Goal: Transaction & Acquisition: Book appointment/travel/reservation

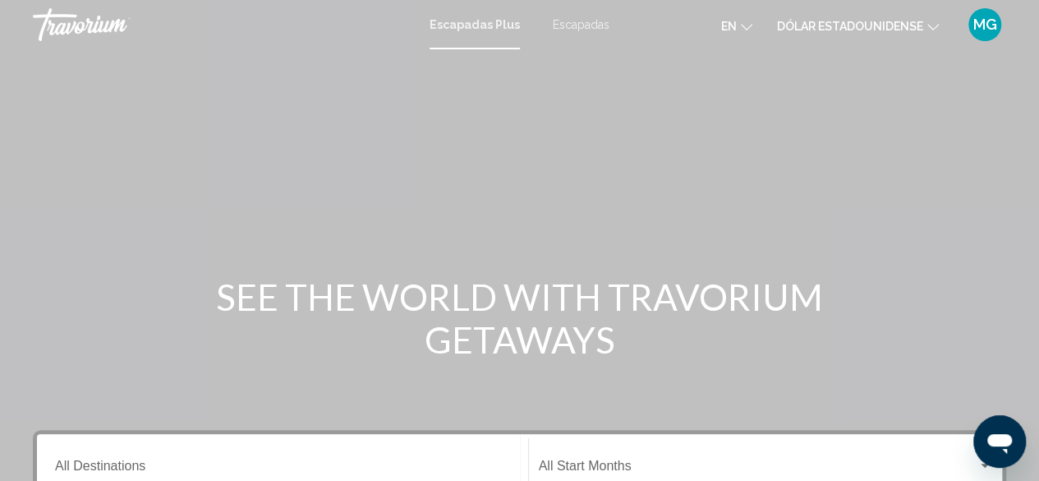
scroll to position [247, 0]
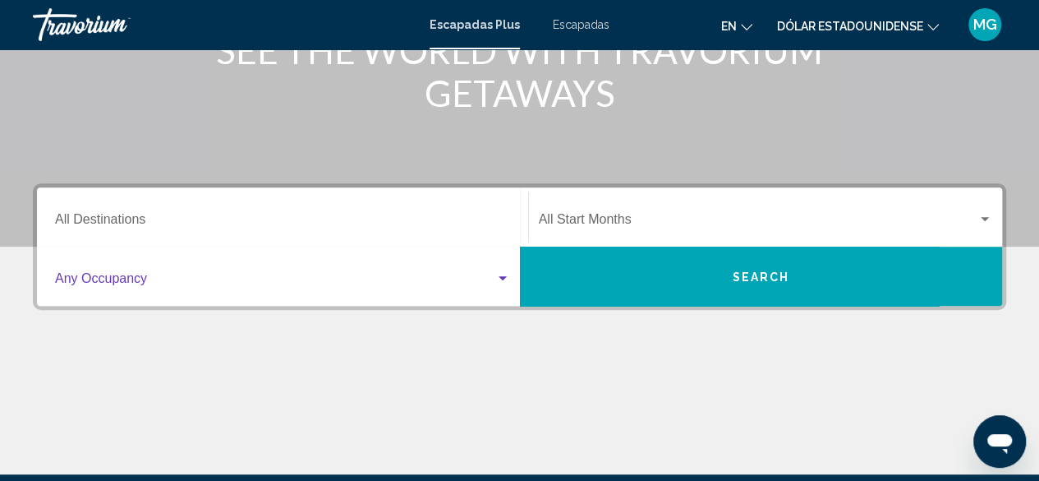
click at [503, 277] on div "Widget de búsqueda" at bounding box center [503, 278] width 8 height 4
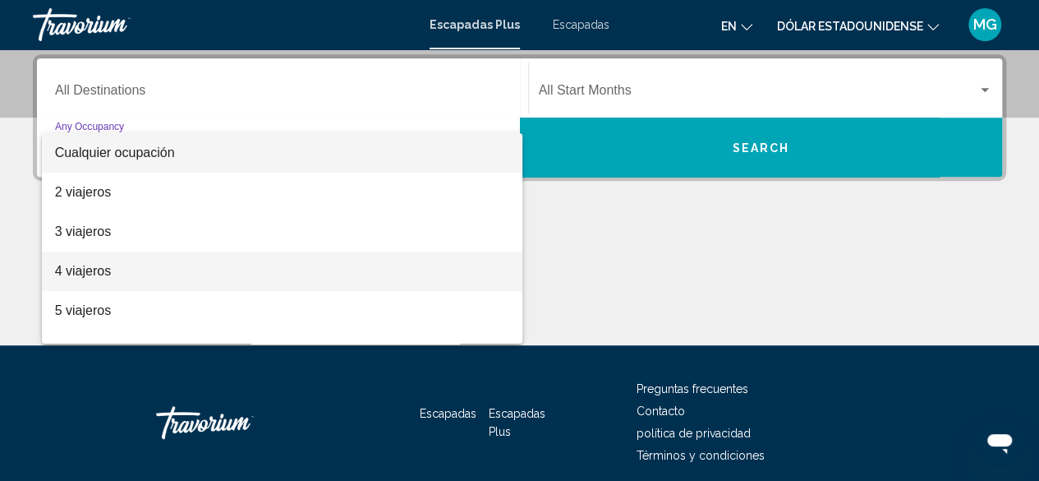
scroll to position [376, 0]
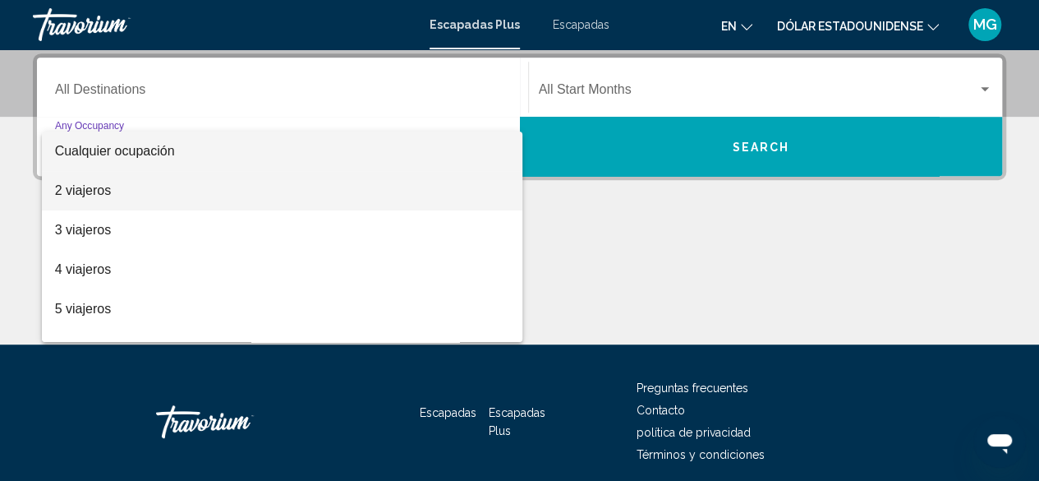
click at [215, 188] on span "2 viajeros" at bounding box center [282, 190] width 455 height 39
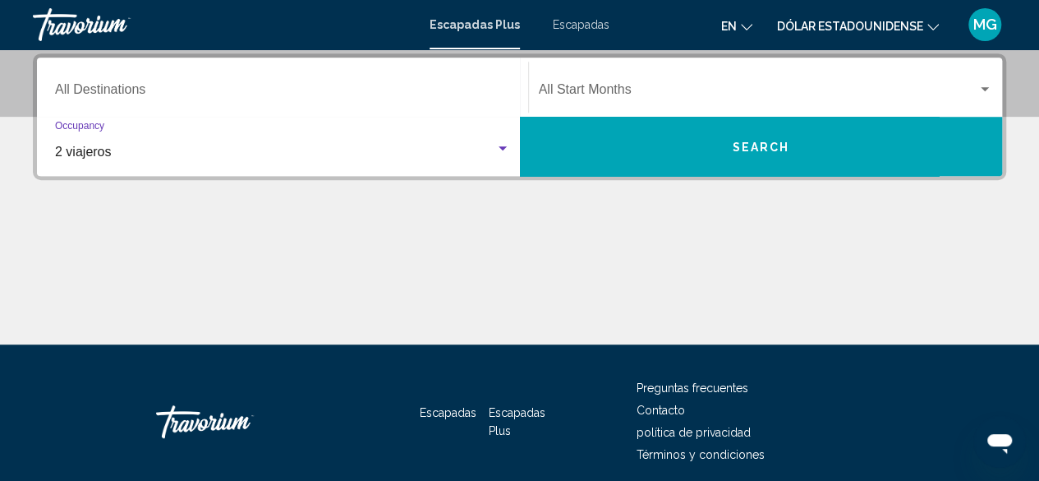
click at [188, 81] on div "Destination All Destinations" at bounding box center [282, 88] width 455 height 52
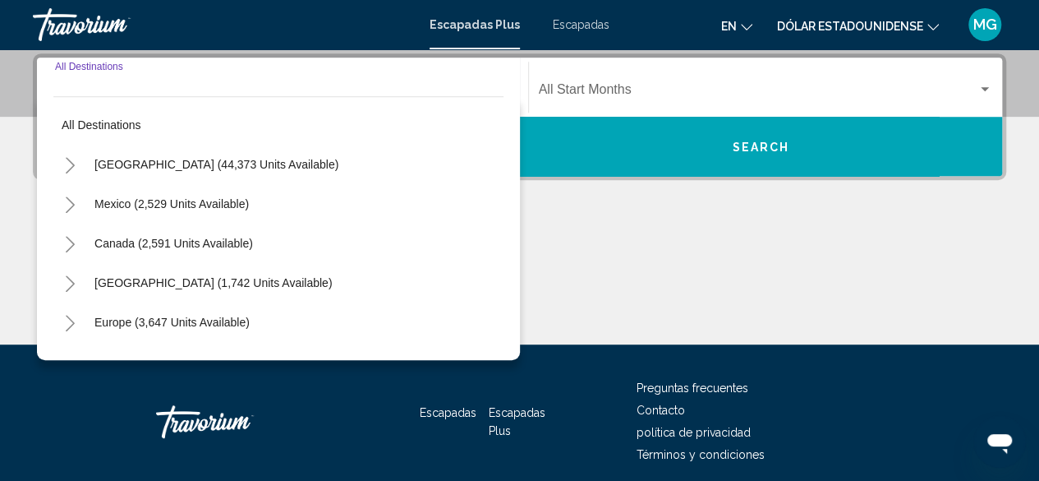
scroll to position [82, 0]
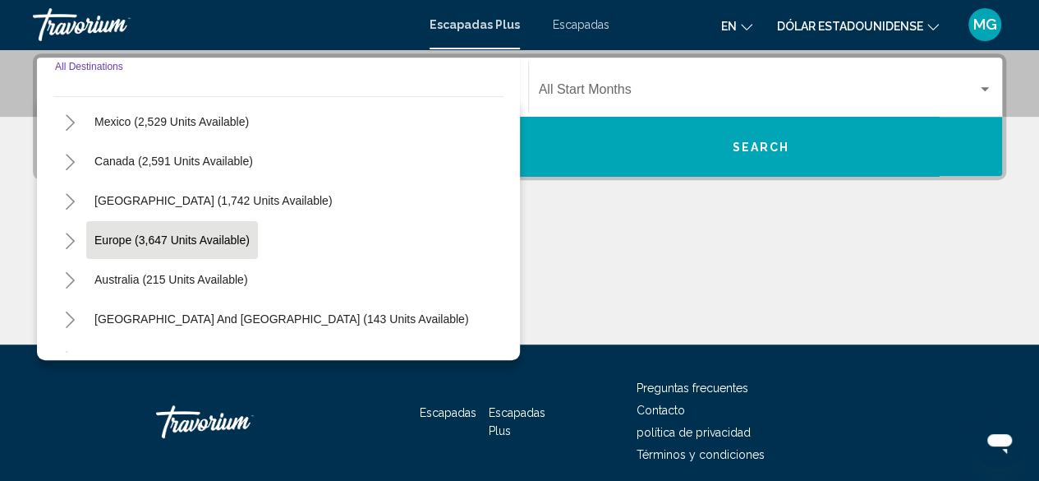
click at [228, 236] on span "Europe (3,647 units available)" at bounding box center [171, 239] width 155 height 13
type input "**********"
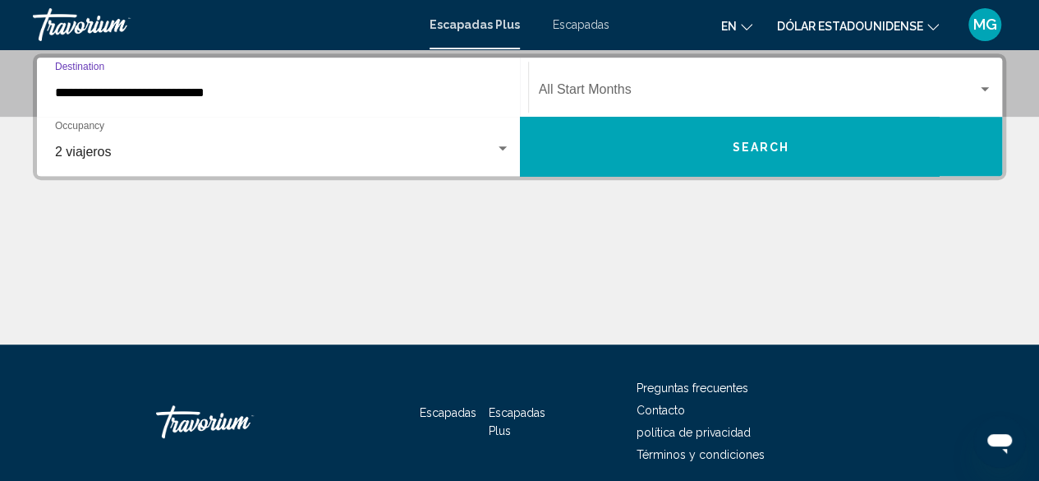
click at [978, 85] on div "Widget de búsqueda" at bounding box center [985, 89] width 15 height 13
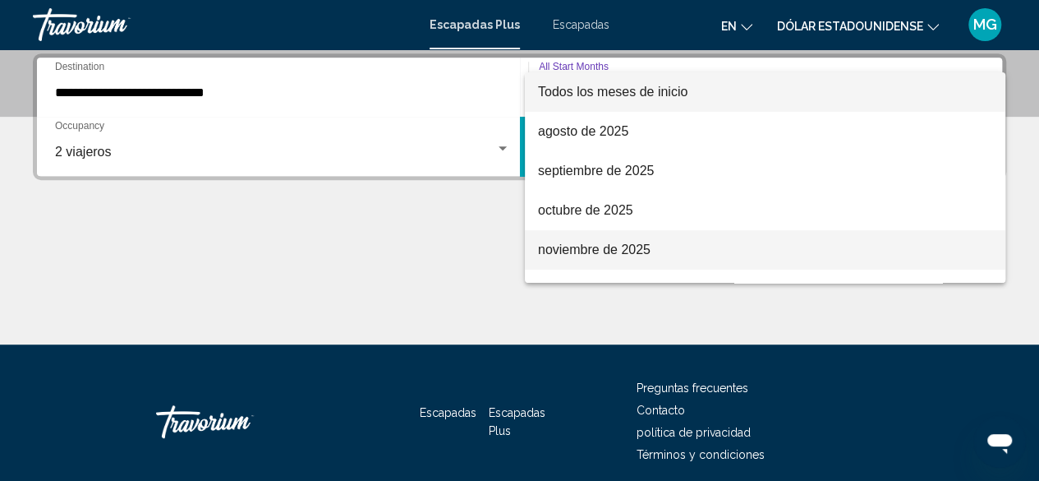
click at [661, 247] on span "noviembre de 2025" at bounding box center [765, 249] width 454 height 39
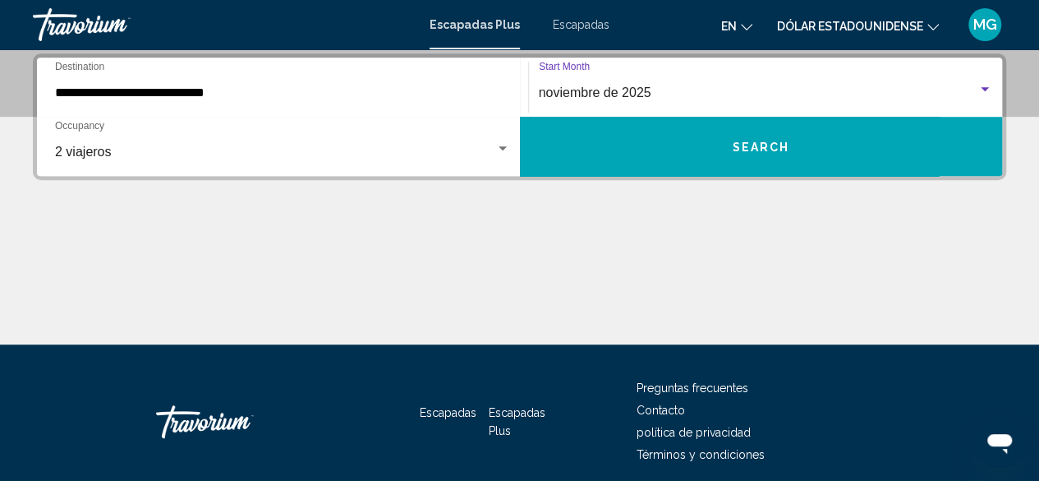
click at [746, 145] on span "Search" at bounding box center [761, 147] width 58 height 13
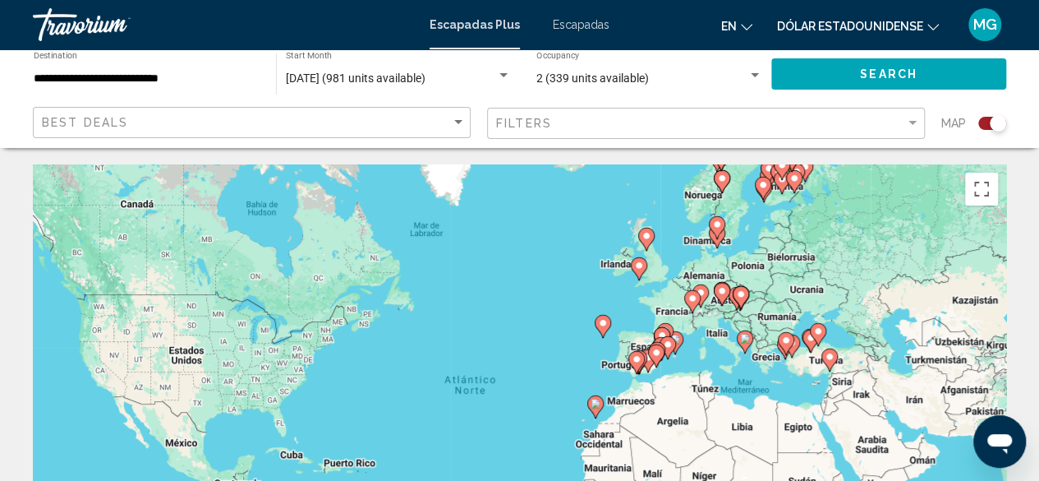
click at [658, 349] on image "Contenido principal" at bounding box center [657, 353] width 10 height 10
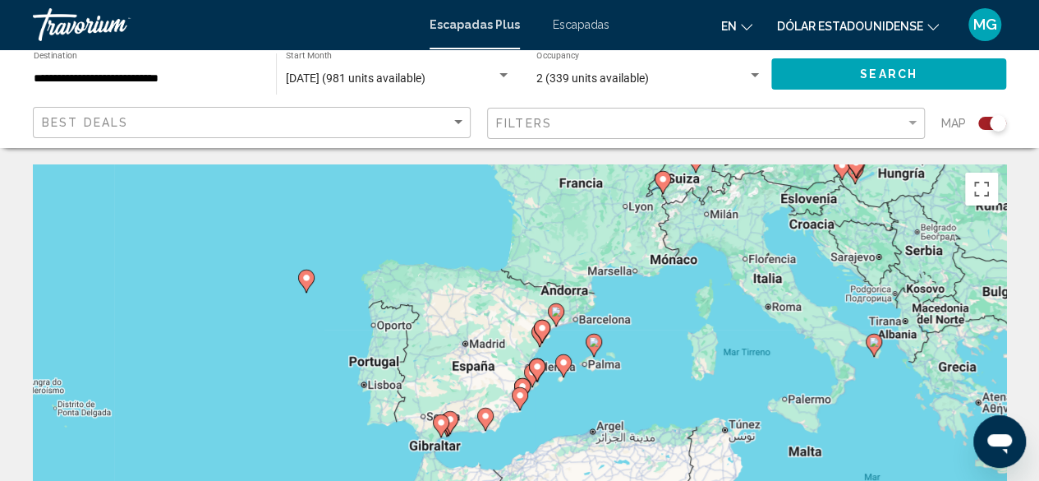
click at [484, 420] on image "Contenido principal" at bounding box center [486, 416] width 10 height 10
type input "**********"
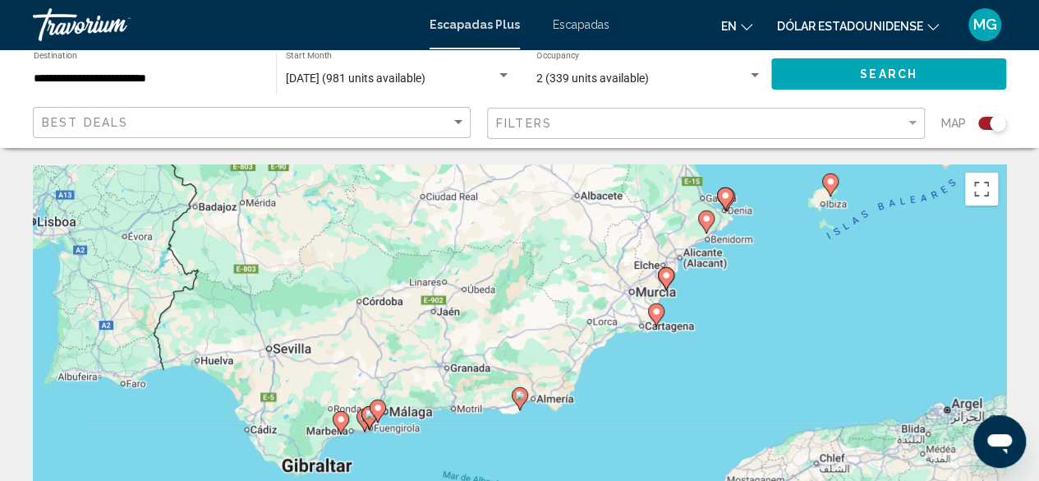
click at [341, 419] on image "Contenido principal" at bounding box center [341, 419] width 10 height 10
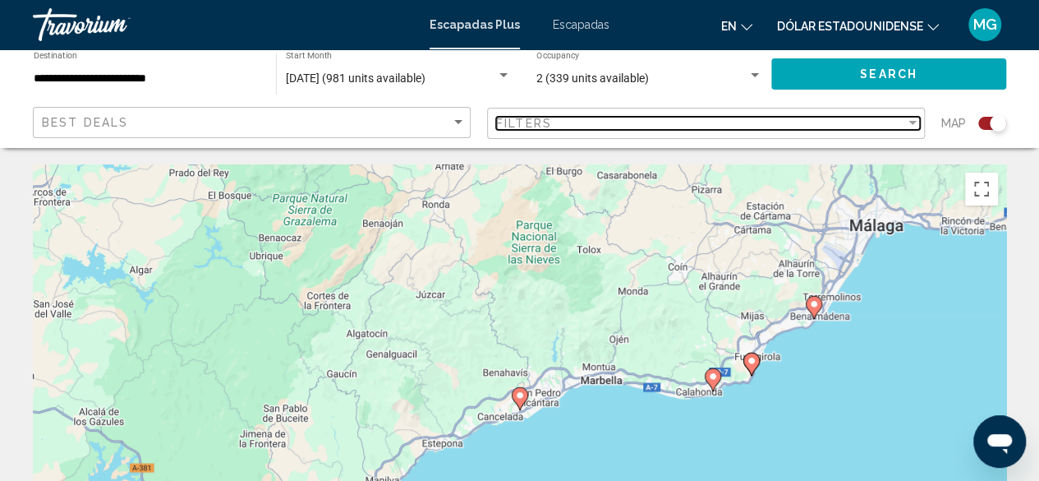
click at [914, 120] on div "Filter" at bounding box center [913, 123] width 15 height 13
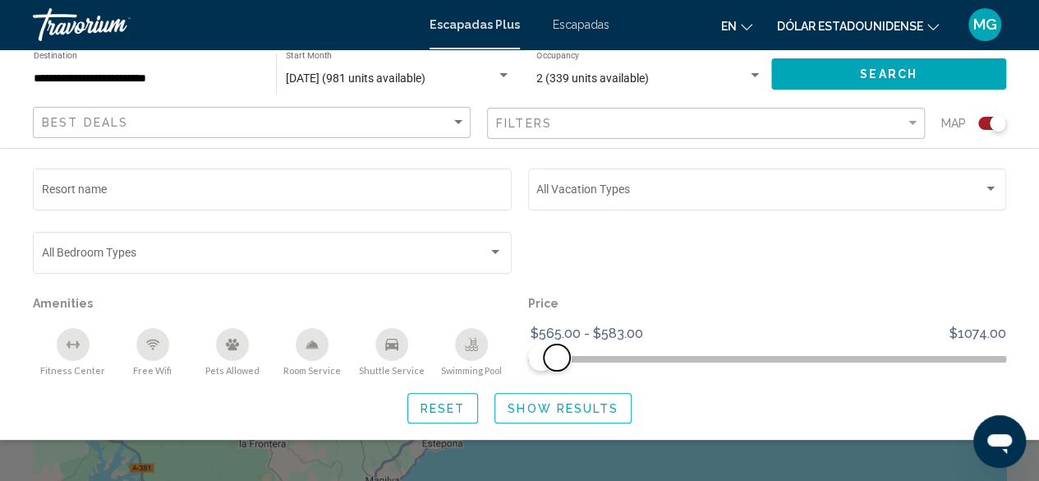
drag, startPoint x: 917, startPoint y: 347, endPoint x: 557, endPoint y: 362, distance: 360.2
click at [557, 362] on span "Search widget" at bounding box center [557, 357] width 26 height 26
click at [548, 408] on span "Show Results" at bounding box center [563, 408] width 111 height 13
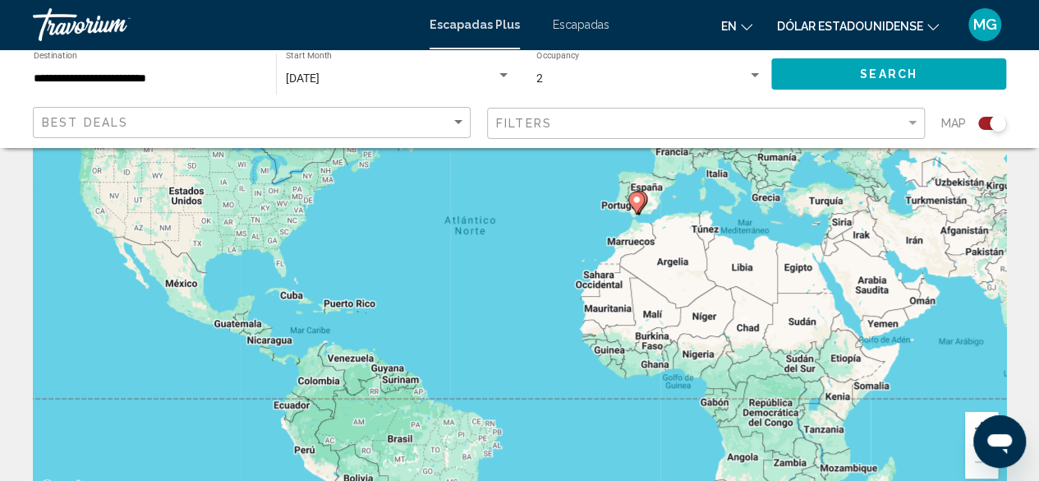
scroll to position [164, 0]
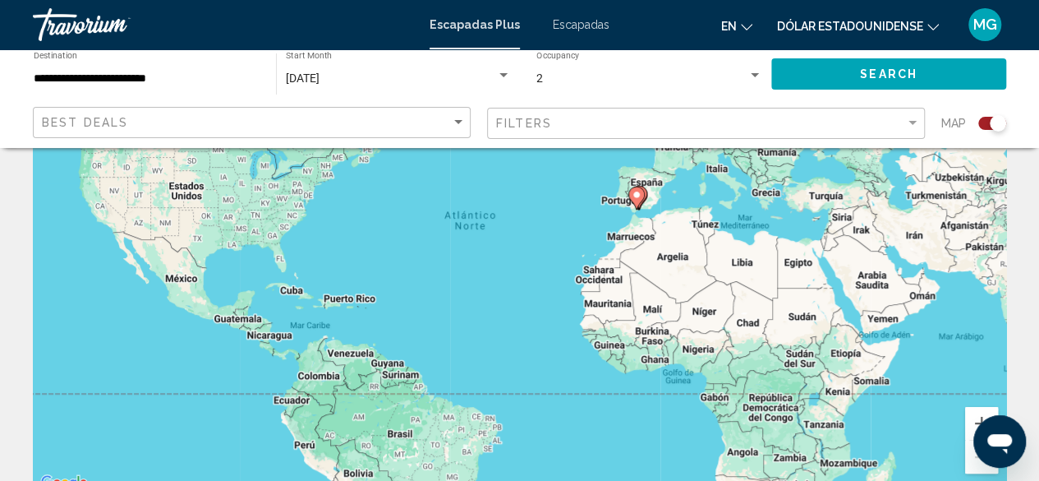
click at [639, 191] on image "Contenido principal" at bounding box center [637, 195] width 10 height 10
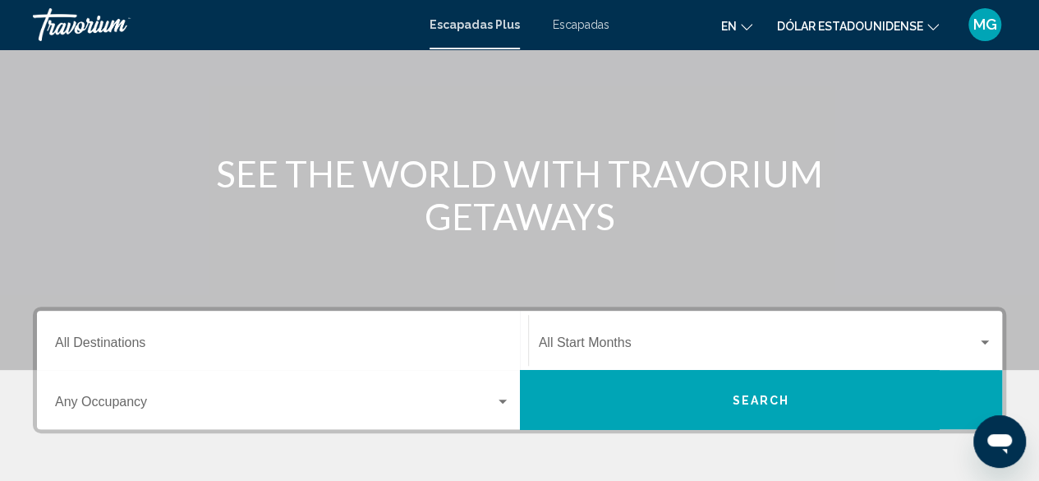
scroll to position [112, 0]
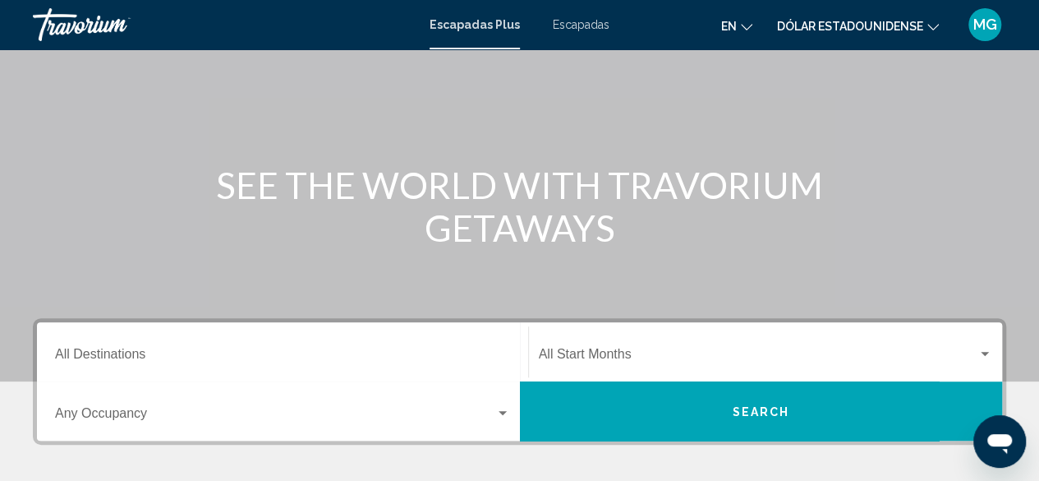
click at [500, 412] on div "Widget de búsqueda" at bounding box center [503, 413] width 8 height 4
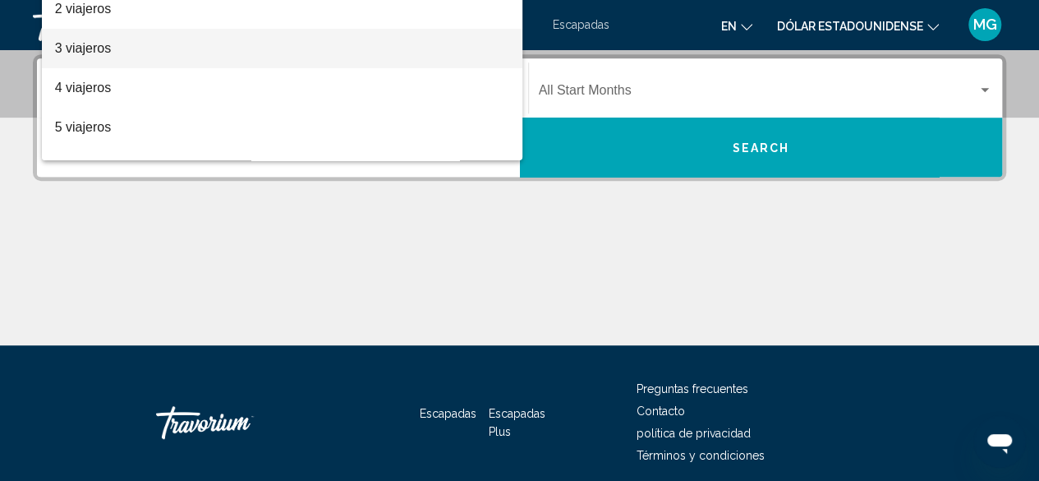
scroll to position [376, 0]
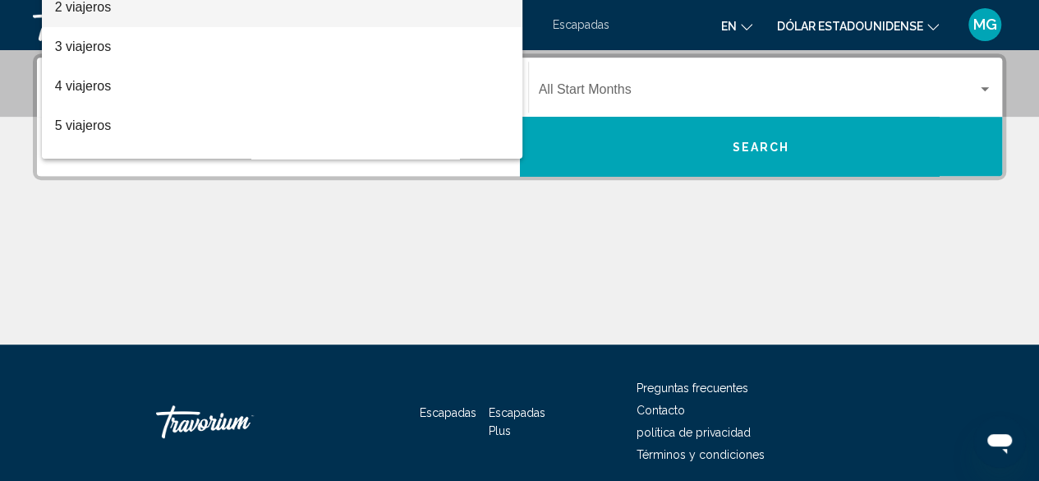
click at [219, 16] on span "2 viajeros" at bounding box center [282, 7] width 455 height 39
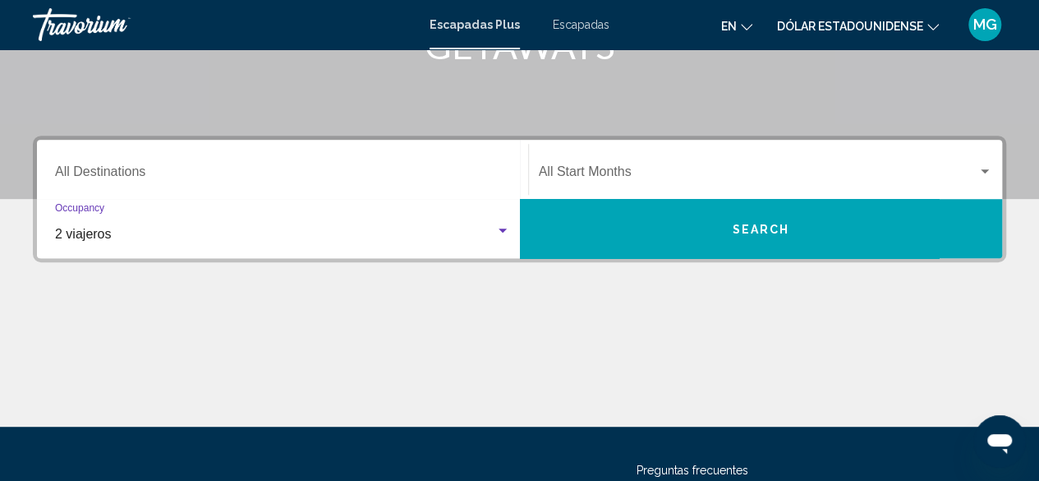
click at [243, 159] on div "Destination All Destinations" at bounding box center [282, 170] width 455 height 52
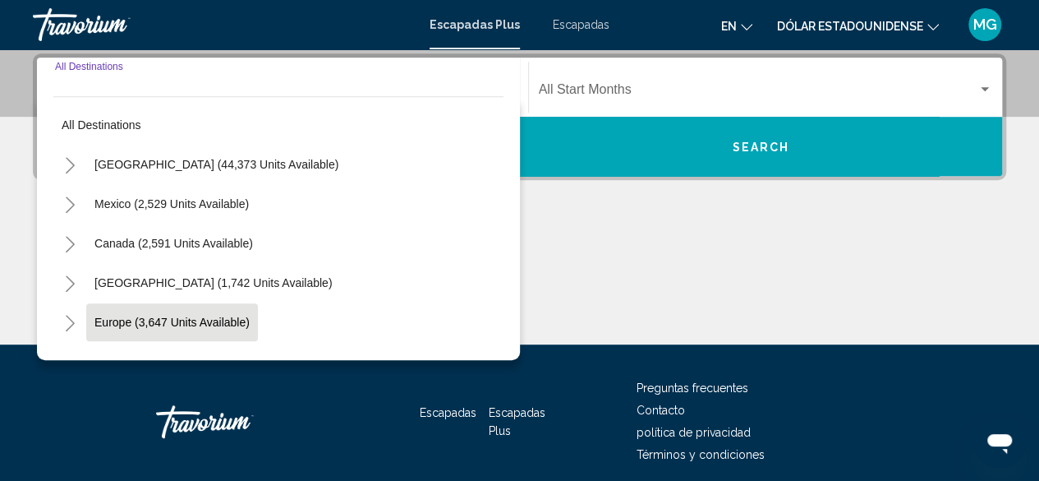
click at [201, 313] on button "Europe (3,647 units available)" at bounding box center [172, 322] width 172 height 38
type input "**********"
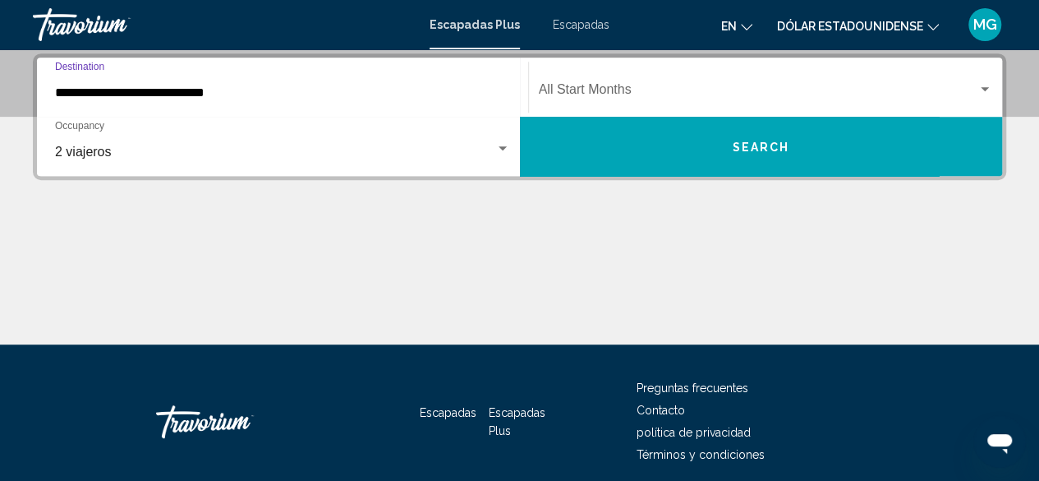
click at [986, 83] on div "Widget de búsqueda" at bounding box center [985, 89] width 15 height 13
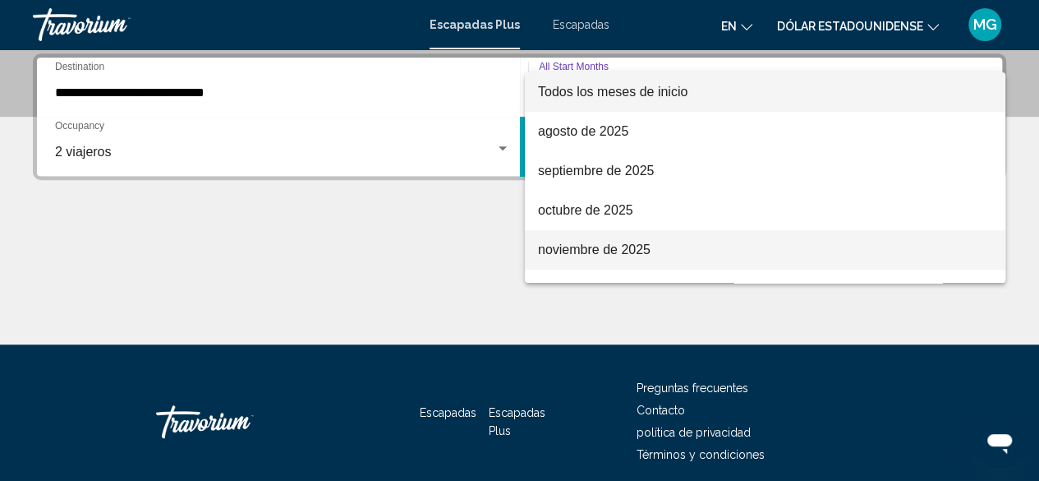
click at [677, 244] on span "noviembre de 2025" at bounding box center [765, 249] width 454 height 39
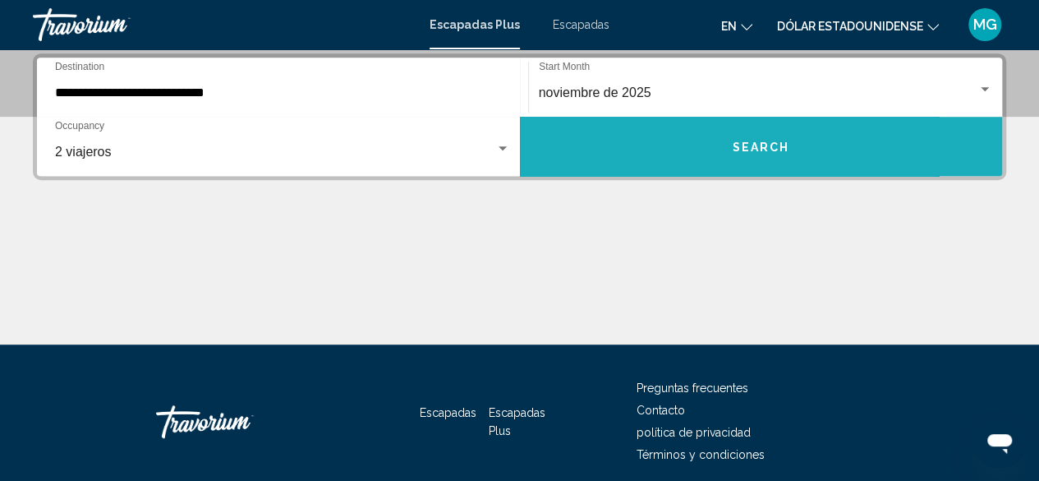
click at [762, 144] on span "Search" at bounding box center [761, 147] width 58 height 13
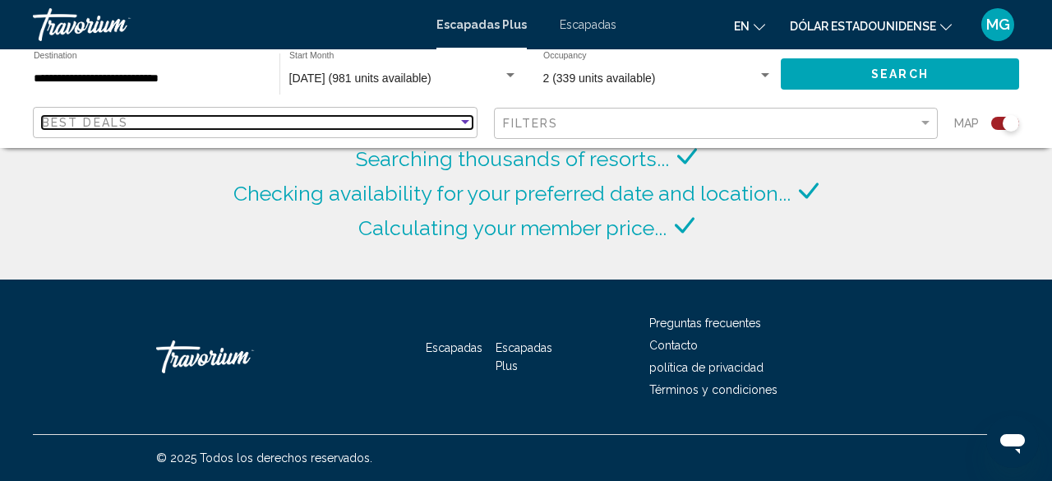
click at [462, 117] on div "Sort by" at bounding box center [465, 122] width 15 height 13
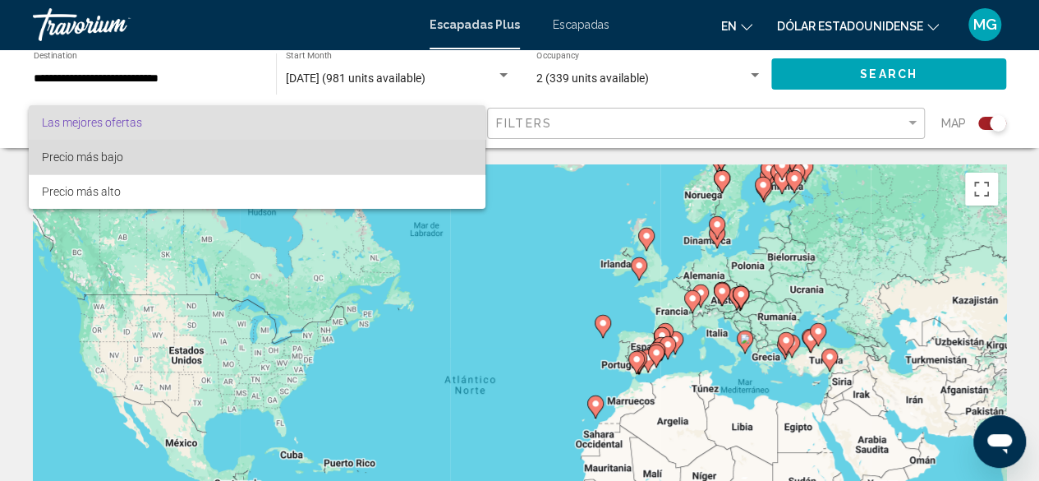
click at [368, 150] on span "Precio más bajo" at bounding box center [257, 157] width 431 height 35
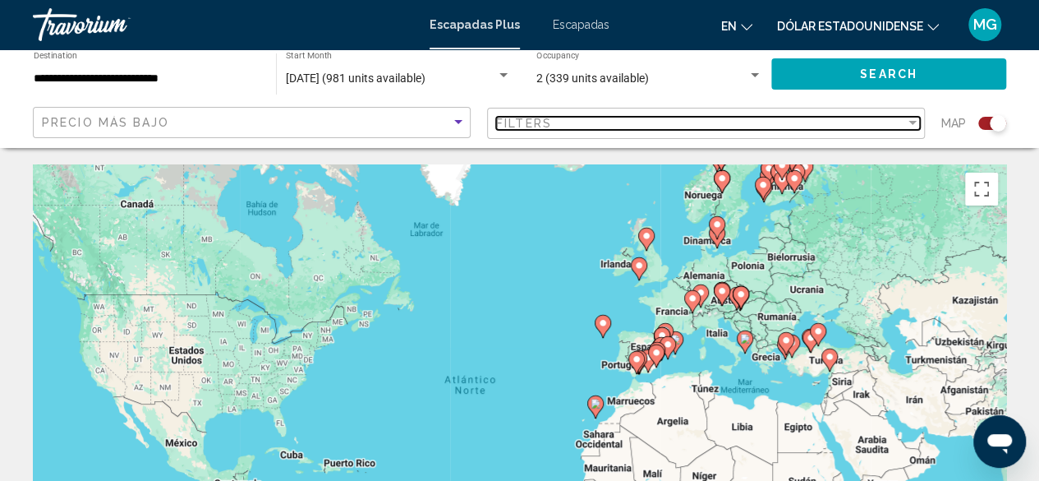
click at [911, 122] on div "Filter" at bounding box center [913, 123] width 8 height 4
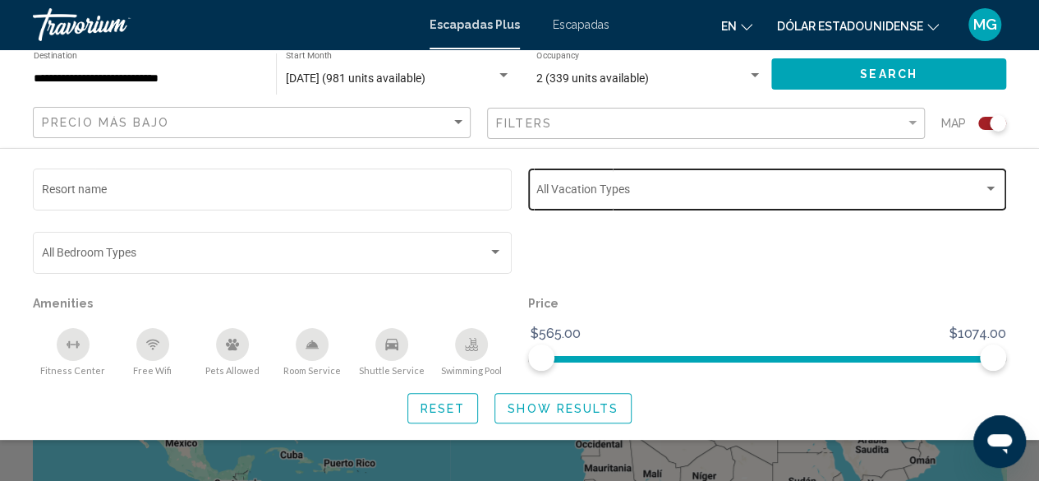
click at [989, 192] on div "Search widget" at bounding box center [991, 188] width 15 height 13
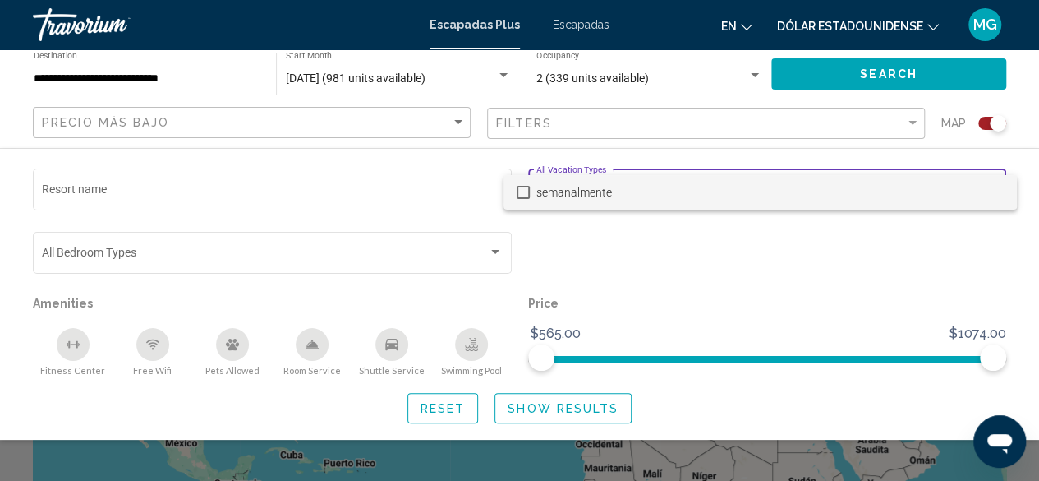
click at [523, 190] on mat-pseudo-checkbox at bounding box center [523, 192] width 13 height 13
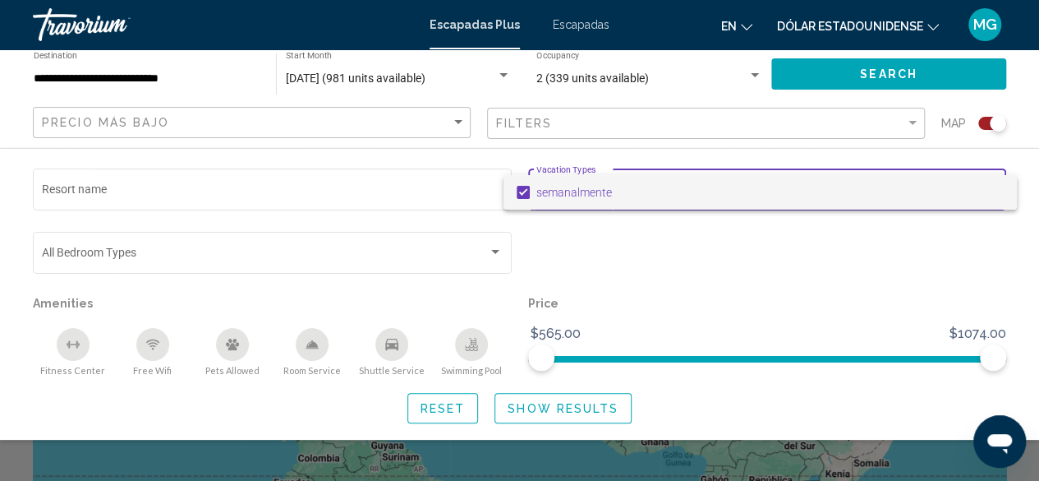
click at [575, 403] on div at bounding box center [519, 240] width 1039 height 481
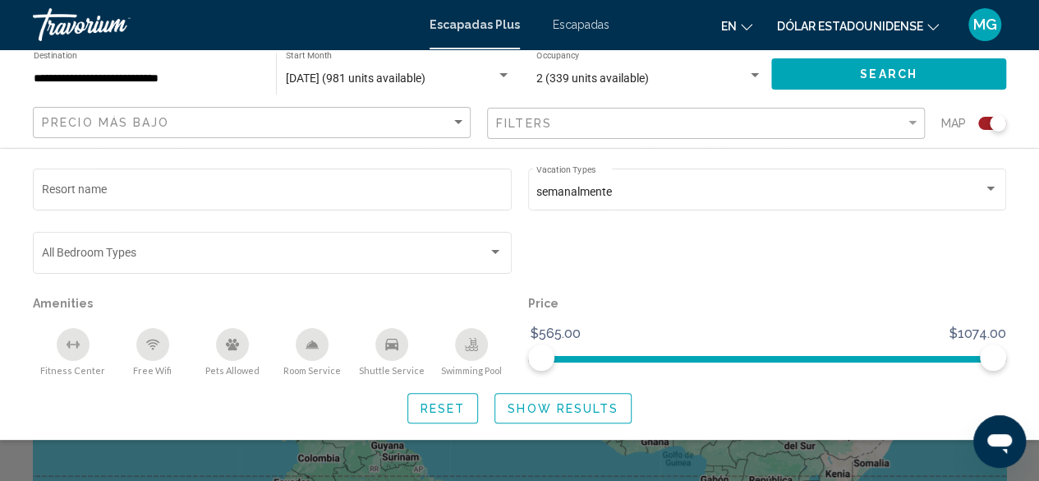
click at [523, 407] on span "Show Results" at bounding box center [563, 408] width 111 height 13
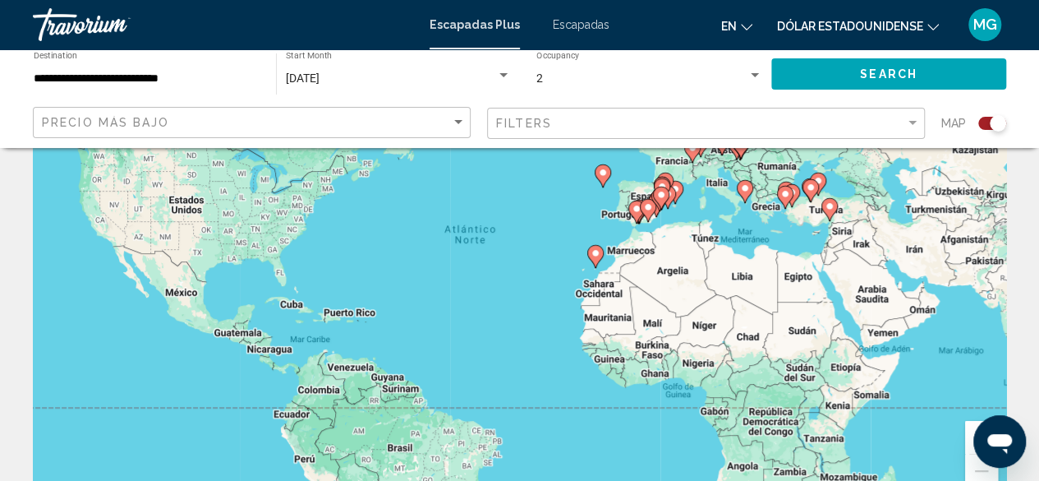
scroll to position [164, 0]
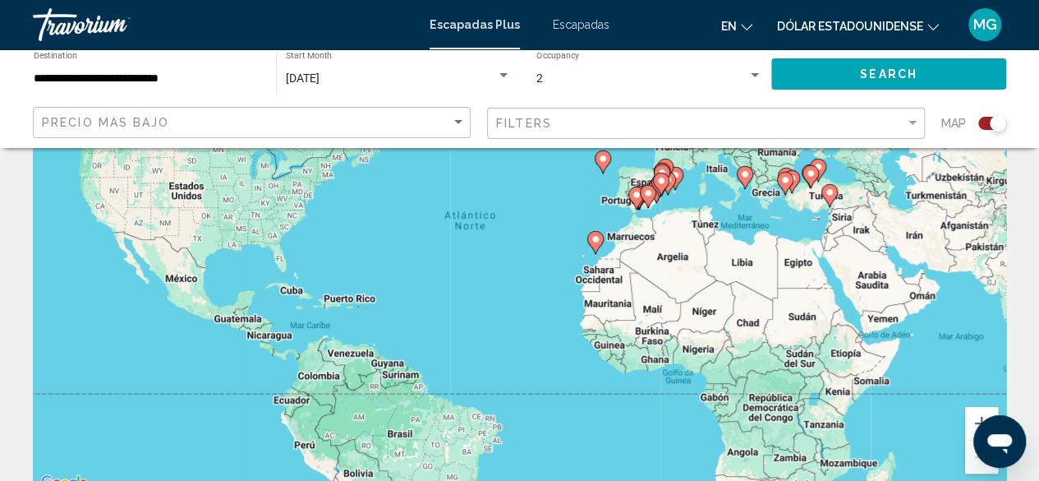
click at [638, 195] on image "Contenido principal" at bounding box center [637, 195] width 10 height 10
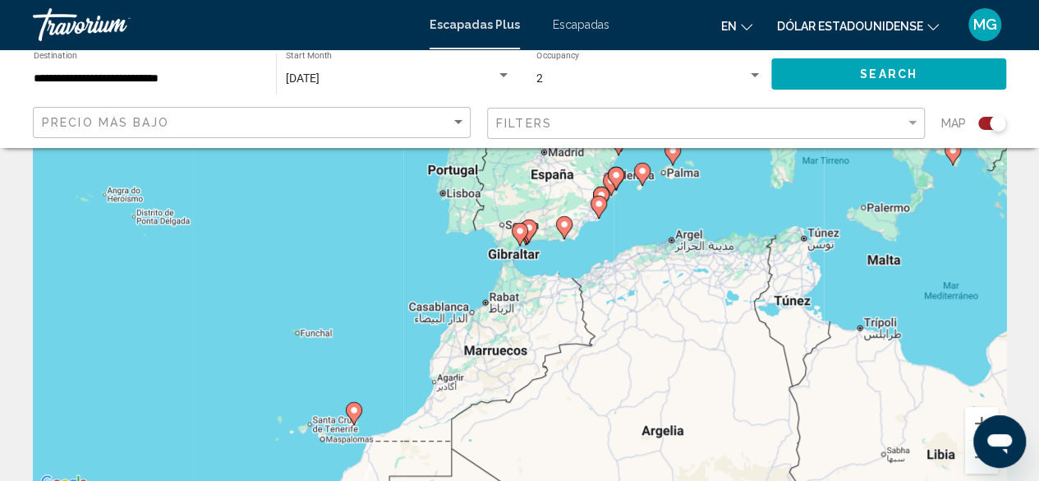
click at [535, 228] on icon "Contenido principal" at bounding box center [528, 230] width 15 height 21
type input "**********"
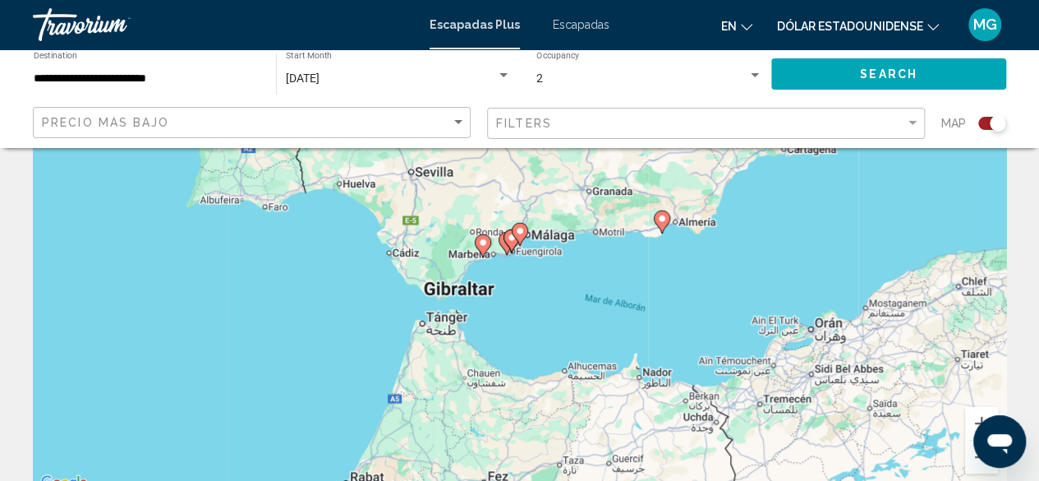
click at [431, 175] on div "Para desplazarte, pulsa las teclas [PERSON_NAME]. Para activar la función de ar…" at bounding box center [520, 246] width 974 height 493
click at [430, 175] on div "Para activar la función de arrastre con el teclado, pulsa Alt + Intro. Cuando h…" at bounding box center [520, 246] width 974 height 493
click at [429, 174] on div "Para activar la función de arrastre con el teclado, pulsa Alt + Intro. Cuando h…" at bounding box center [520, 246] width 974 height 493
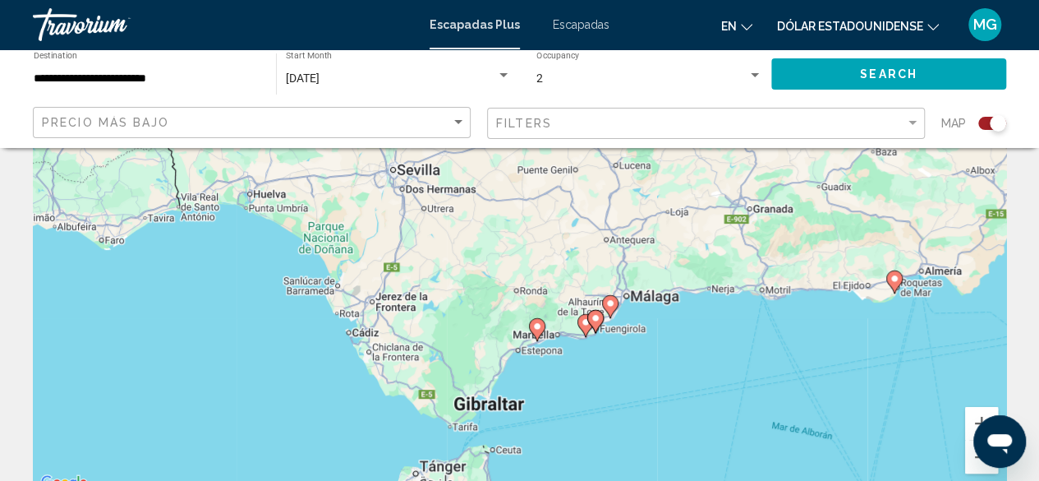
click at [431, 177] on div "Para activar la función de arrastre con el teclado, pulsa Alt + Intro. Cuando h…" at bounding box center [520, 246] width 974 height 493
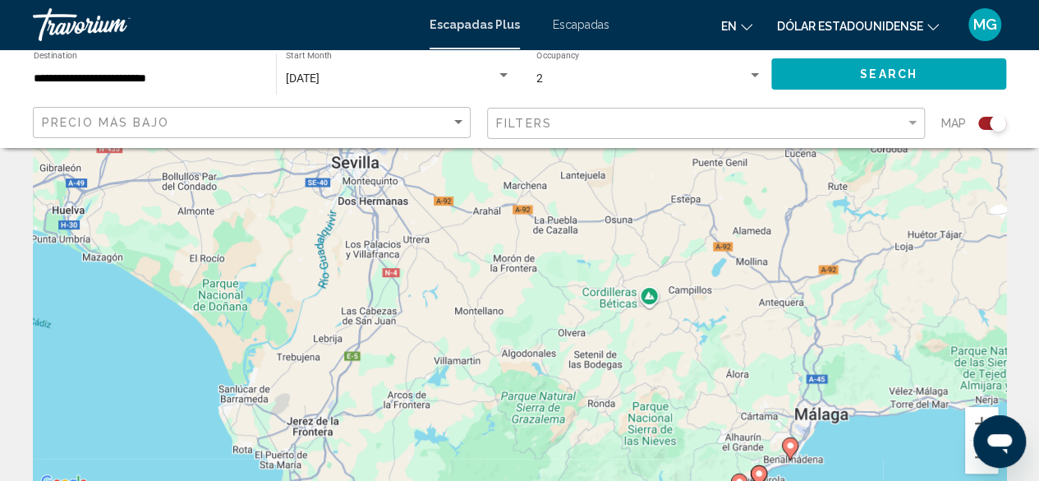
click at [387, 177] on div "Para activar la función de arrastre con el teclado, pulsa Alt + Intro. Cuando h…" at bounding box center [520, 246] width 974 height 493
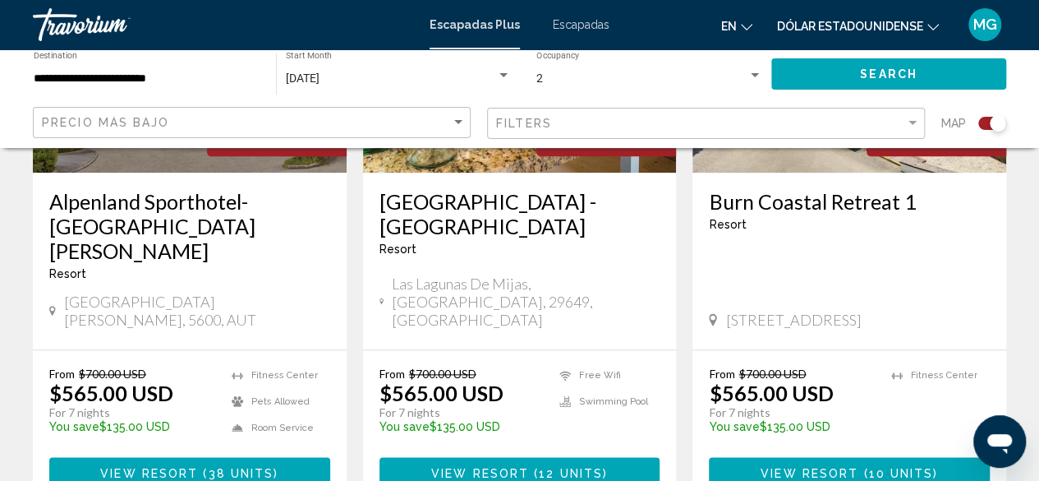
scroll to position [740, 0]
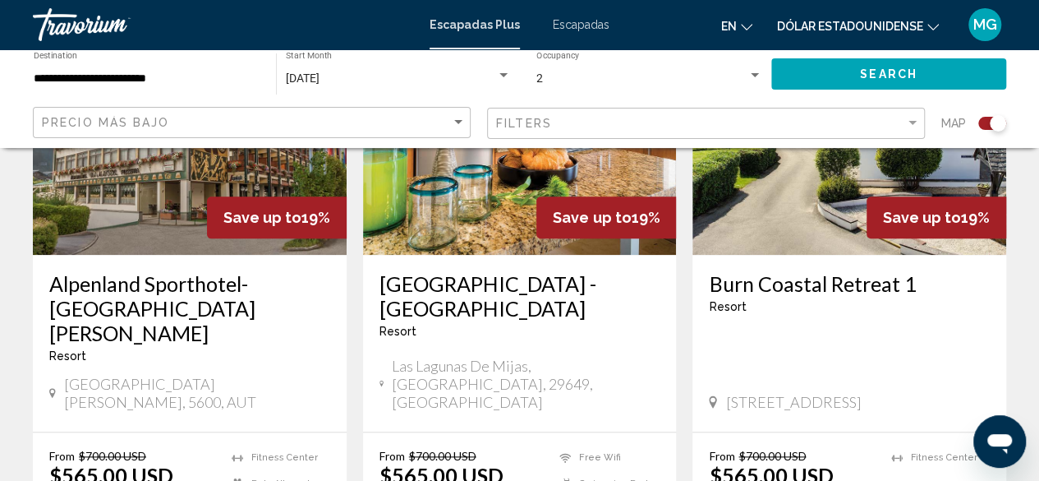
click at [825, 219] on img "Contenido principal" at bounding box center [850, 123] width 314 height 263
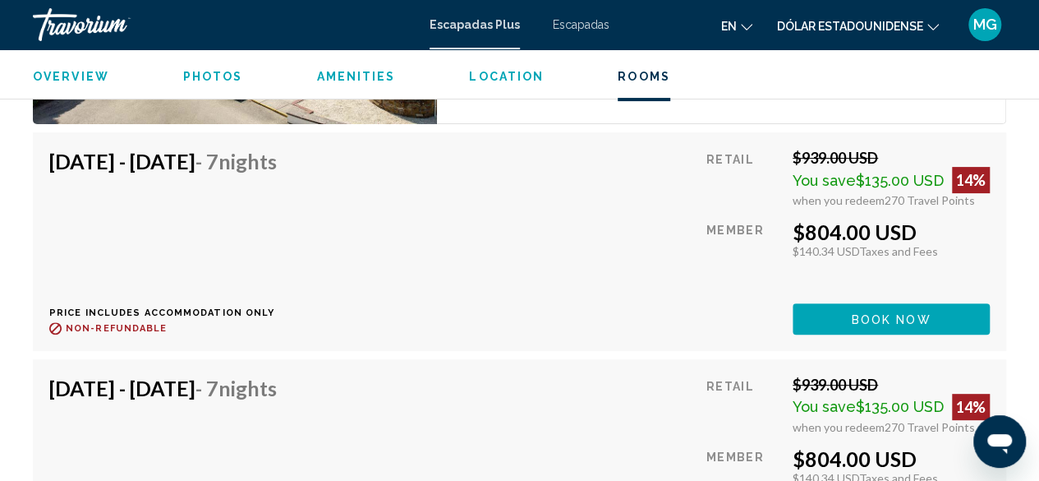
scroll to position [3321, 0]
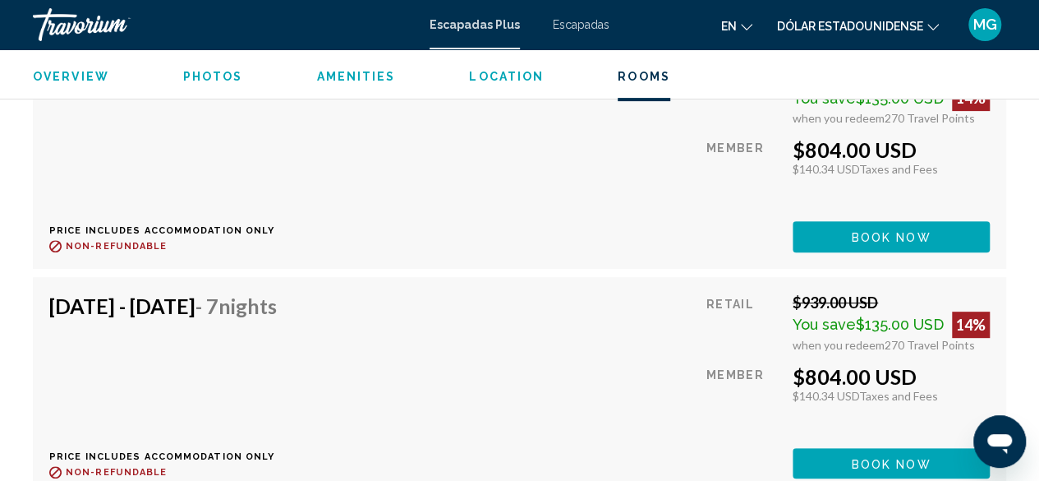
click at [577, 27] on font "Escapadas" at bounding box center [581, 24] width 57 height 13
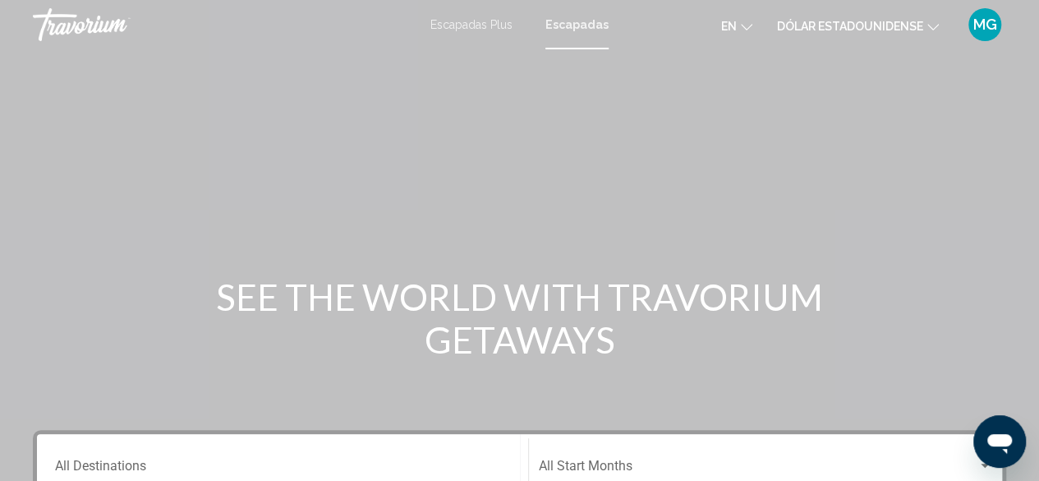
scroll to position [247, 0]
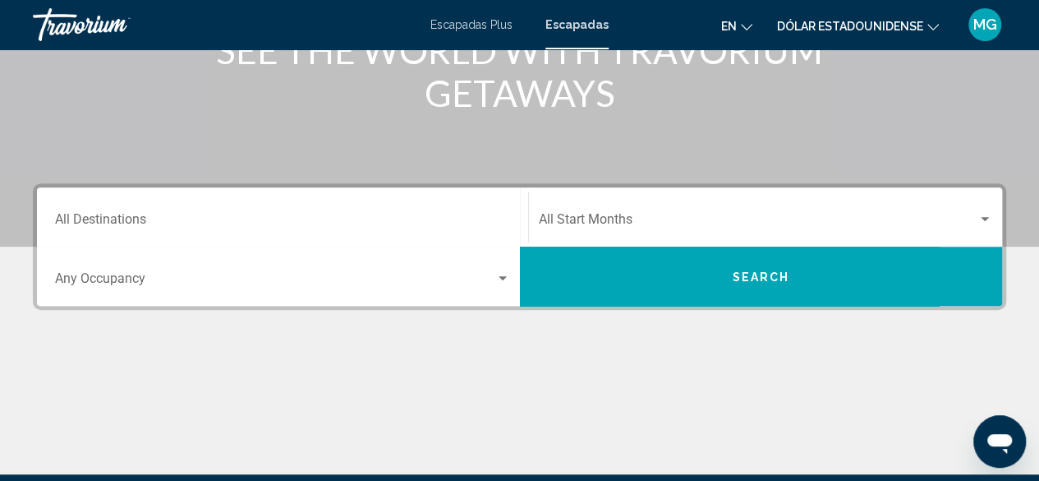
click at [500, 275] on div "Search widget" at bounding box center [502, 278] width 15 height 13
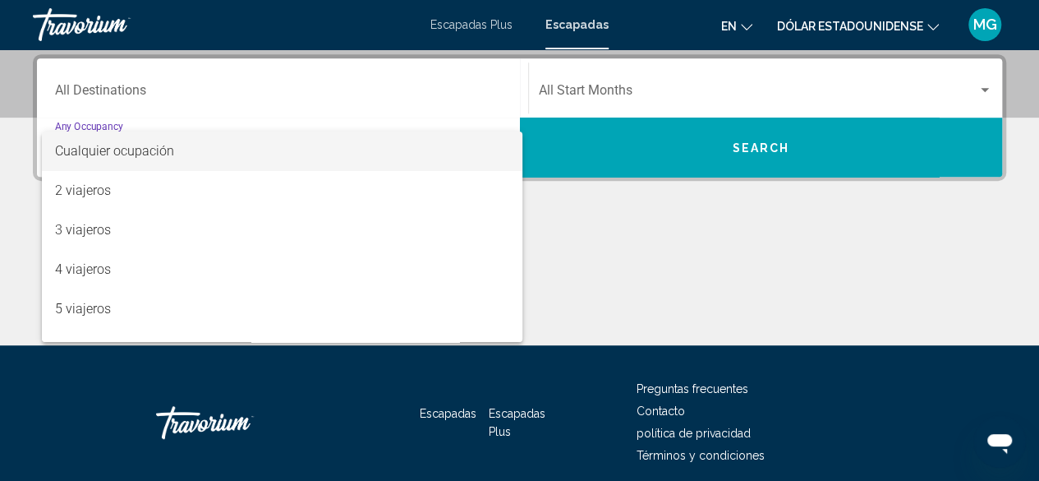
scroll to position [376, 0]
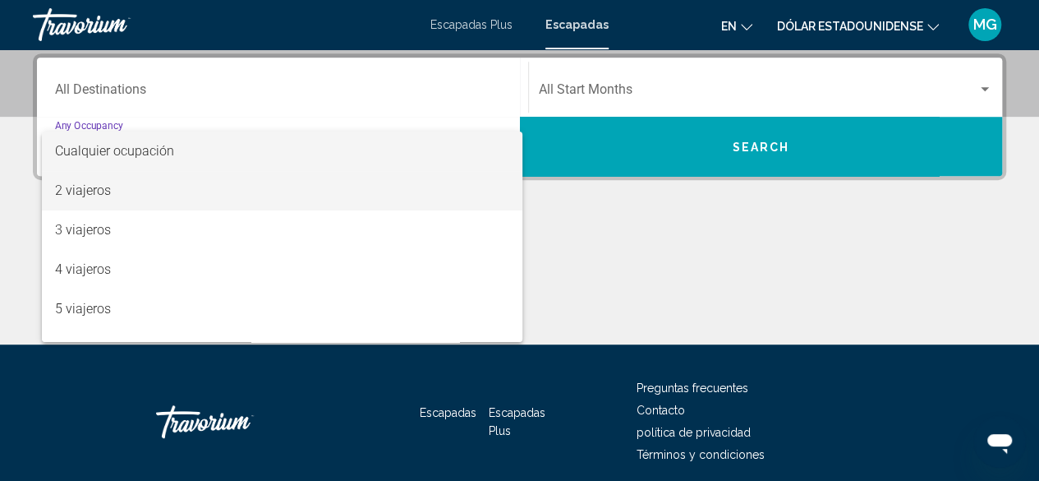
click at [208, 177] on span "2 viajeros" at bounding box center [282, 190] width 455 height 39
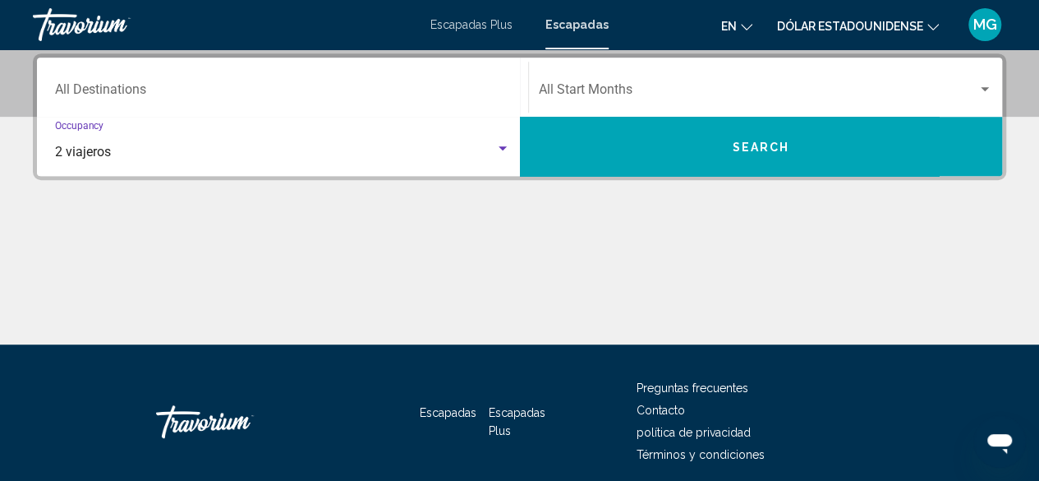
click at [986, 84] on div "Search widget" at bounding box center [985, 89] width 15 height 13
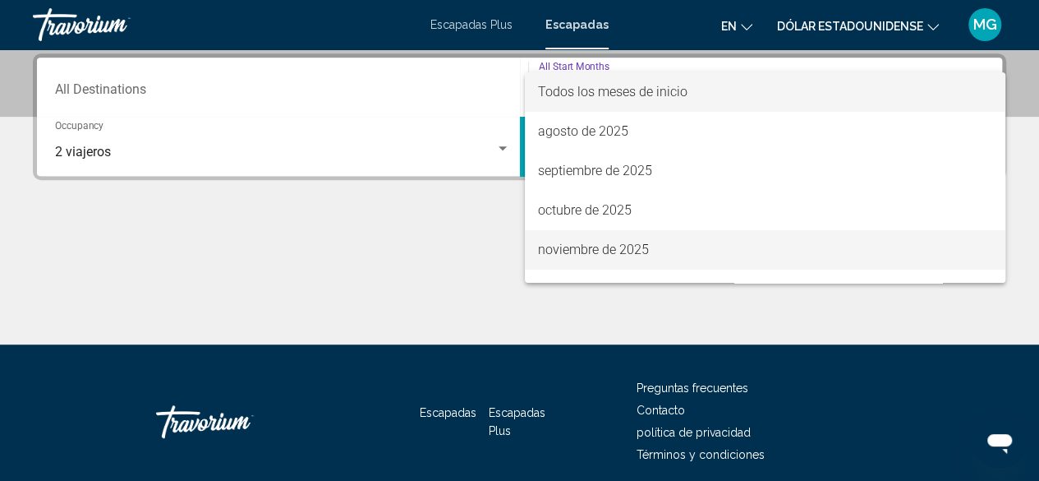
click at [642, 243] on font "noviembre de 2025" at bounding box center [593, 250] width 111 height 16
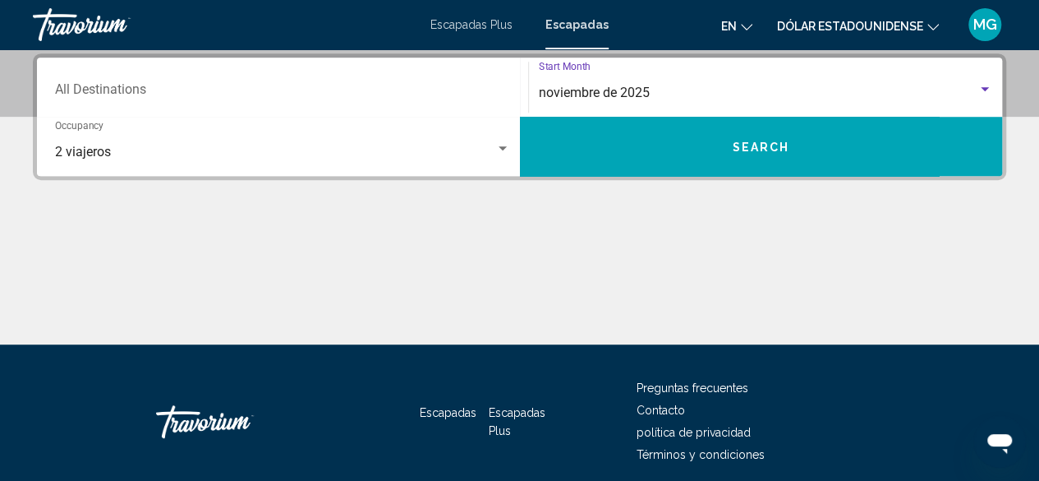
click at [815, 141] on button "Search" at bounding box center [761, 146] width 483 height 59
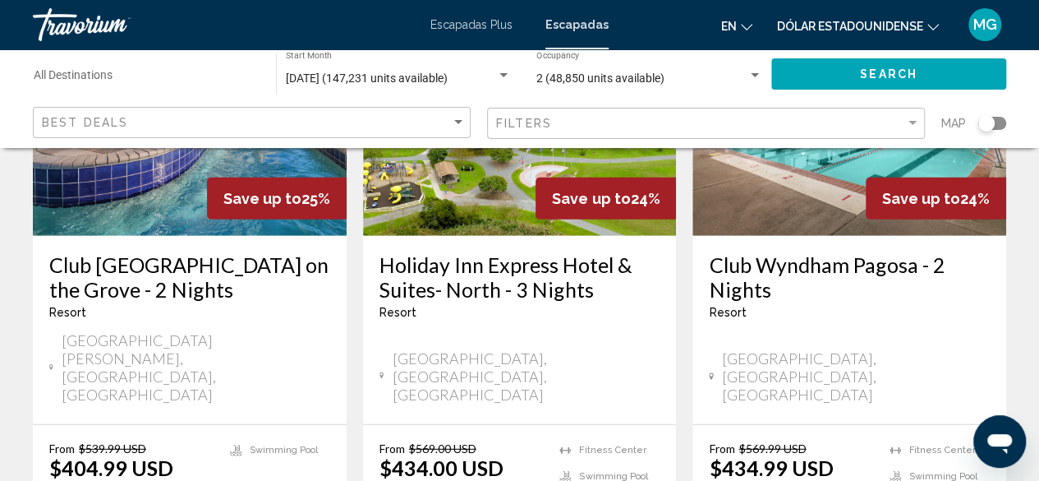
scroll to position [2054, 0]
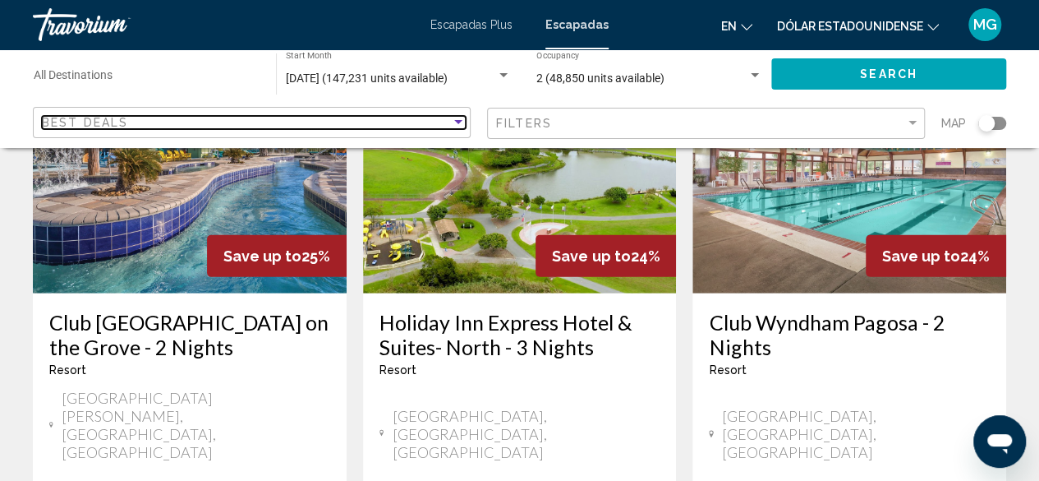
click at [465, 118] on div "Sort by" at bounding box center [458, 122] width 15 height 13
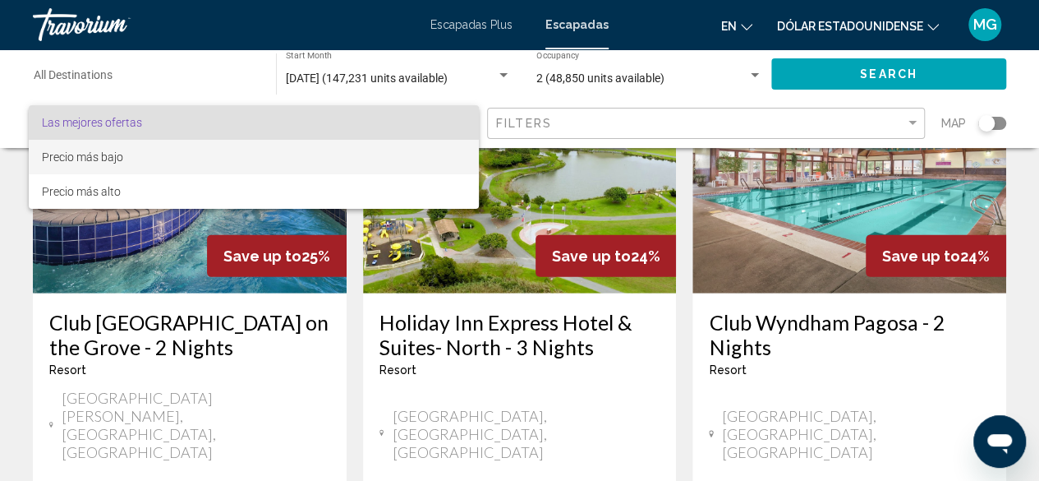
click at [339, 149] on span "Precio más bajo" at bounding box center [254, 157] width 424 height 35
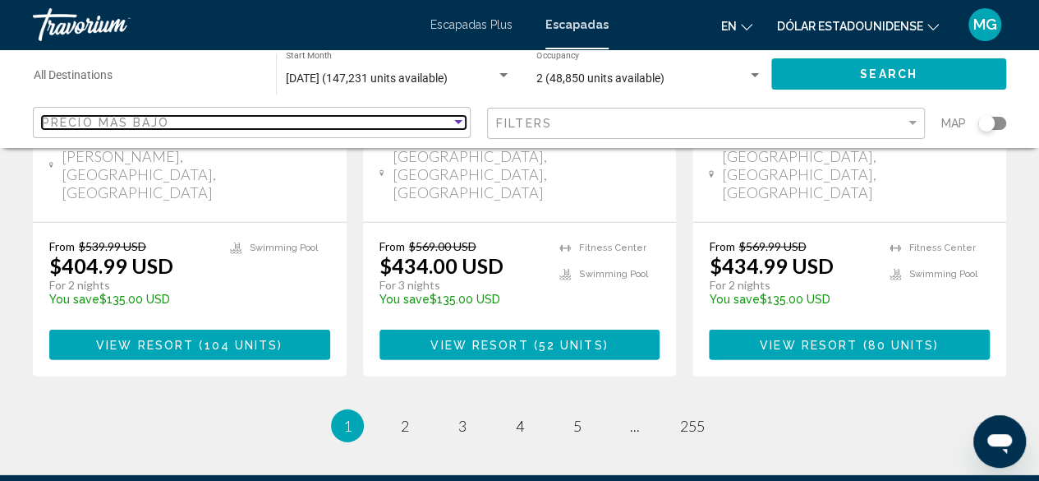
scroll to position [2319, 0]
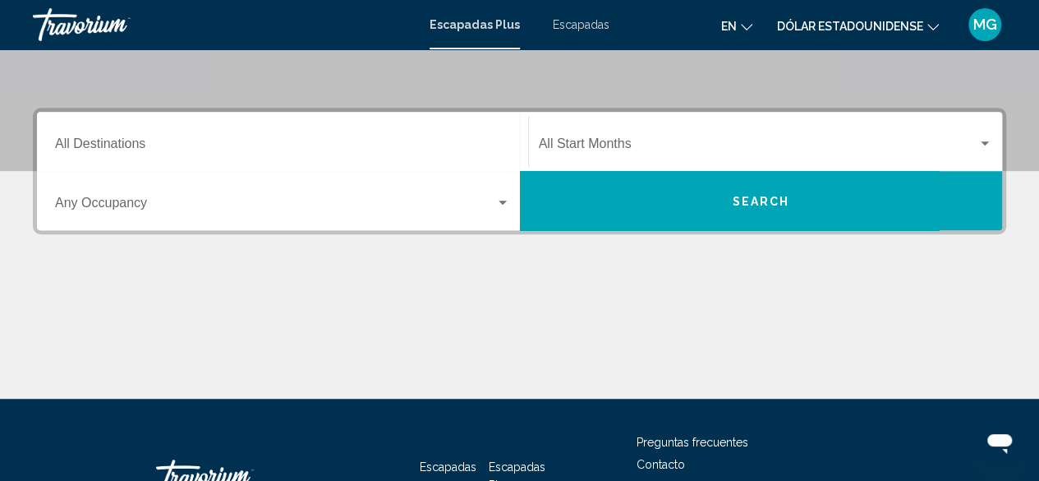
scroll to position [329, 0]
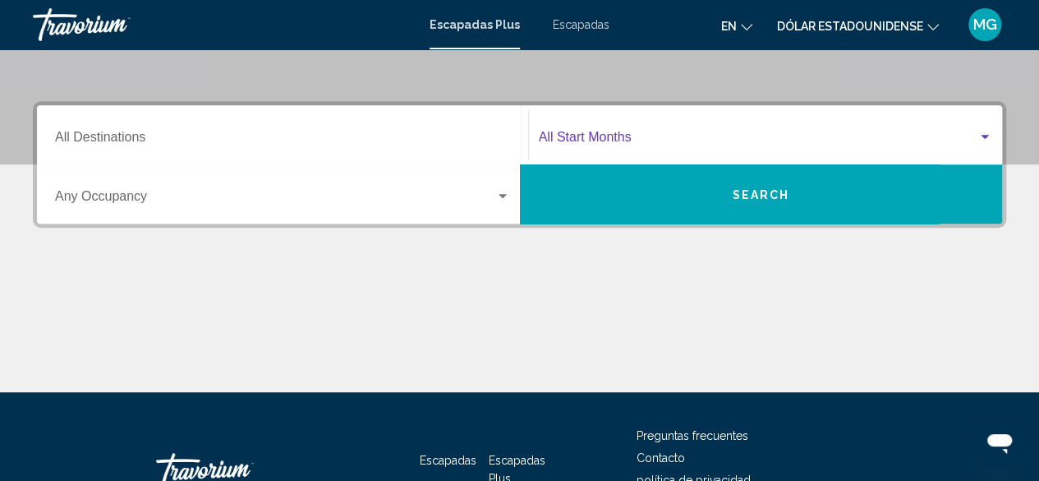
click at [988, 132] on div "Widget de búsqueda" at bounding box center [985, 137] width 15 height 13
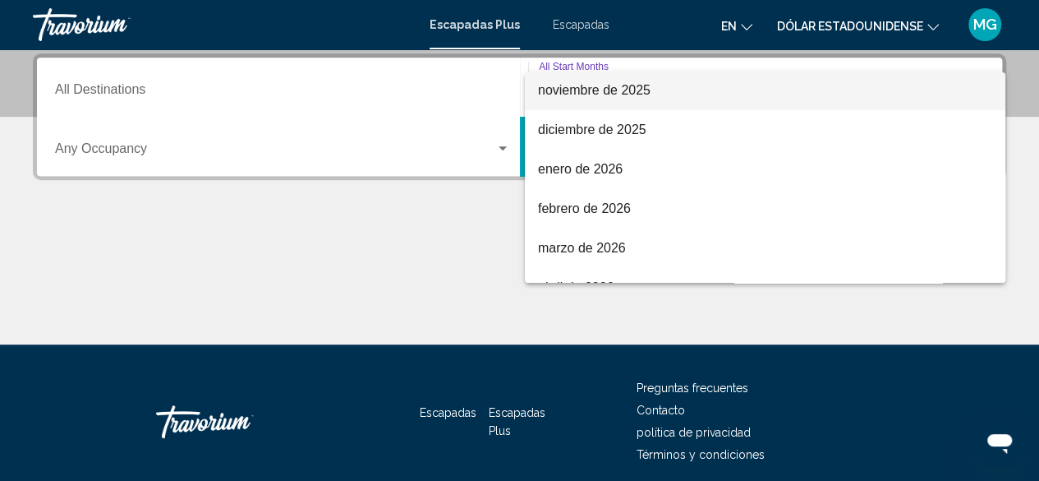
scroll to position [164, 0]
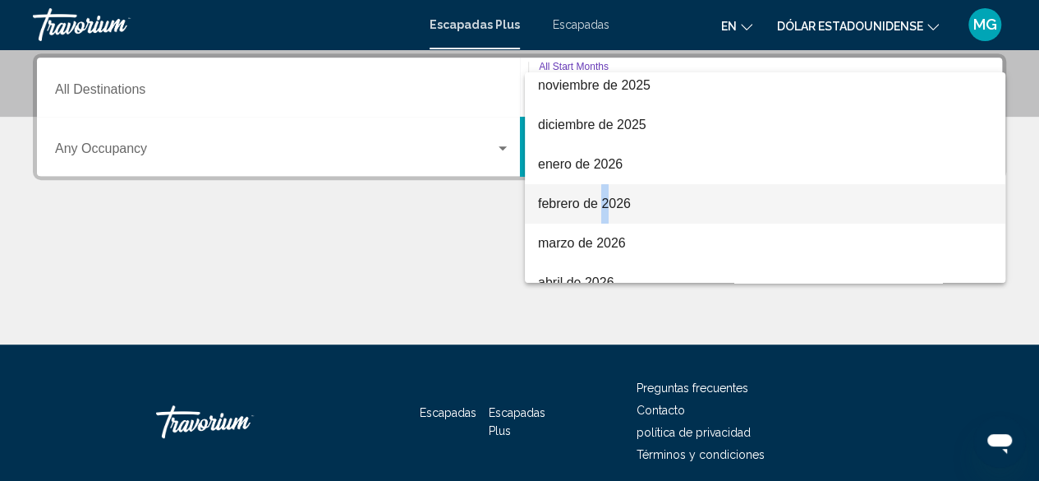
click at [605, 200] on font "febrero de 2026" at bounding box center [584, 203] width 93 height 14
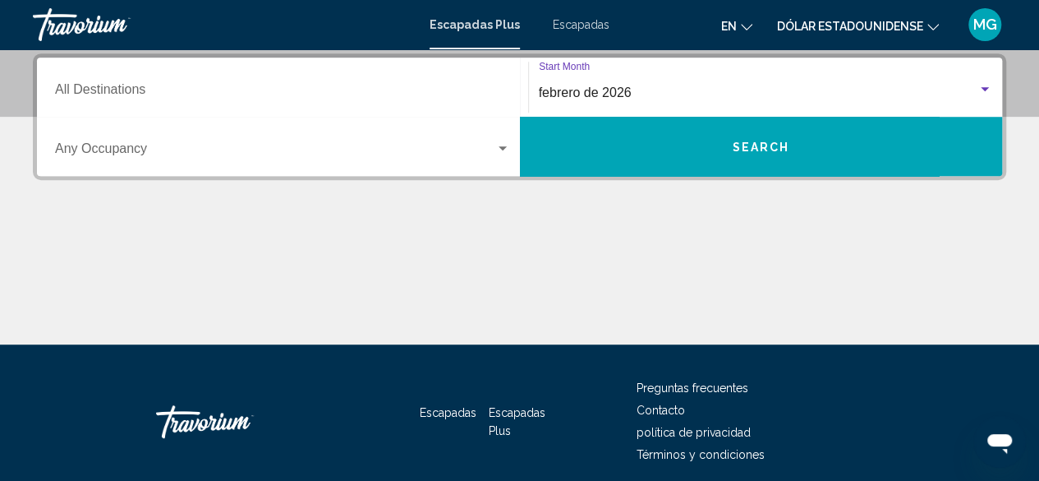
click at [791, 154] on button "Search" at bounding box center [761, 146] width 483 height 59
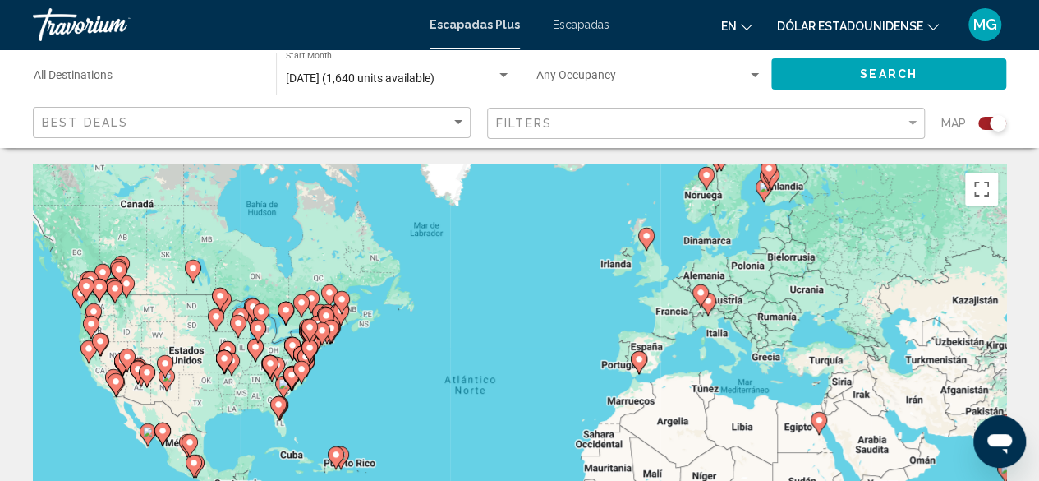
click at [638, 364] on icon "Contenido principal" at bounding box center [638, 362] width 15 height 21
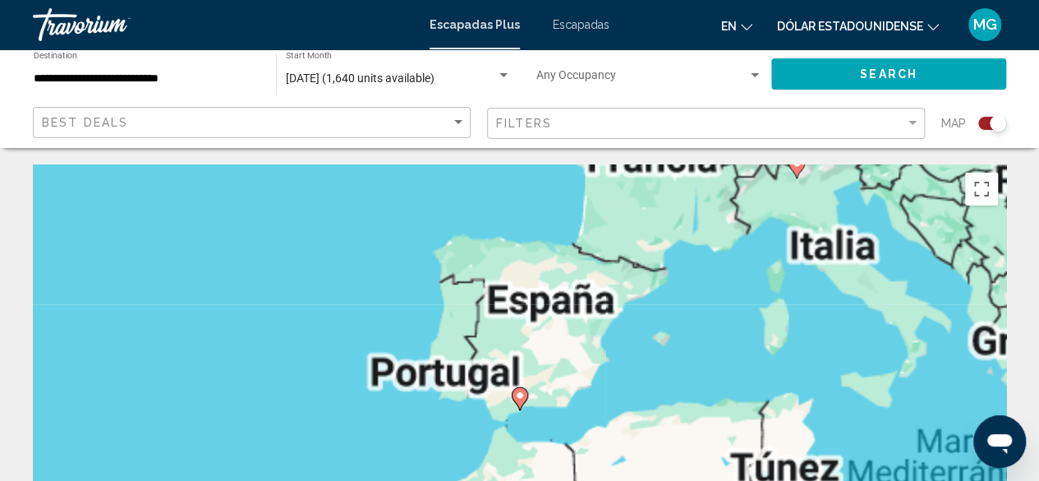
click at [517, 391] on image "Contenido principal" at bounding box center [520, 395] width 10 height 10
type input "**********"
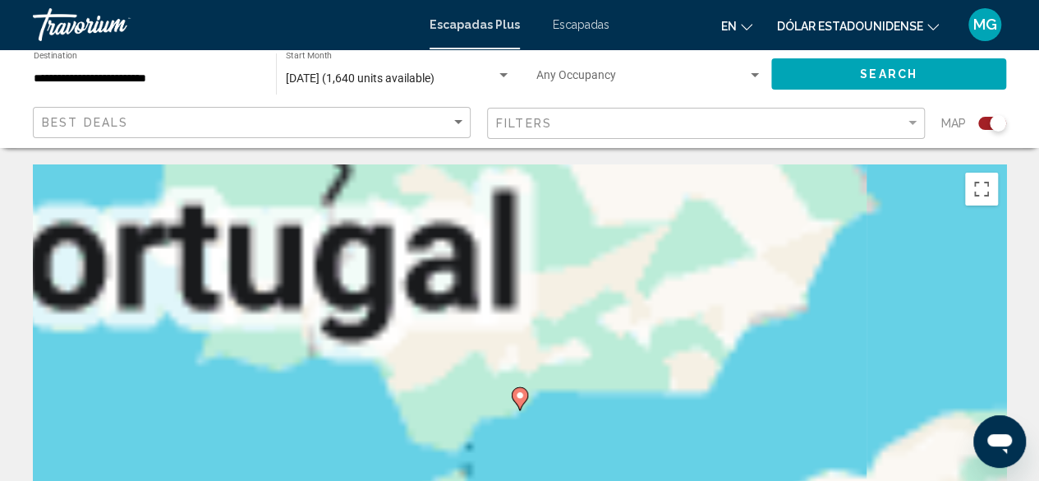
click at [521, 391] on image "Contenido principal" at bounding box center [520, 395] width 10 height 10
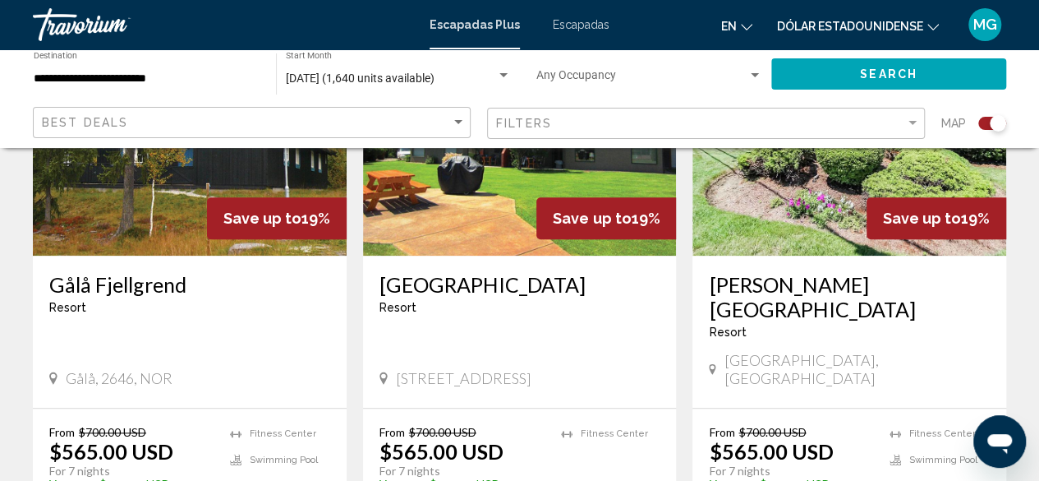
scroll to position [740, 0]
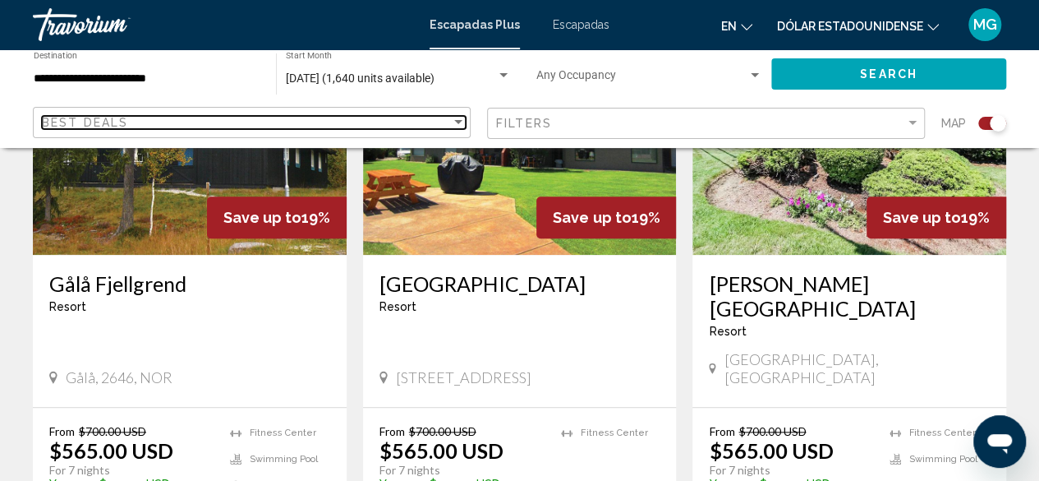
click at [459, 119] on div "Sort by" at bounding box center [458, 122] width 15 height 13
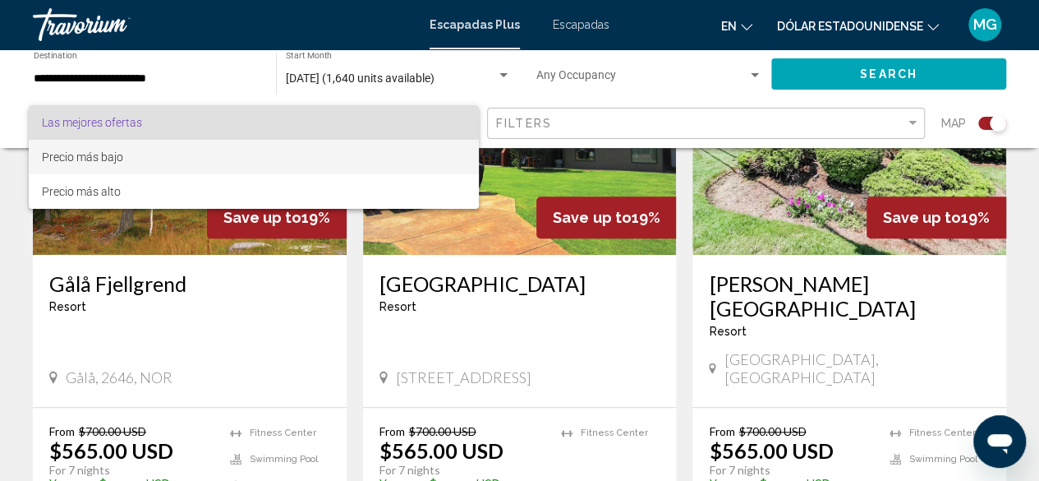
click at [297, 152] on span "Precio más bajo" at bounding box center [254, 157] width 424 height 35
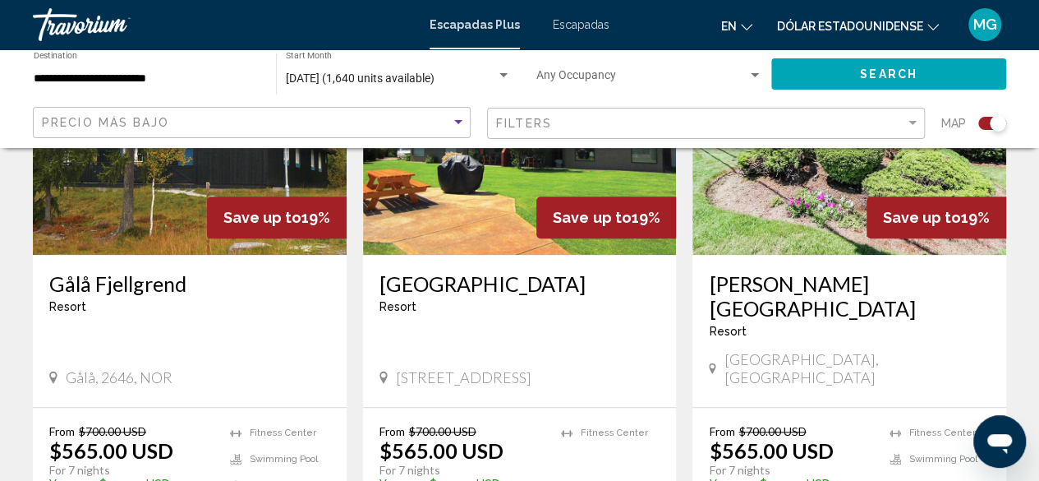
click at [942, 74] on button "Search" at bounding box center [889, 73] width 235 height 30
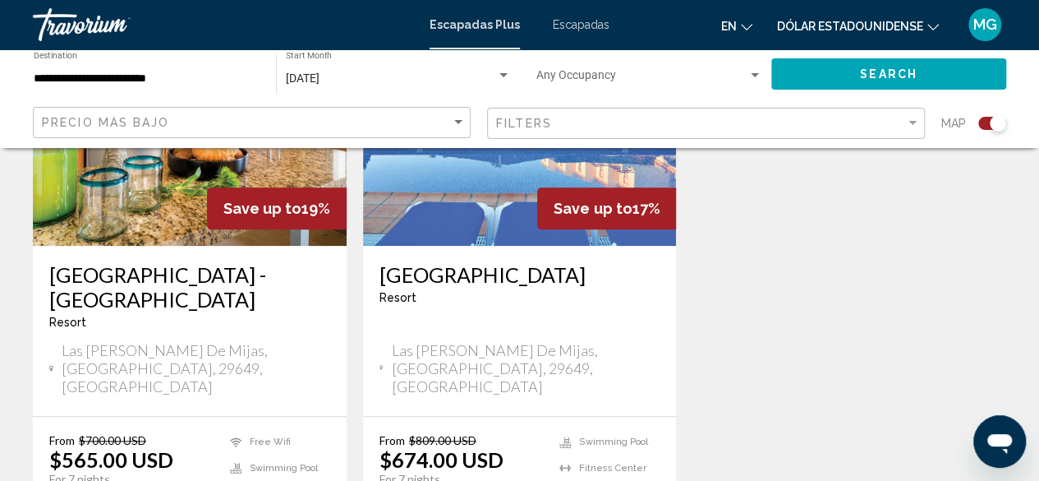
scroll to position [657, 0]
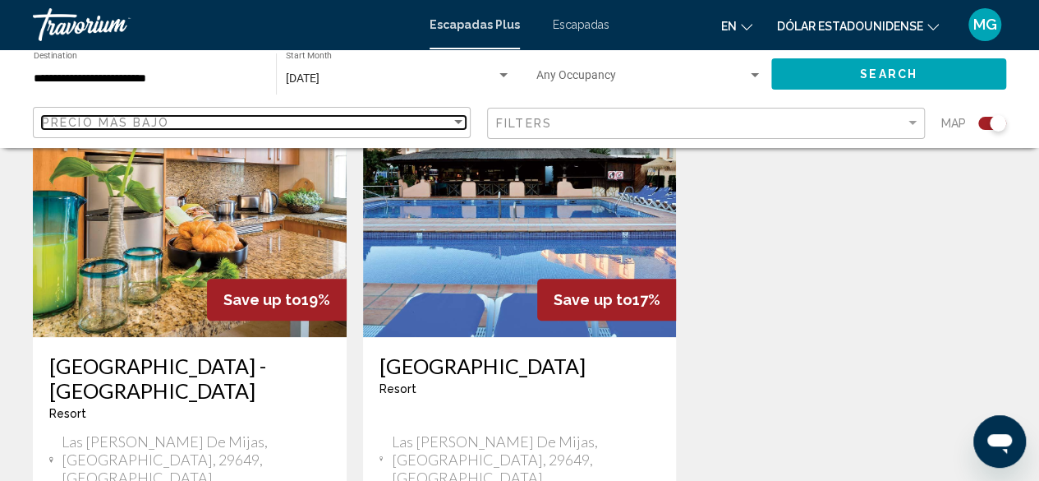
click at [454, 122] on div "Sort by" at bounding box center [458, 122] width 15 height 13
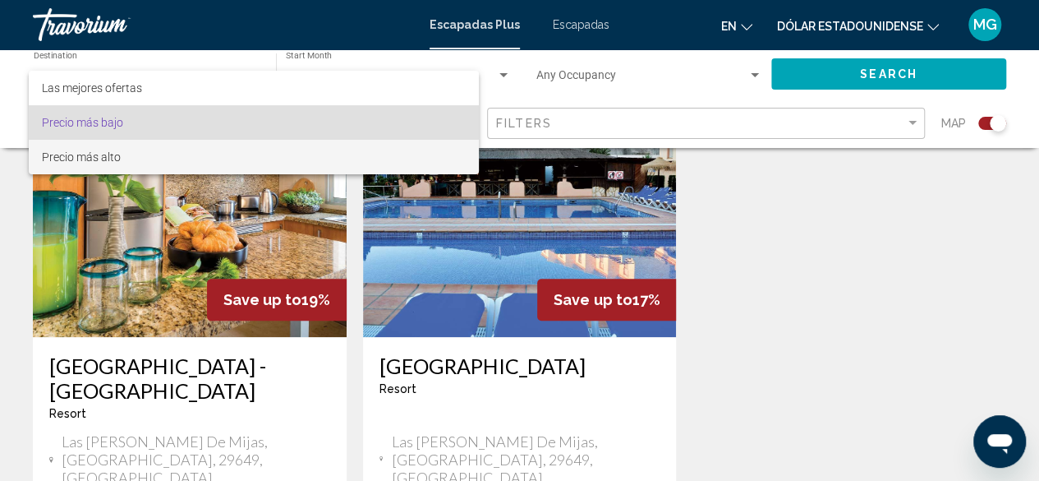
click at [142, 150] on span "Precio más alto" at bounding box center [254, 157] width 424 height 35
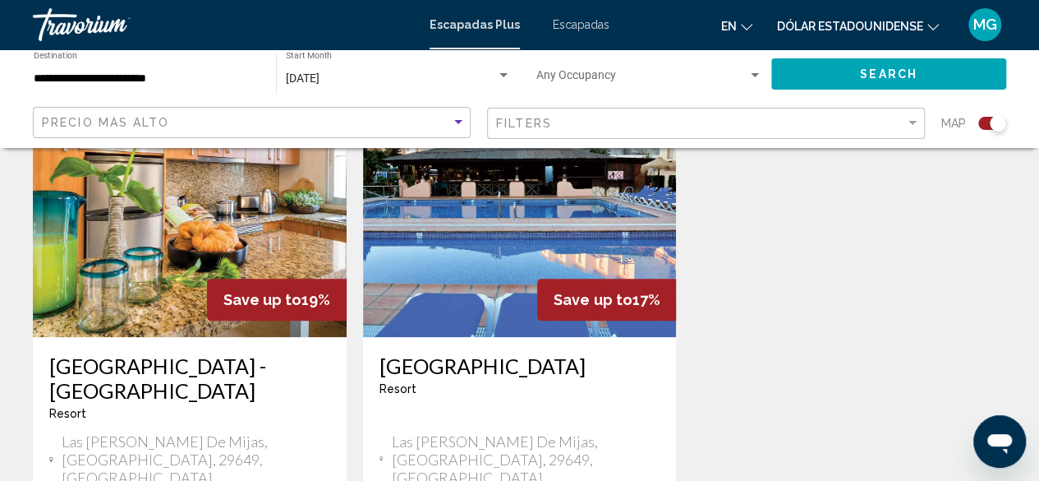
click at [892, 62] on button "Search" at bounding box center [889, 73] width 235 height 30
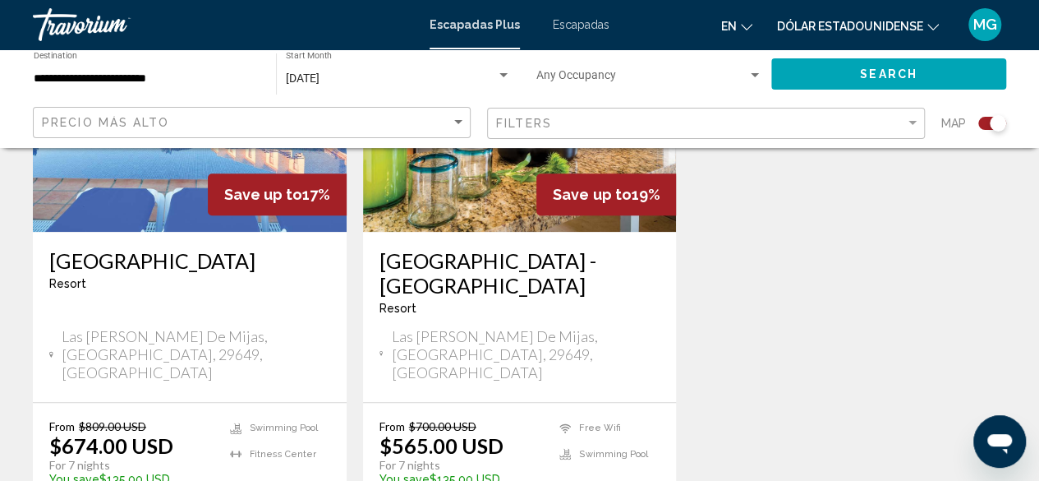
scroll to position [575, 0]
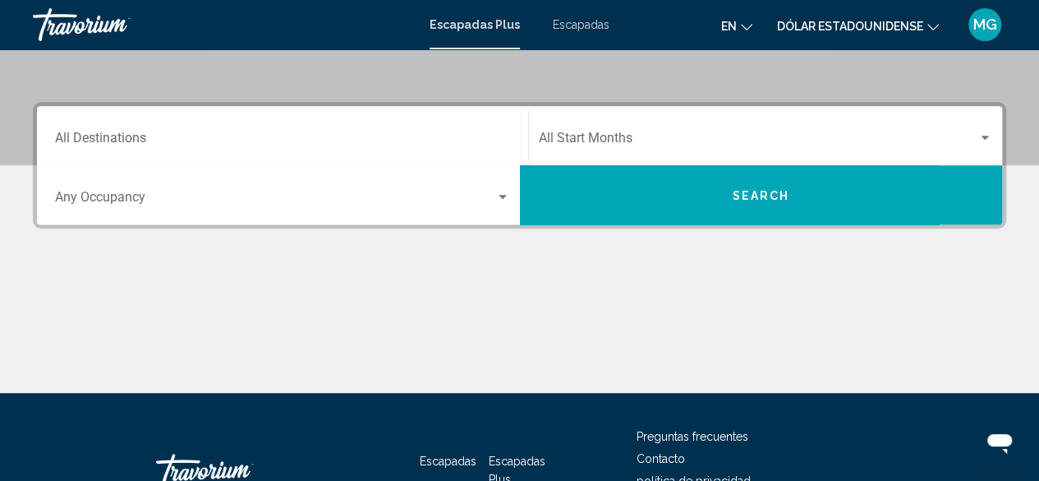
scroll to position [329, 0]
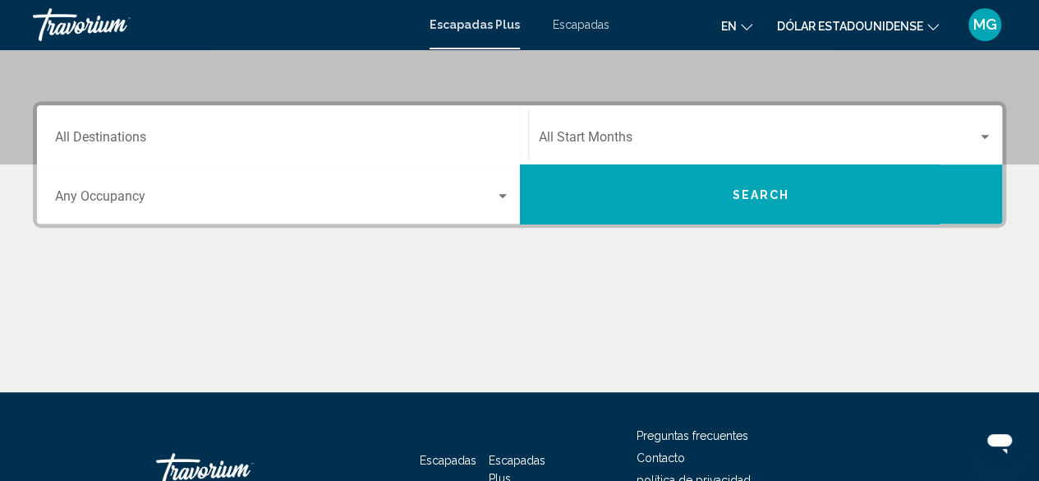
click at [739, 188] on span "Search" at bounding box center [761, 194] width 58 height 13
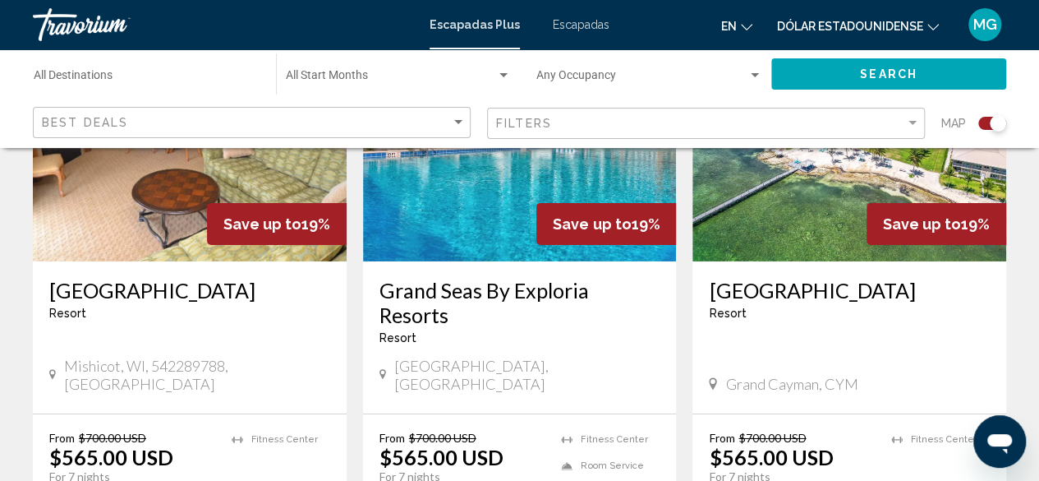
scroll to position [2794, 0]
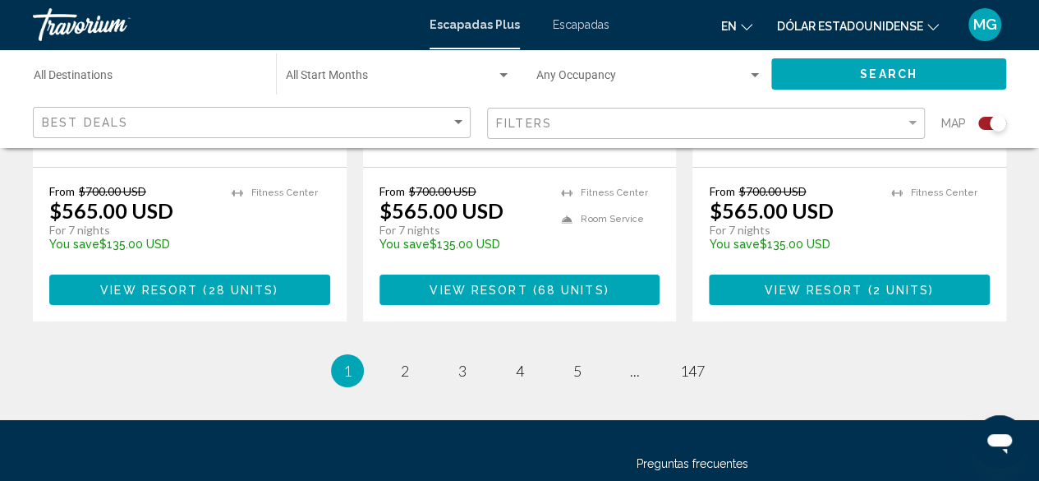
drag, startPoint x: 994, startPoint y: 122, endPoint x: 965, endPoint y: 122, distance: 29.6
click at [965, 122] on div "Map" at bounding box center [974, 124] width 65 height 34
click at [984, 121] on div "Search widget" at bounding box center [993, 123] width 28 height 13
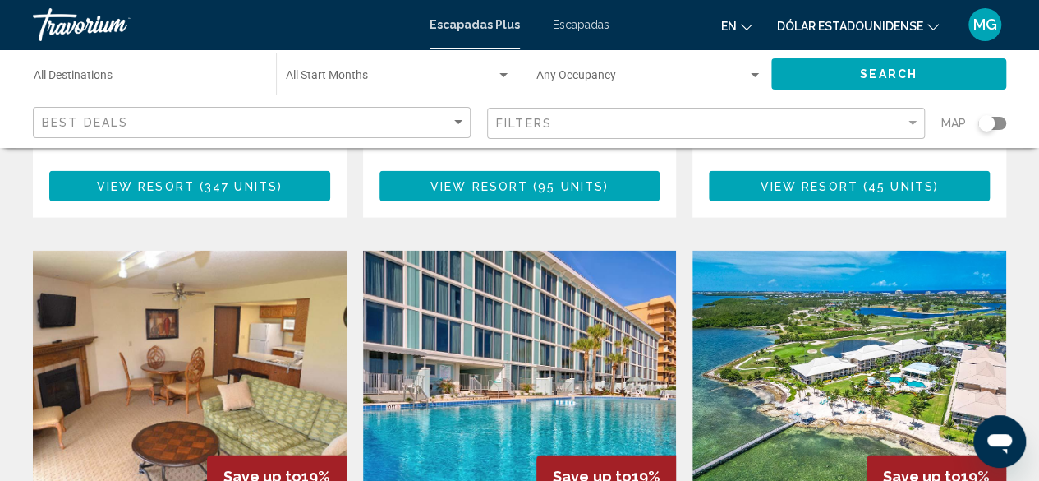
scroll to position [1709, 0]
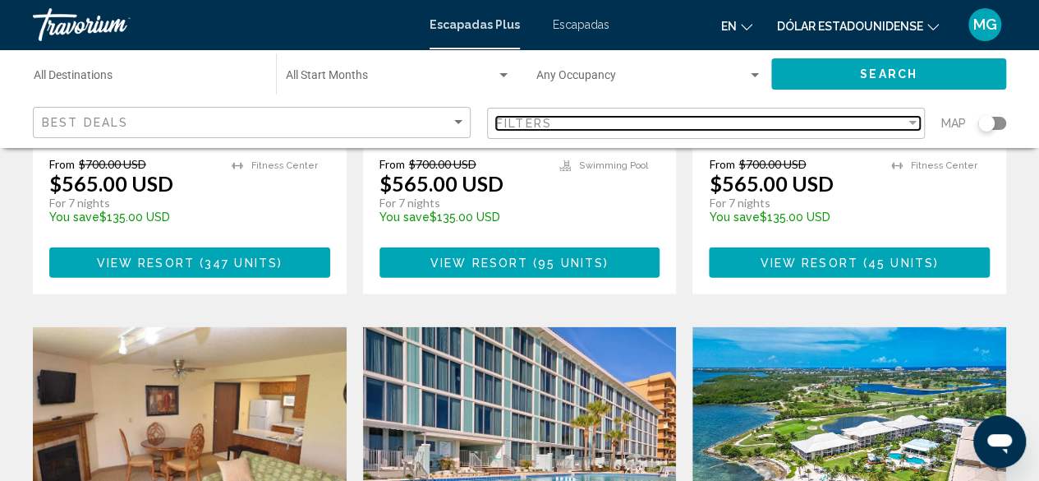
click at [917, 119] on div "Filter" at bounding box center [913, 123] width 15 height 13
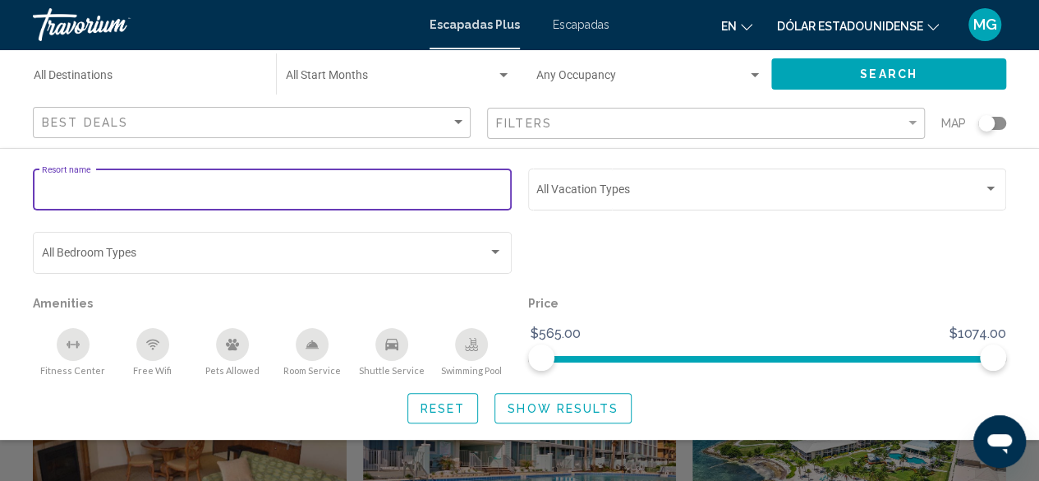
click at [224, 191] on input "Resort name" at bounding box center [273, 192] width 462 height 13
type input "******"
click at [601, 399] on button "Show Results" at bounding box center [563, 408] width 137 height 30
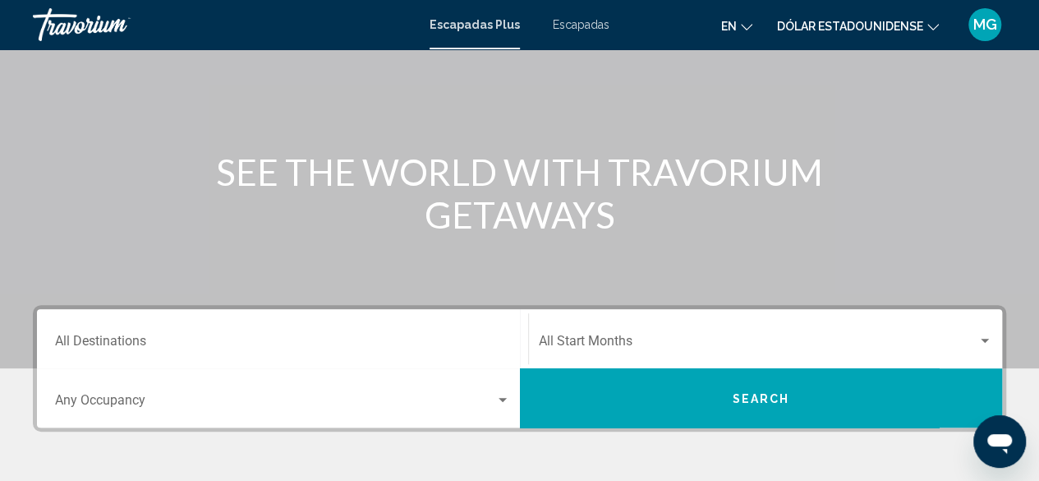
scroll to position [276, 0]
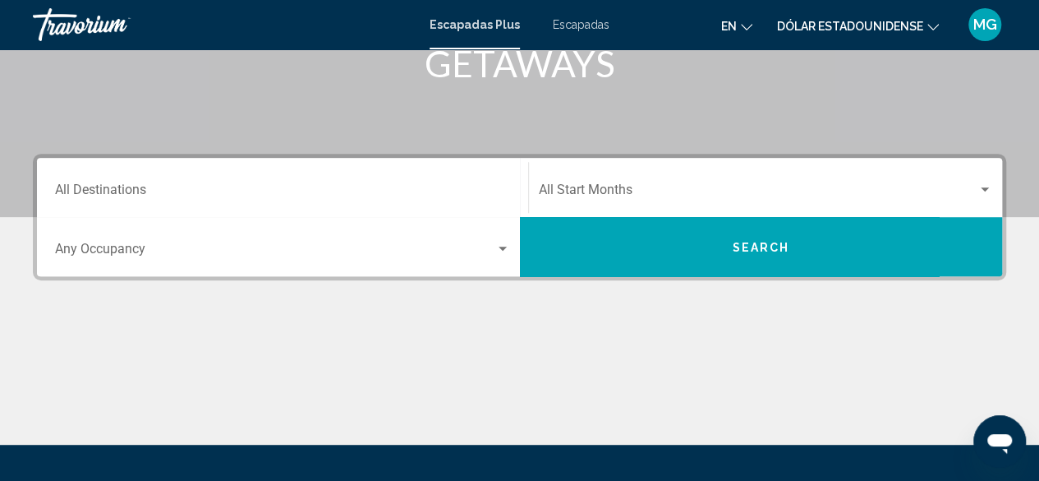
click at [744, 251] on span "Search" at bounding box center [761, 247] width 58 height 13
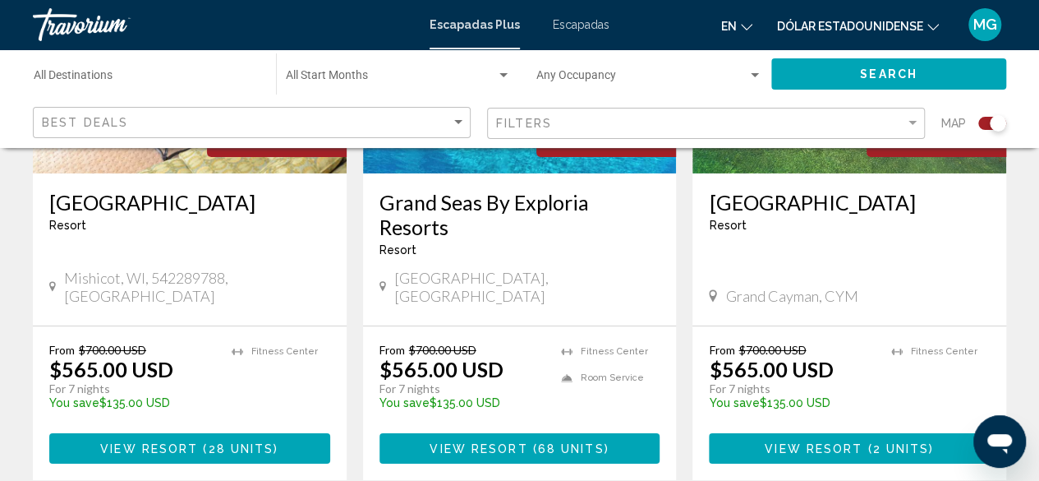
scroll to position [2712, 0]
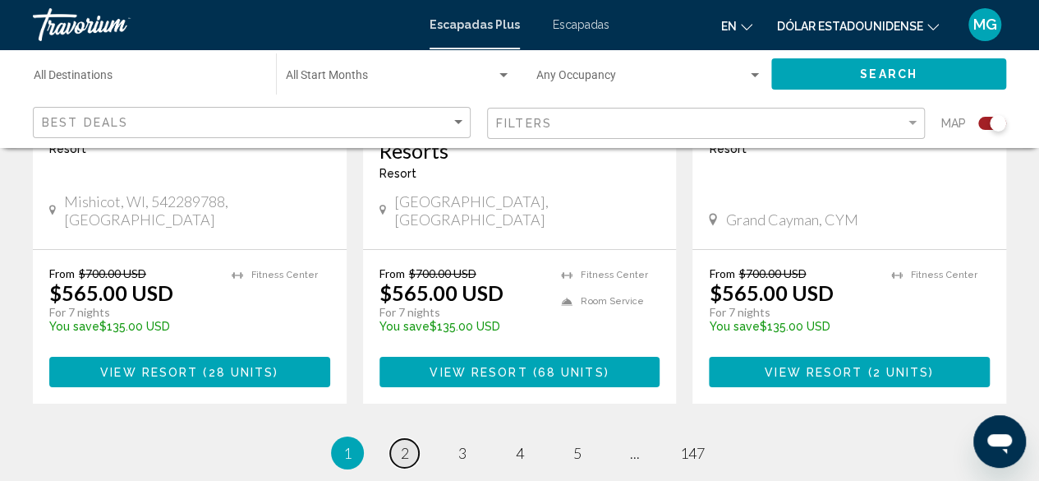
click at [404, 444] on span "2" at bounding box center [405, 453] width 8 height 18
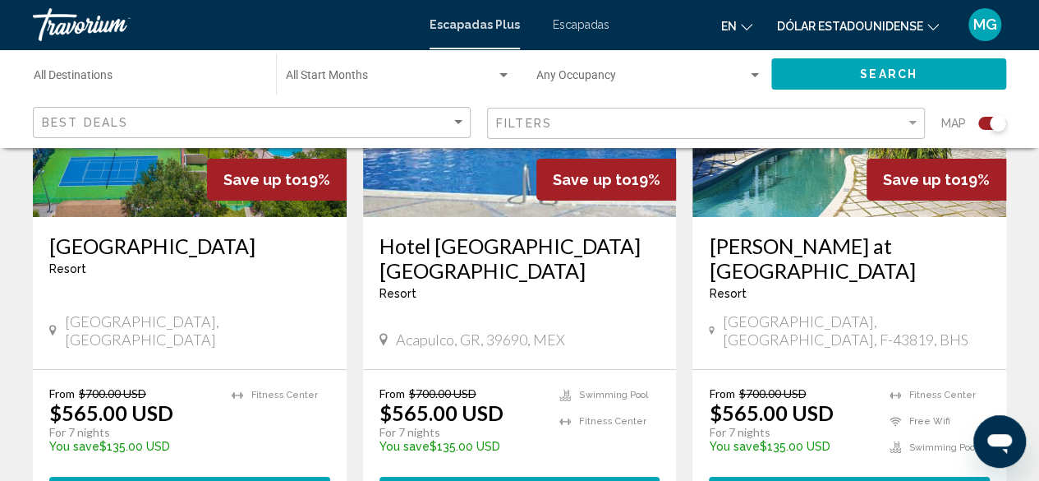
scroll to position [2629, 0]
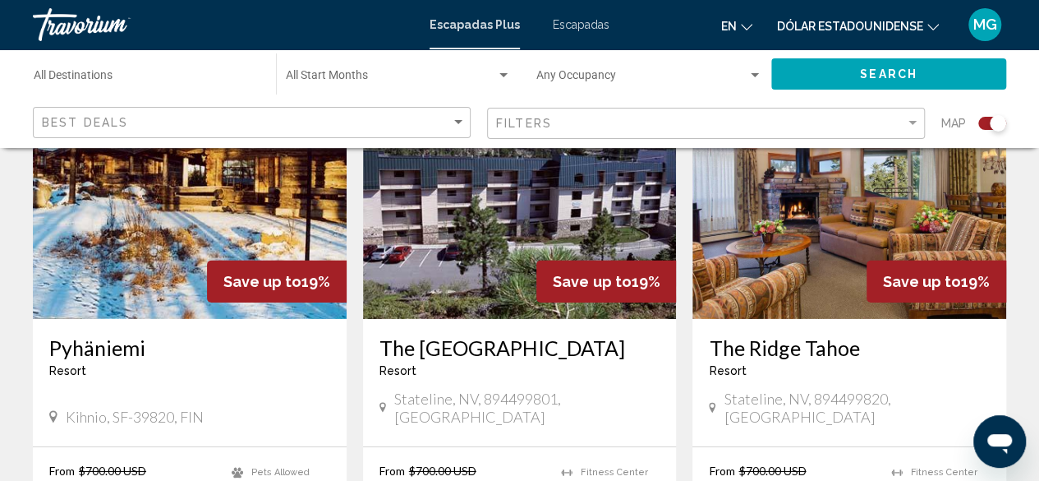
scroll to position [2383, 0]
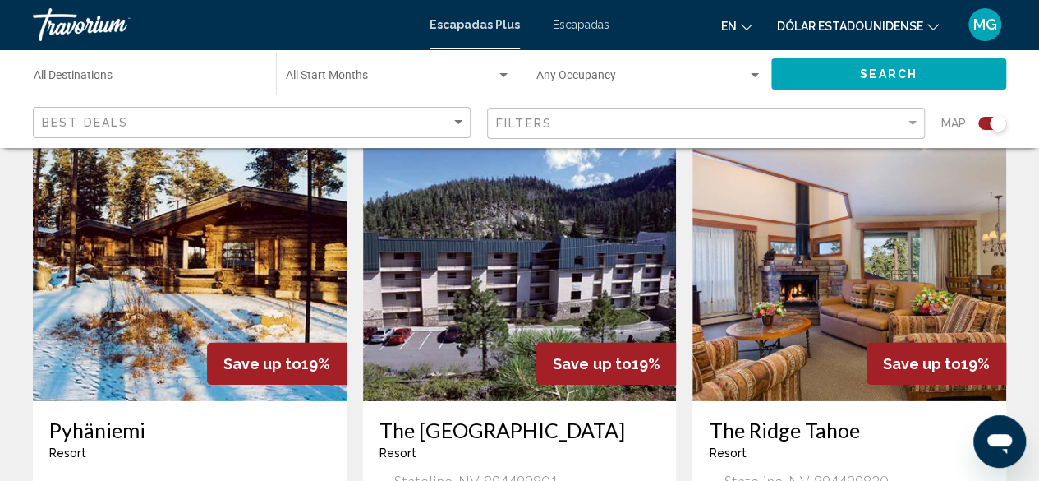
click at [156, 247] on img "Contenido principal" at bounding box center [190, 269] width 314 height 263
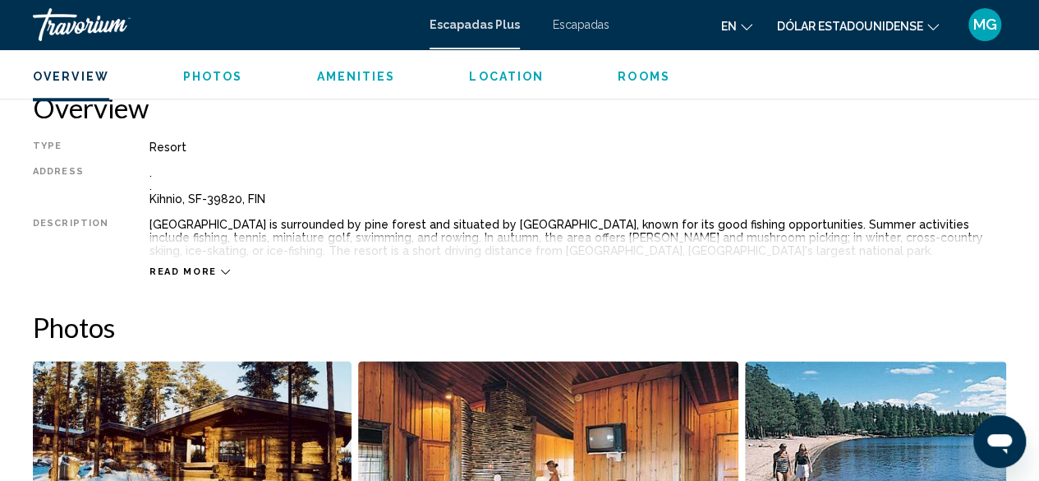
scroll to position [856, 0]
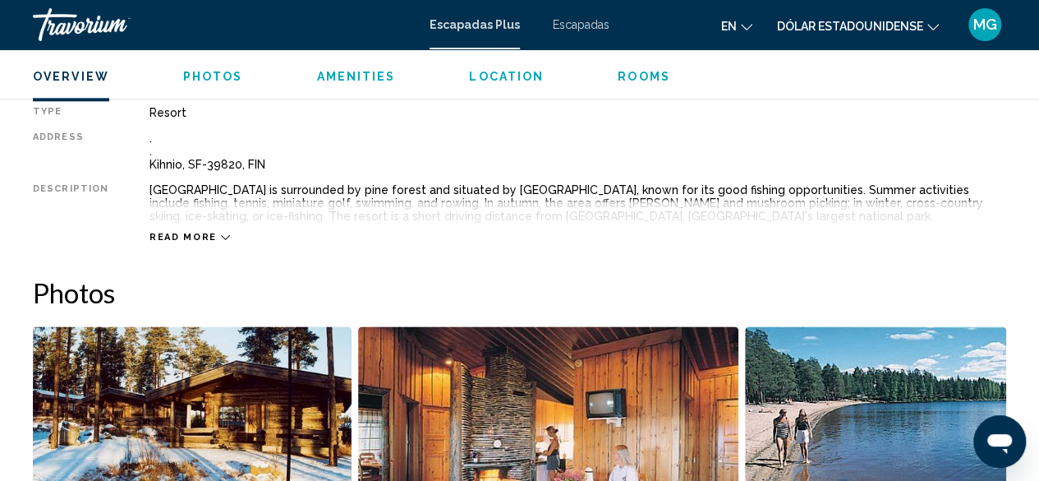
click at [221, 233] on div "Read more" at bounding box center [578, 220] width 857 height 45
click at [221, 233] on icon "Contenido principal" at bounding box center [225, 237] width 9 height 9
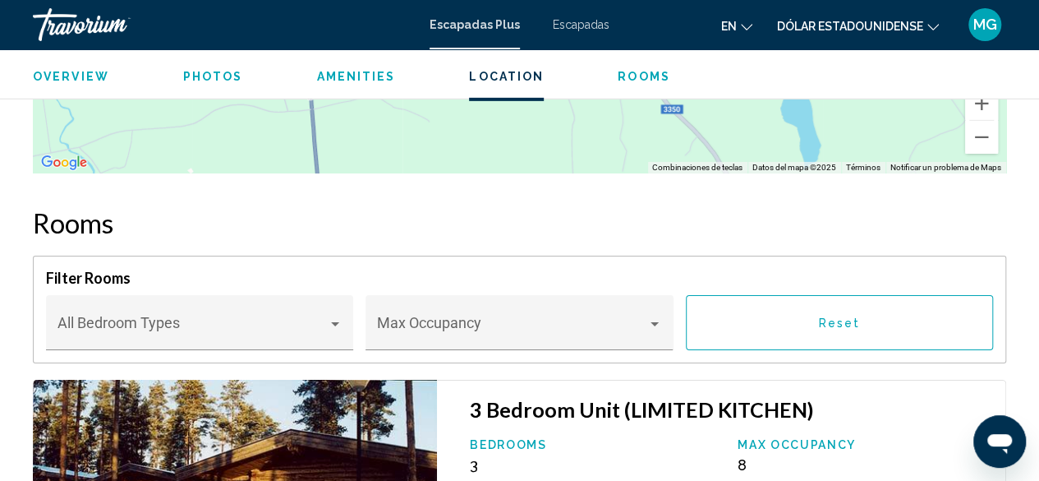
scroll to position [2582, 0]
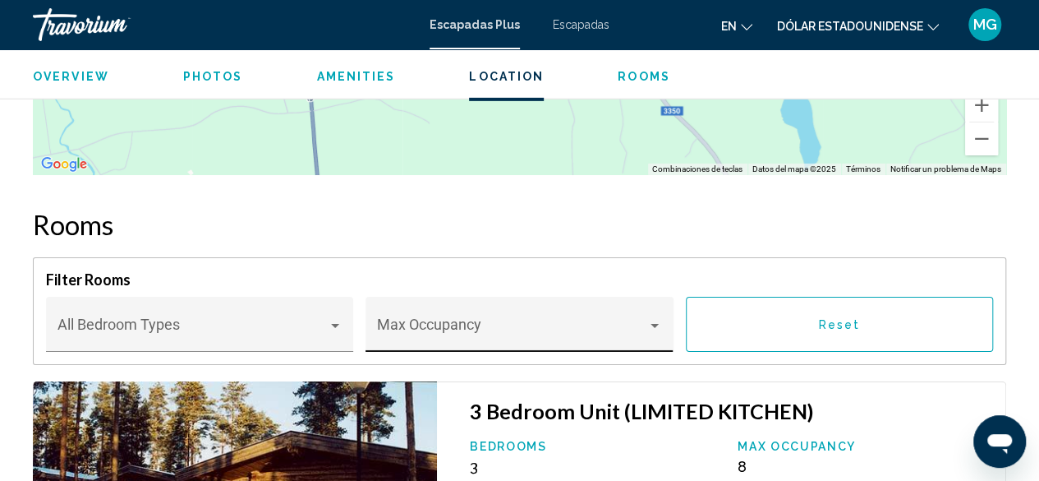
click at [647, 316] on div "Max Occupancy" at bounding box center [519, 330] width 285 height 44
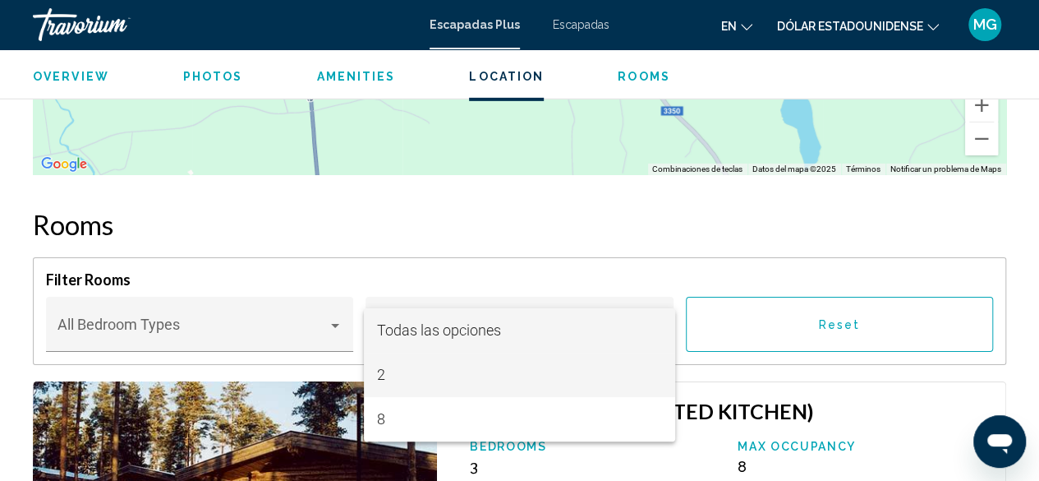
click at [385, 378] on span "2" at bounding box center [519, 375] width 285 height 44
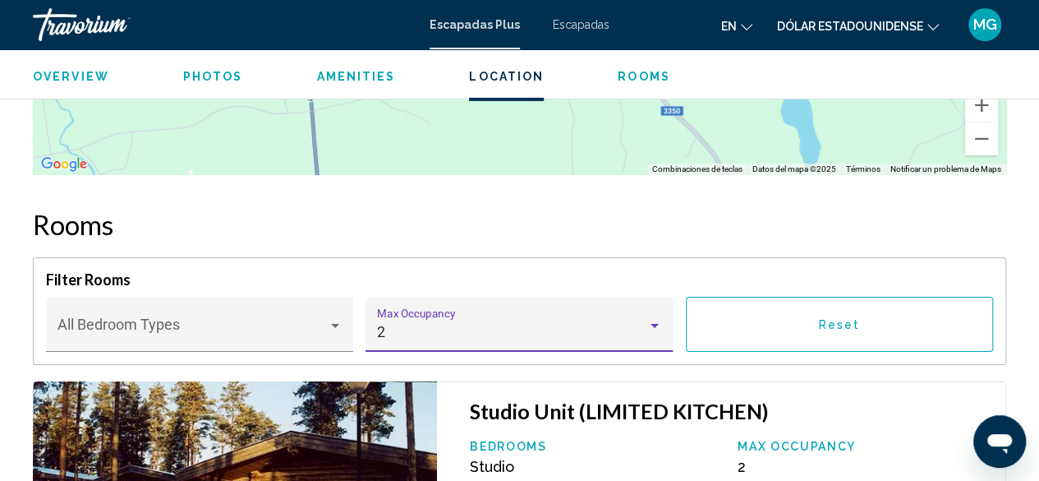
click at [925, 315] on button "Reset" at bounding box center [839, 324] width 307 height 55
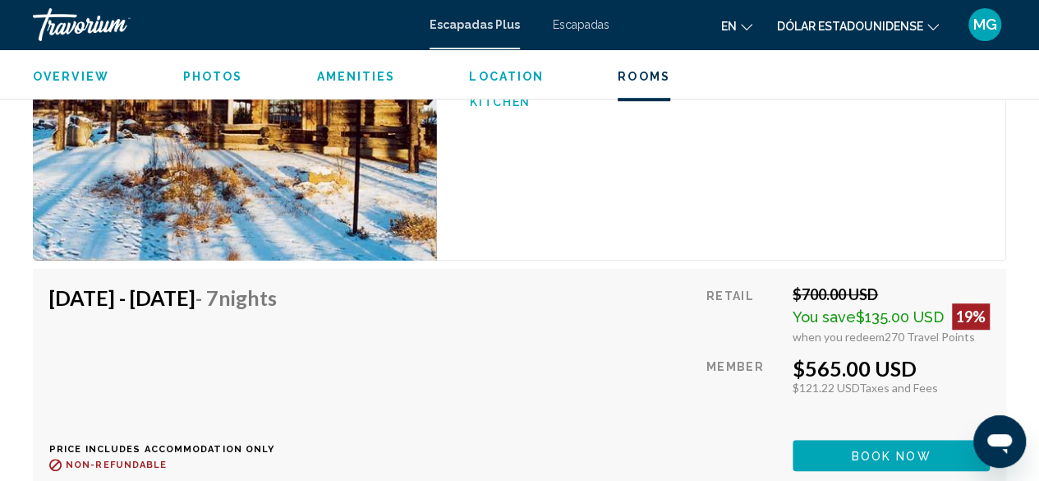
scroll to position [3486, 0]
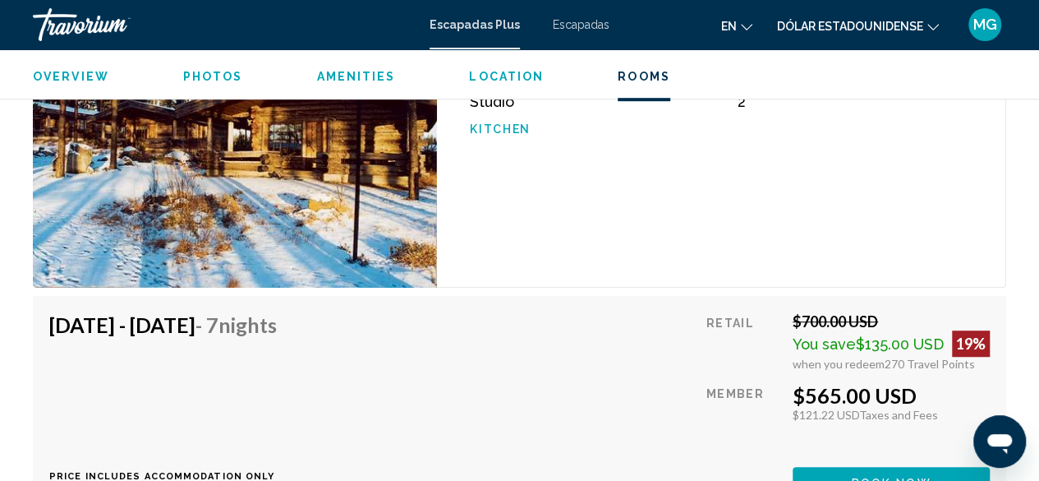
click at [508, 71] on span "Location" at bounding box center [506, 76] width 75 height 13
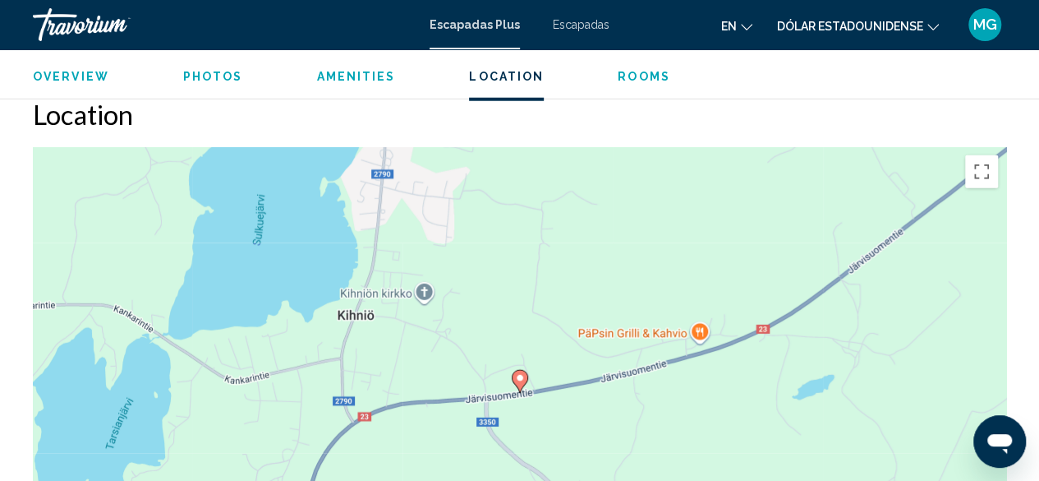
scroll to position [2115, 0]
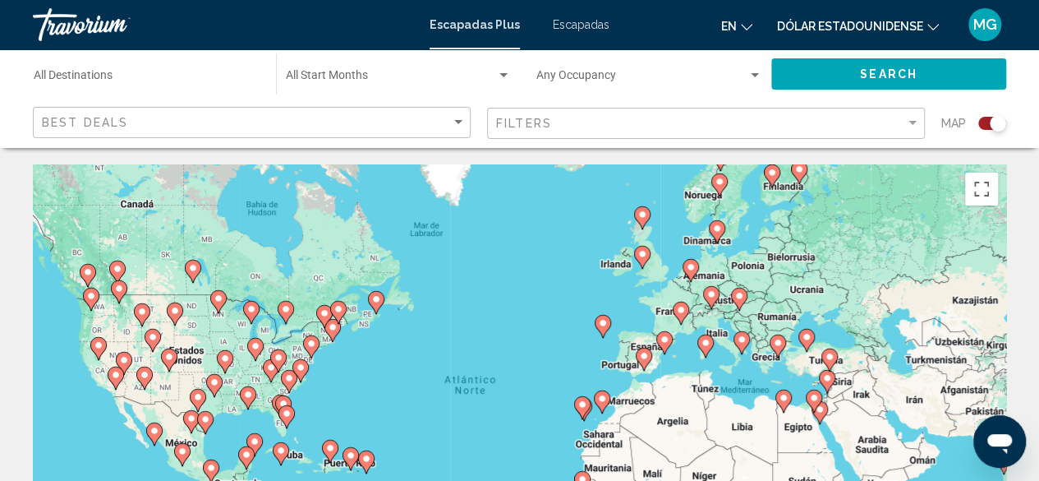
click at [683, 306] on image "Contenido principal" at bounding box center [681, 310] width 10 height 10
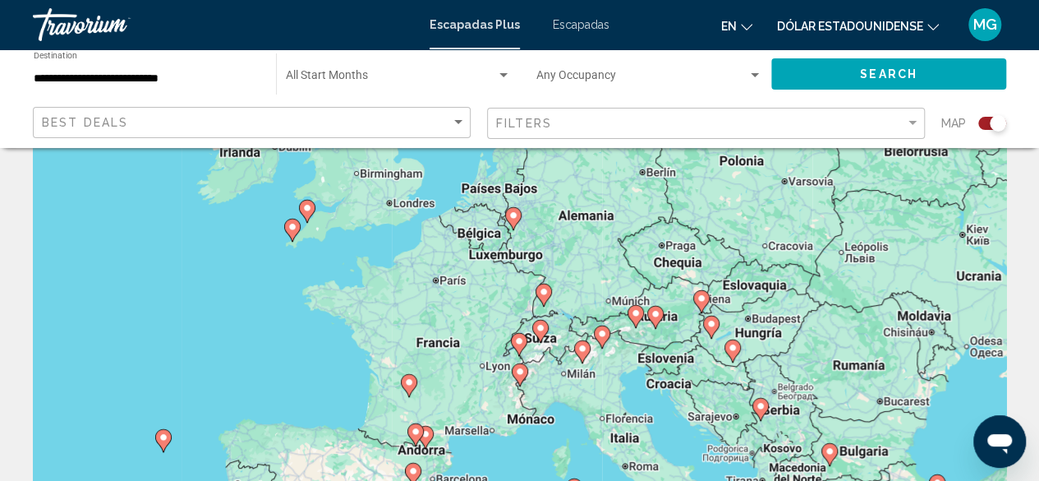
scroll to position [82, 0]
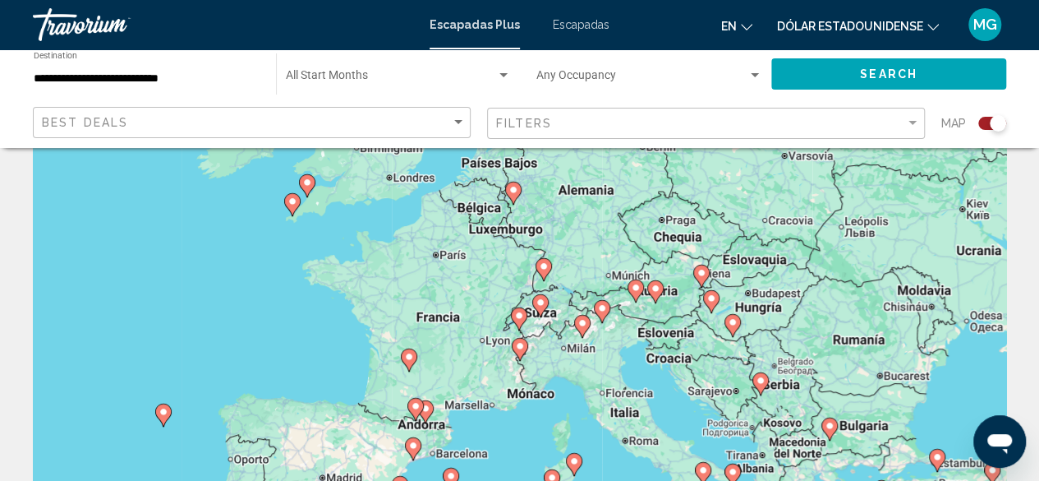
click at [417, 407] on image "Contenido principal" at bounding box center [416, 406] width 10 height 10
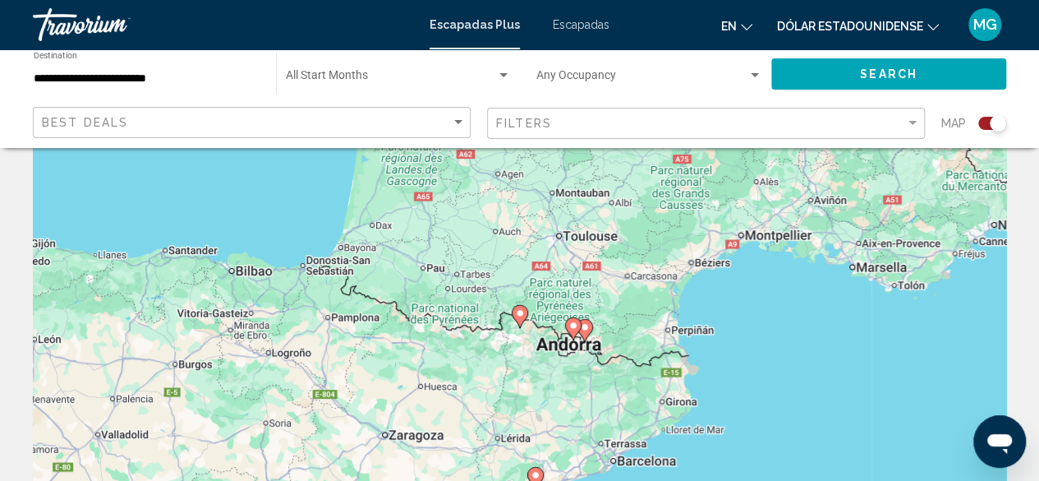
click at [574, 328] on image "Contenido principal" at bounding box center [574, 325] width 10 height 10
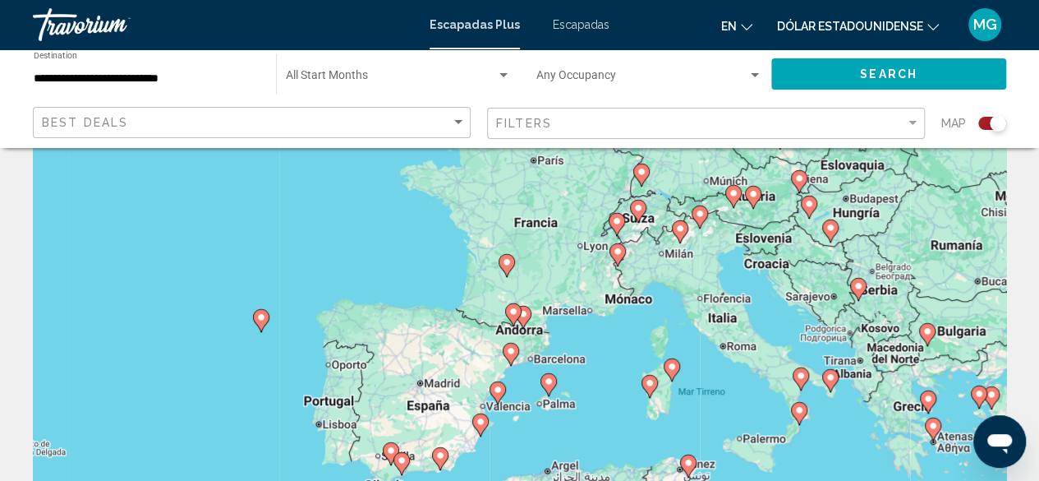
click at [511, 311] on image "Contenido principal" at bounding box center [514, 311] width 10 height 10
type input "**********"
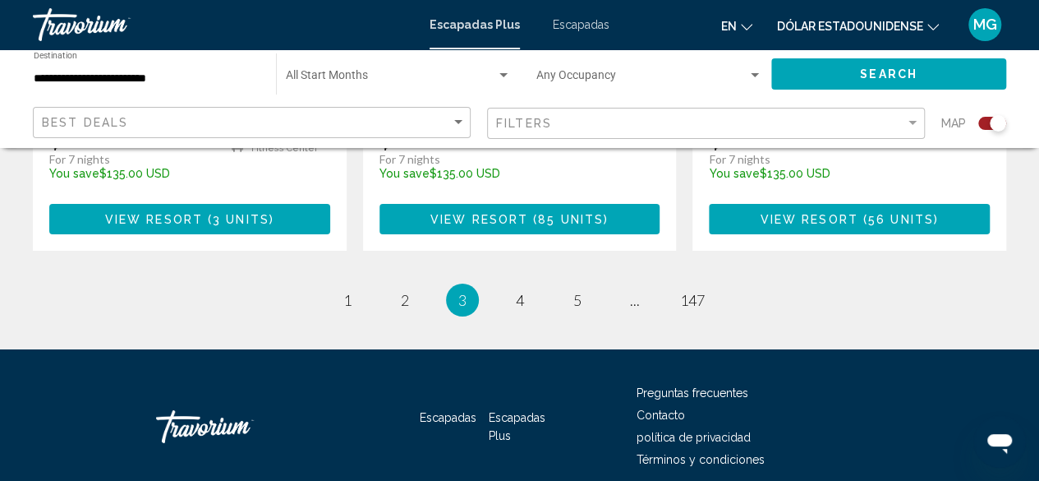
scroll to position [2853, 0]
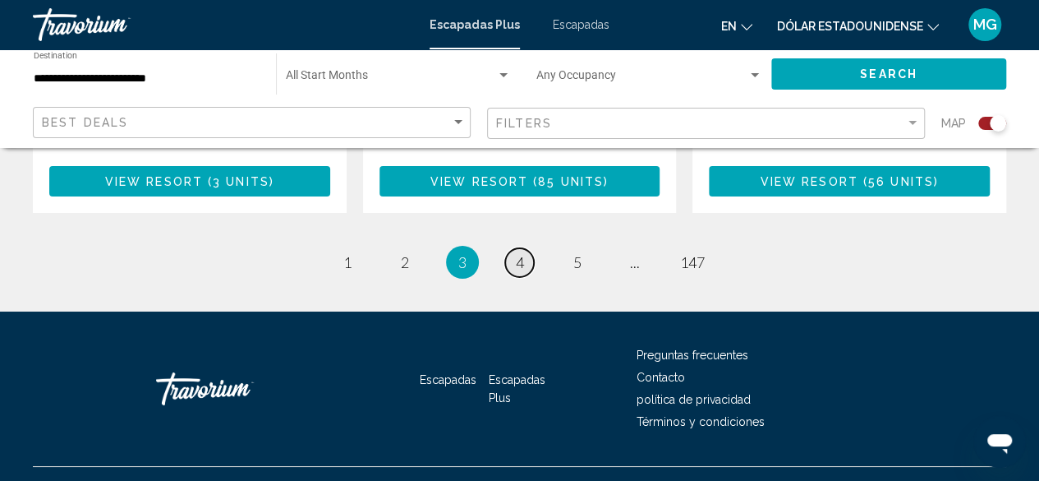
click at [521, 253] on span "4" at bounding box center [520, 262] width 8 height 18
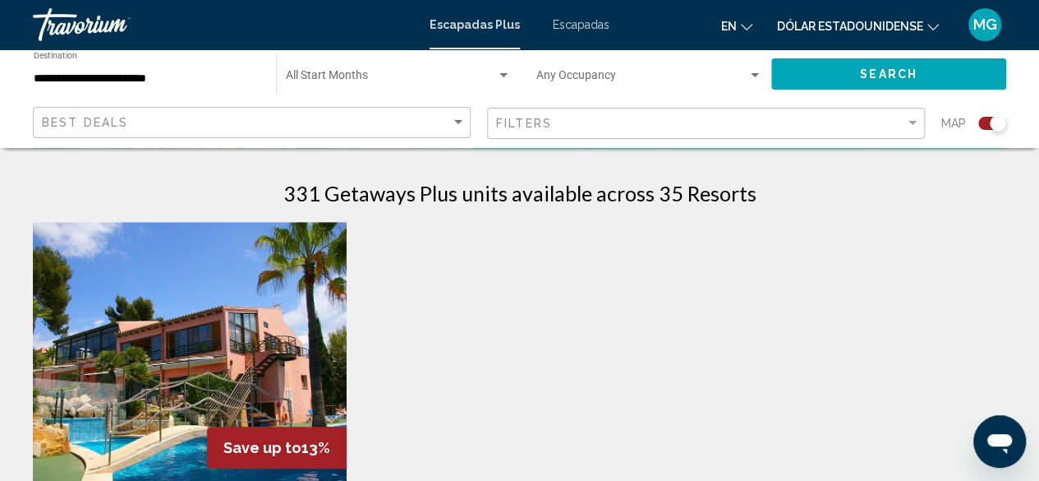
scroll to position [329, 0]
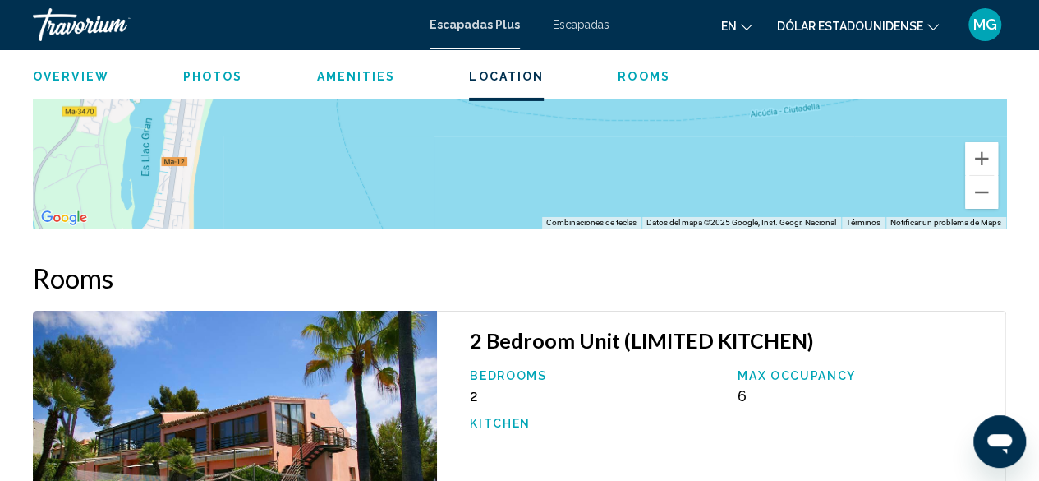
scroll to position [2746, 0]
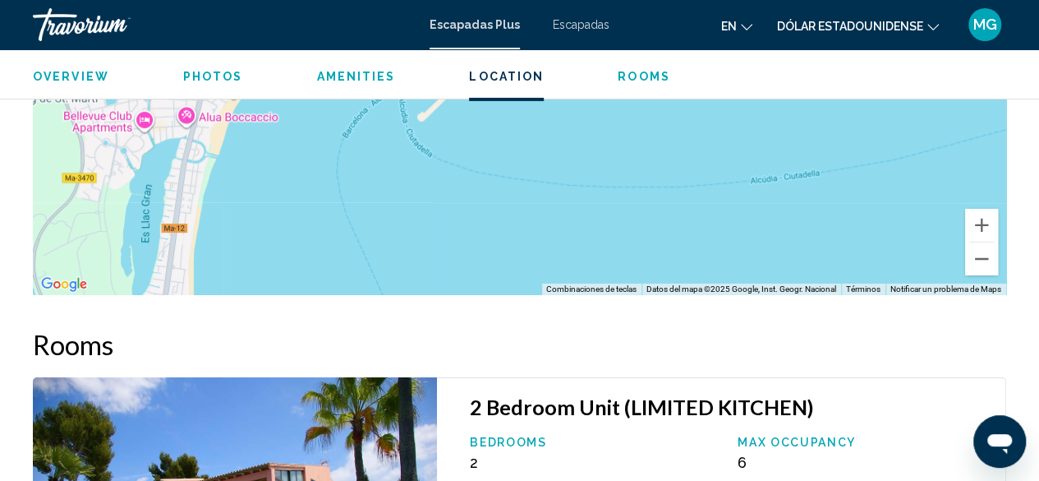
click at [623, 76] on span "Rooms" at bounding box center [644, 76] width 53 height 13
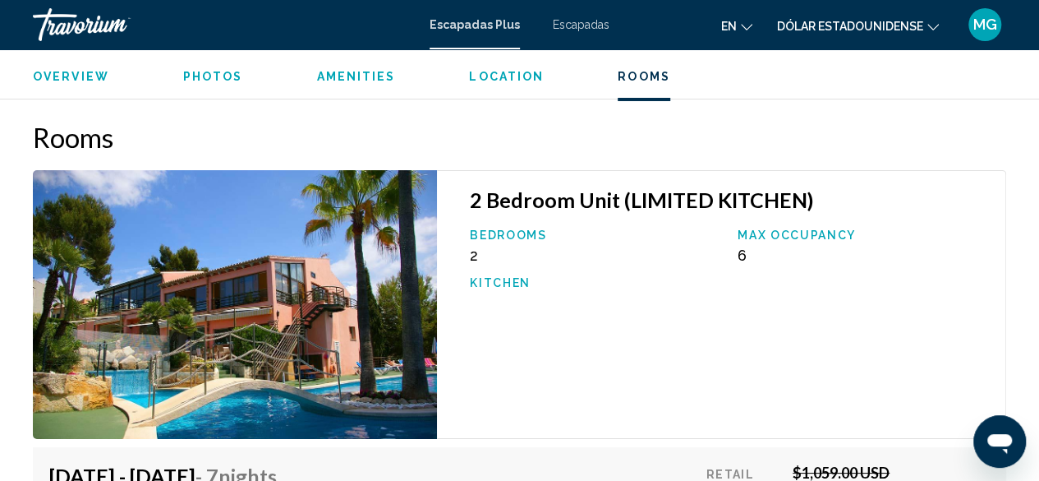
scroll to position [2961, 0]
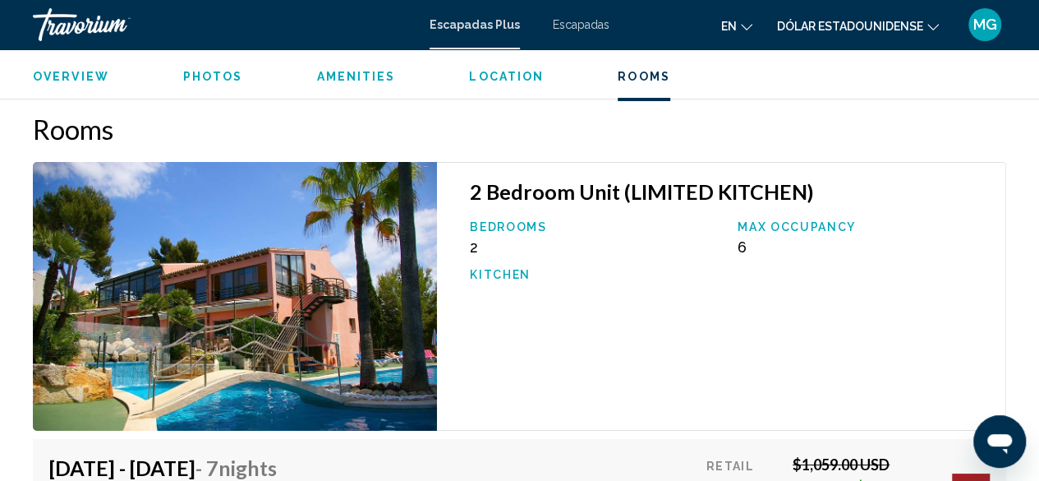
click at [782, 220] on p "Max Occupancy" at bounding box center [863, 226] width 251 height 13
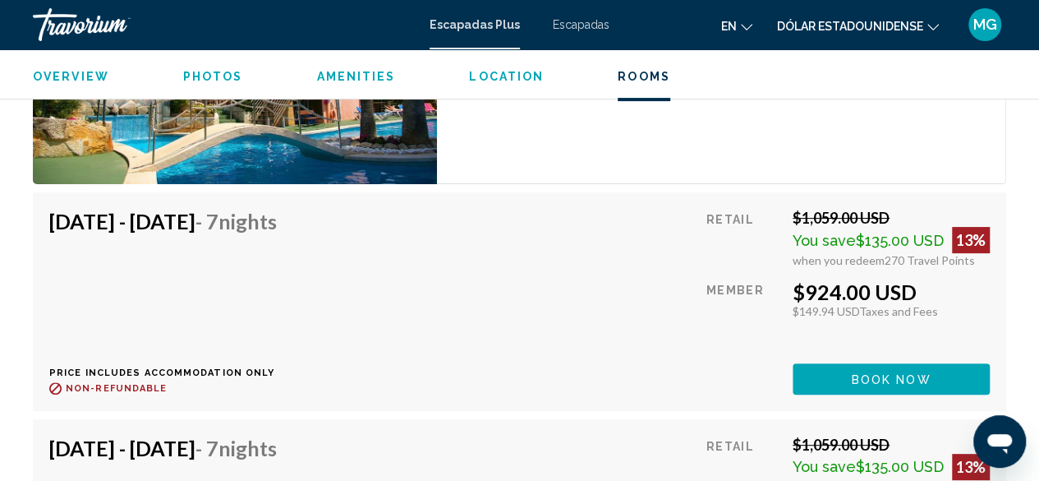
scroll to position [3044, 0]
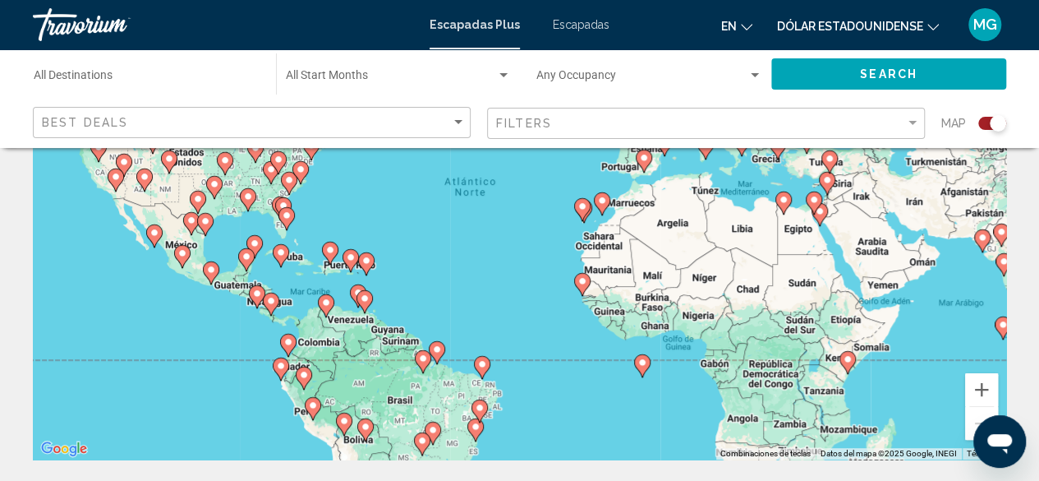
scroll to position [164, 0]
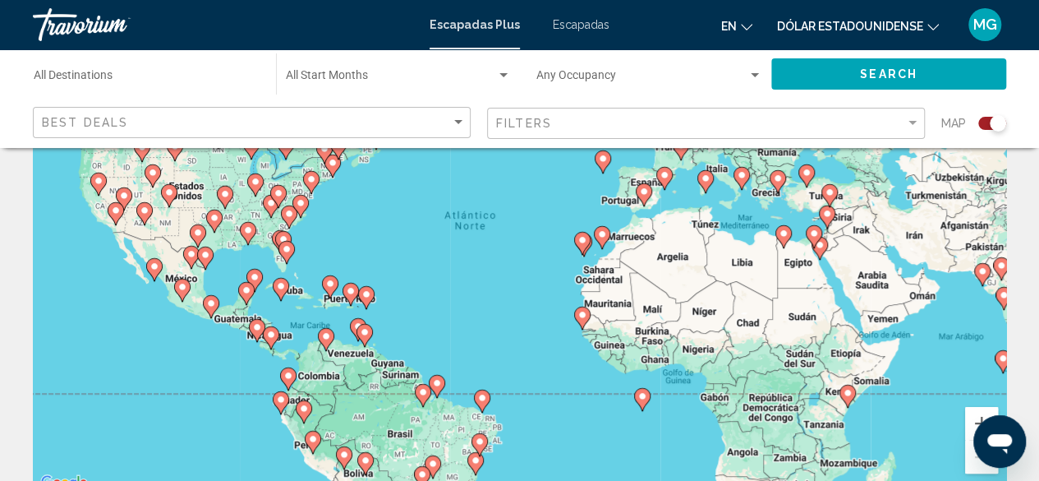
click at [641, 195] on image "Contenido principal" at bounding box center [644, 192] width 10 height 10
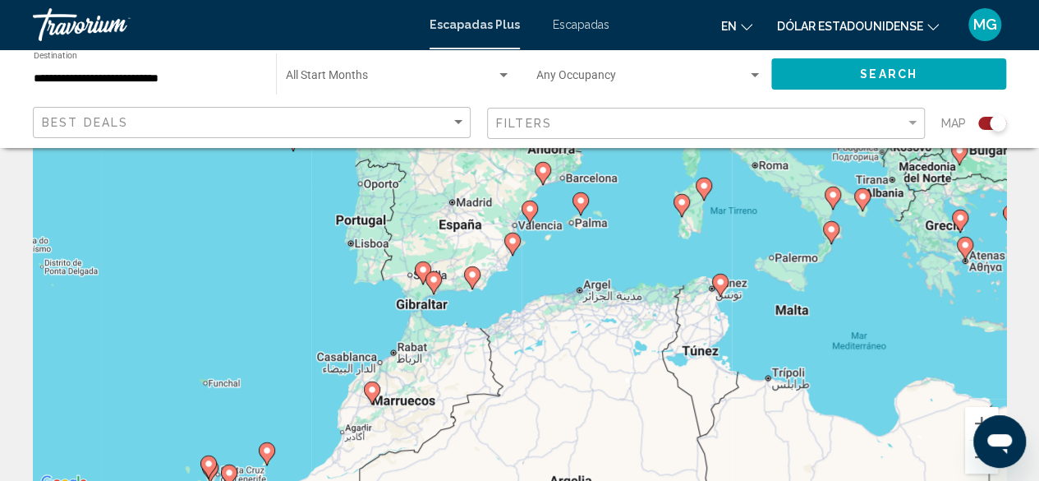
click at [528, 208] on image "Contenido principal" at bounding box center [530, 209] width 10 height 10
type input "**********"
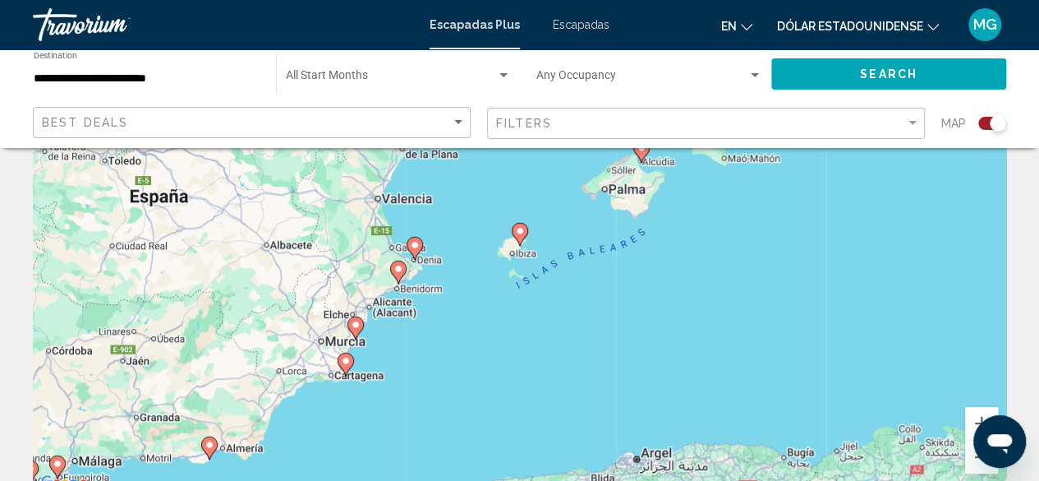
click at [400, 272] on image "Contenido principal" at bounding box center [399, 269] width 10 height 10
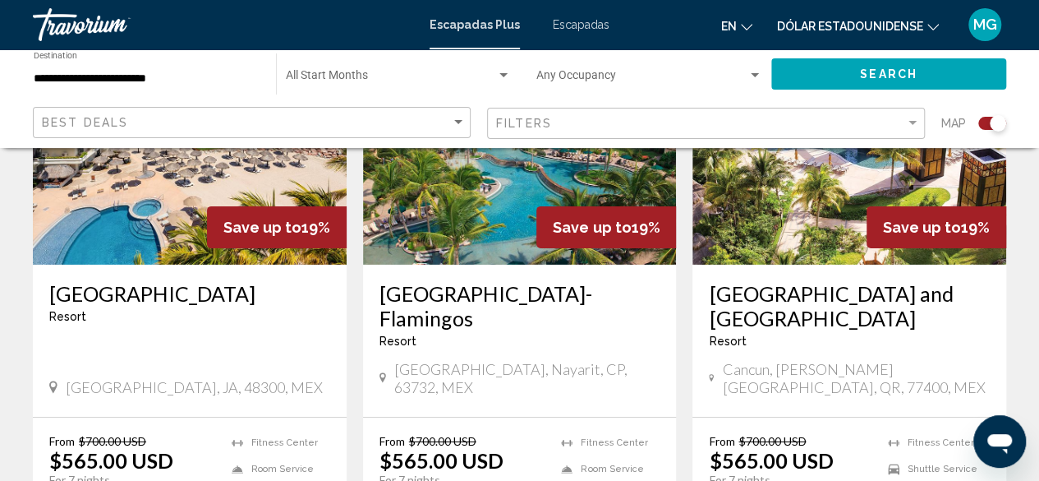
scroll to position [2712, 0]
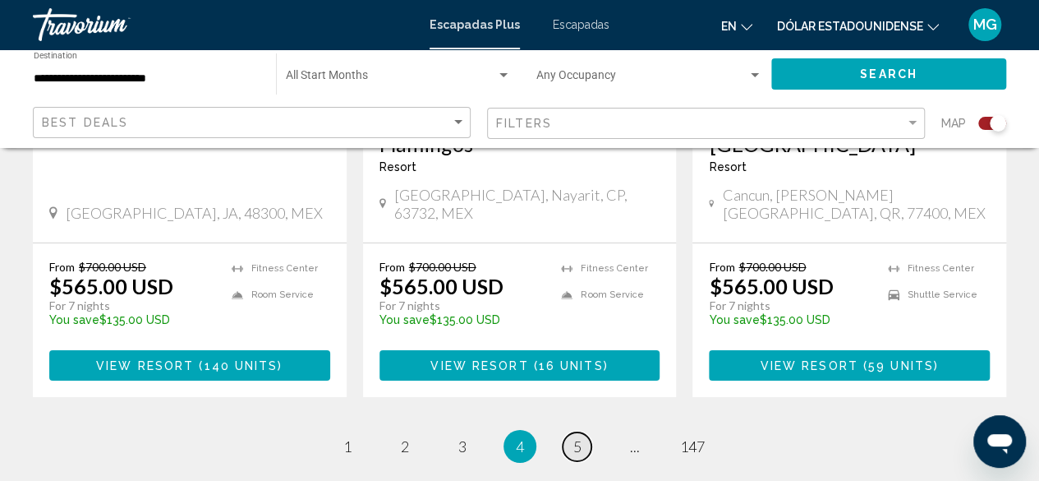
click at [574, 437] on span "5" at bounding box center [578, 446] width 8 height 18
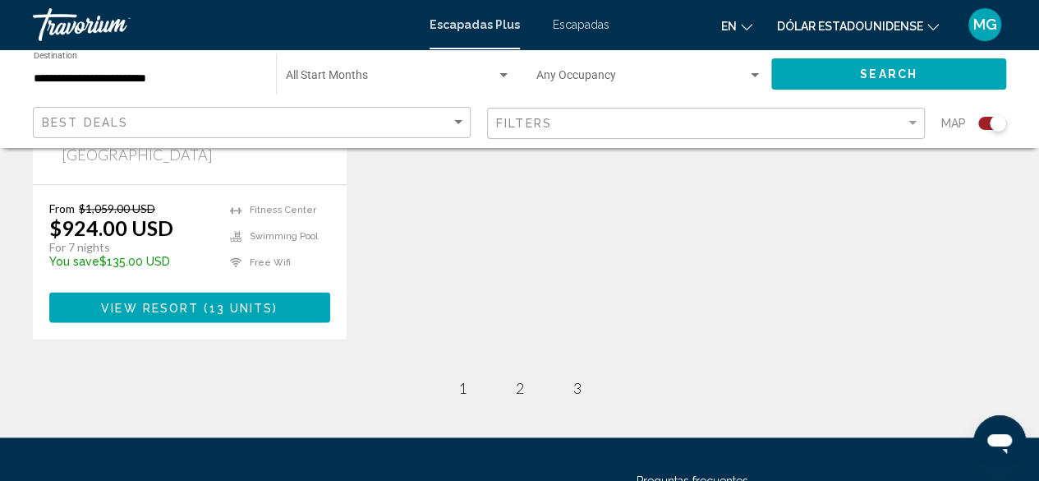
scroll to position [1076, 0]
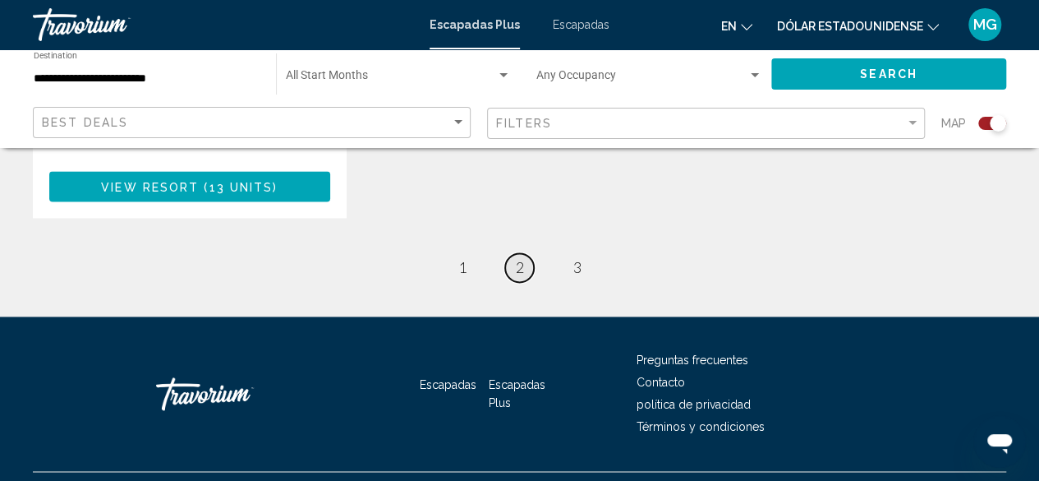
click at [524, 253] on link "page 2" at bounding box center [519, 267] width 29 height 29
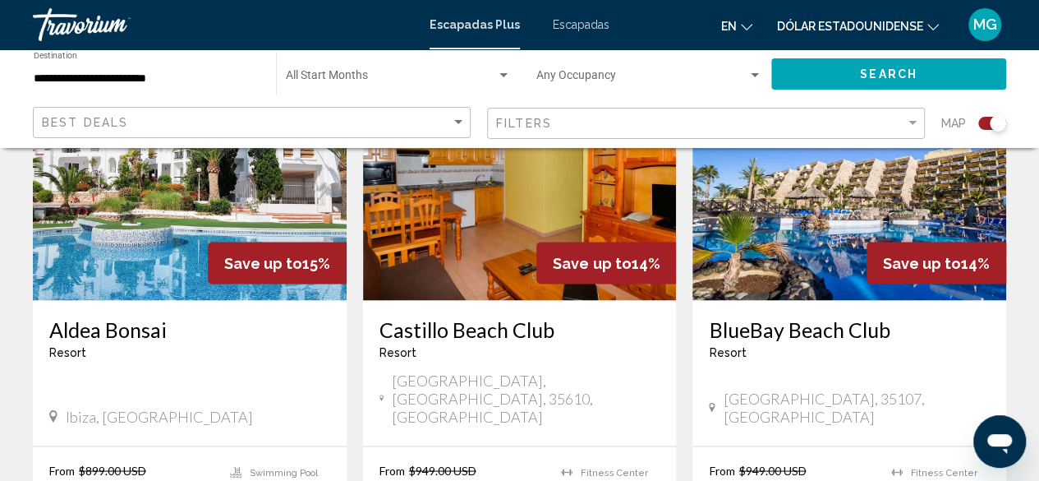
scroll to position [1233, 0]
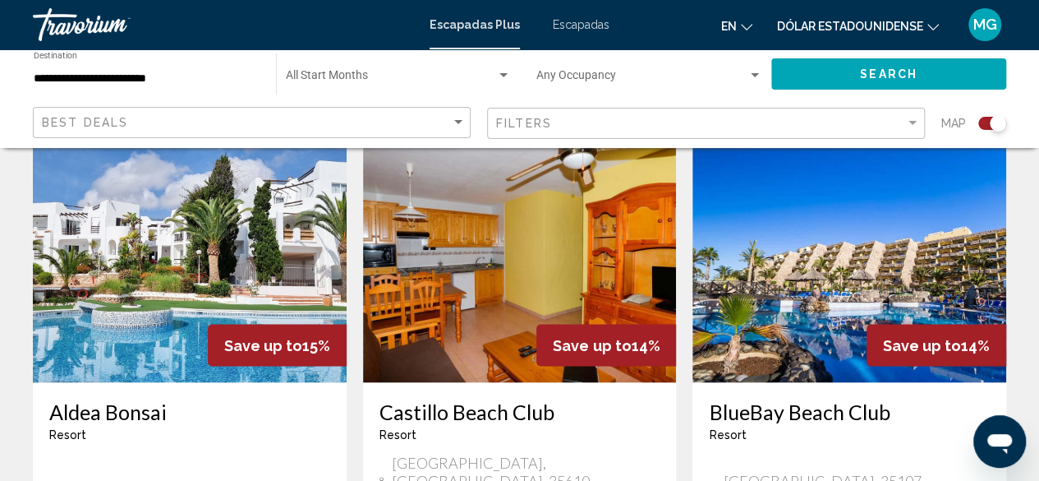
click at [503, 286] on img "Contenido principal" at bounding box center [520, 250] width 314 height 263
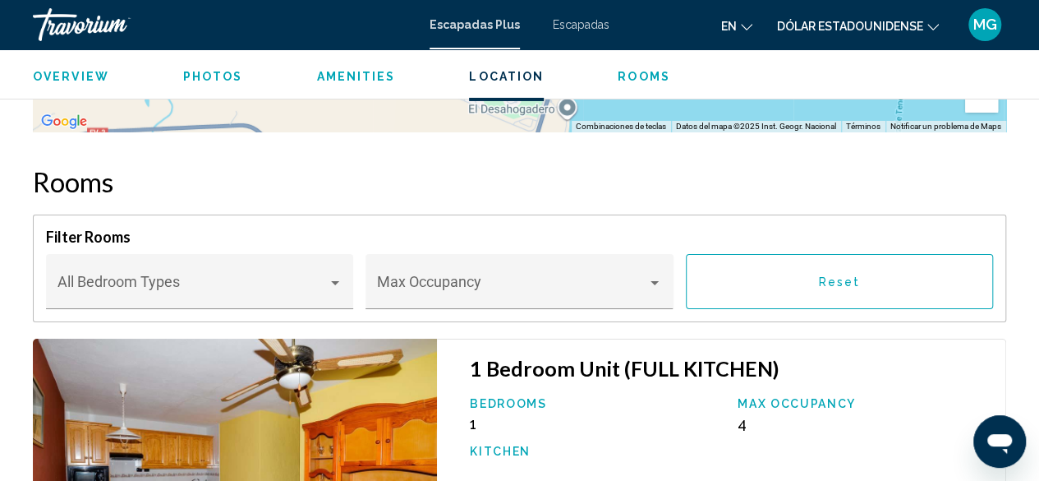
scroll to position [2828, 0]
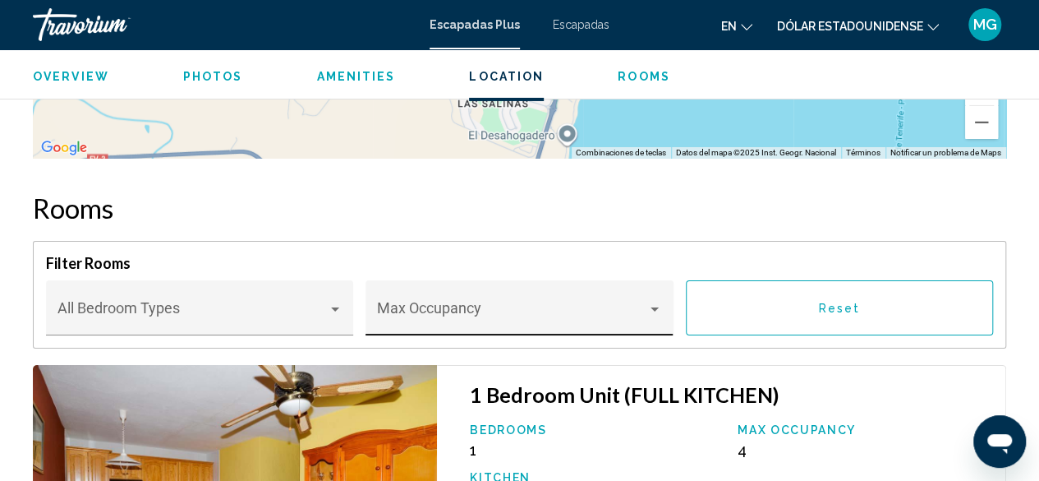
click at [652, 302] on div "Contenido principal" at bounding box center [654, 308] width 15 height 13
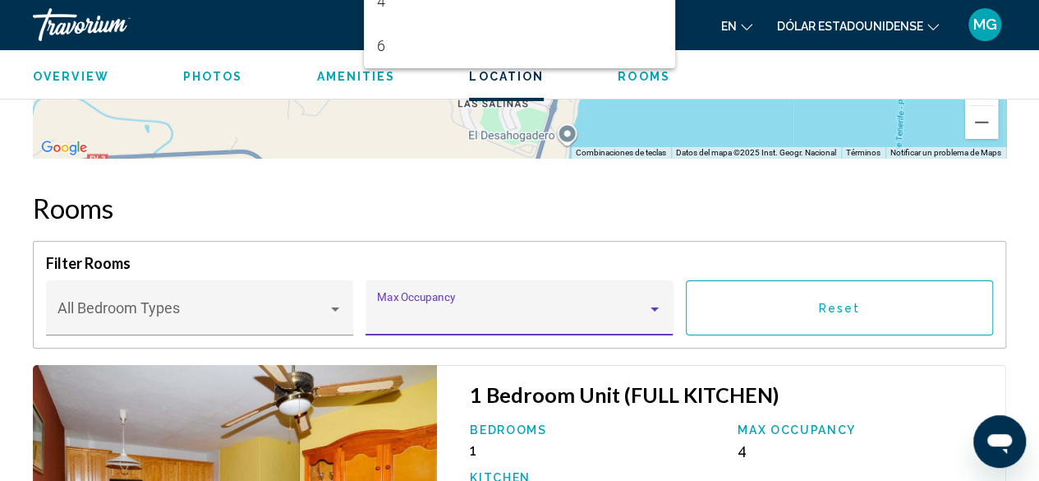
scroll to position [3249, 0]
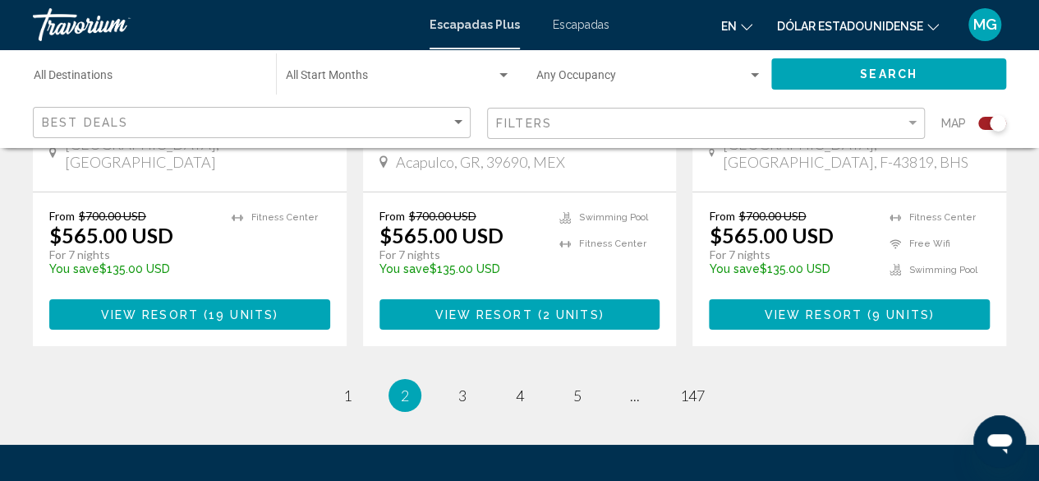
scroll to position [2822, 0]
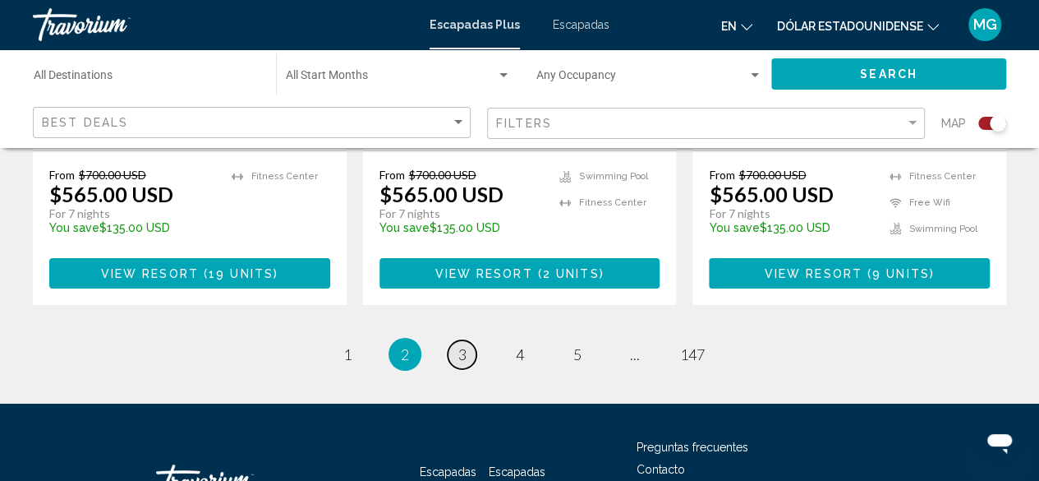
click at [459, 345] on span "3" at bounding box center [463, 354] width 8 height 18
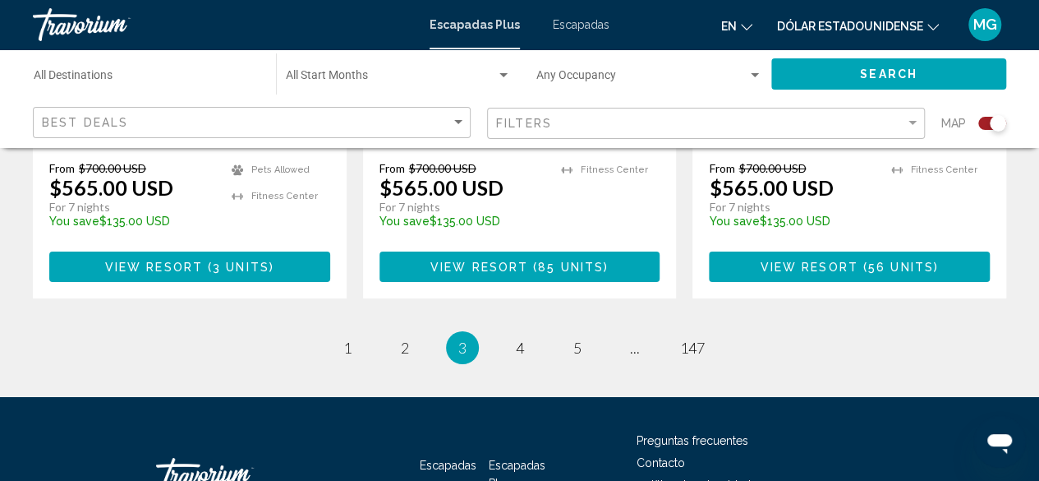
scroll to position [2794, 0]
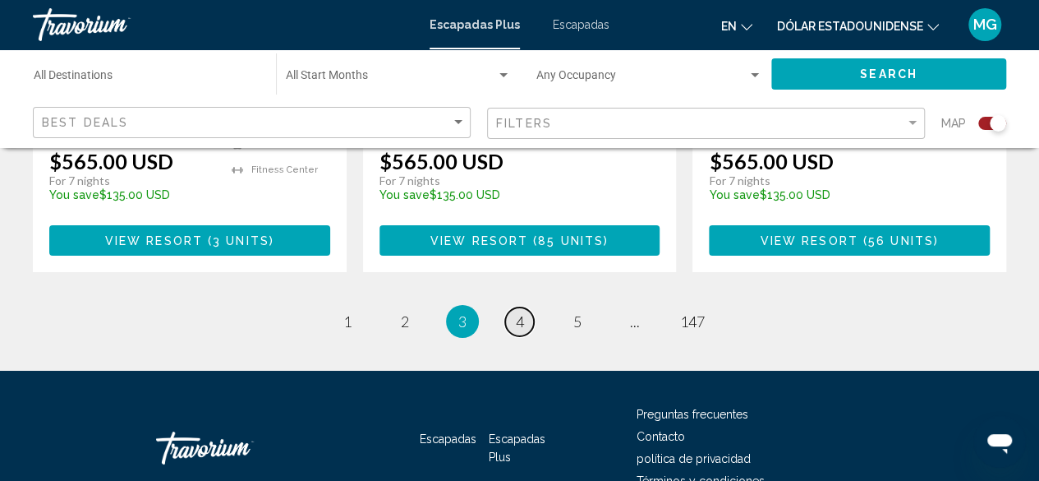
click at [518, 312] on span "4" at bounding box center [520, 321] width 8 height 18
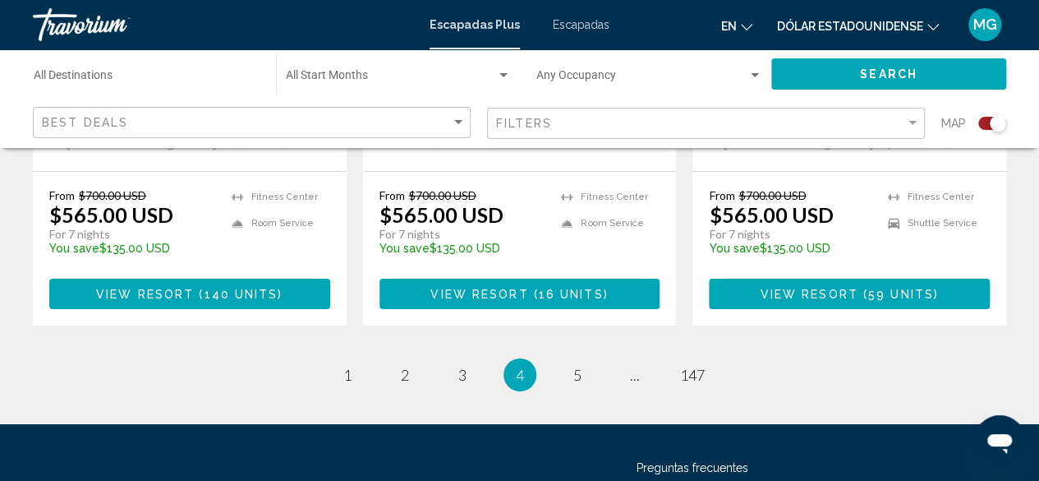
scroll to position [2804, 0]
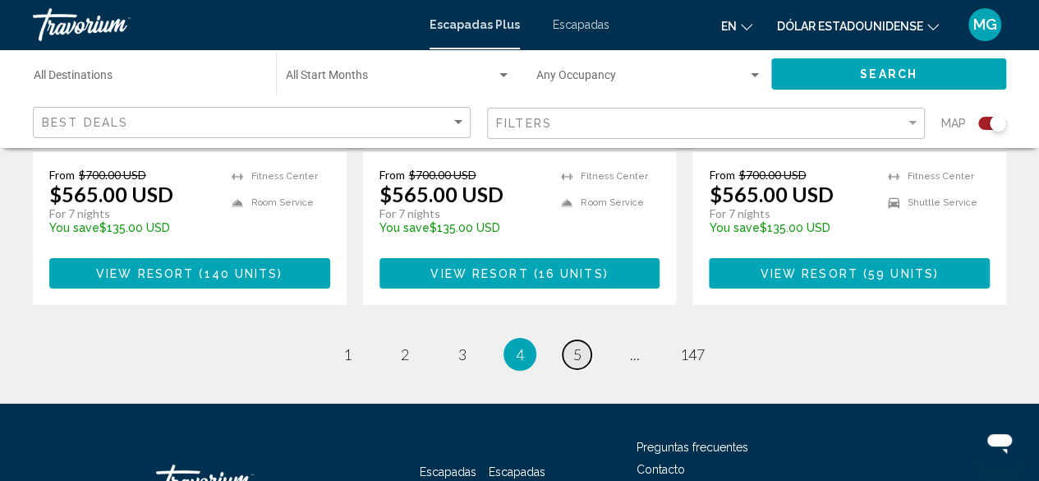
click at [574, 345] on span "5" at bounding box center [578, 354] width 8 height 18
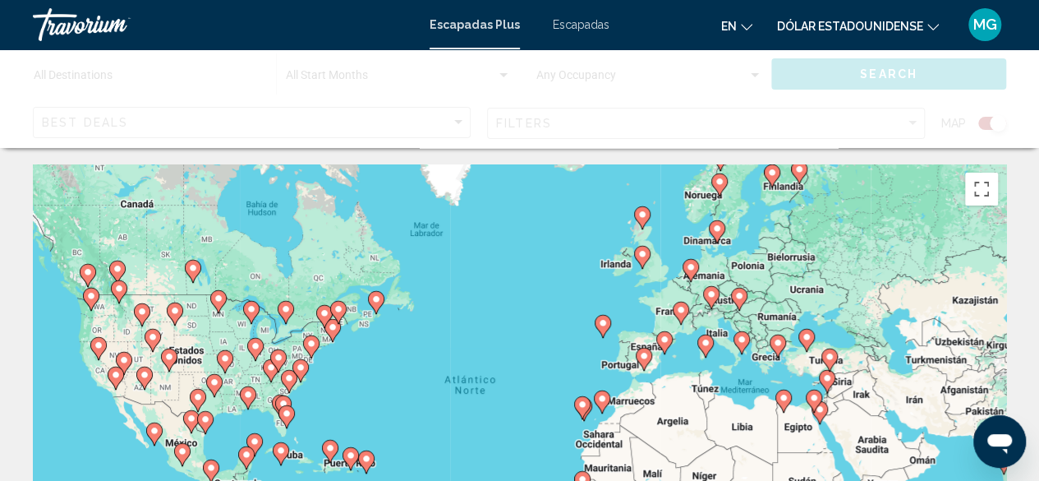
click at [656, 362] on div "Para activar la función de arrastre con el teclado, pulsa Alt + Intro. Cuando h…" at bounding box center [520, 410] width 974 height 493
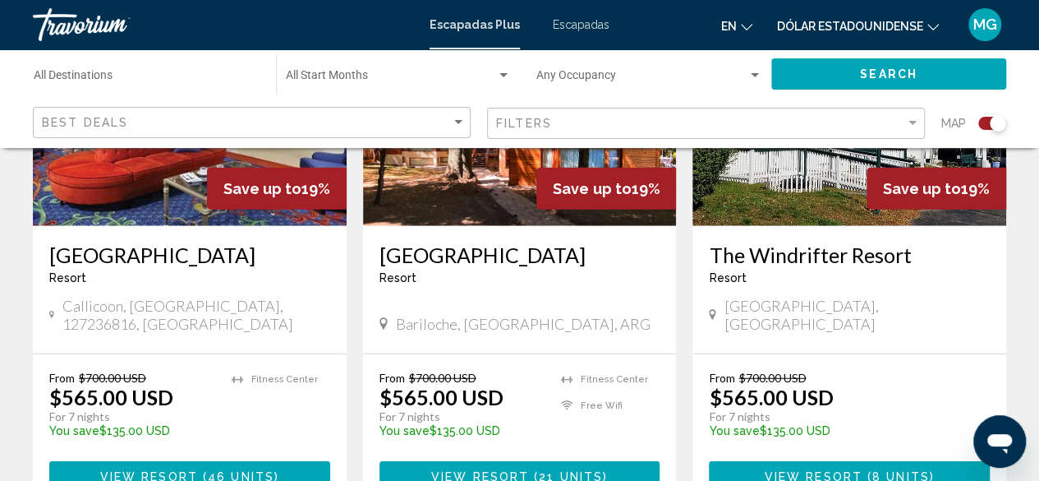
scroll to position [1972, 0]
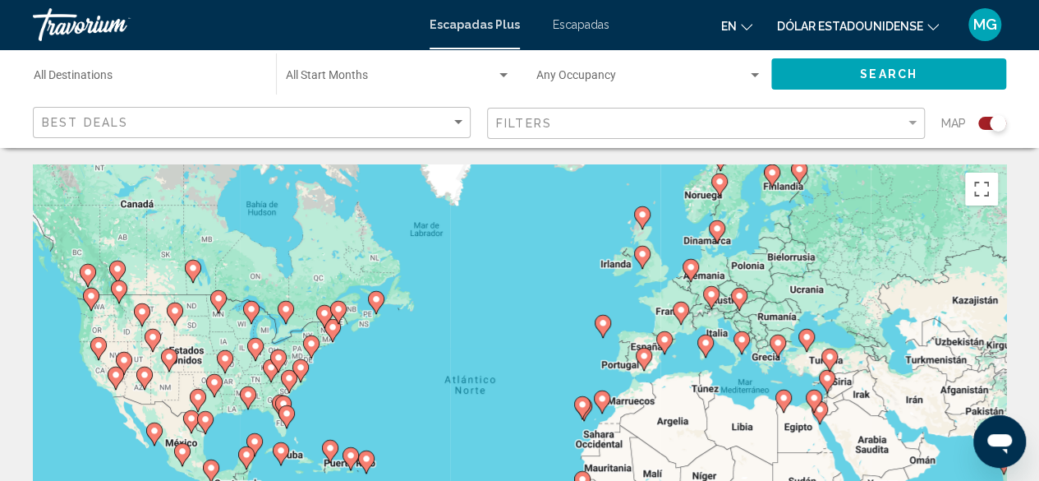
click at [601, 376] on div "Para activar la función de arrastre con el teclado, pulsa Alt + Intro. Cuando h…" at bounding box center [520, 410] width 974 height 493
click at [978, 122] on div "Search widget" at bounding box center [986, 123] width 40 height 13
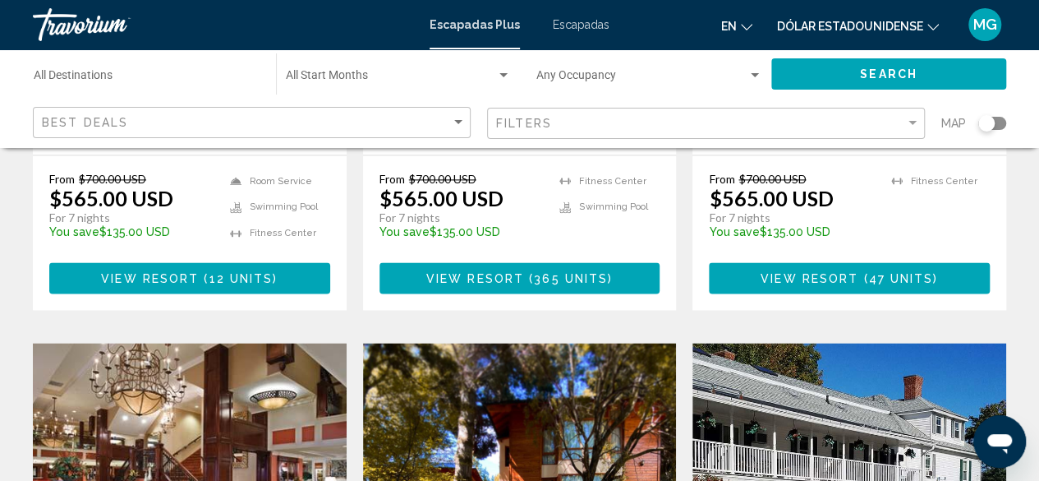
scroll to position [1068, 0]
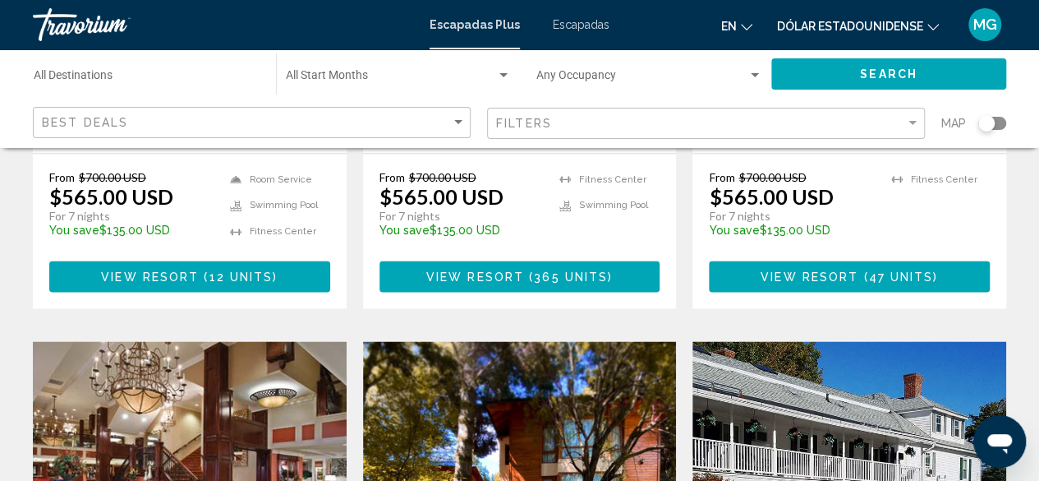
click at [912, 115] on div "Filters" at bounding box center [708, 123] width 424 height 30
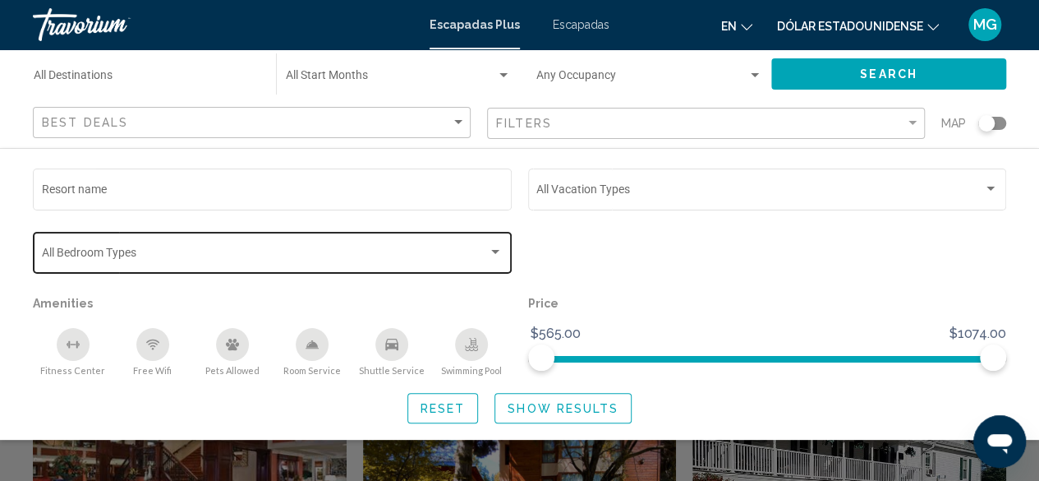
click at [496, 241] on div "Bedroom Types All Bedroom Types" at bounding box center [273, 250] width 462 height 45
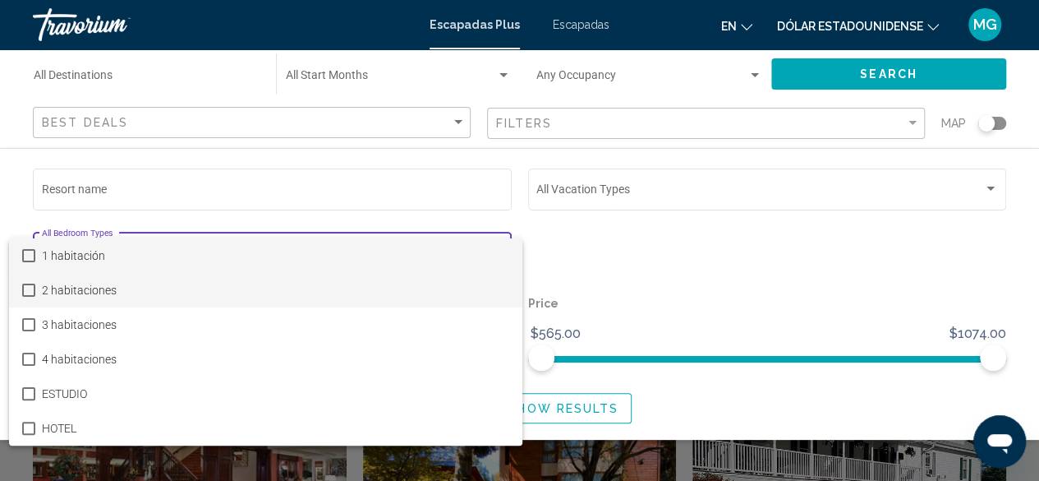
click at [30, 286] on mat-pseudo-checkbox at bounding box center [28, 289] width 13 height 13
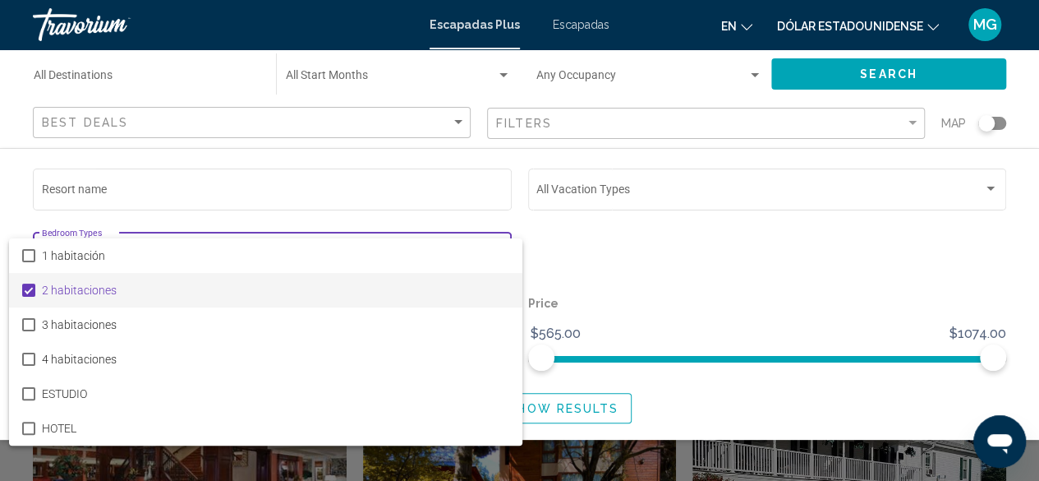
click at [30, 287] on mat-pseudo-checkbox at bounding box center [28, 289] width 13 height 13
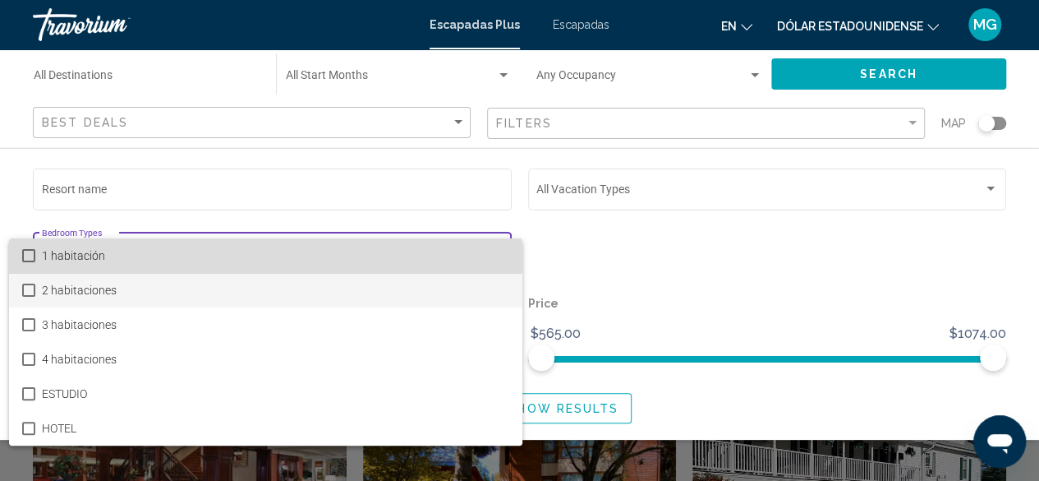
click at [26, 257] on mat-pseudo-checkbox at bounding box center [28, 255] width 13 height 13
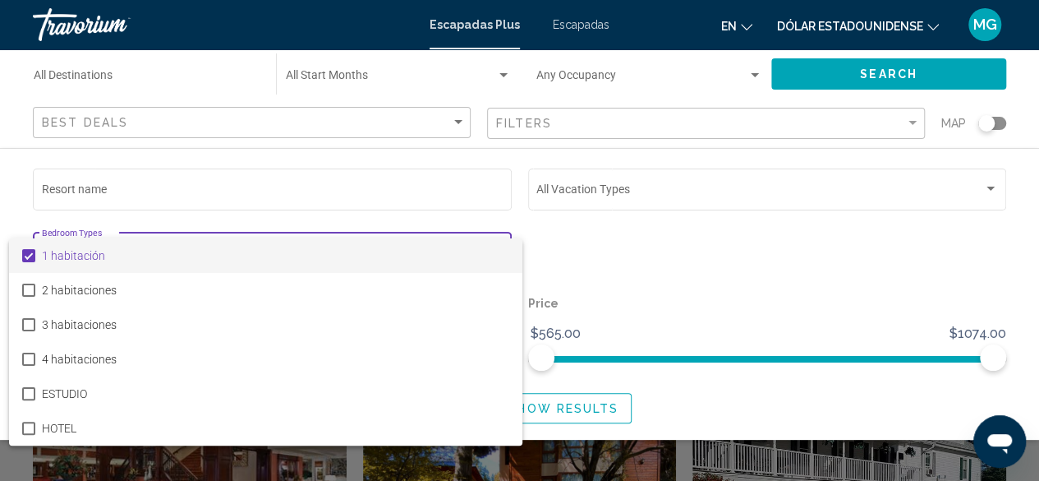
click at [827, 250] on div at bounding box center [519, 240] width 1039 height 481
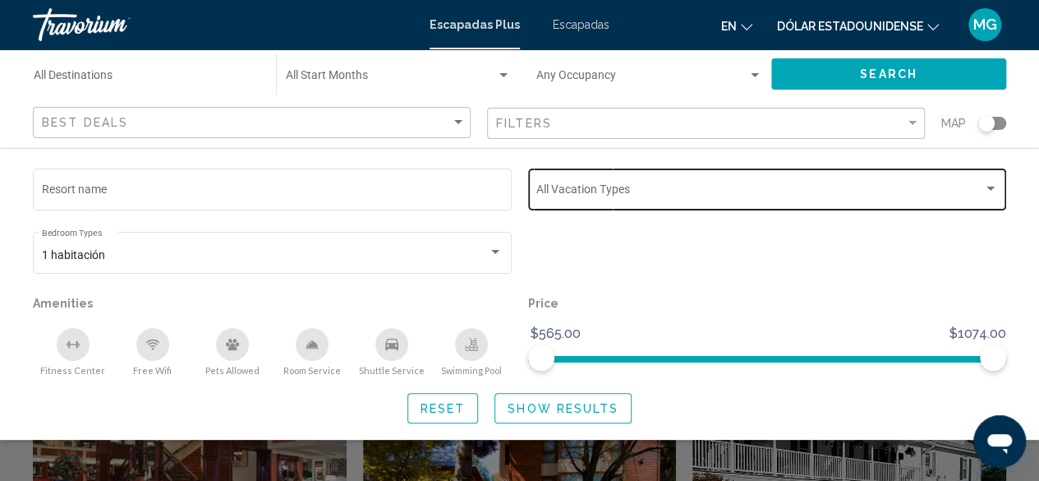
click at [991, 182] on div "Vacation Types All Vacation Types" at bounding box center [768, 187] width 462 height 45
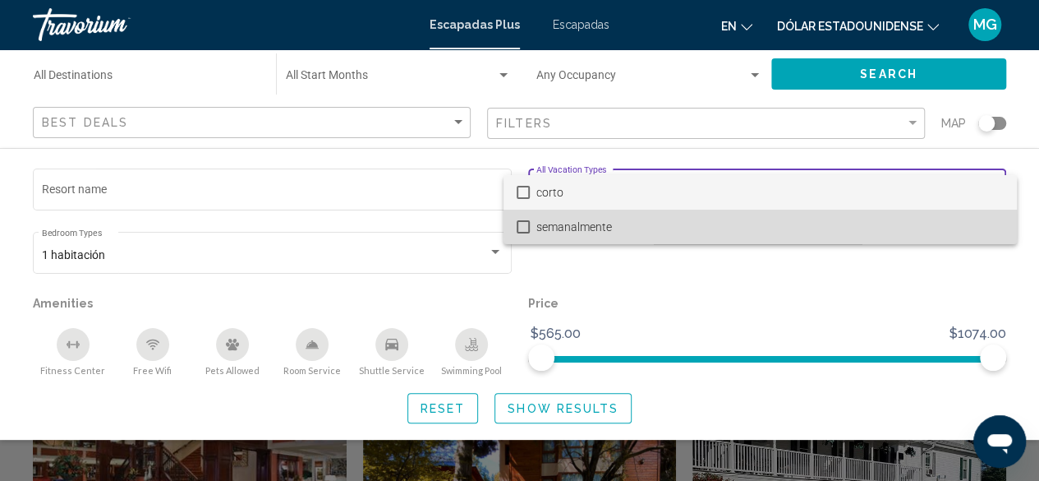
click at [523, 225] on mat-pseudo-checkbox at bounding box center [523, 226] width 13 height 13
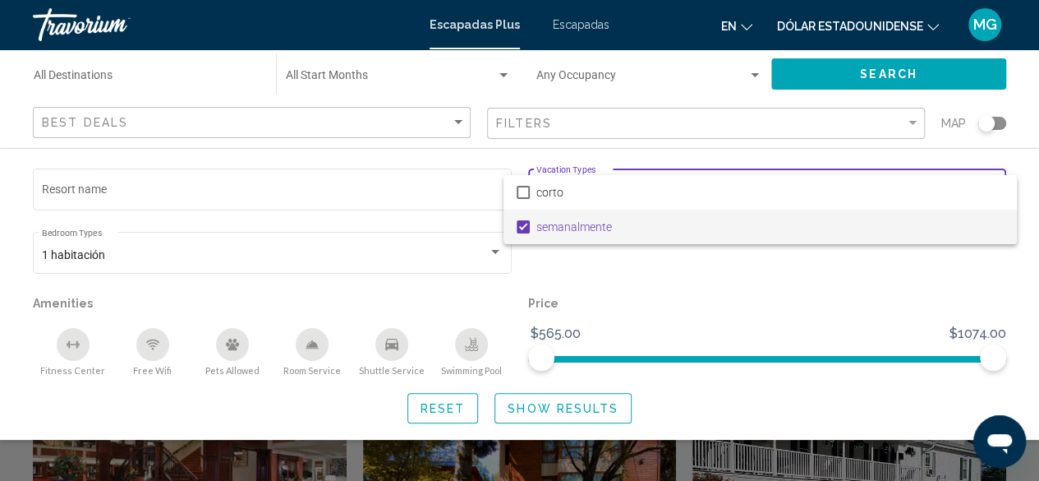
scroll to position [1489, 0]
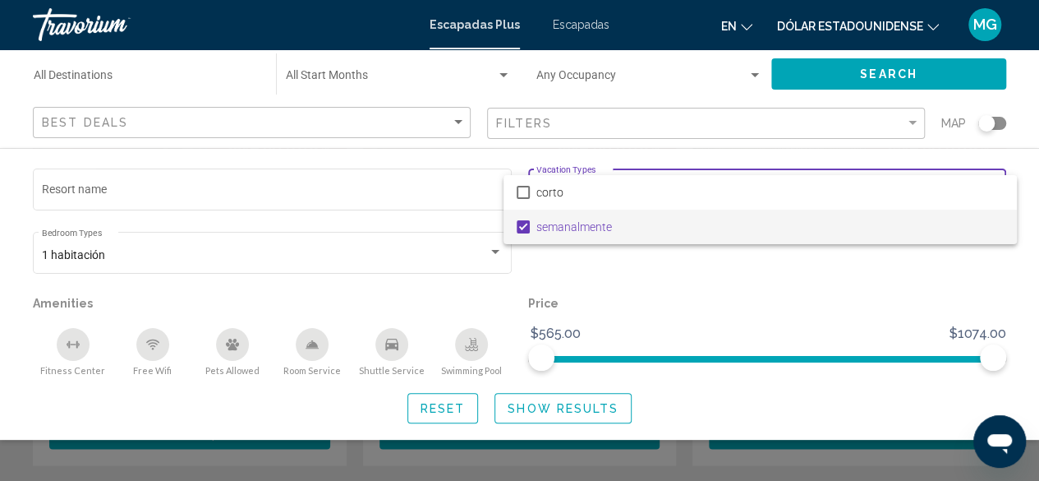
click at [569, 410] on div at bounding box center [519, 240] width 1039 height 481
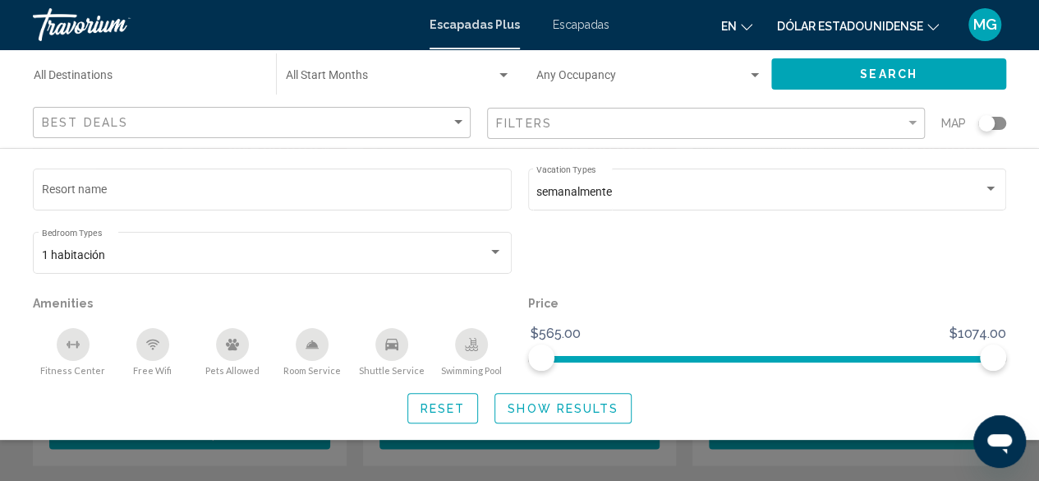
click at [503, 69] on div "Search widget" at bounding box center [503, 75] width 15 height 13
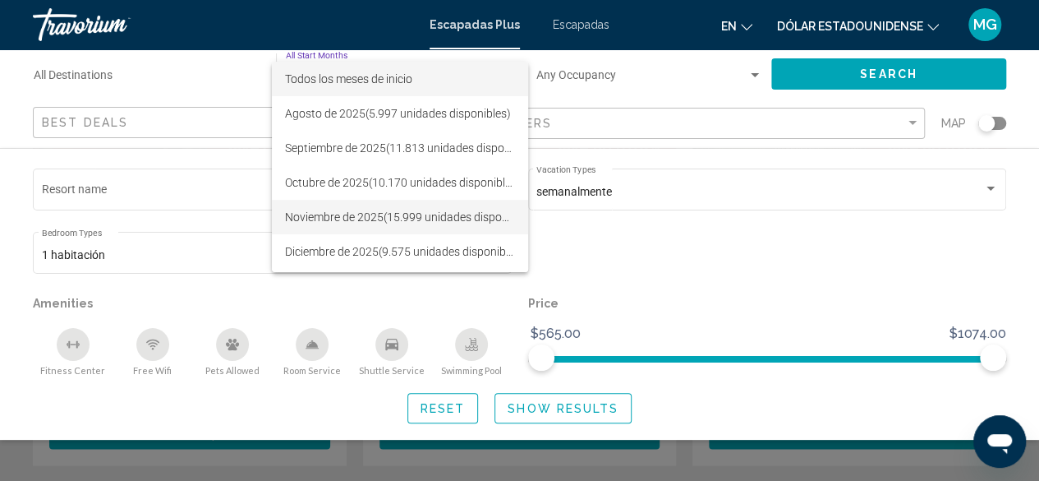
click at [368, 219] on font "Noviembre de 2025" at bounding box center [334, 216] width 99 height 13
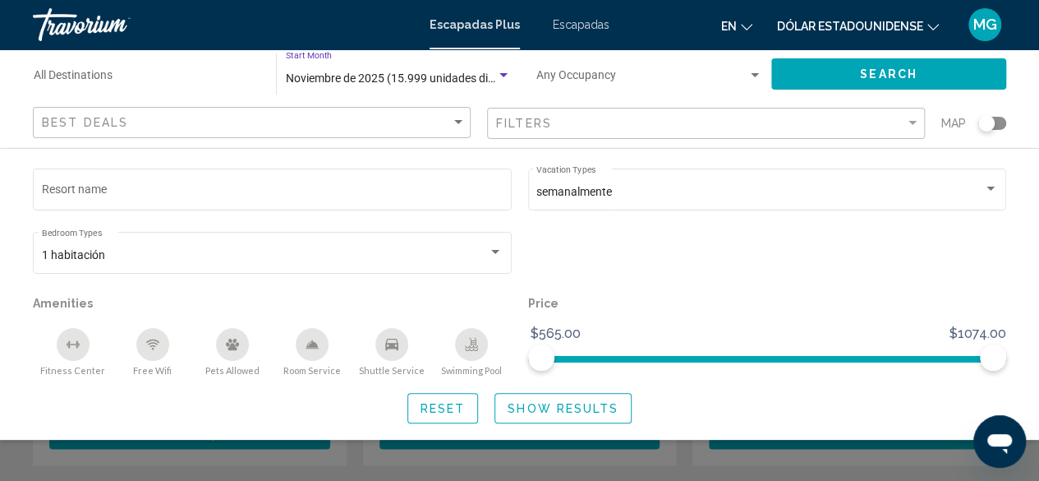
click at [567, 404] on span "Show Results" at bounding box center [563, 408] width 111 height 13
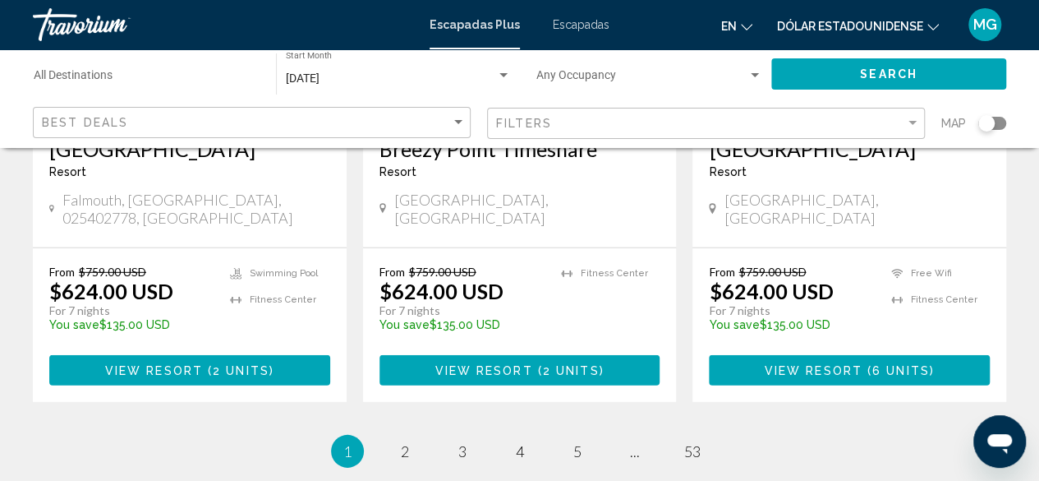
scroll to position [2264, 0]
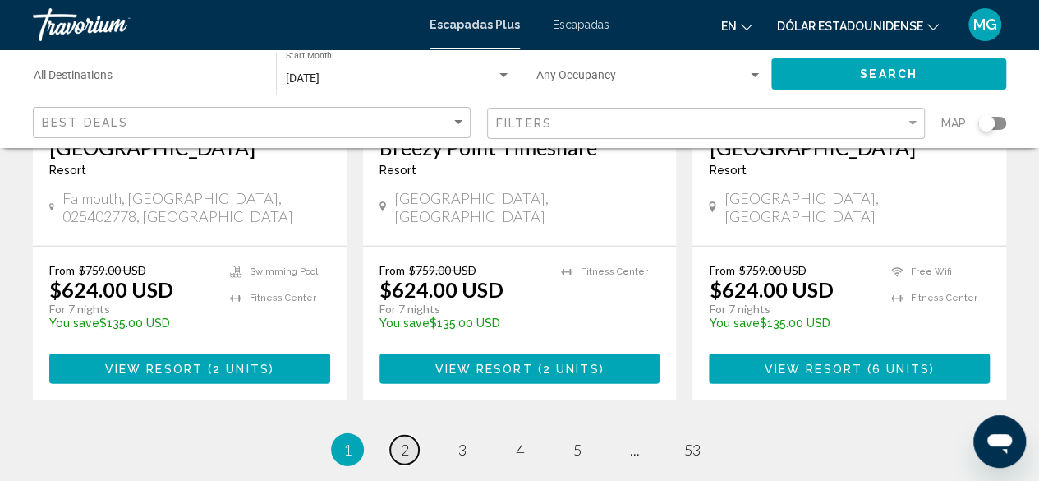
click at [404, 440] on span "2" at bounding box center [405, 449] width 8 height 18
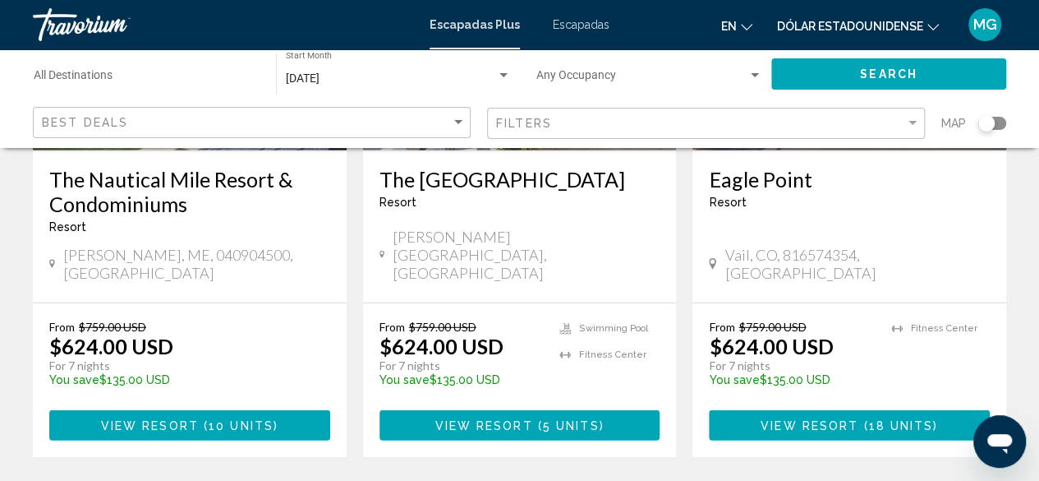
scroll to position [2136, 0]
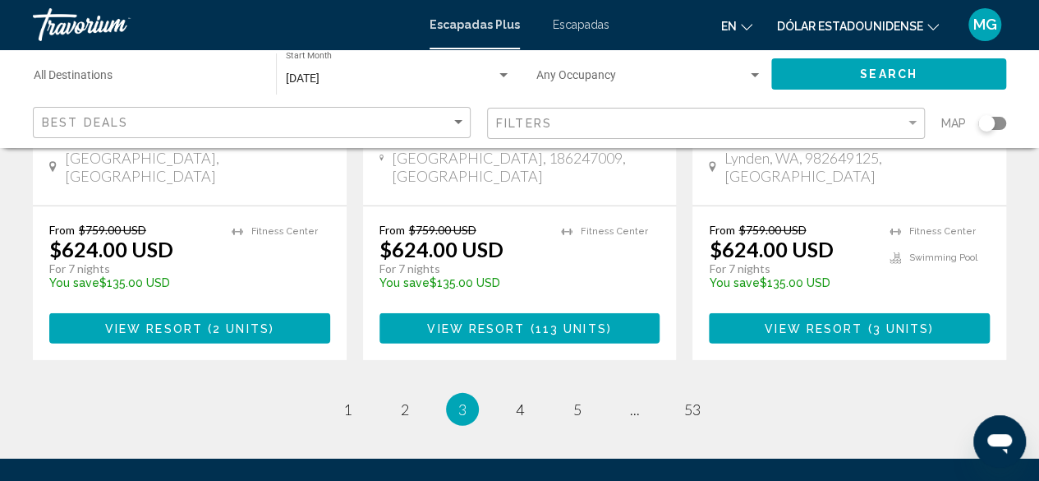
scroll to position [2301, 0]
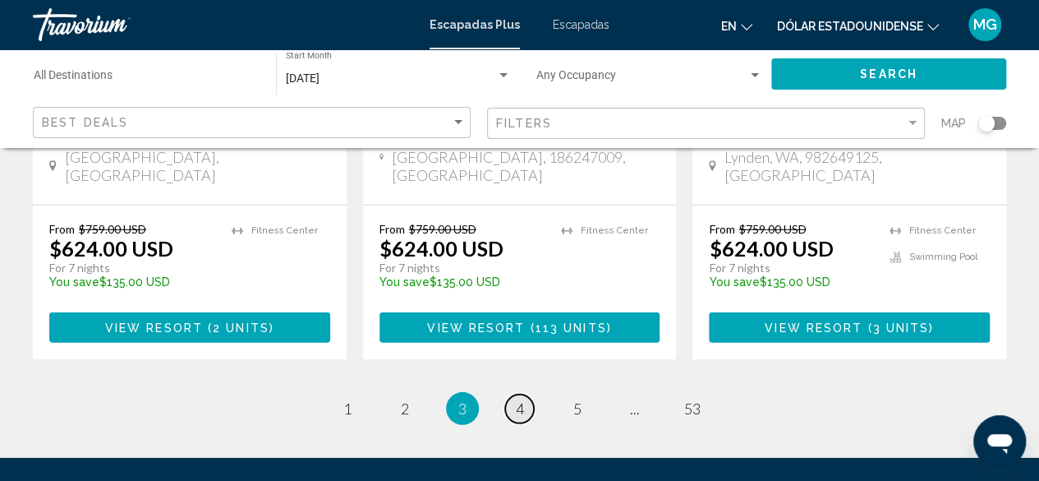
click at [524, 394] on link "page 4" at bounding box center [519, 408] width 29 height 29
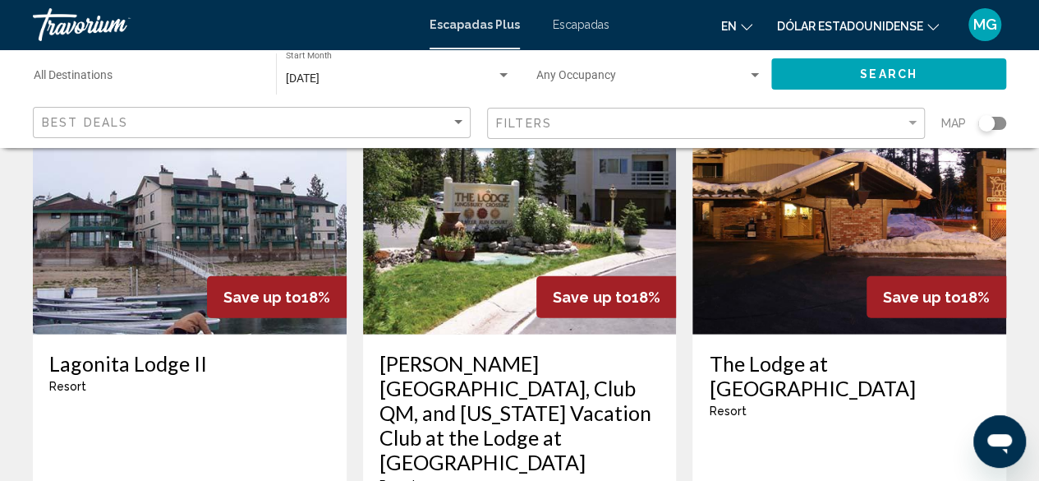
scroll to position [2136, 0]
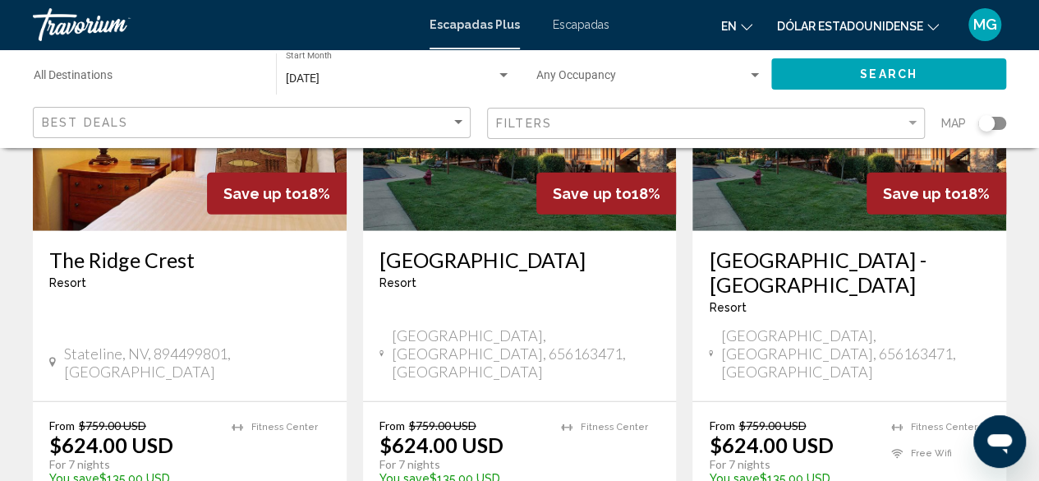
scroll to position [2136, 0]
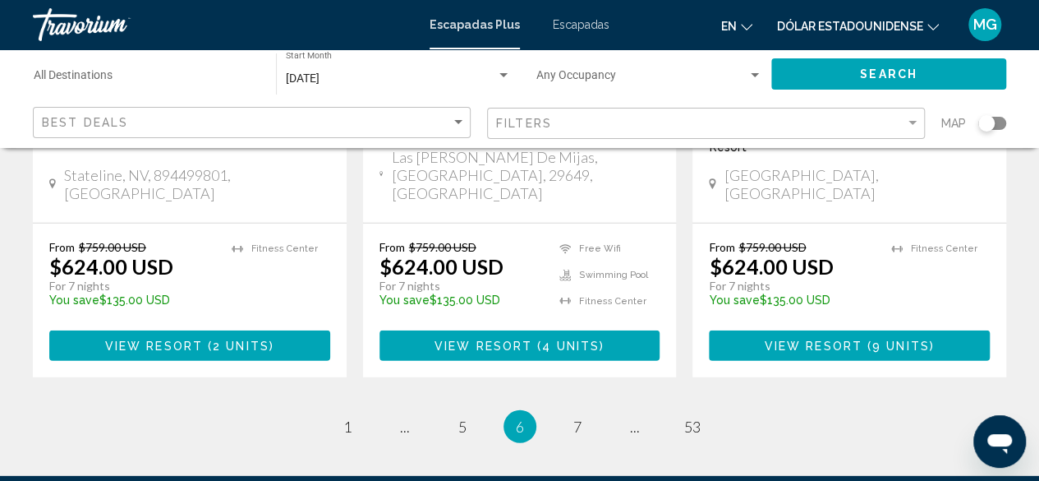
scroll to position [2219, 0]
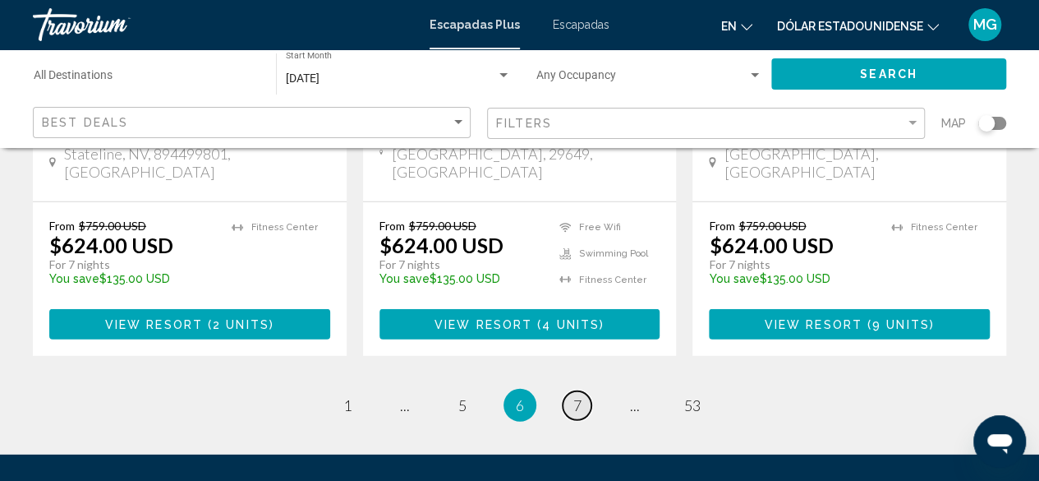
click at [583, 391] on link "page 7" at bounding box center [577, 405] width 29 height 29
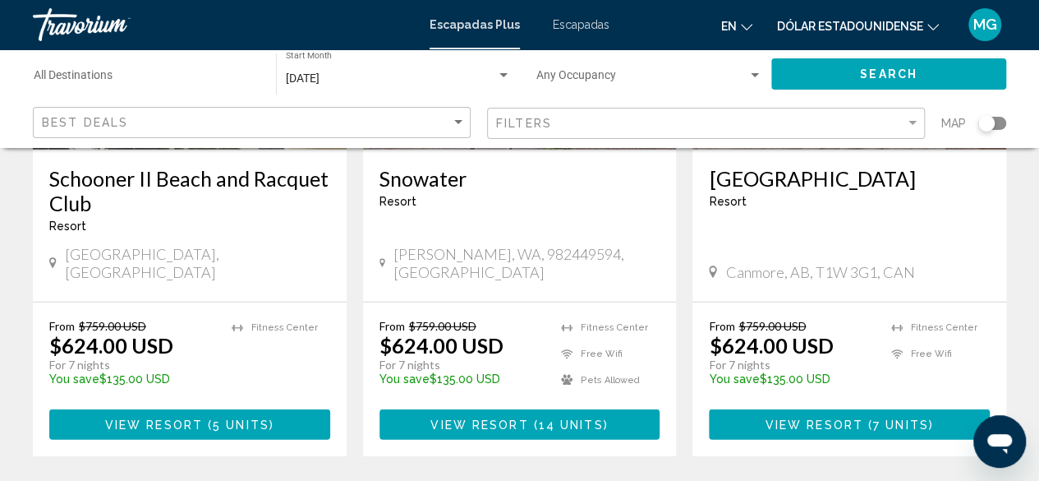
scroll to position [2219, 0]
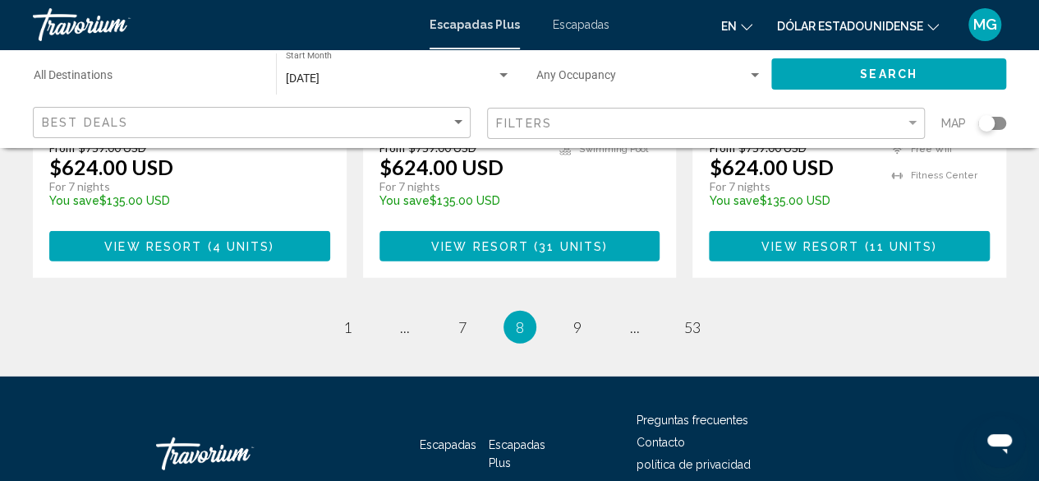
scroll to position [2301, 0]
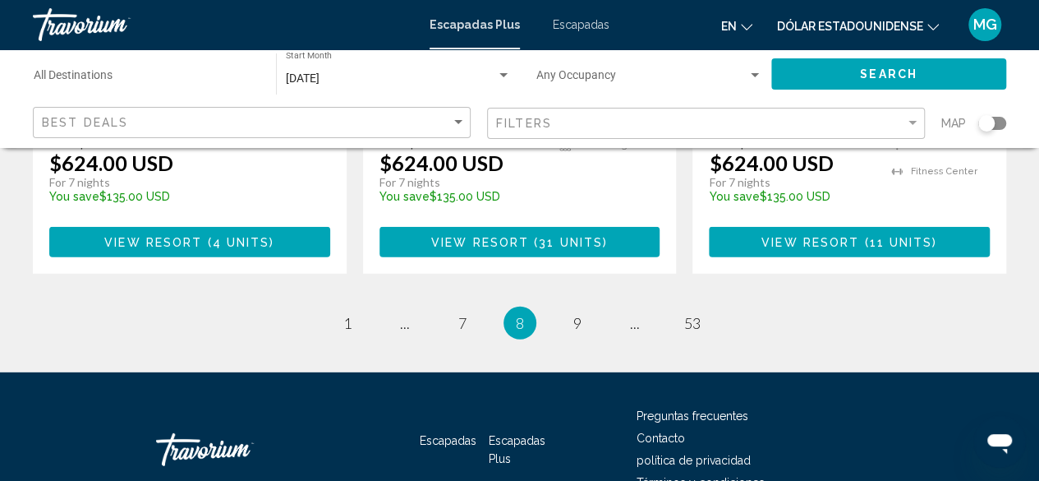
click at [580, 25] on font "Escapadas" at bounding box center [581, 24] width 57 height 13
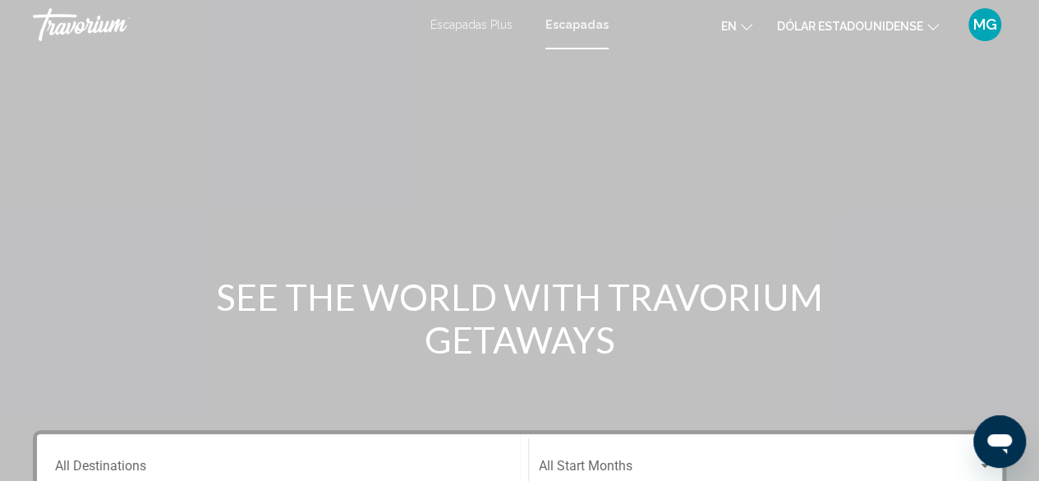
scroll to position [329, 0]
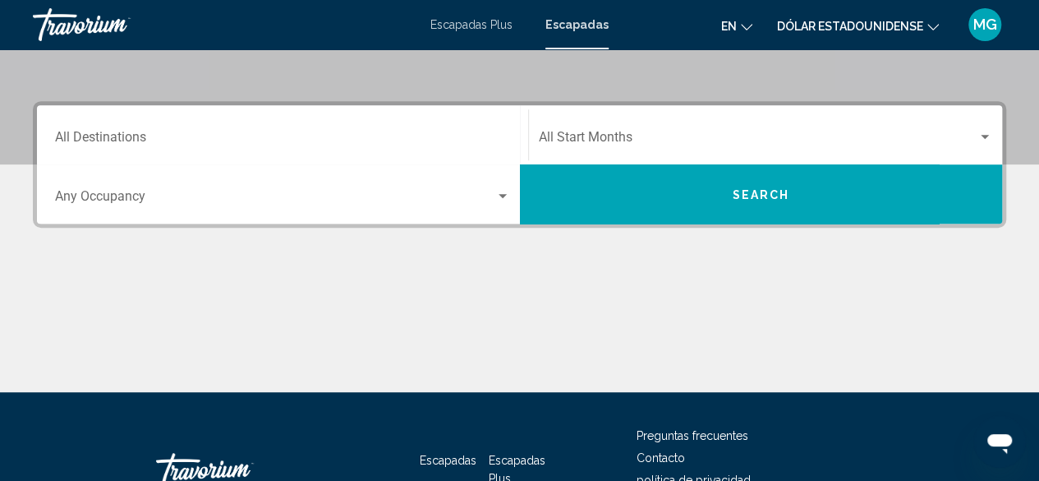
click at [986, 132] on div "Search widget" at bounding box center [985, 137] width 15 height 13
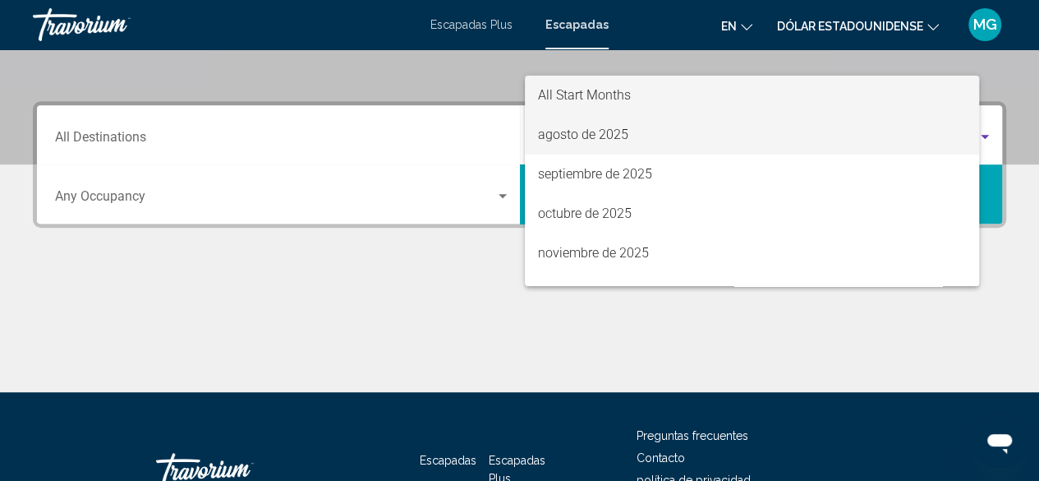
scroll to position [376, 0]
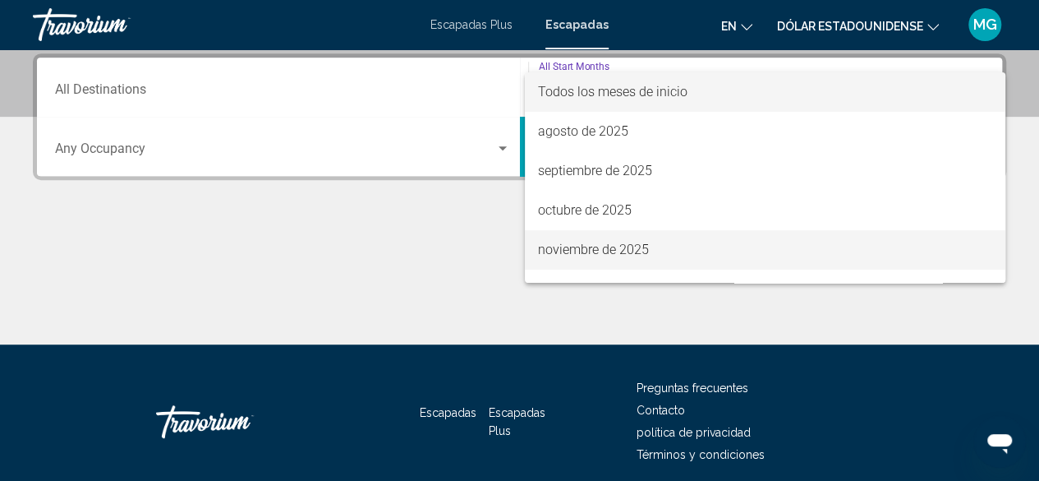
click at [589, 253] on font "noviembre de 2025" at bounding box center [593, 250] width 111 height 16
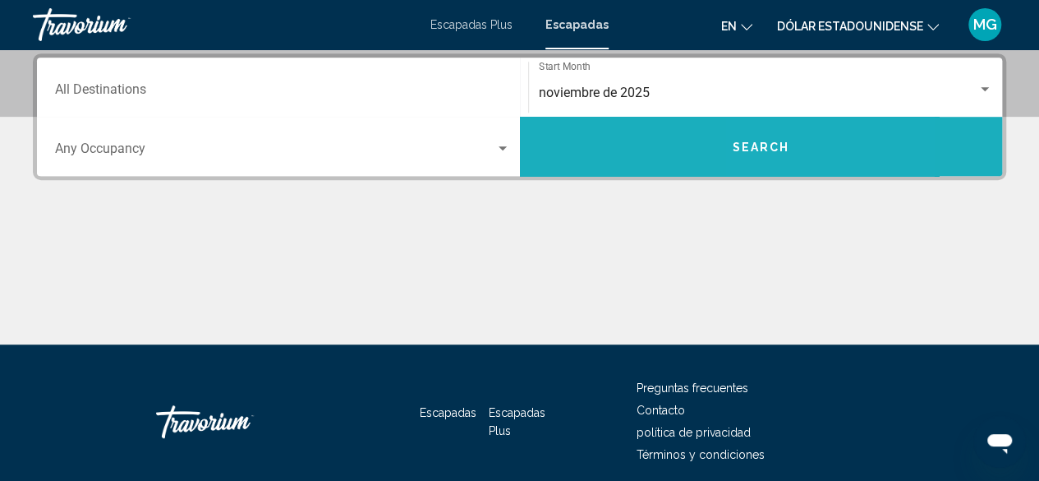
click at [777, 155] on button "Search" at bounding box center [761, 146] width 483 height 59
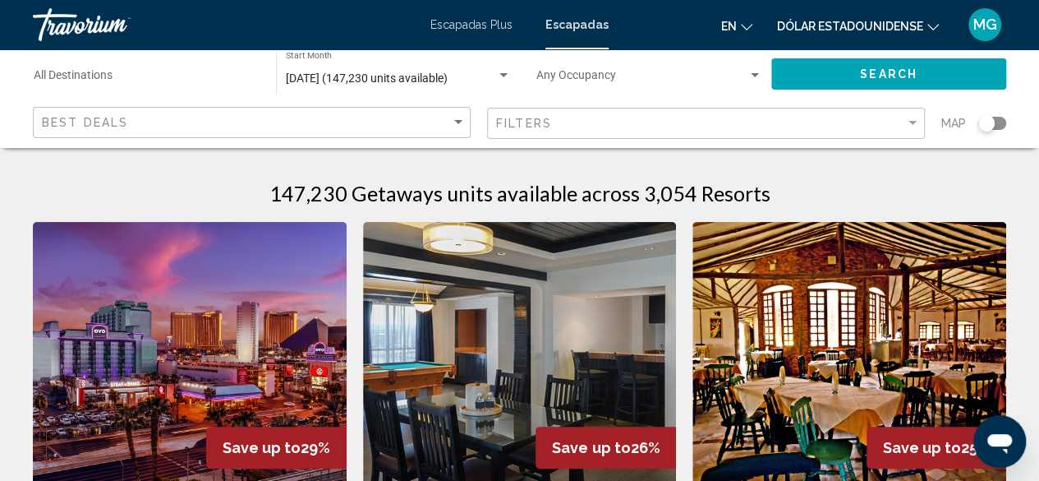
click at [467, 121] on mat-form-field "Best Deals" at bounding box center [252, 123] width 438 height 32
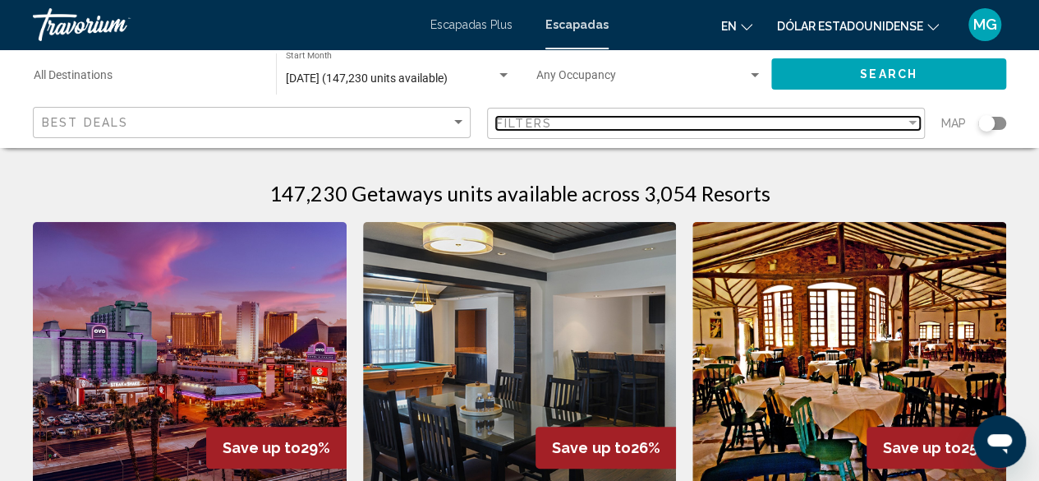
click at [915, 122] on div "Filter" at bounding box center [913, 123] width 8 height 4
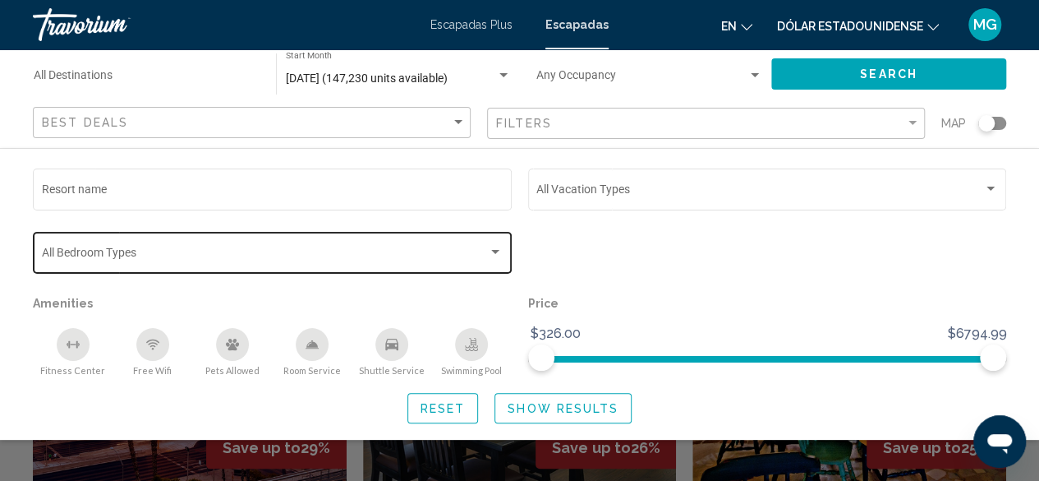
click at [493, 243] on div "Bedroom Types All Bedroom Types" at bounding box center [273, 250] width 462 height 45
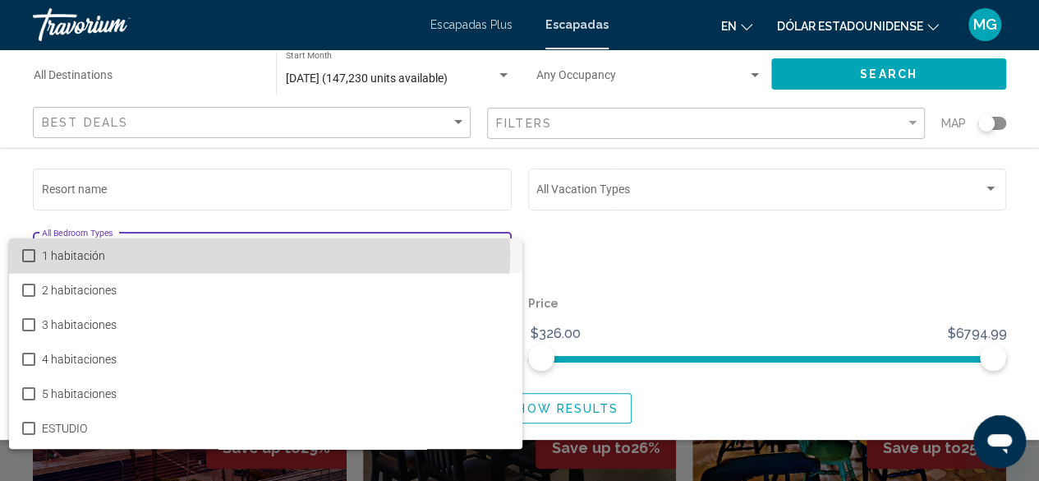
click at [102, 254] on font "1 habitación" at bounding box center [73, 255] width 63 height 13
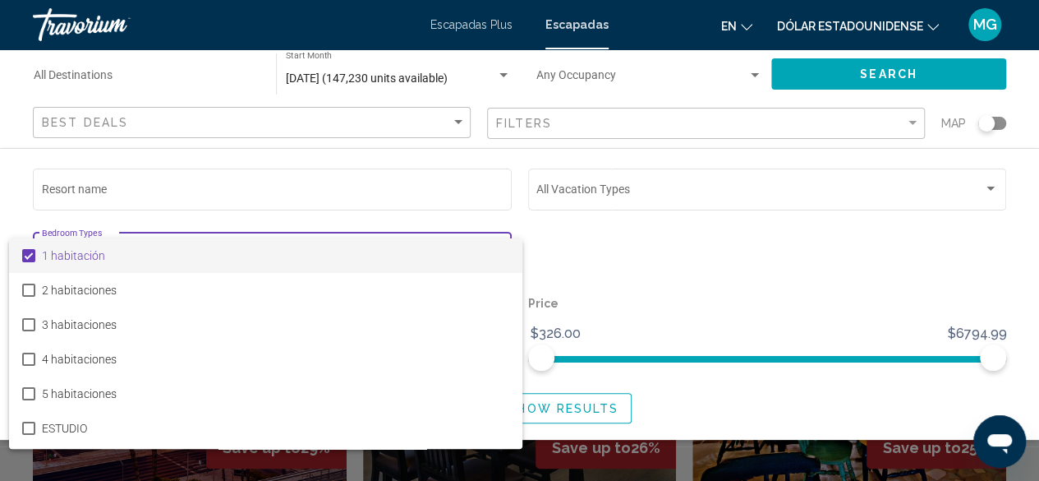
click at [989, 188] on div at bounding box center [519, 240] width 1039 height 481
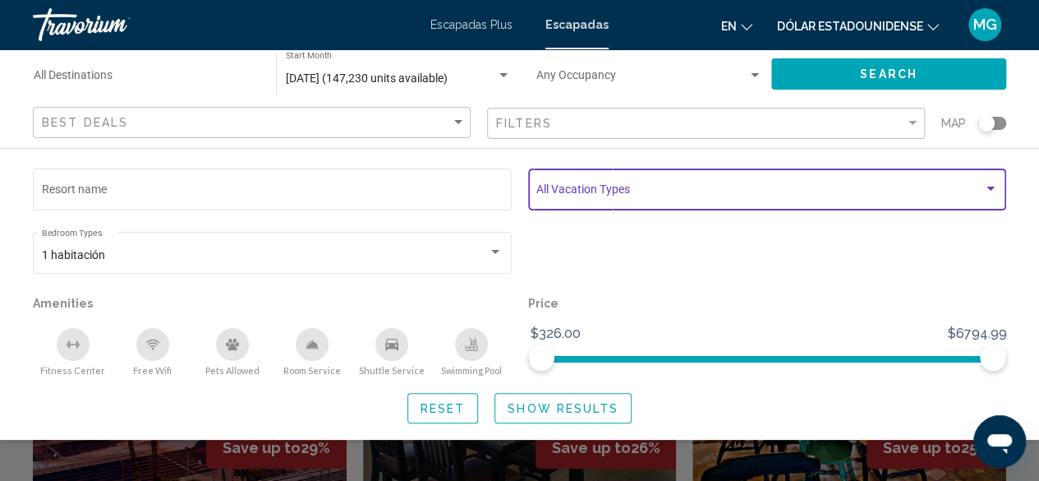
click at [989, 188] on div "Search widget" at bounding box center [991, 189] width 8 height 4
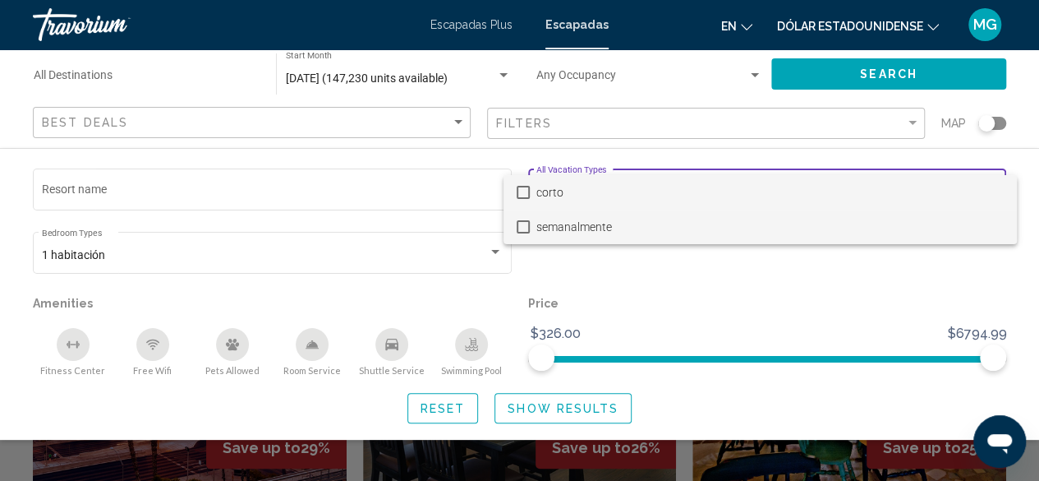
click at [524, 220] on mat-pseudo-checkbox at bounding box center [523, 226] width 13 height 13
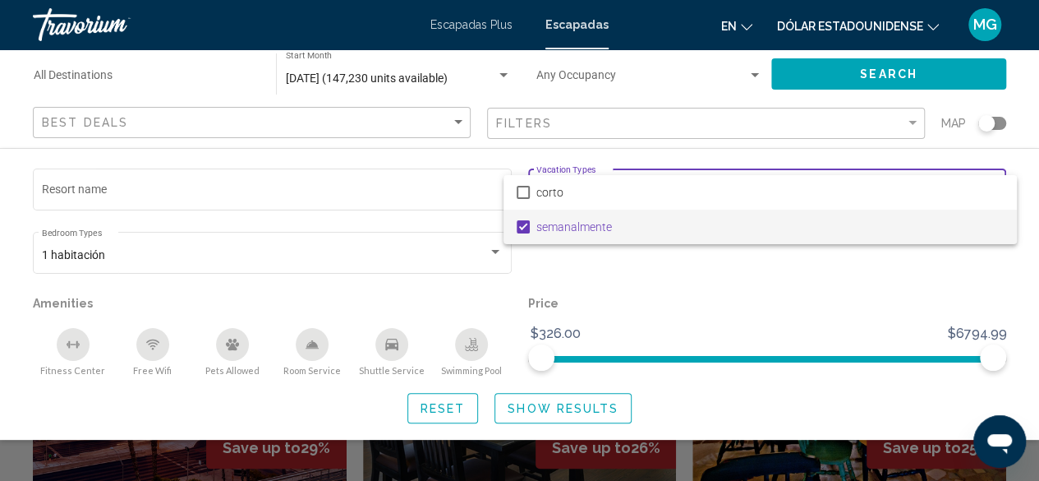
drag, startPoint x: 993, startPoint y: 354, endPoint x: 701, endPoint y: 342, distance: 292.8
click at [701, 342] on div at bounding box center [519, 240] width 1039 height 481
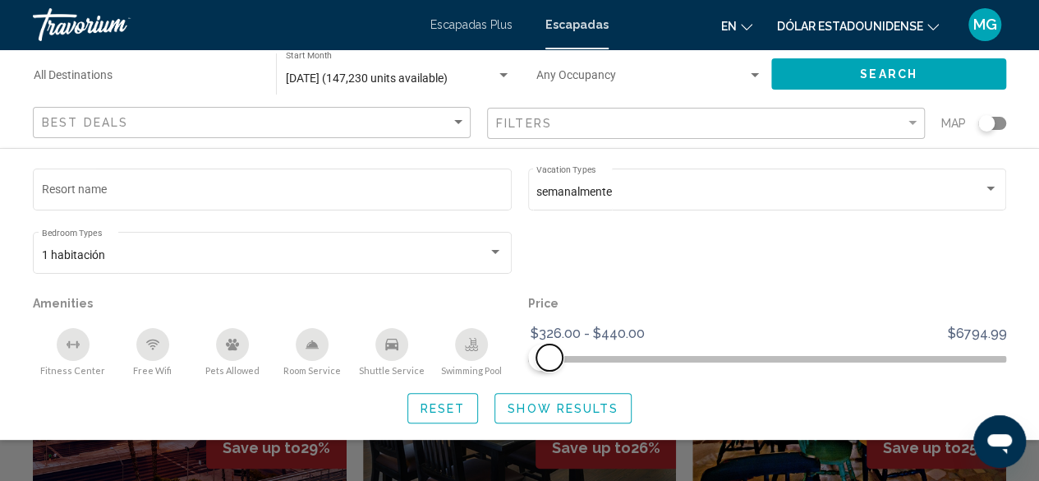
drag, startPoint x: 952, startPoint y: 355, endPoint x: 549, endPoint y: 343, distance: 402.8
click at [549, 356] on ngx-slider "$326.00 $6794.99 $326.00 $440.00 $326.00 - $440.00" at bounding box center [767, 357] width 479 height 3
click at [529, 408] on span "Show Results" at bounding box center [563, 408] width 111 height 13
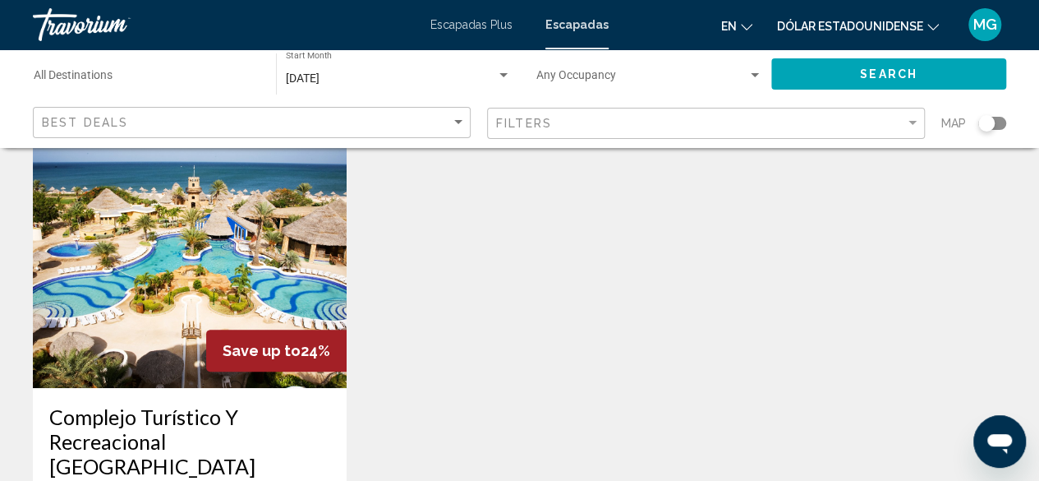
scroll to position [164, 0]
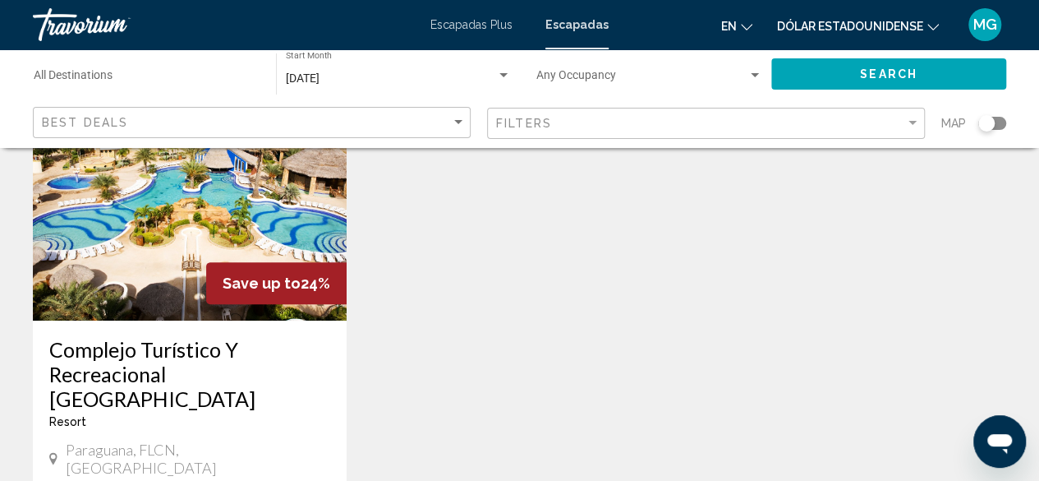
click at [198, 168] on img "Contenido principal" at bounding box center [190, 189] width 314 height 263
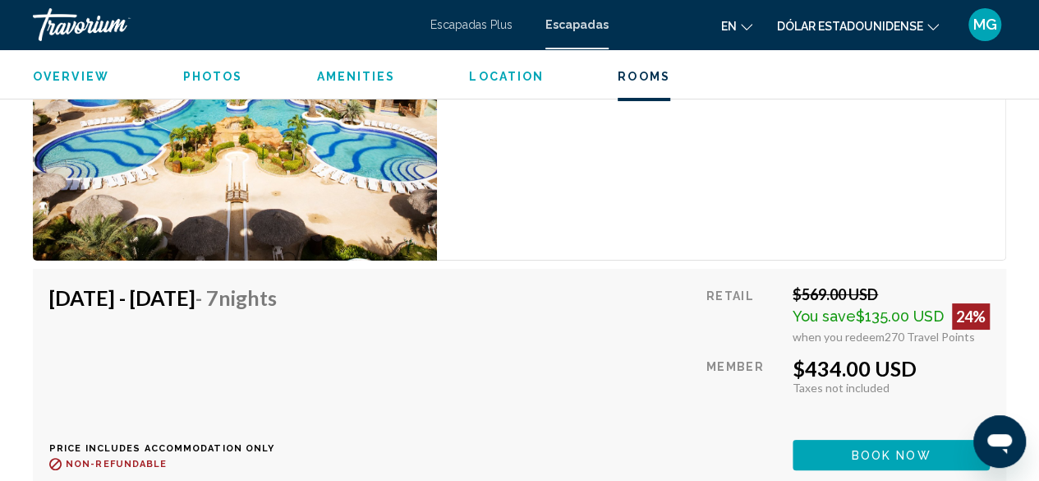
scroll to position [2983, 0]
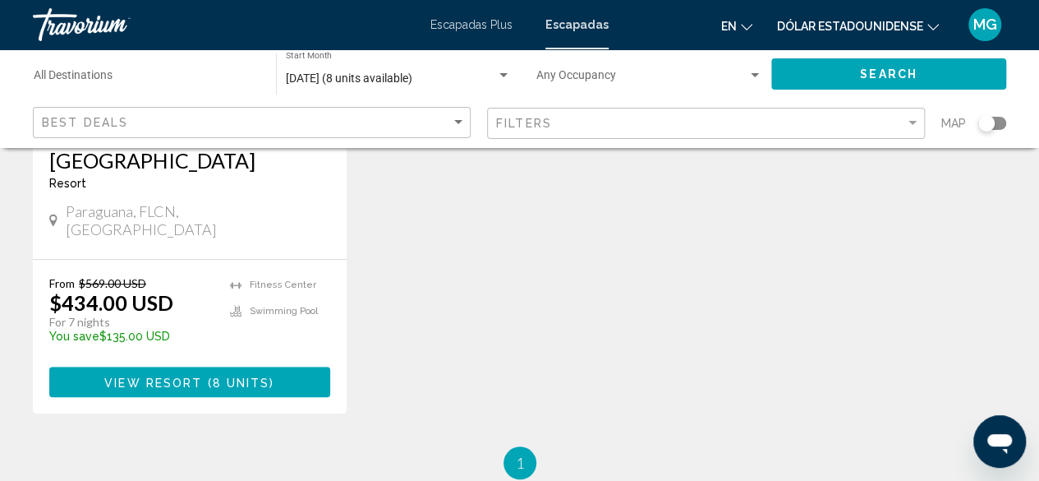
scroll to position [493, 0]
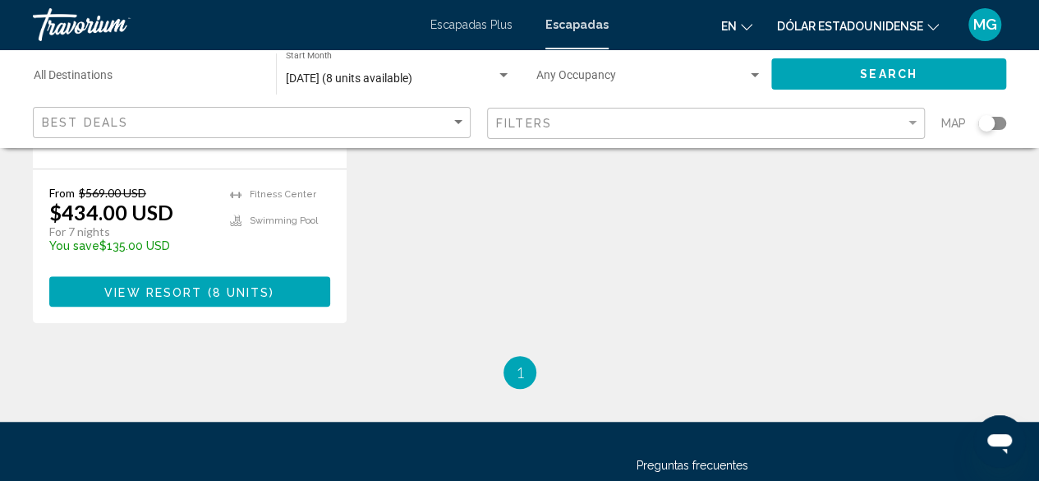
click at [528, 356] on li "You're on page 1" at bounding box center [520, 372] width 33 height 33
click at [915, 115] on div "Filters" at bounding box center [708, 123] width 424 height 30
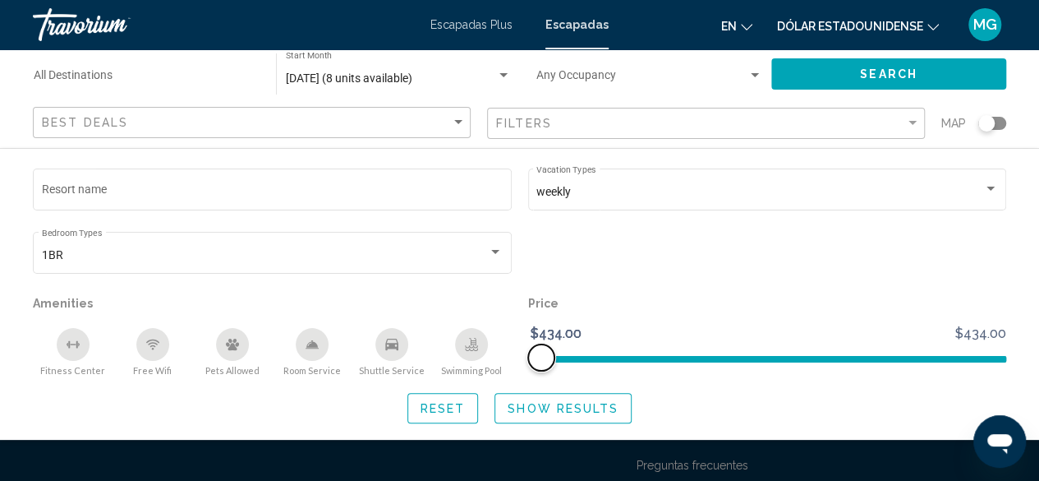
drag, startPoint x: 554, startPoint y: 359, endPoint x: 566, endPoint y: 362, distance: 12.8
click at [566, 359] on ngx-slider "$434.00 $434.00 $434.00 $434.00" at bounding box center [767, 357] width 479 height 3
drag, startPoint x: 547, startPoint y: 353, endPoint x: 620, endPoint y: 359, distance: 72.5
click at [585, 358] on ngx-slider "$434.00 $434.00 $434.00 $434.00" at bounding box center [767, 357] width 479 height 3
click at [588, 357] on span "Search widget" at bounding box center [767, 359] width 479 height 7
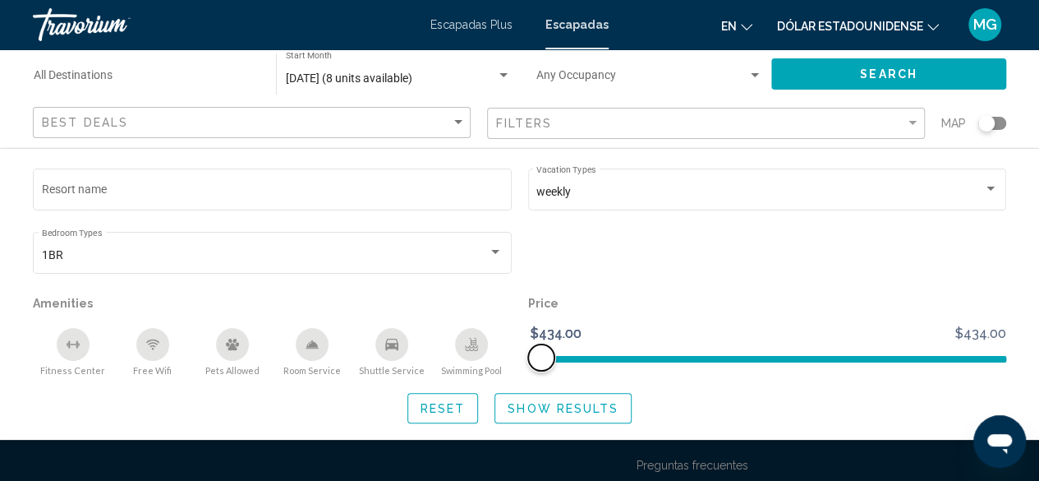
drag, startPoint x: 546, startPoint y: 353, endPoint x: 592, endPoint y: 354, distance: 46.0
click at [592, 356] on ngx-slider "$434.00 $434.00 $434.00 $434.00" at bounding box center [767, 357] width 479 height 3
drag, startPoint x: 605, startPoint y: 358, endPoint x: 539, endPoint y: 350, distance: 66.2
click at [539, 356] on ngx-slider "$434.00 $434.00 $434.00 $434.00" at bounding box center [767, 357] width 479 height 3
click at [442, 403] on span "Reset" at bounding box center [443, 408] width 45 height 13
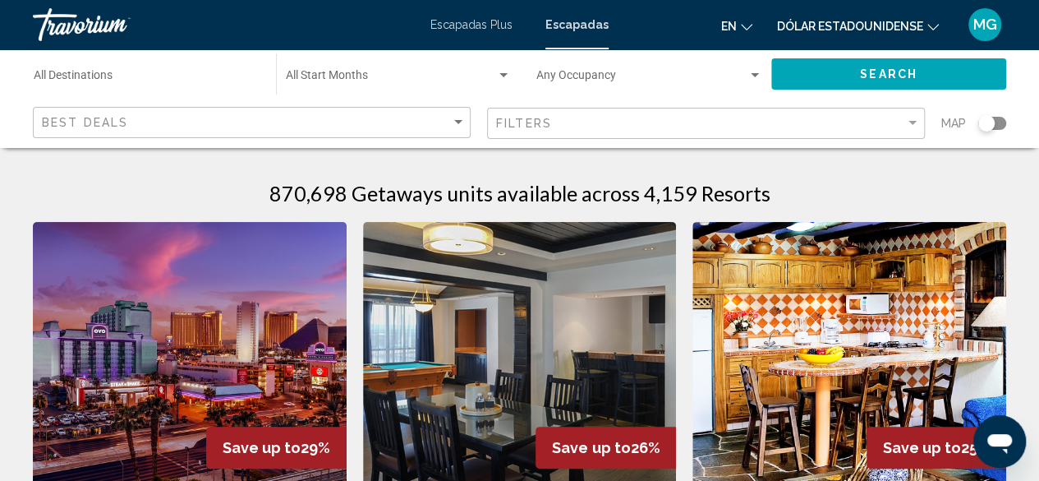
click at [998, 122] on div "Search widget" at bounding box center [993, 123] width 28 height 13
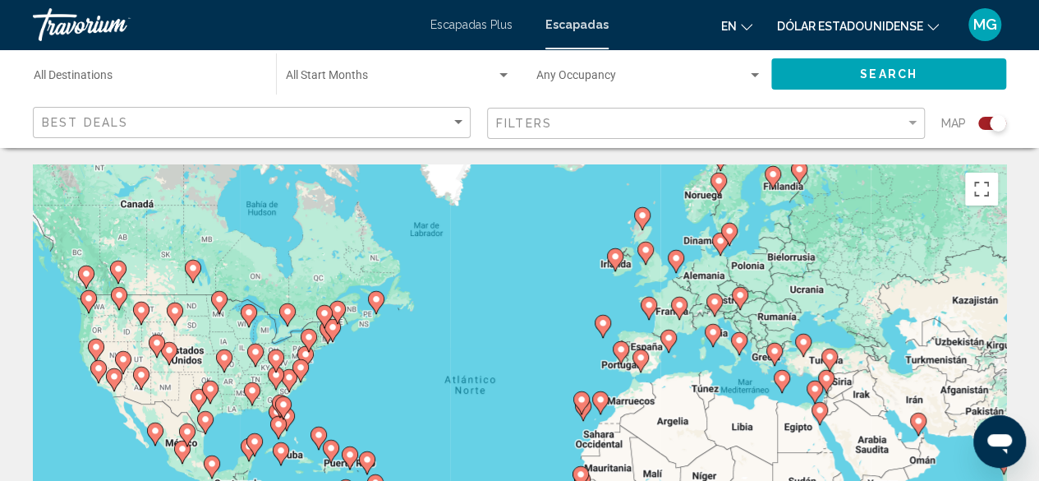
click at [642, 353] on image "Contenido principal" at bounding box center [641, 358] width 10 height 10
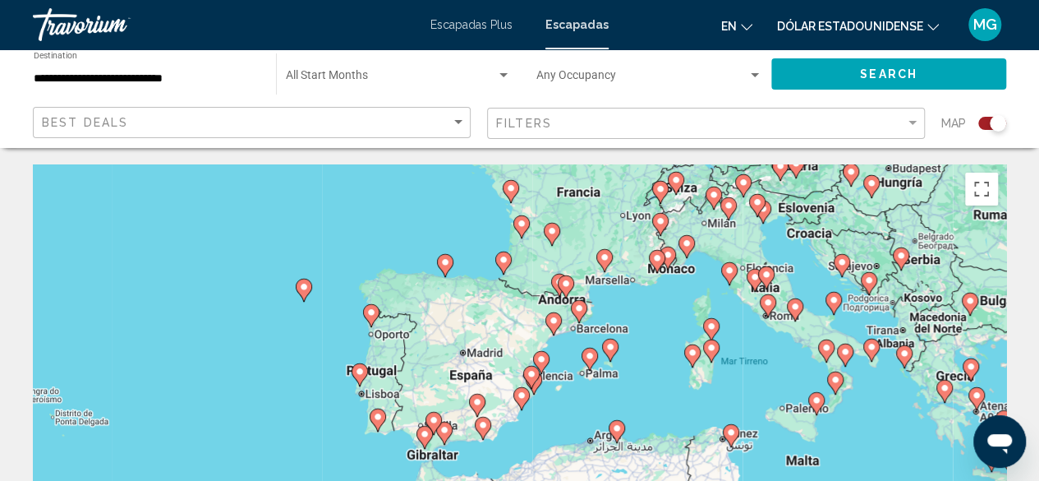
click at [482, 374] on div "Para desplazarte, pulsa las teclas [PERSON_NAME]. Para activar la función de ar…" at bounding box center [520, 410] width 974 height 493
click at [449, 430] on icon "Contenido principal" at bounding box center [443, 432] width 15 height 21
type input "**********"
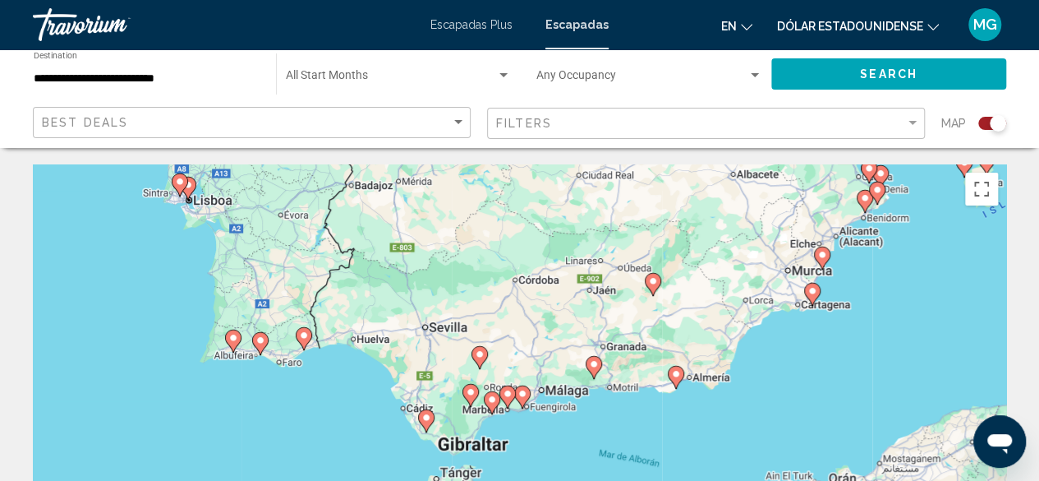
click at [425, 417] on image "Contenido principal" at bounding box center [427, 417] width 10 height 10
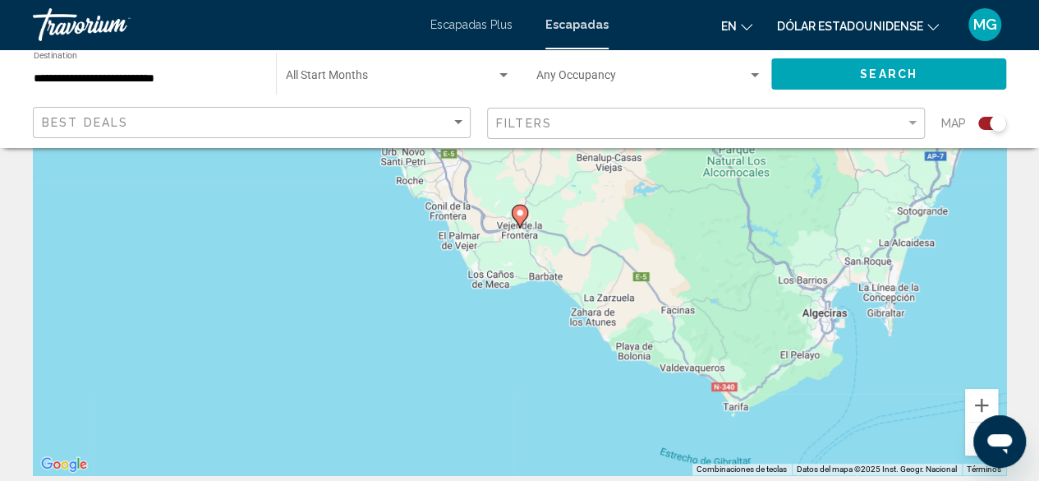
scroll to position [82, 0]
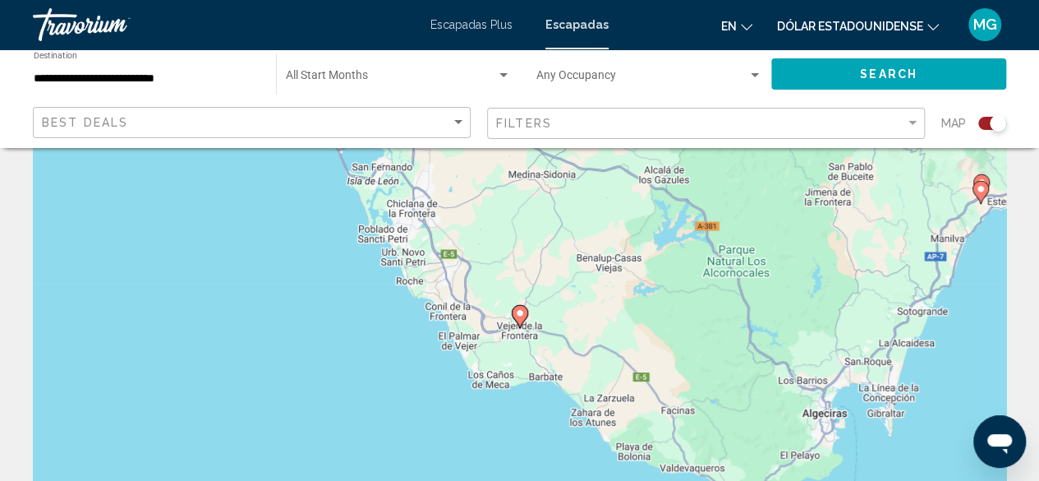
click at [518, 317] on image "Contenido principal" at bounding box center [520, 313] width 10 height 10
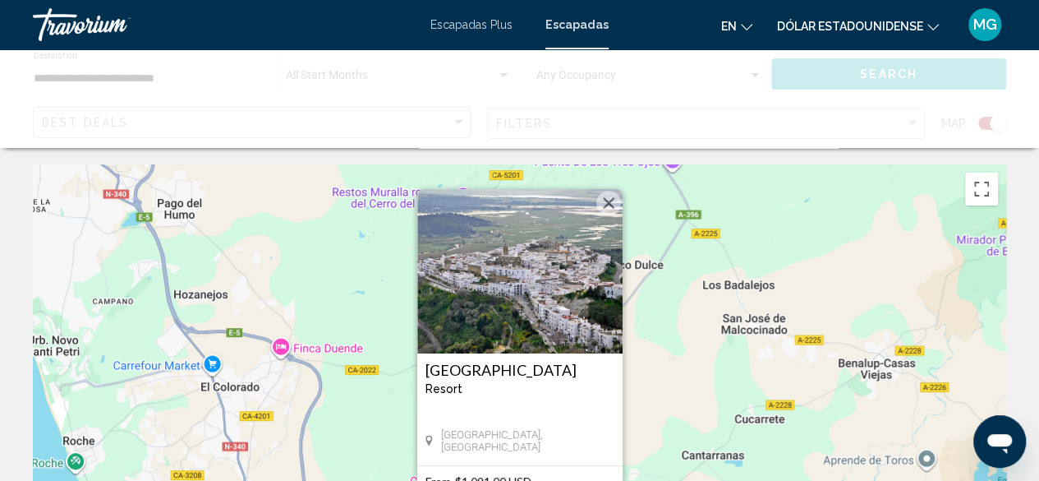
click at [528, 301] on img "Contenido principal" at bounding box center [519, 271] width 205 height 164
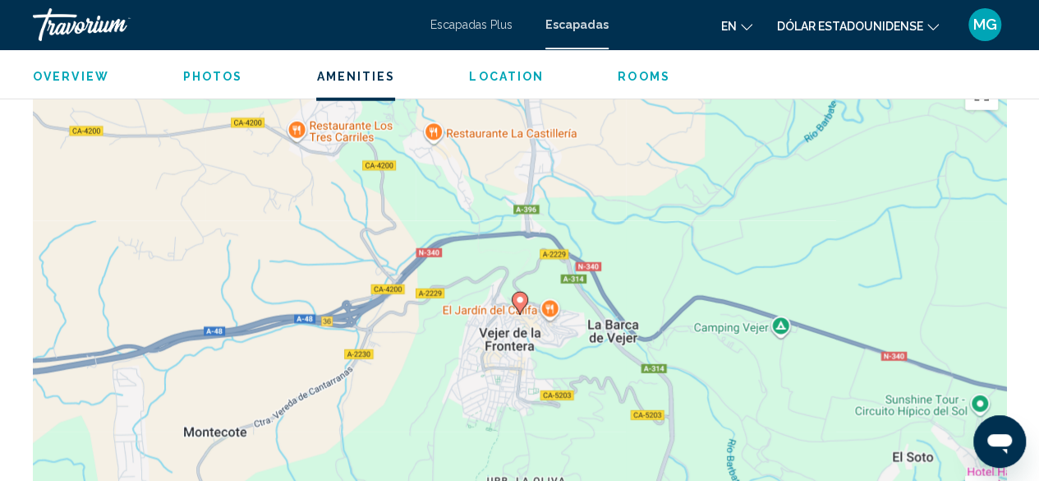
scroll to position [1924, 0]
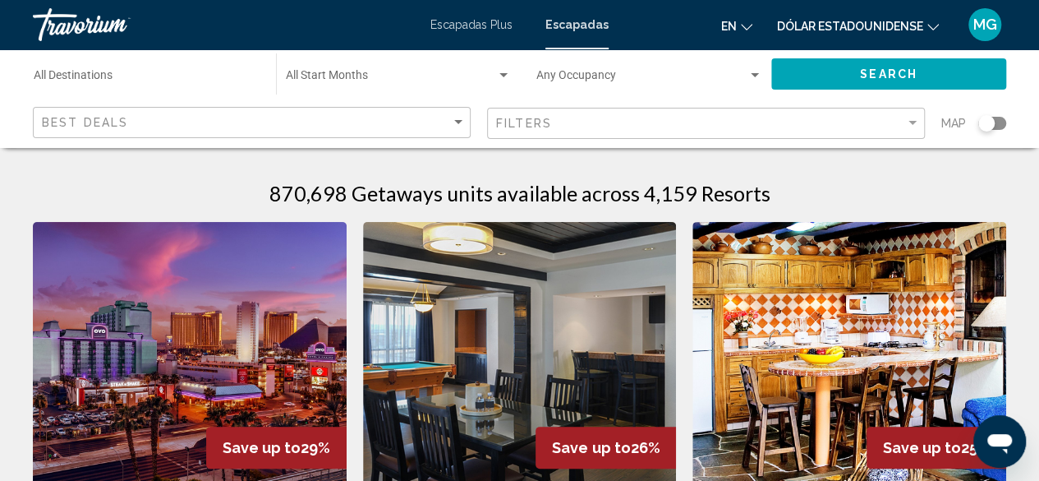
click at [1002, 122] on div "Search widget" at bounding box center [993, 123] width 28 height 13
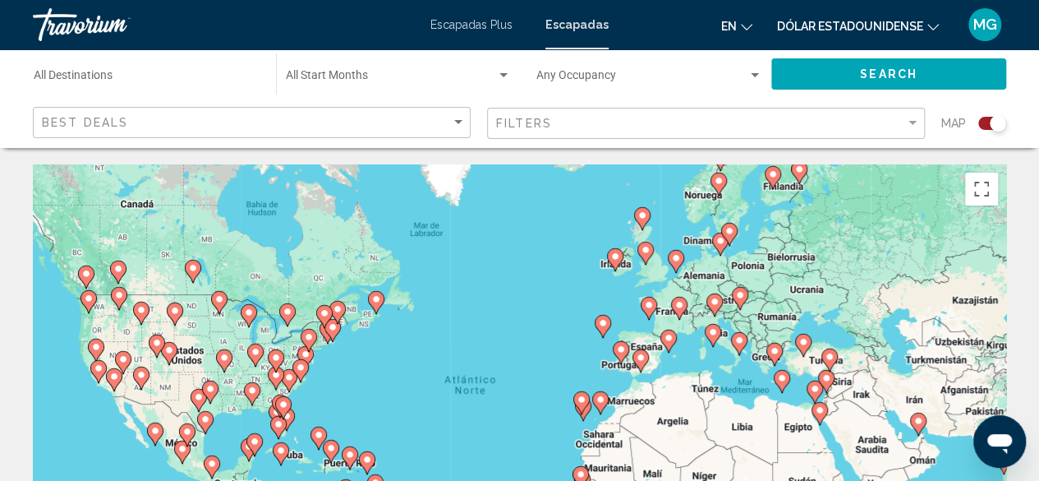
click at [642, 362] on icon "Contenido principal" at bounding box center [640, 360] width 15 height 21
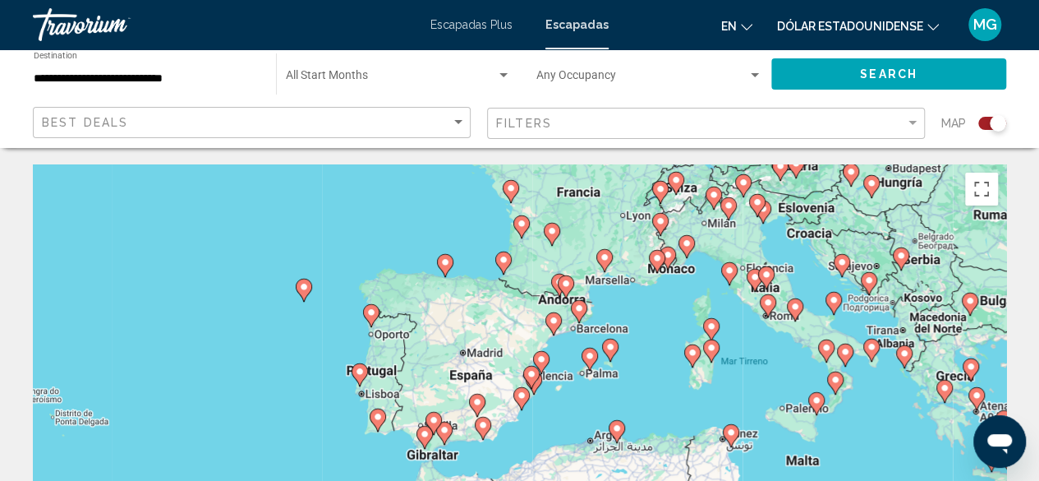
scroll to position [82, 0]
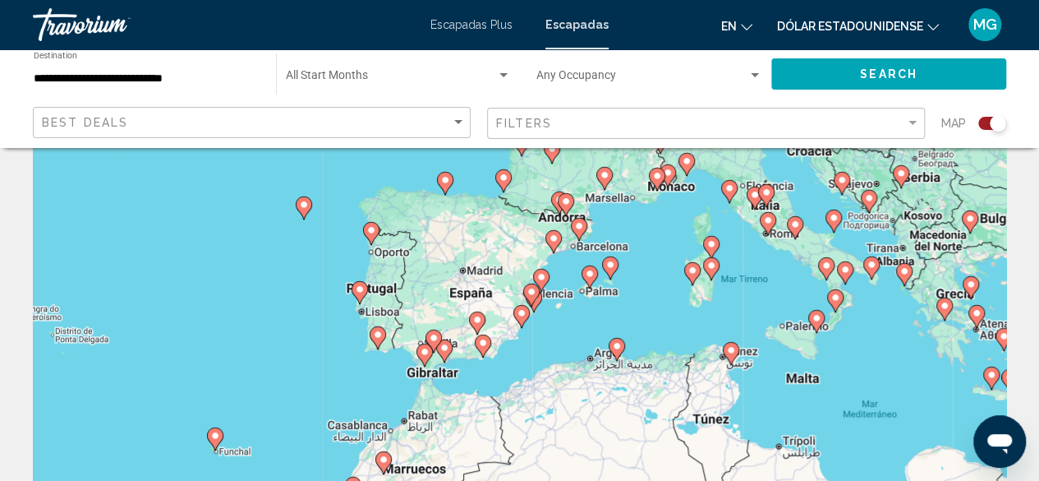
click at [485, 350] on icon "Contenido principal" at bounding box center [482, 345] width 15 height 21
type input "**********"
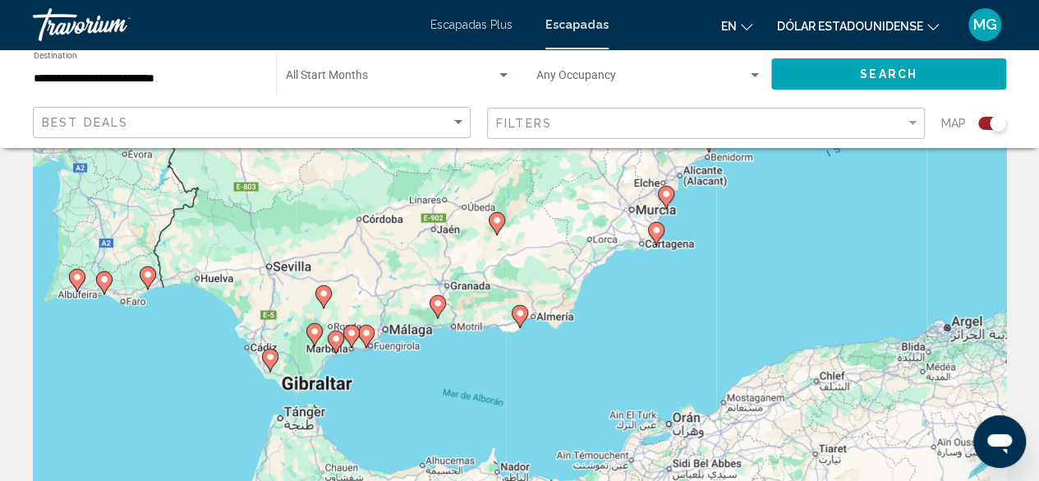
click at [657, 236] on icon "Contenido principal" at bounding box center [655, 233] width 15 height 21
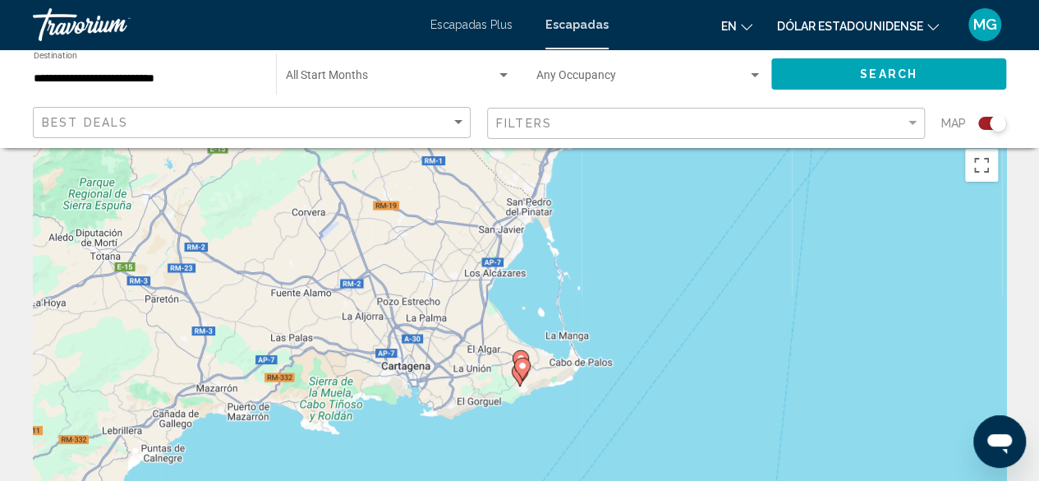
scroll to position [0, 0]
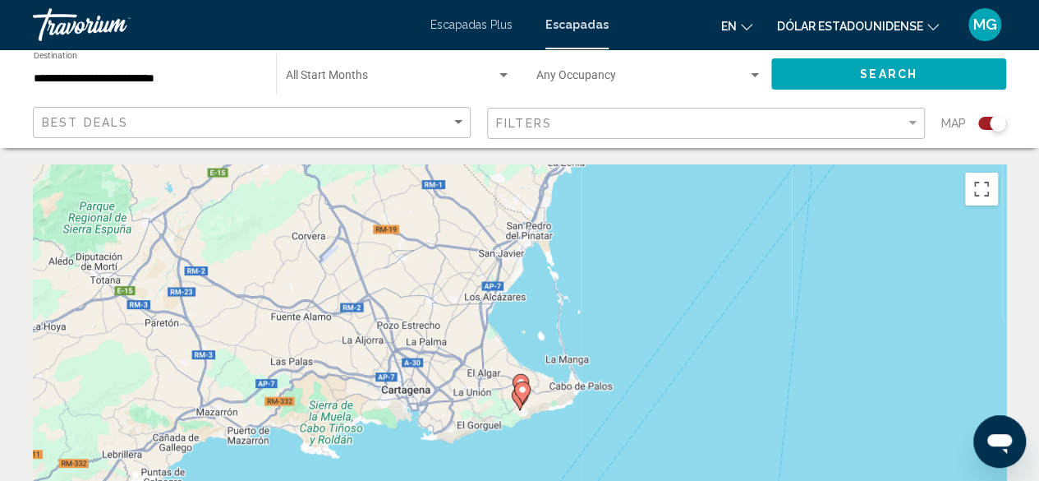
click at [523, 391] on image "Contenido principal" at bounding box center [523, 390] width 10 height 10
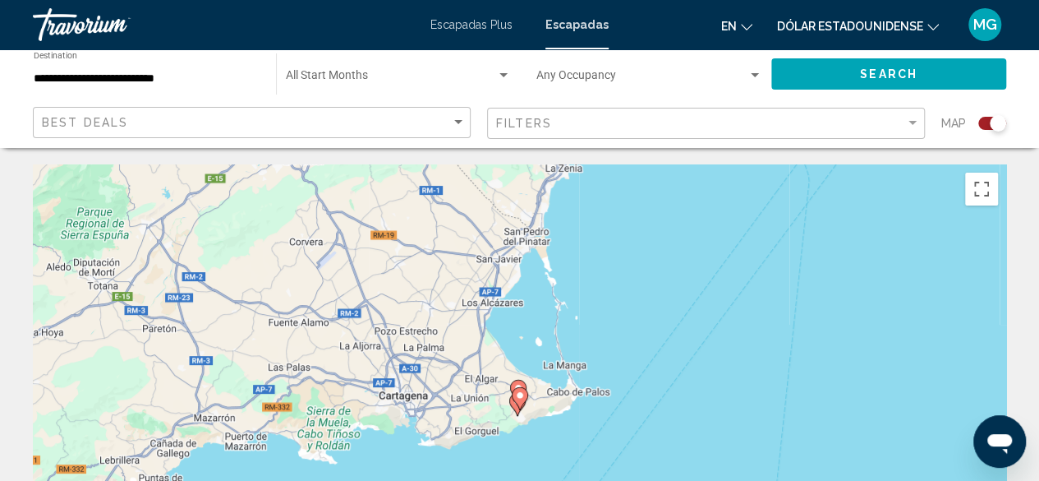
click at [522, 395] on image "Contenido principal" at bounding box center [520, 395] width 10 height 10
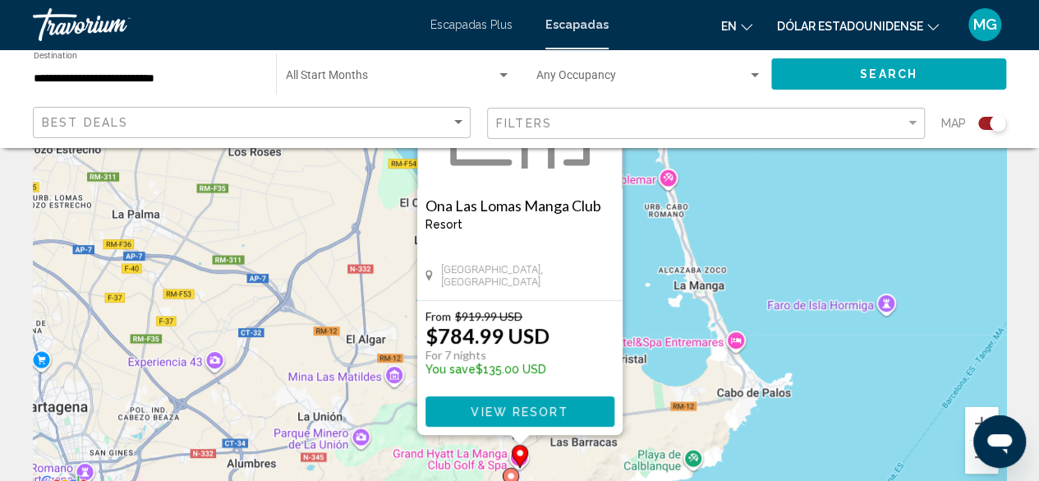
scroll to position [247, 0]
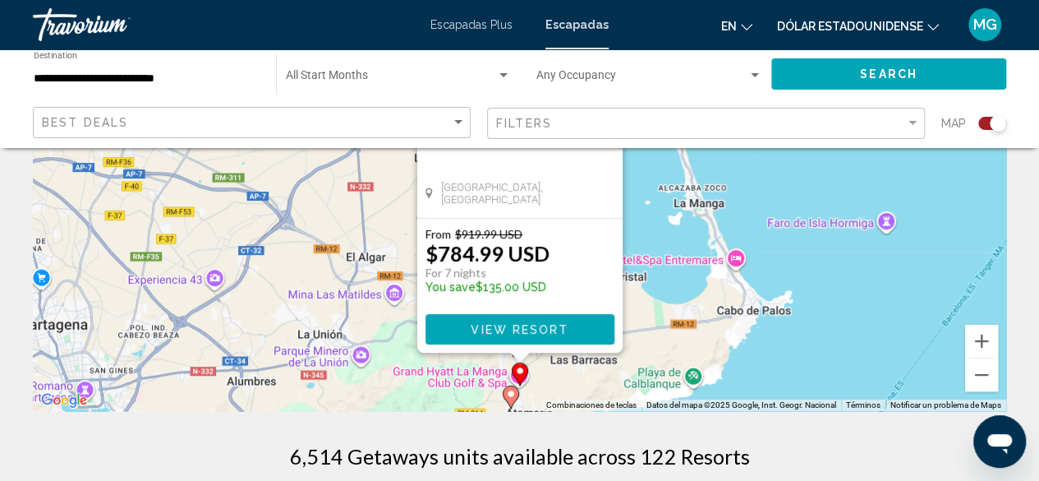
click at [513, 392] on image "Contenido principal" at bounding box center [511, 394] width 10 height 10
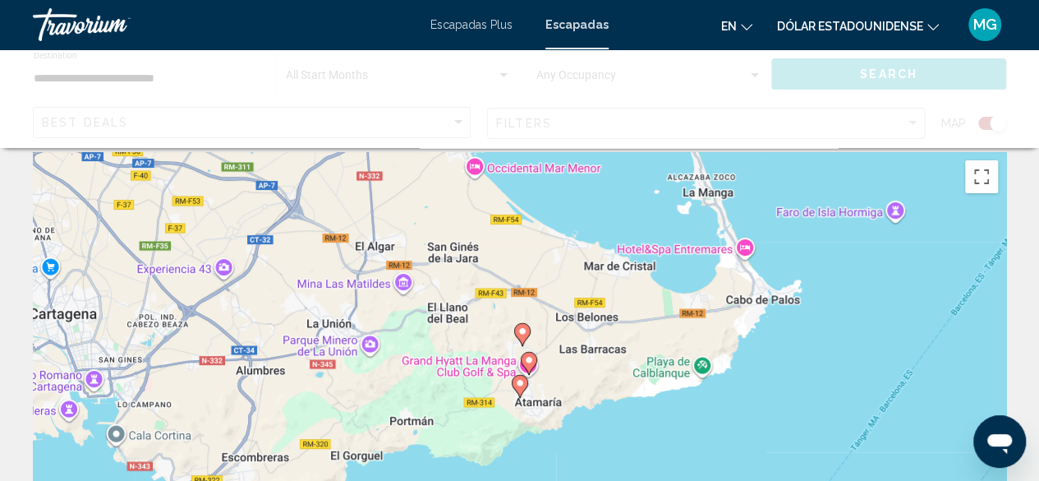
scroll to position [0, 0]
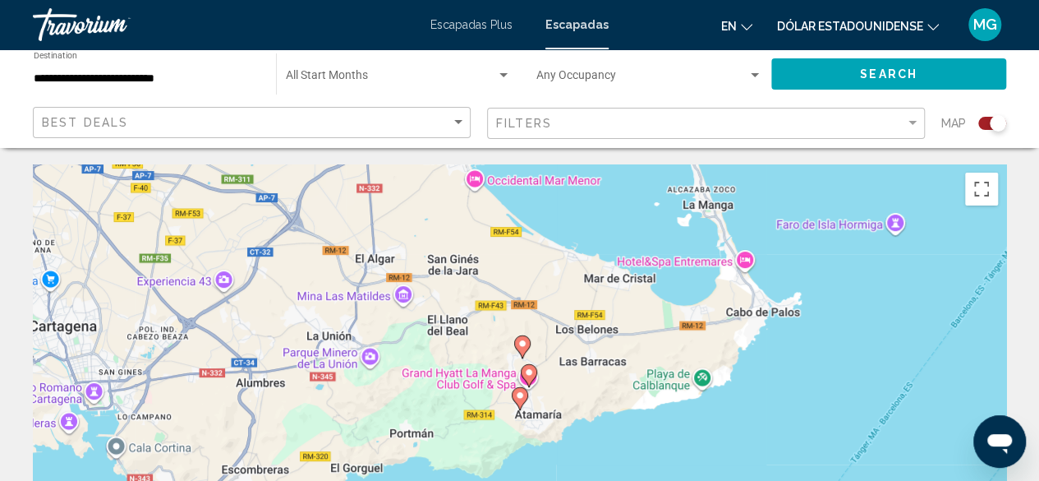
click at [518, 396] on image "Contenido principal" at bounding box center [520, 395] width 10 height 10
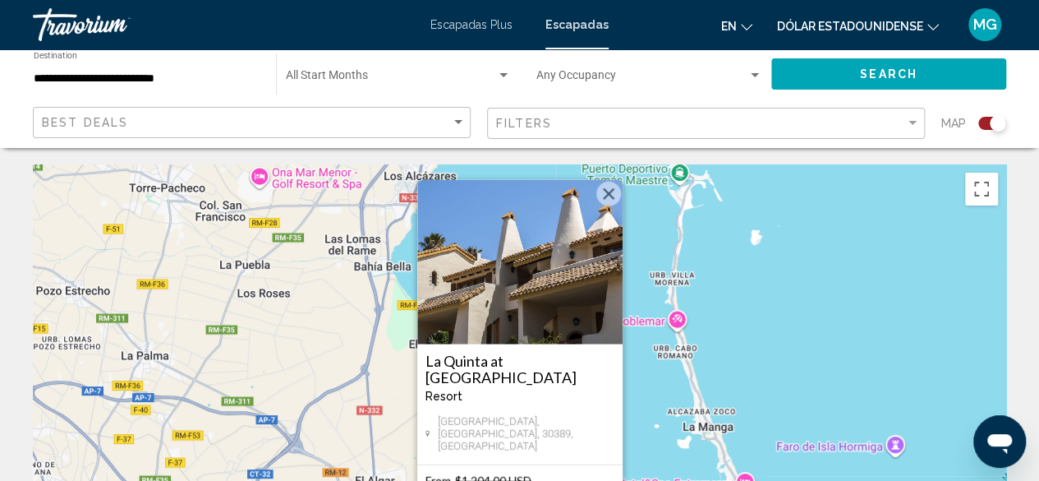
click at [610, 199] on button "Cerrar" at bounding box center [609, 194] width 25 height 25
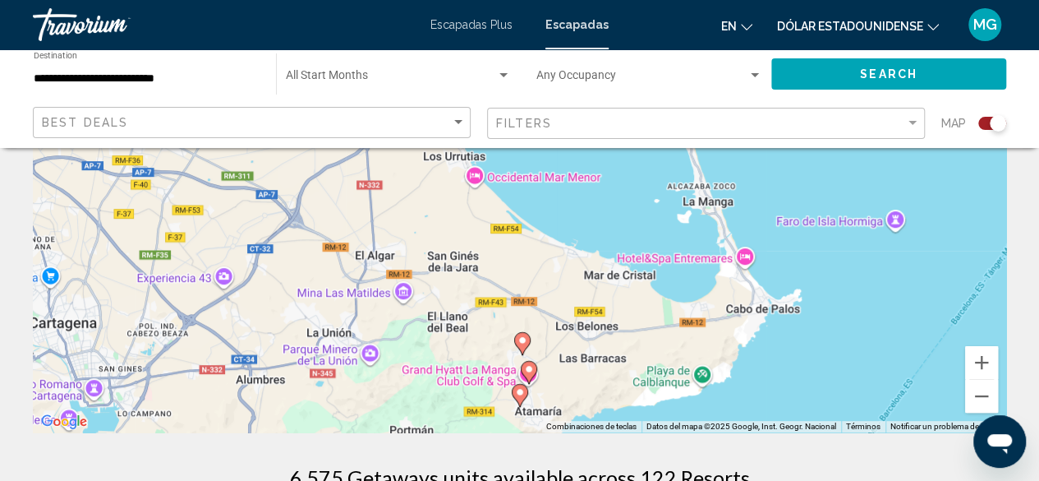
scroll to position [247, 0]
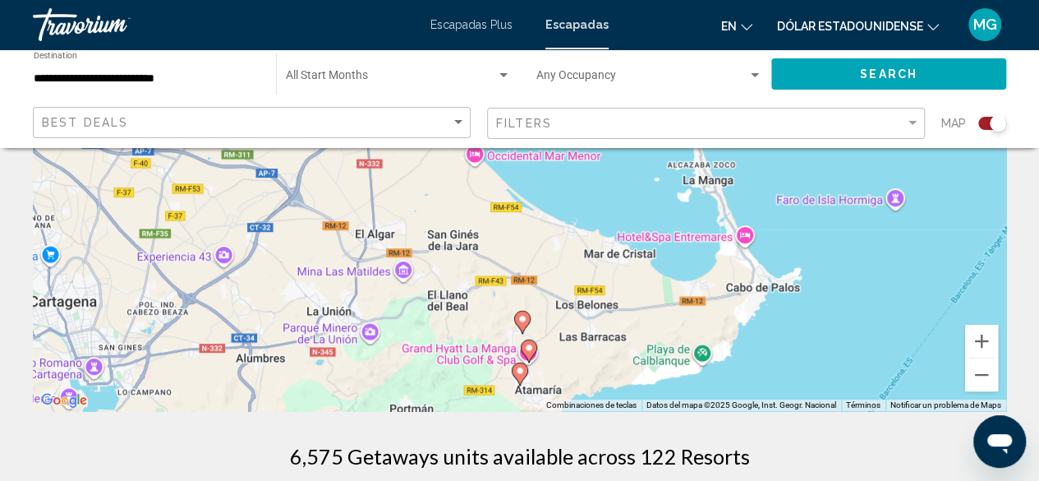
click at [524, 318] on image "Contenido principal" at bounding box center [523, 319] width 10 height 10
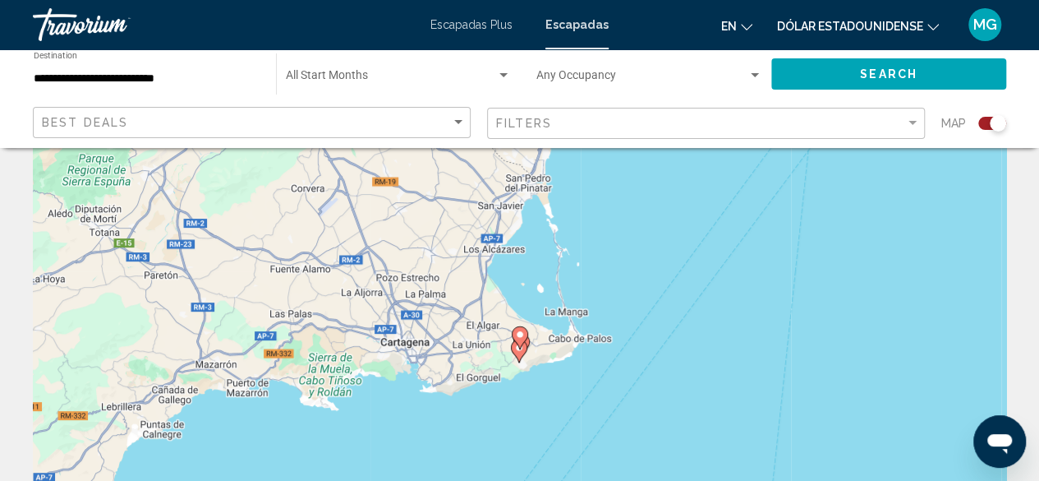
scroll to position [0, 0]
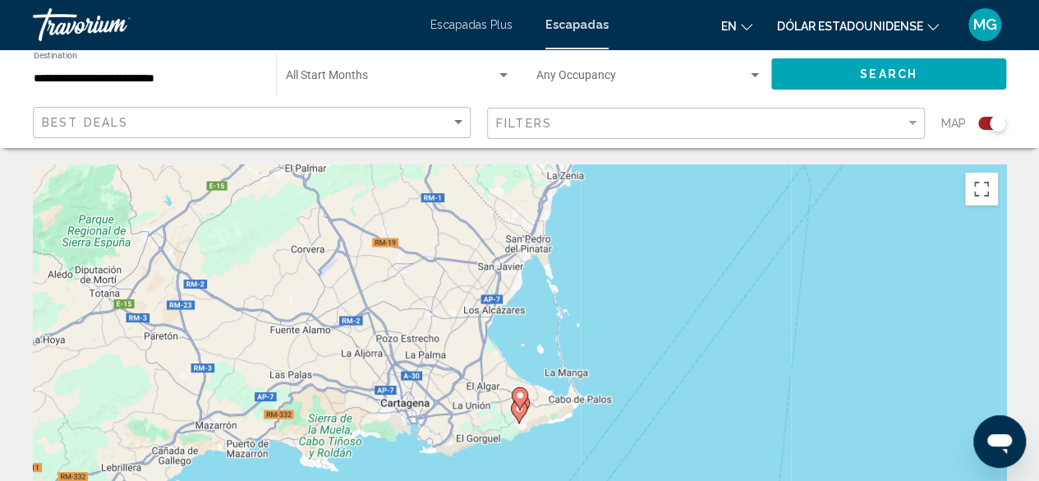
click at [518, 392] on image "Contenido principal" at bounding box center [520, 395] width 10 height 10
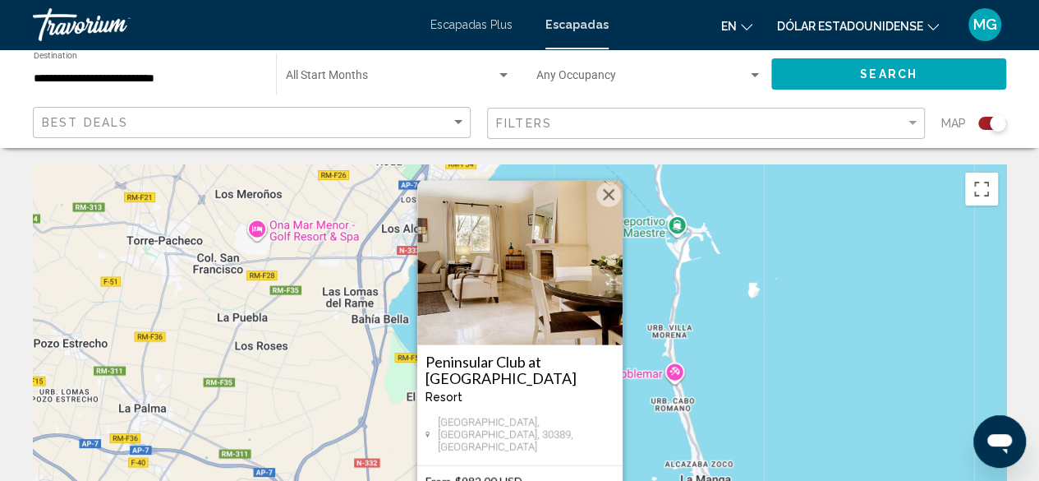
click at [613, 191] on button "Cerrar" at bounding box center [609, 194] width 25 height 25
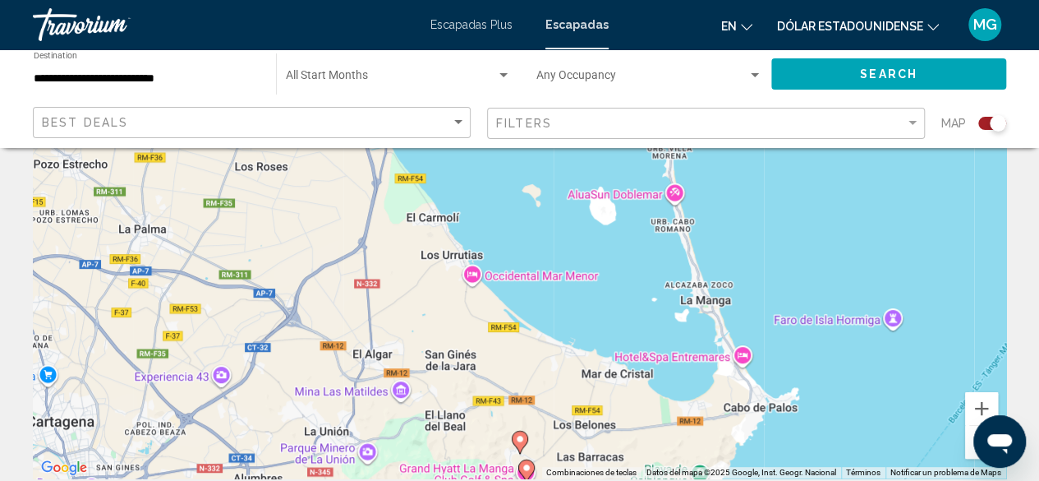
scroll to position [247, 0]
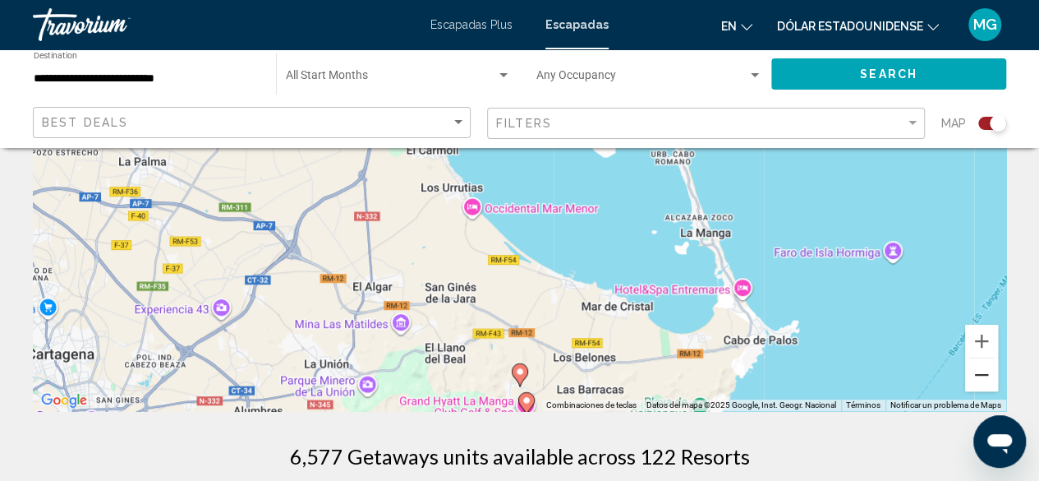
click at [979, 374] on button "Reducir" at bounding box center [981, 374] width 33 height 33
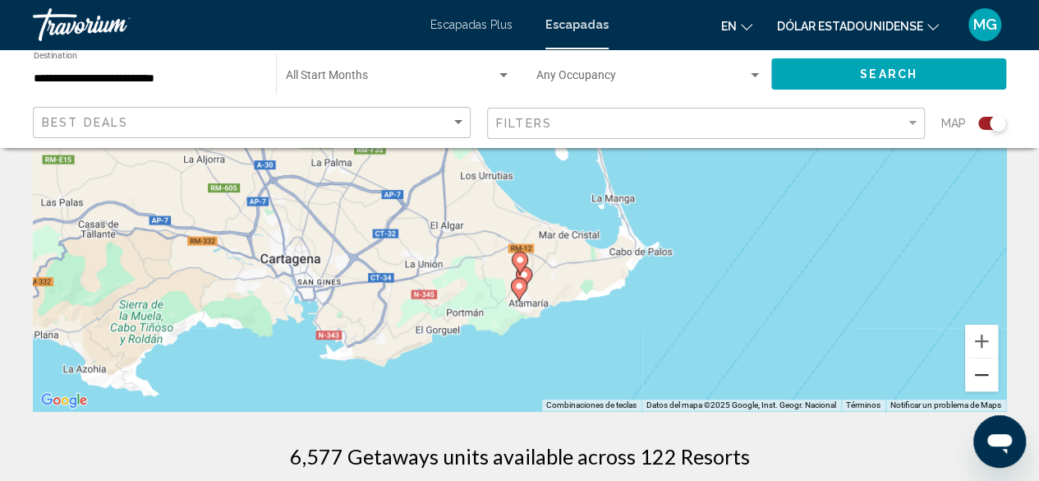
click at [986, 375] on button "Reducir" at bounding box center [981, 374] width 33 height 33
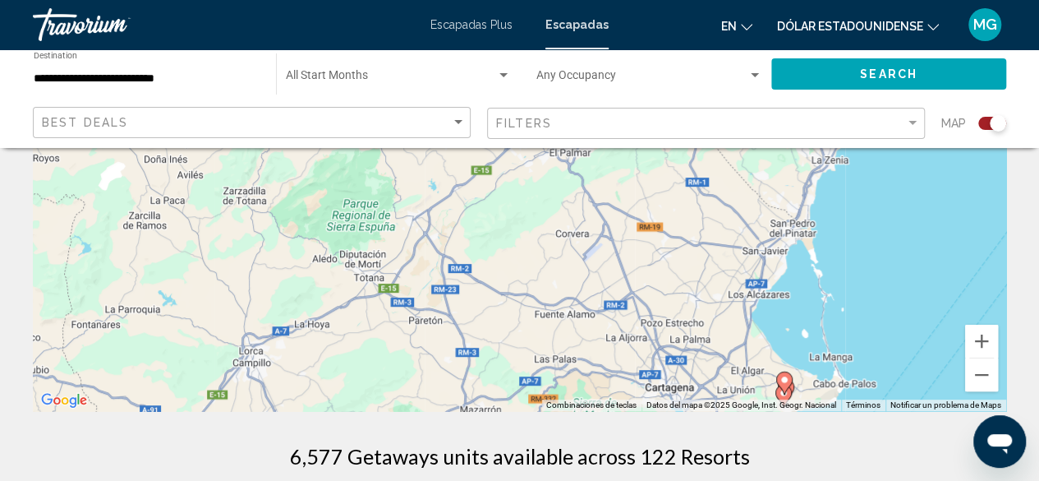
drag, startPoint x: 352, startPoint y: 179, endPoint x: 618, endPoint y: 356, distance: 319.5
click at [618, 356] on div "Para activar la función de arrastre con el teclado, pulsa Alt + Intro. Cuando h…" at bounding box center [520, 164] width 974 height 493
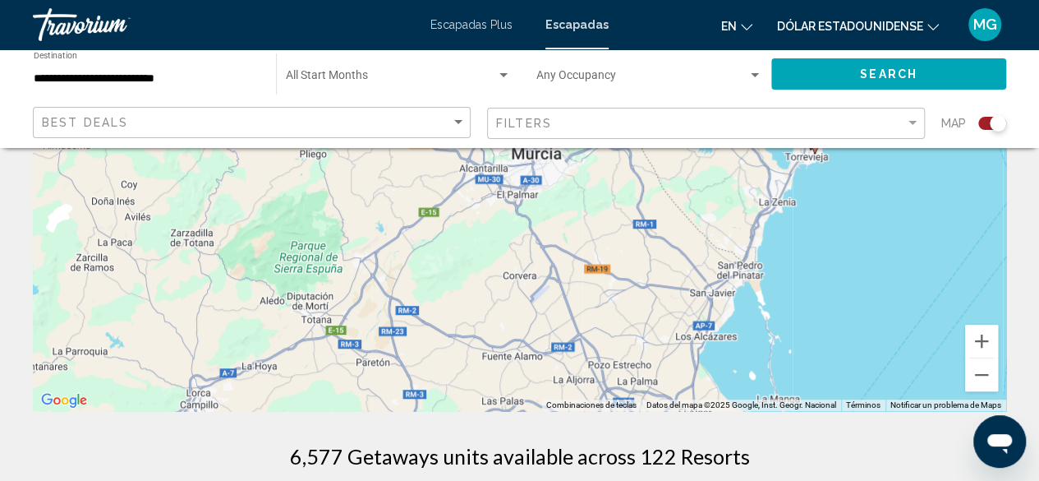
drag, startPoint x: 656, startPoint y: 265, endPoint x: 573, endPoint y: 341, distance: 112.3
click at [573, 340] on div "Para activar la función de arrastre con el teclado, pulsa Alt + Intro. Cuando h…" at bounding box center [520, 164] width 974 height 493
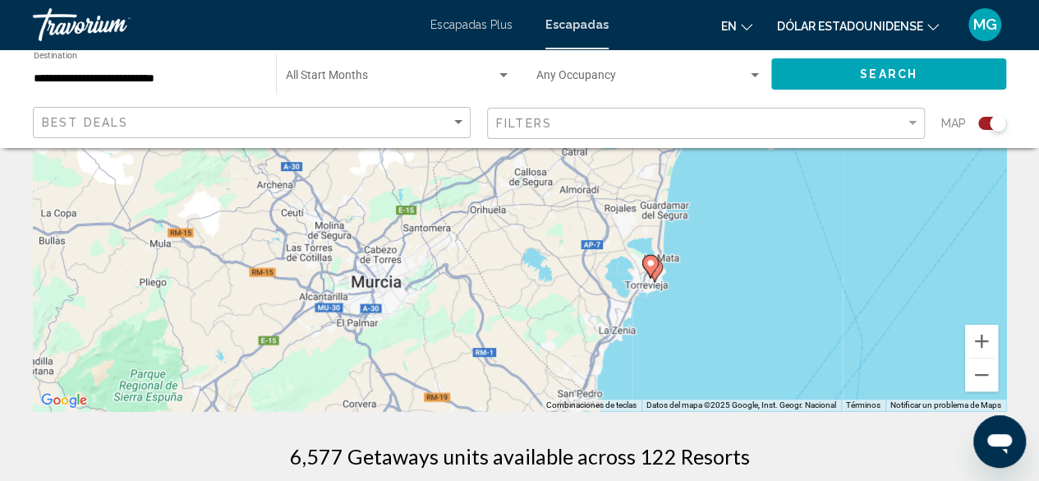
drag, startPoint x: 675, startPoint y: 247, endPoint x: 539, endPoint y: 339, distance: 163.9
click at [539, 339] on div "Para activar la función de arrastre con el teclado, pulsa Alt + Intro. Cuando h…" at bounding box center [520, 164] width 974 height 493
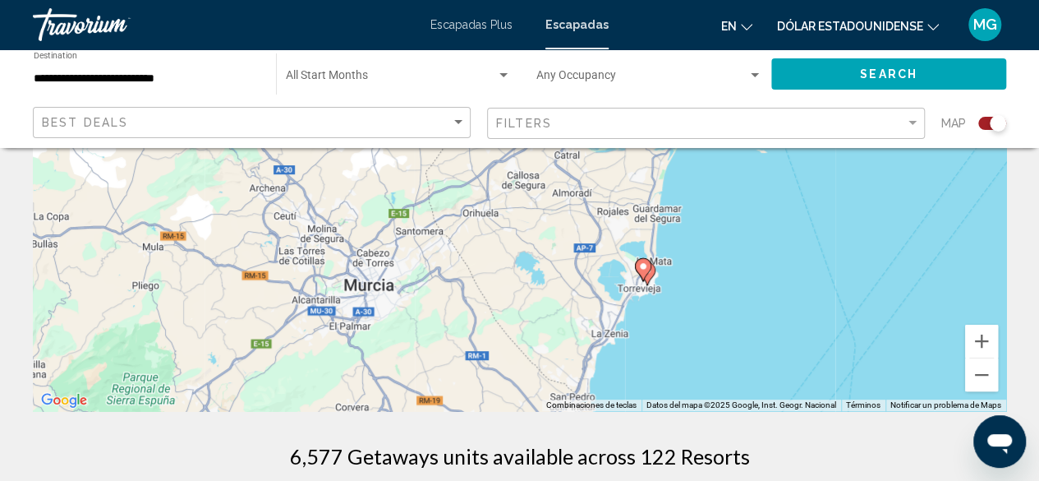
click at [643, 270] on image "Contenido principal" at bounding box center [643, 266] width 10 height 10
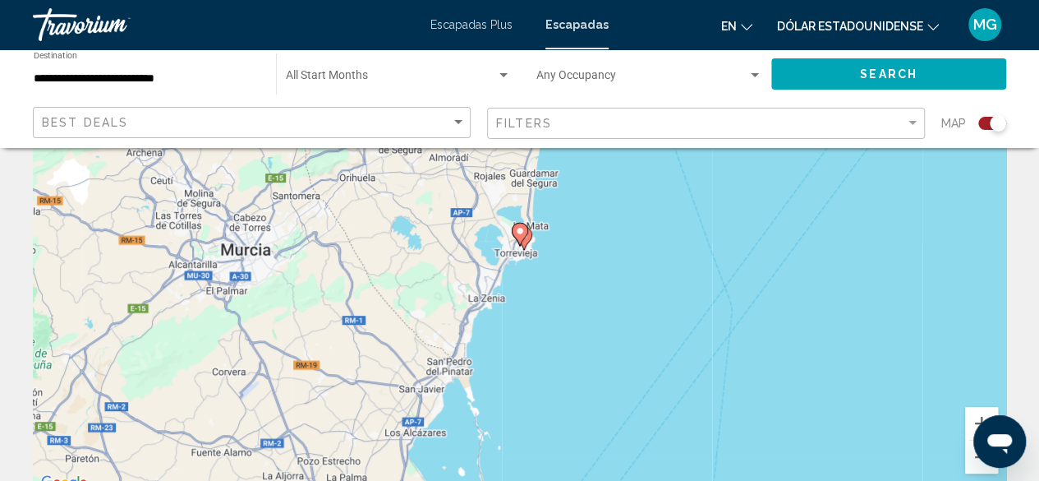
scroll to position [82, 0]
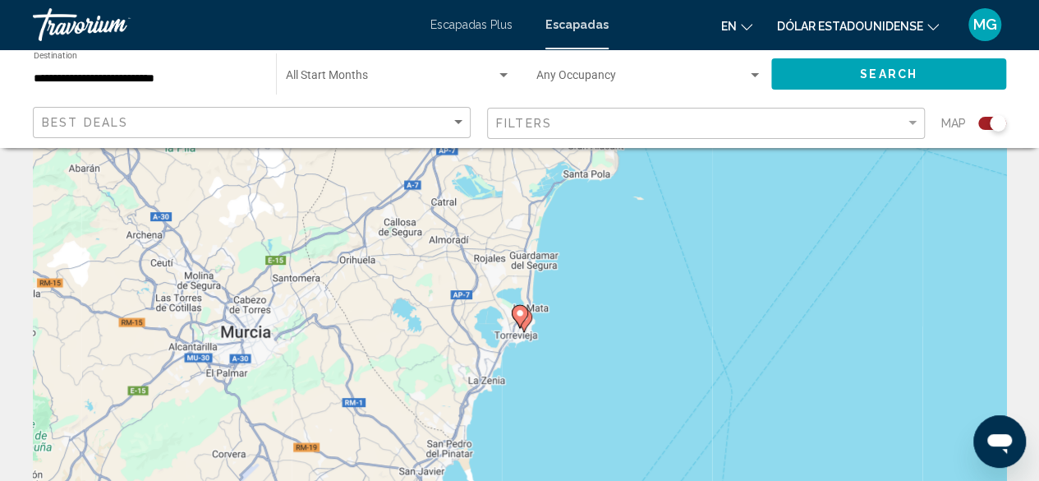
click at [523, 310] on image "Contenido principal" at bounding box center [520, 313] width 10 height 10
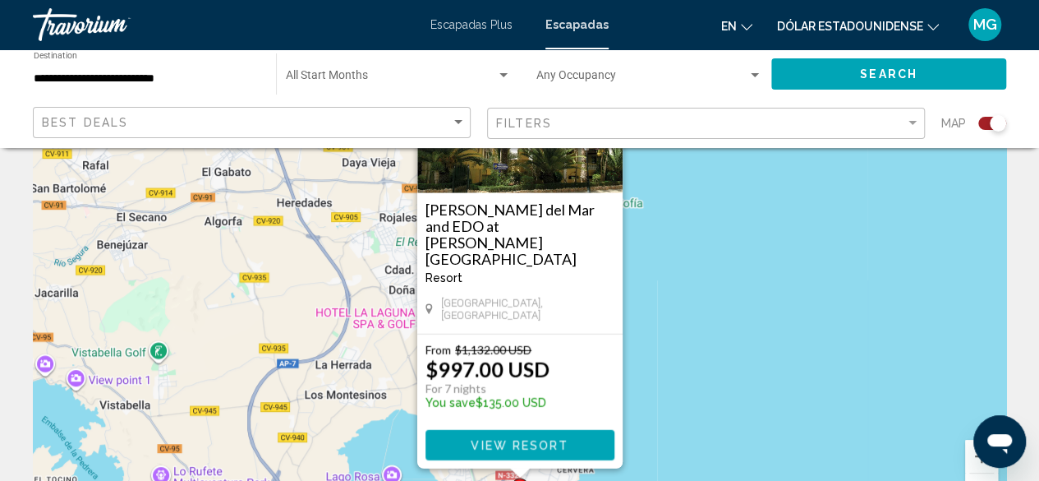
scroll to position [164, 0]
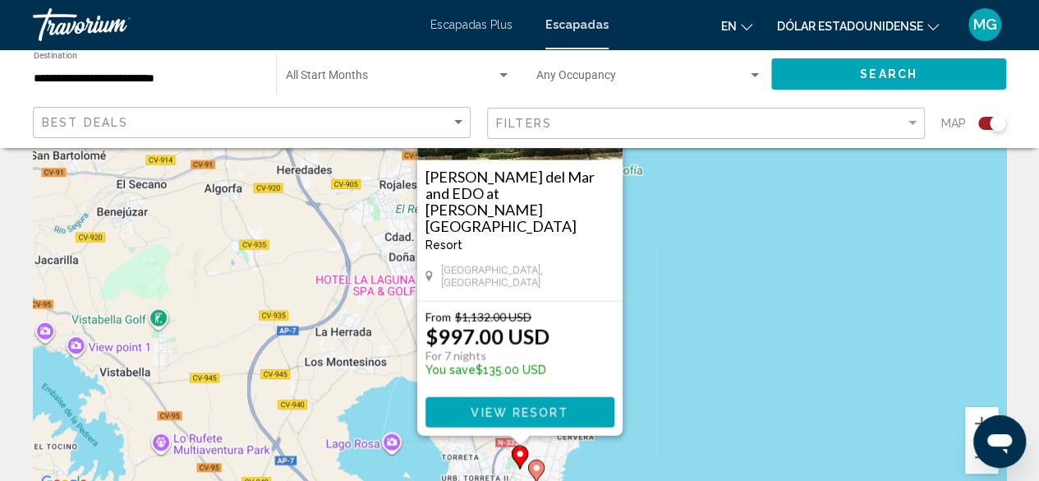
click at [539, 468] on image "Contenido principal" at bounding box center [537, 468] width 10 height 10
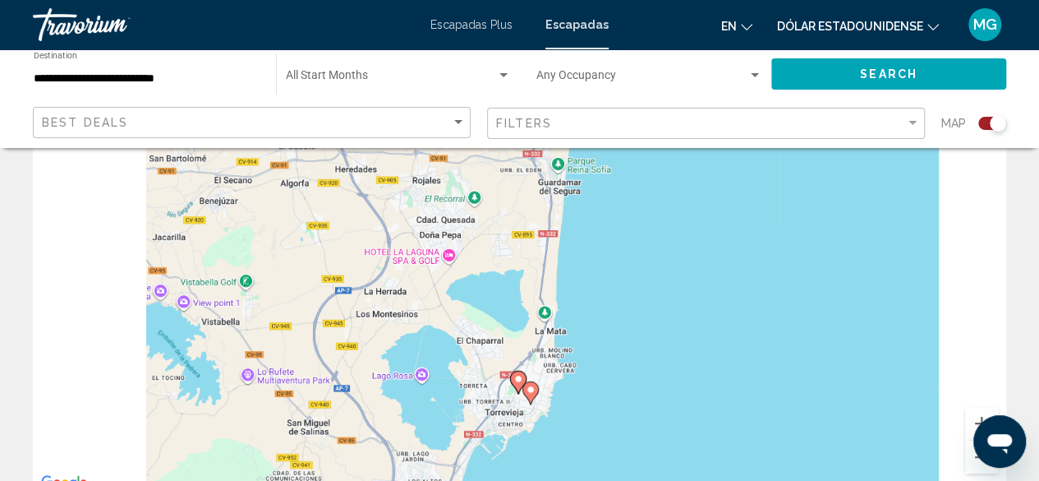
scroll to position [166, 0]
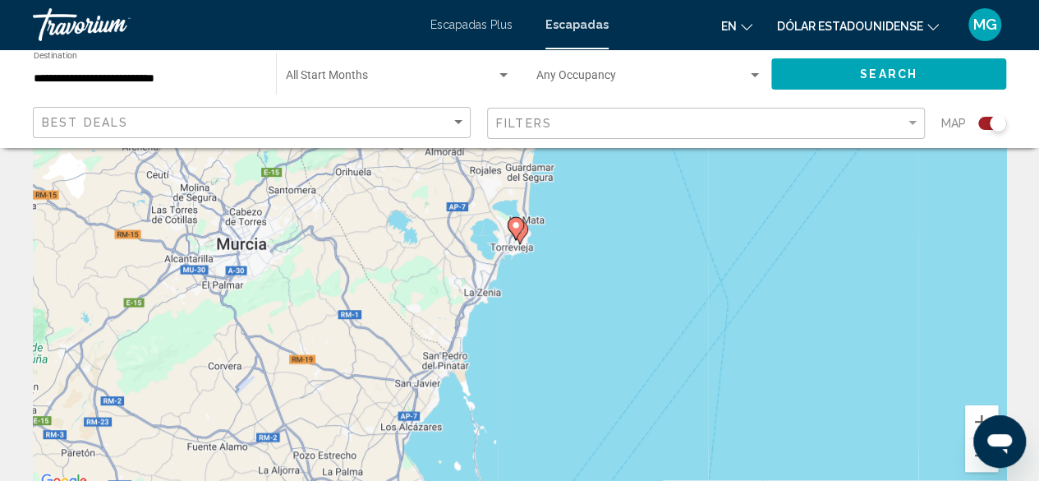
click at [521, 230] on icon "Contenido principal" at bounding box center [516, 228] width 16 height 23
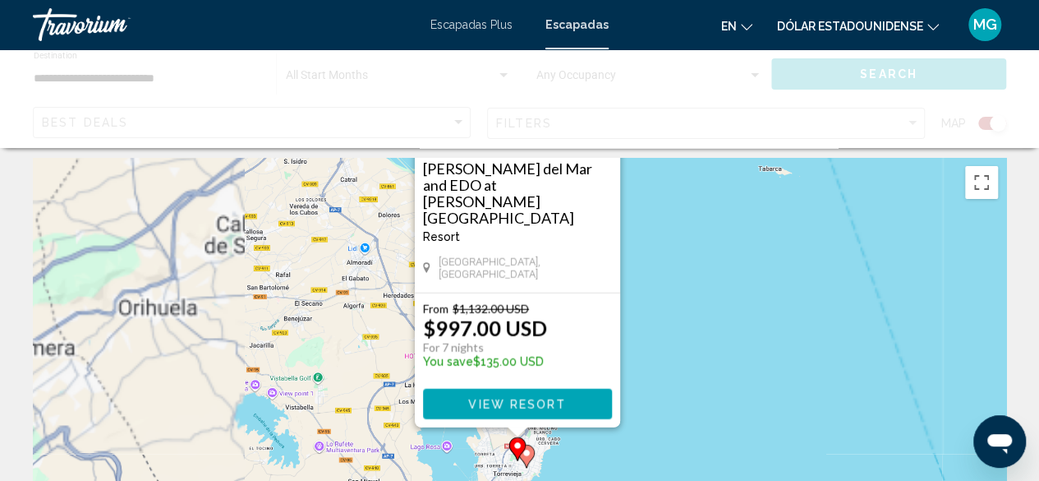
scroll to position [0, 0]
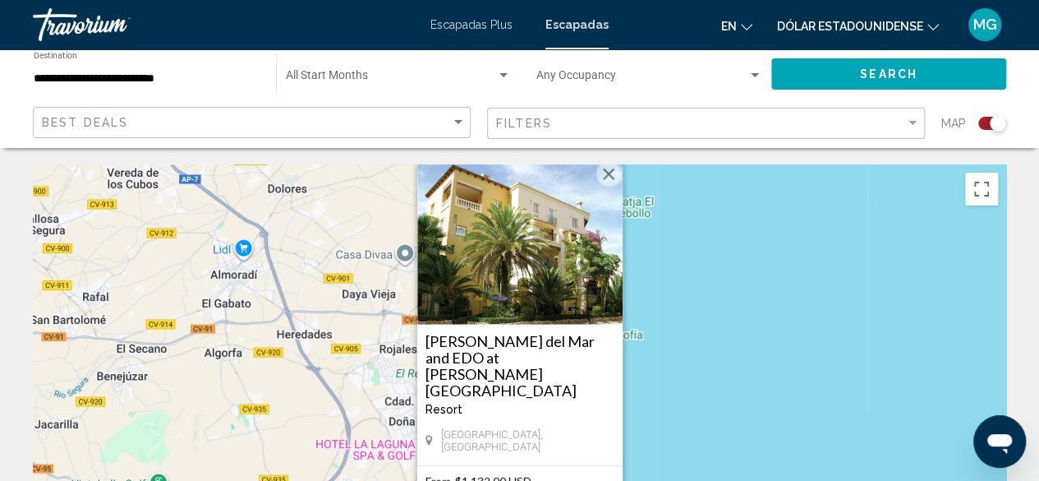
click at [606, 187] on button "Cerrar" at bounding box center [609, 174] width 25 height 25
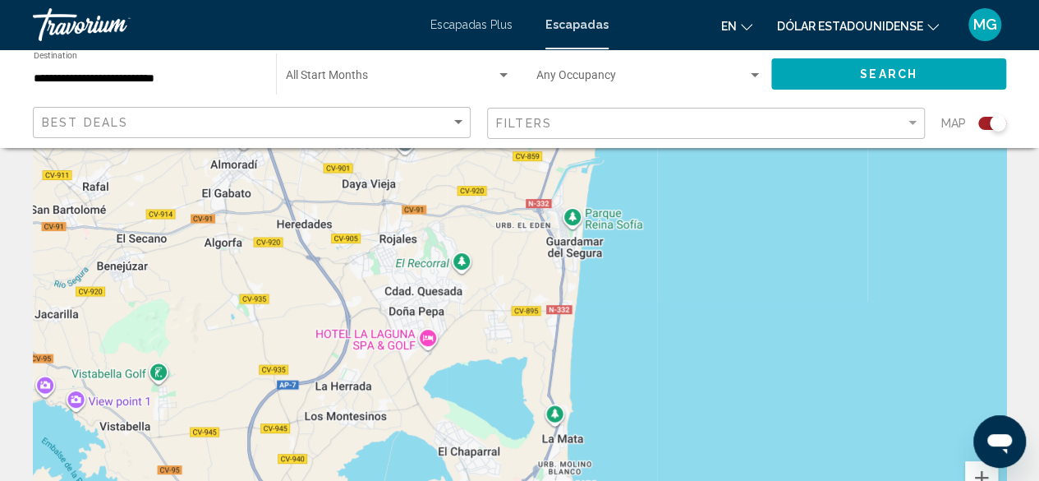
scroll to position [247, 0]
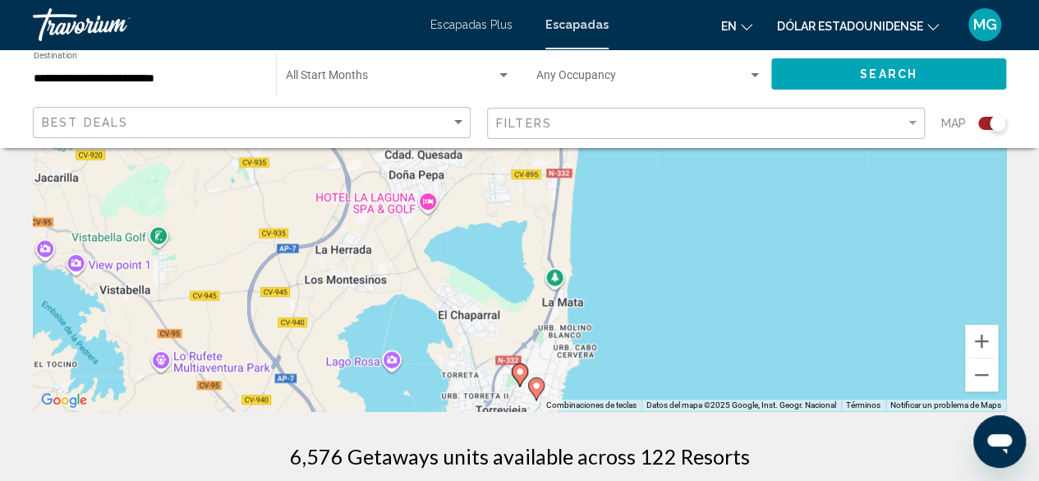
click at [539, 385] on image "Contenido principal" at bounding box center [537, 385] width 10 height 10
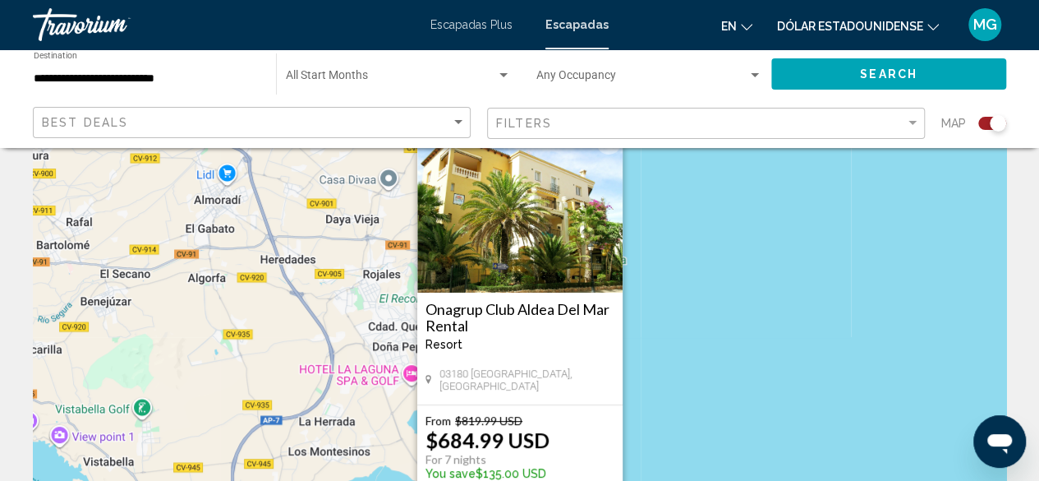
scroll to position [164, 0]
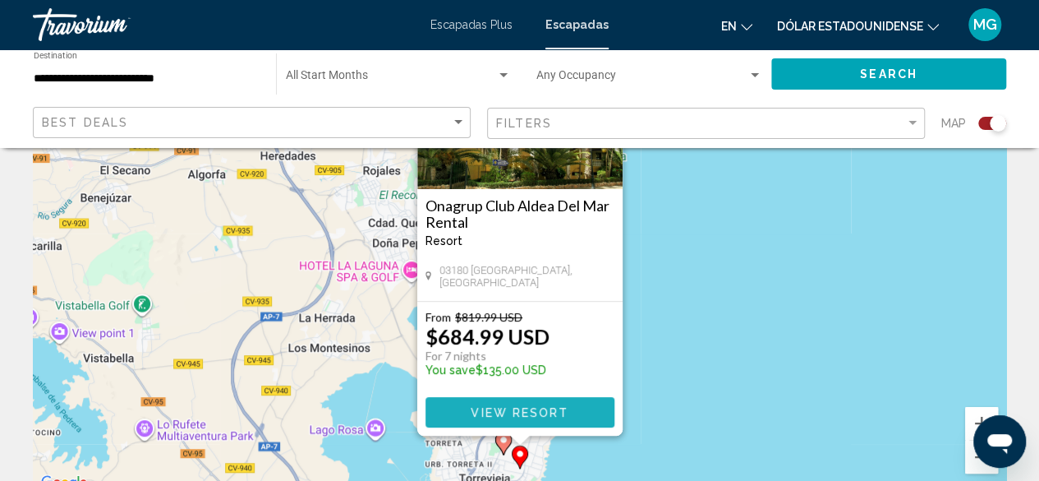
click at [540, 405] on span "View Resort" at bounding box center [520, 411] width 98 height 13
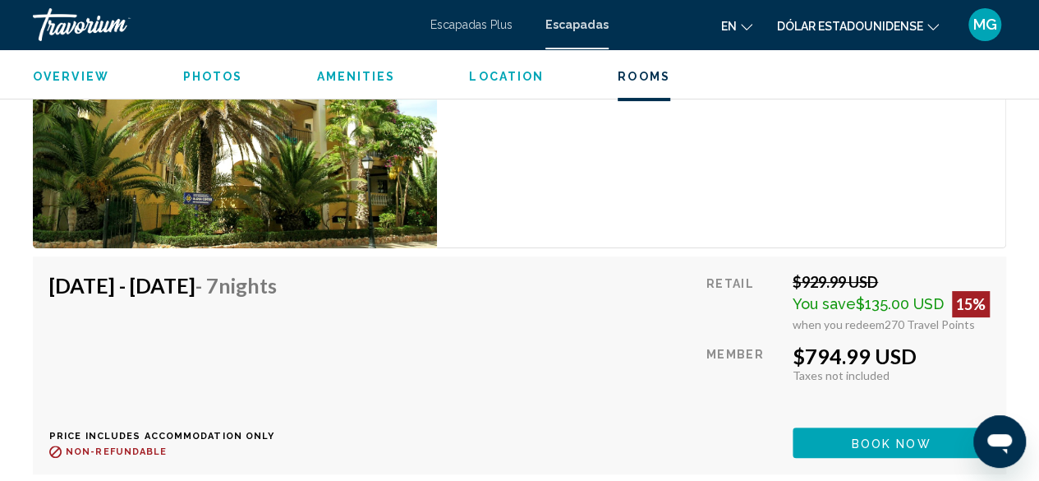
scroll to position [2993, 0]
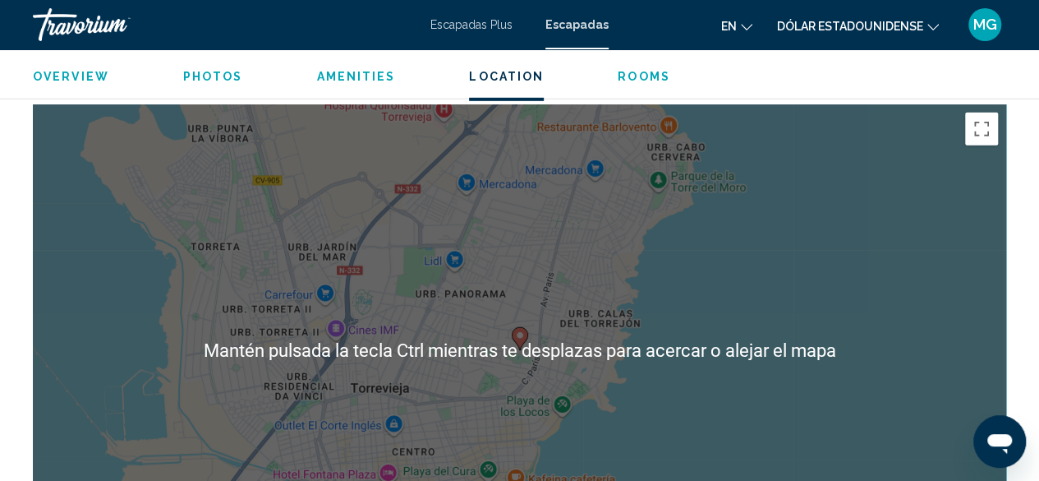
click at [644, 75] on span "Rooms" at bounding box center [644, 76] width 53 height 13
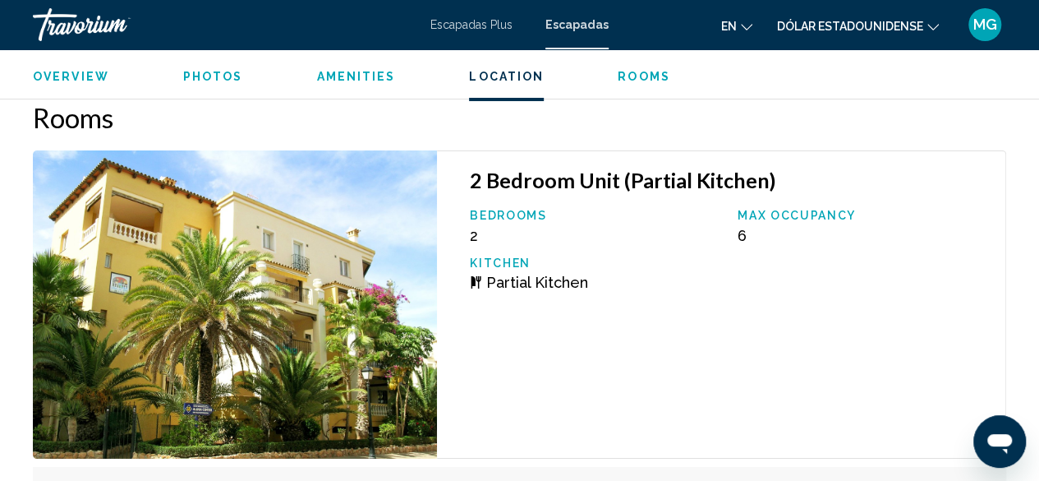
scroll to position [2948, 0]
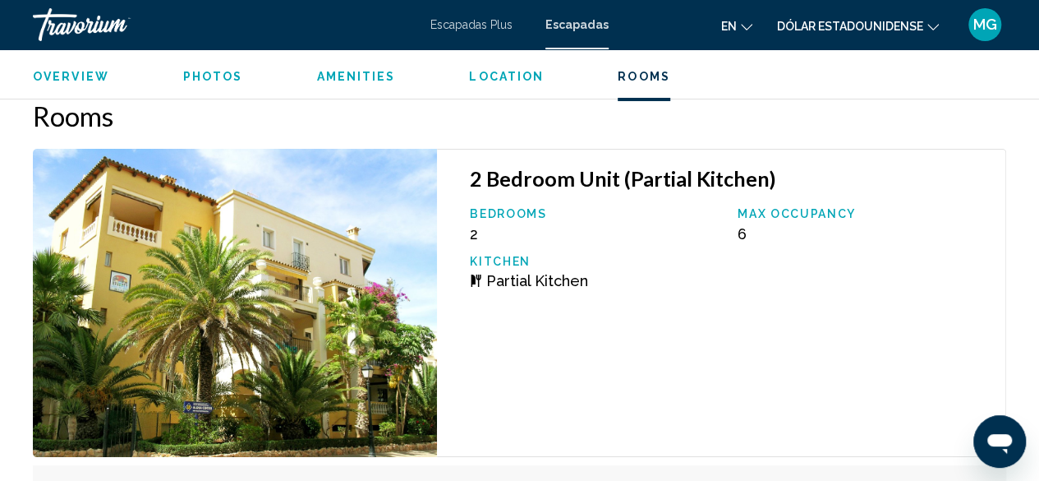
click at [822, 208] on p "Max Occupancy" at bounding box center [863, 213] width 251 height 13
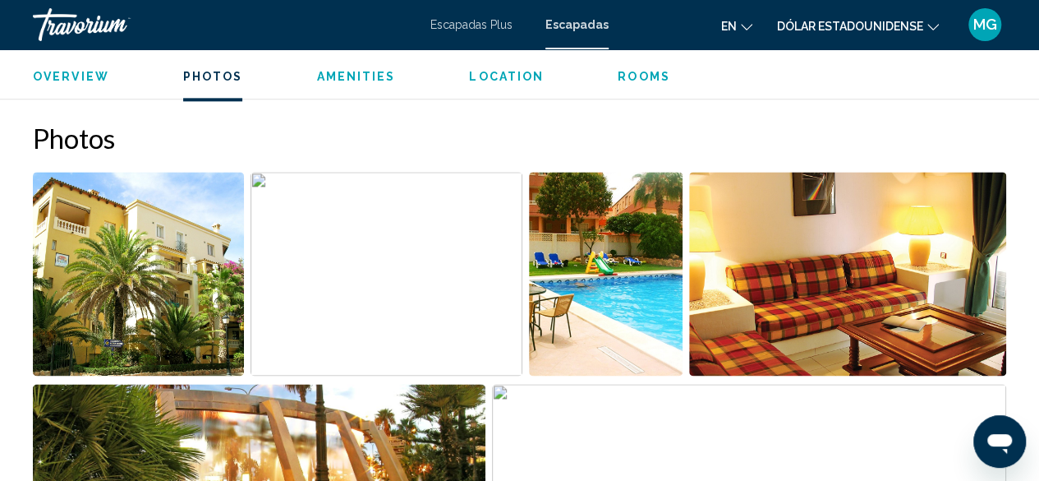
scroll to position [1058, 0]
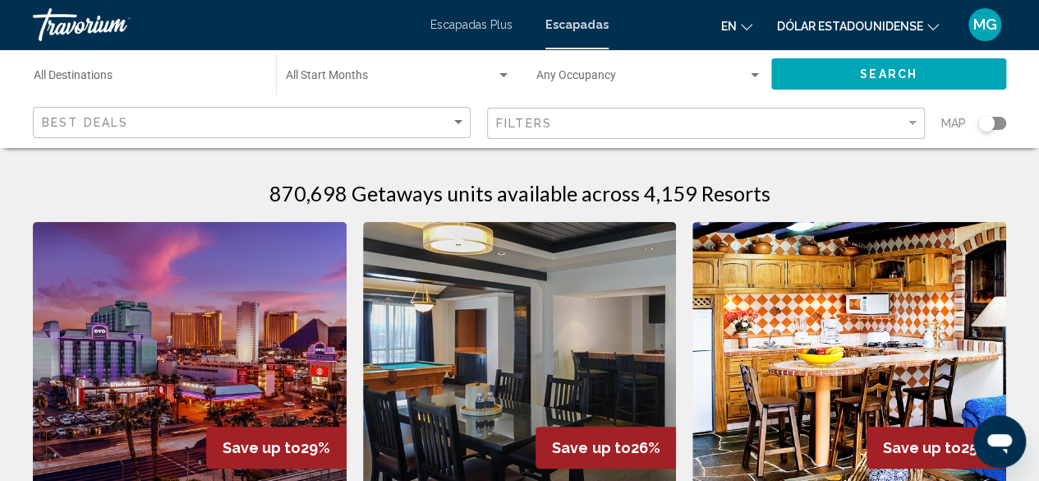
click at [1002, 121] on div "Search widget" at bounding box center [993, 123] width 28 height 13
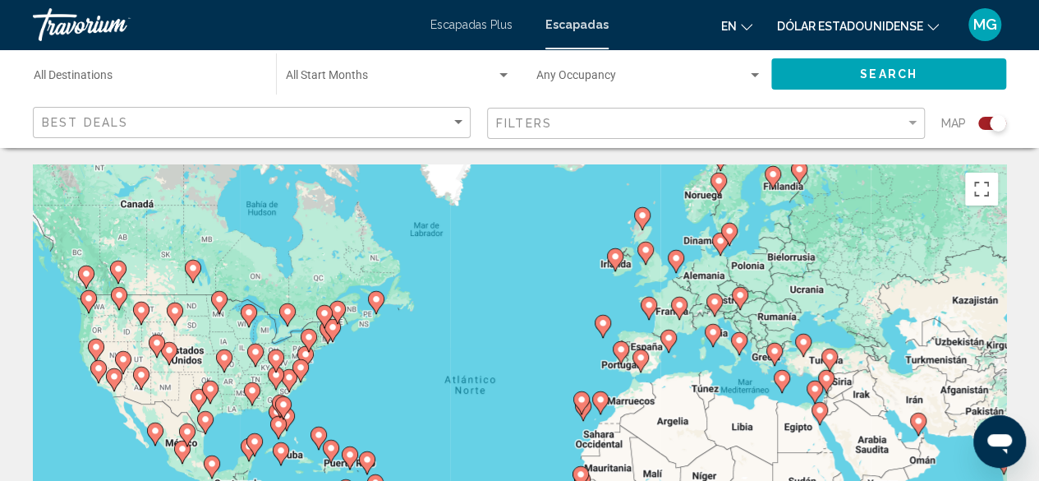
click at [669, 335] on image "Contenido principal" at bounding box center [669, 338] width 10 height 10
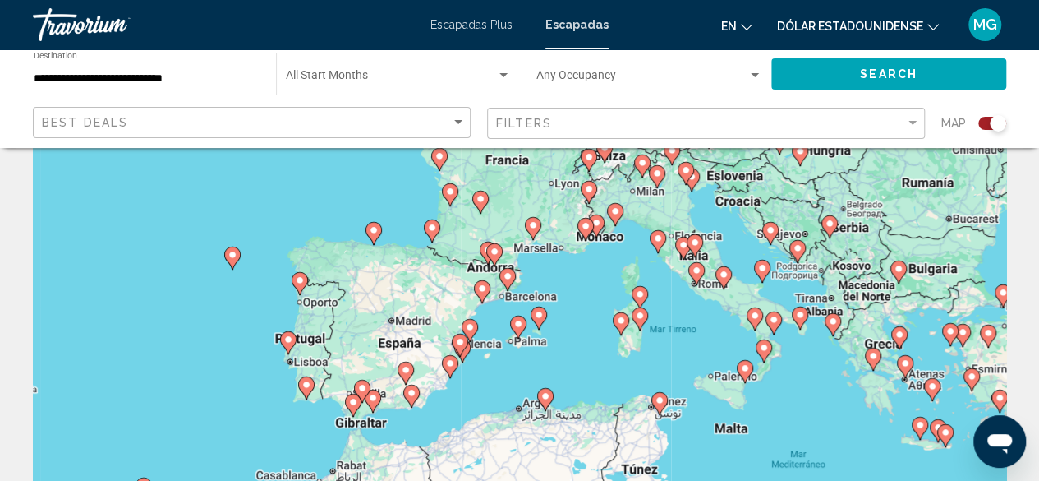
scroll to position [164, 0]
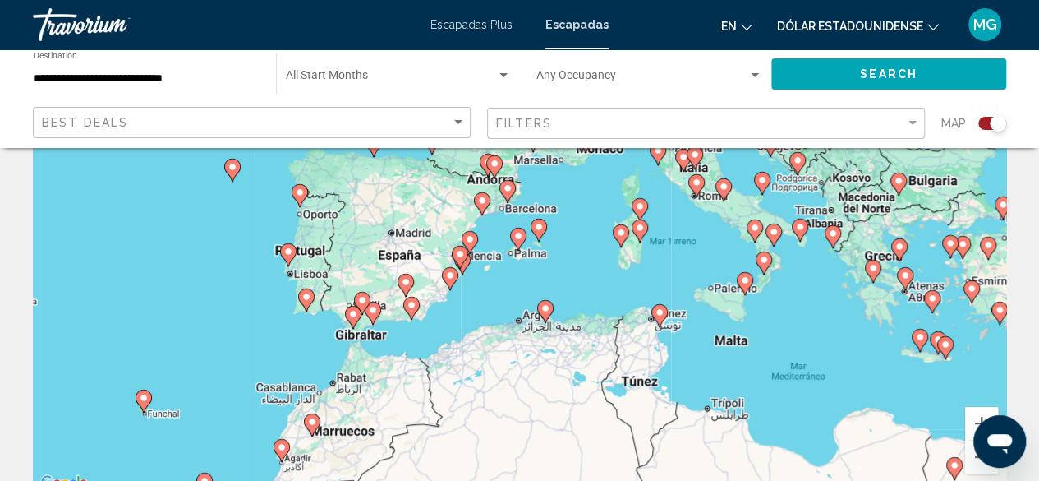
click at [462, 251] on image "Contenido principal" at bounding box center [460, 254] width 10 height 10
type input "**********"
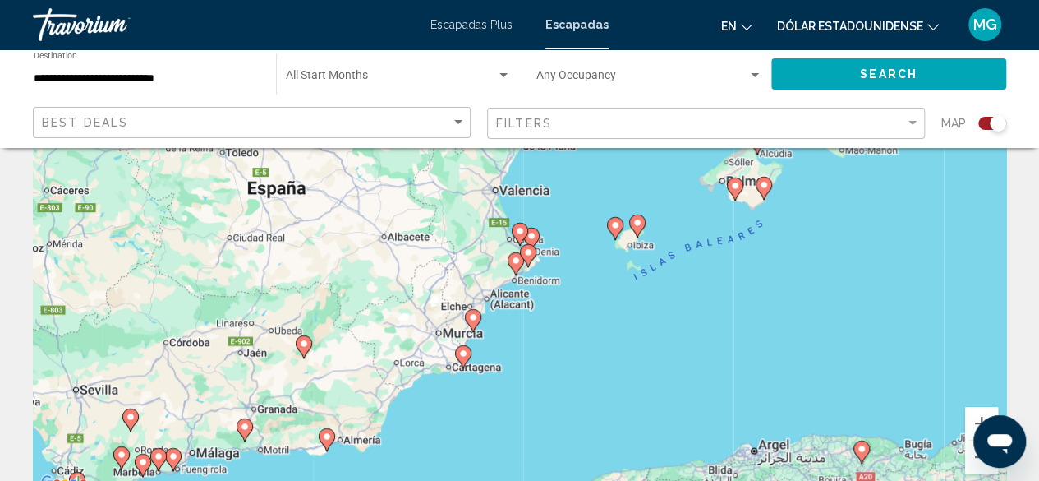
click at [519, 233] on image "Contenido principal" at bounding box center [520, 231] width 10 height 10
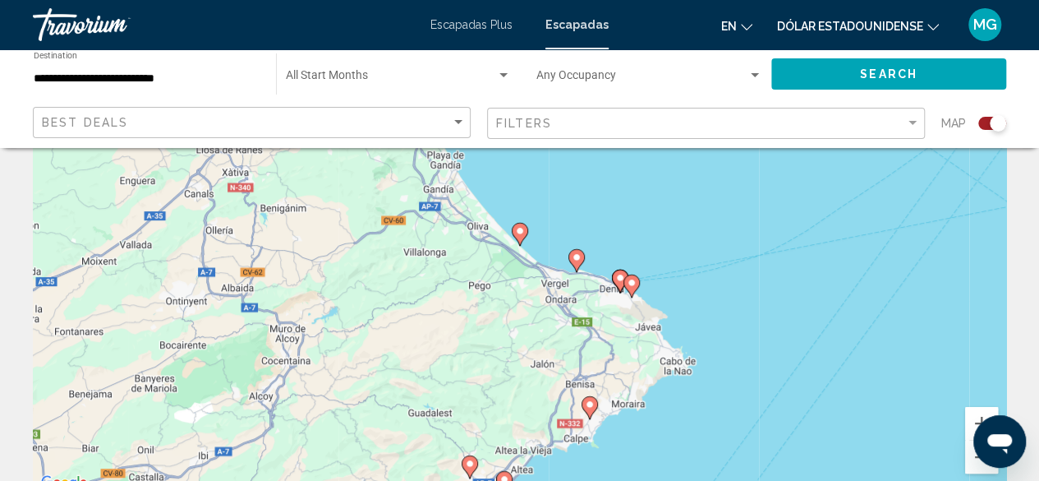
click at [522, 231] on image "Contenido principal" at bounding box center [520, 231] width 10 height 10
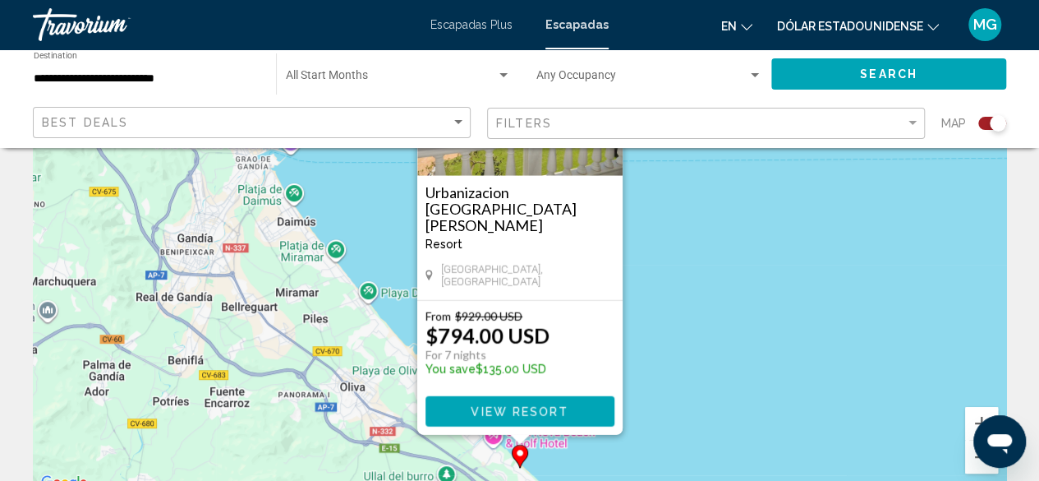
click at [534, 408] on span "View Resort" at bounding box center [520, 411] width 98 height 13
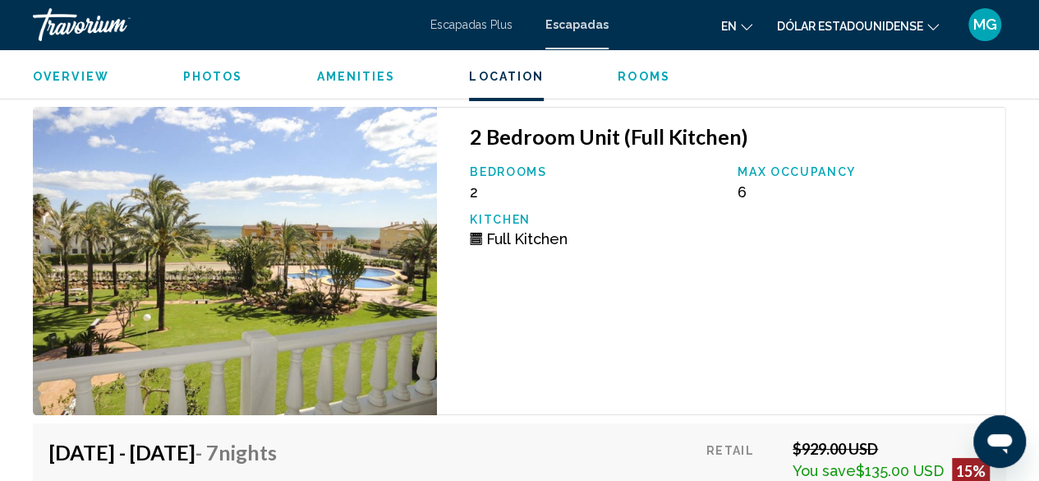
scroll to position [3099, 0]
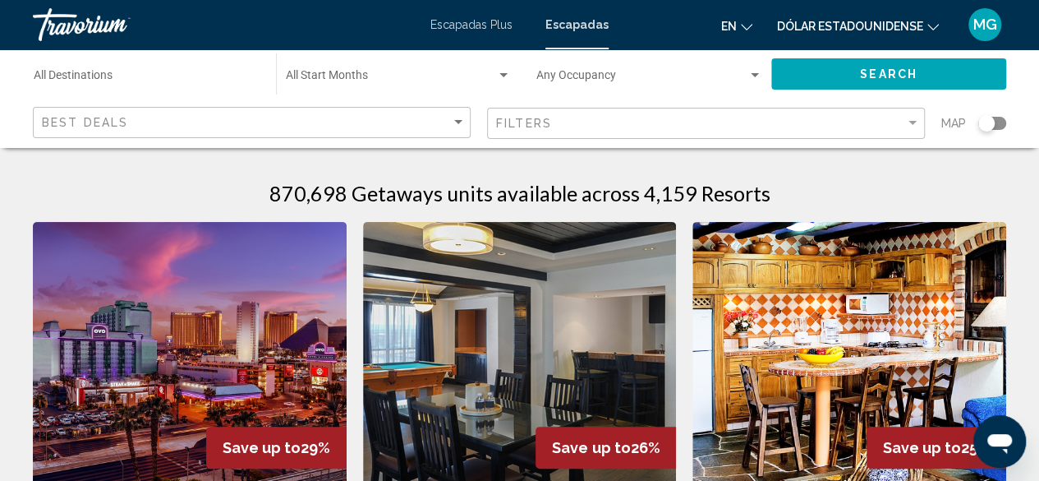
click at [996, 122] on div "Search widget" at bounding box center [993, 123] width 28 height 13
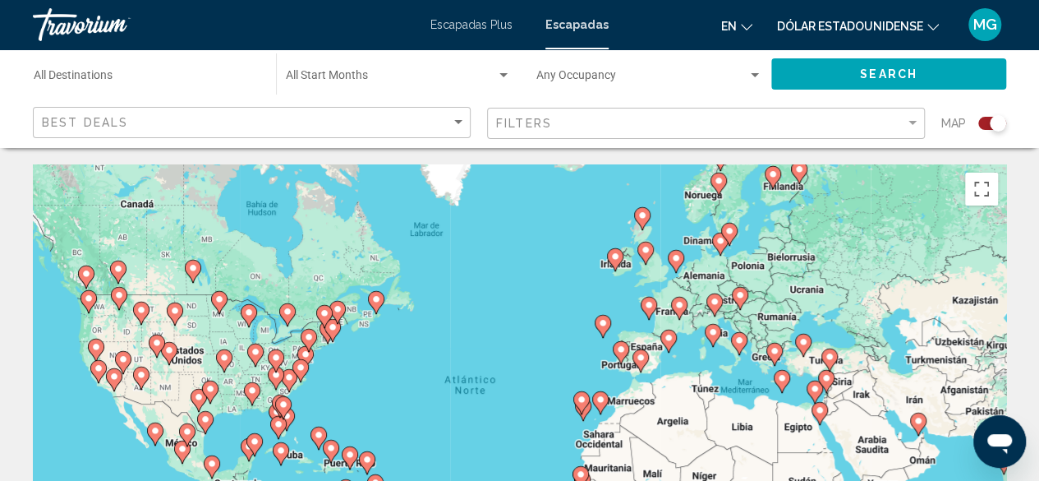
click at [663, 341] on icon "Contenido principal" at bounding box center [668, 340] width 15 height 21
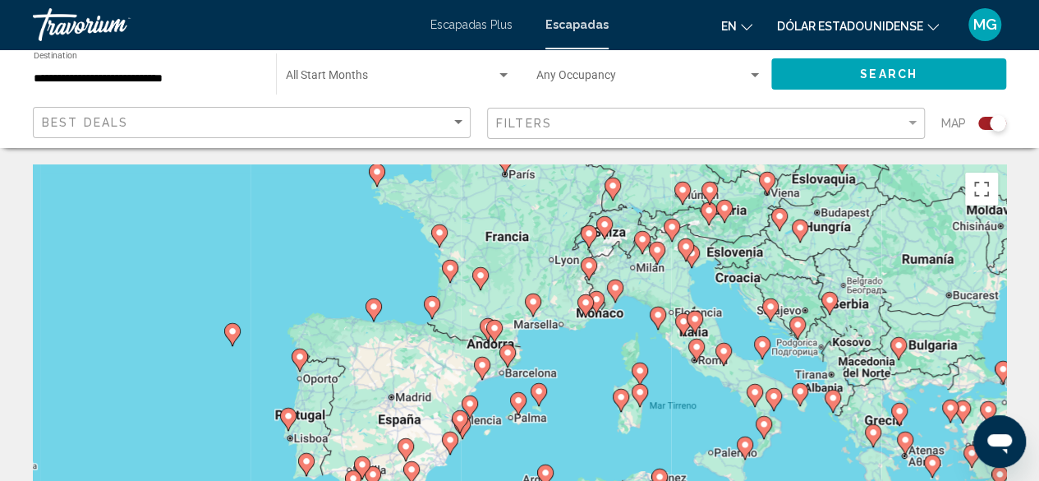
click at [472, 403] on image "Contenido principal" at bounding box center [470, 404] width 10 height 10
type input "**********"
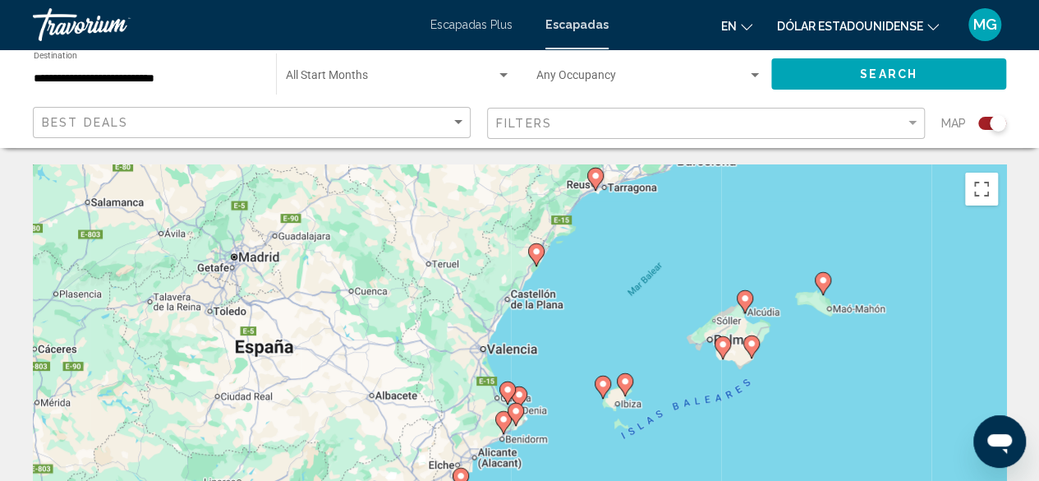
click at [509, 389] on image "Contenido principal" at bounding box center [508, 390] width 10 height 10
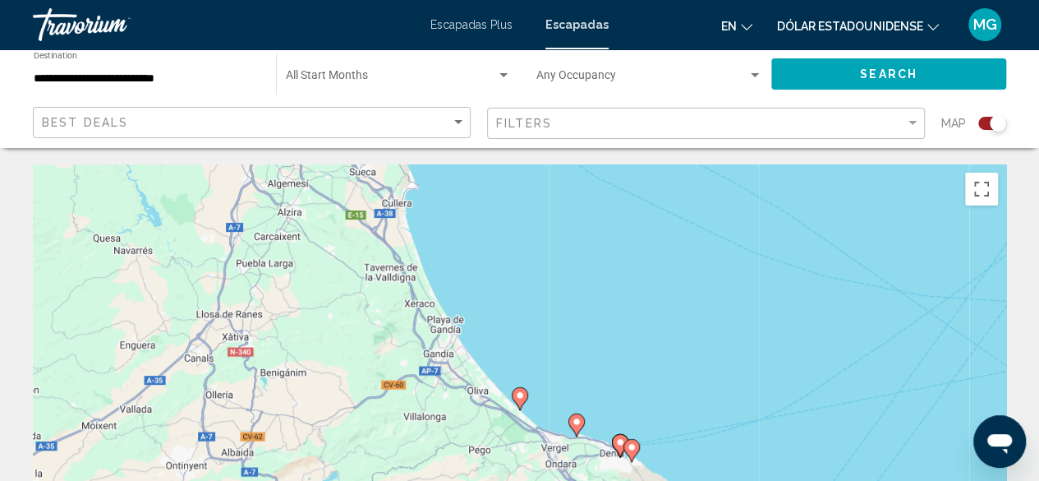
click at [580, 422] on image "Contenido principal" at bounding box center [577, 422] width 10 height 10
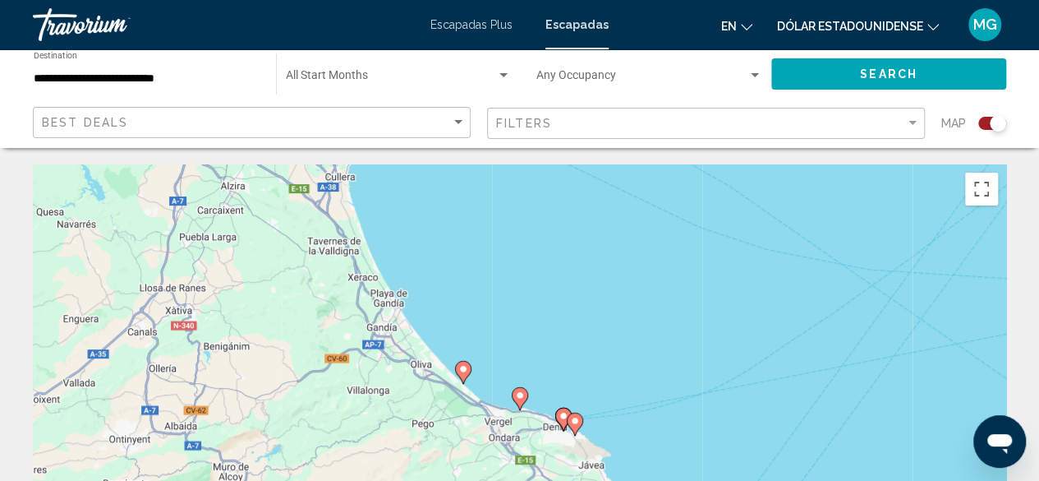
click at [518, 394] on image "Contenido principal" at bounding box center [520, 395] width 10 height 10
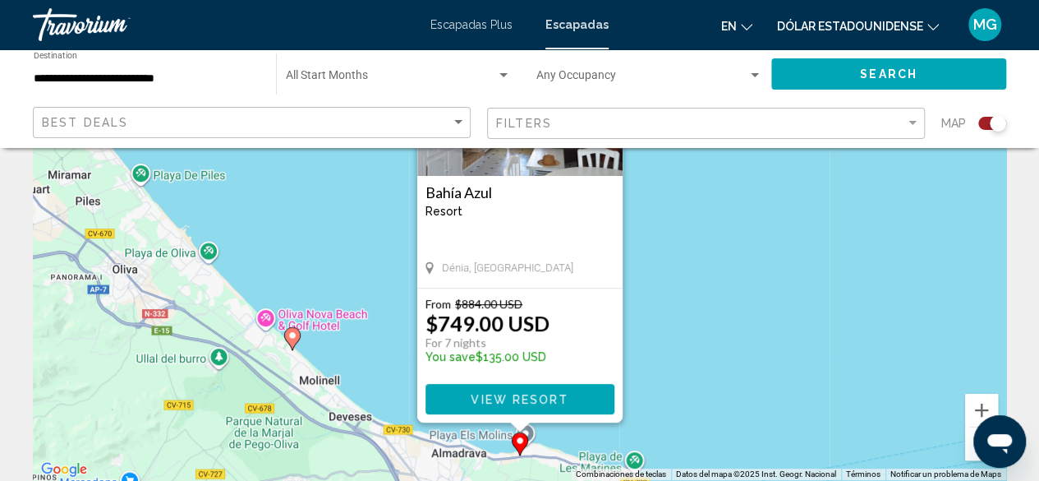
scroll to position [247, 0]
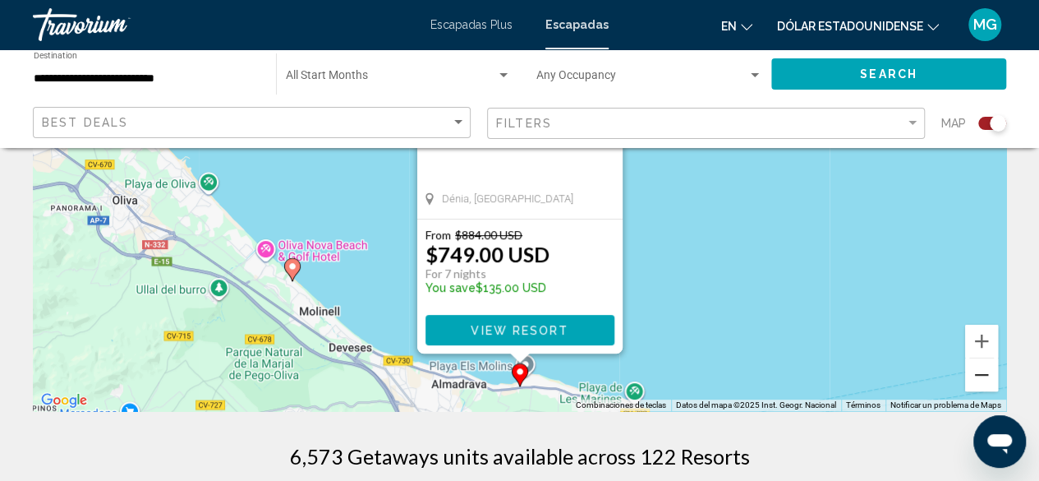
click at [983, 375] on button "Reducir" at bounding box center [981, 374] width 33 height 33
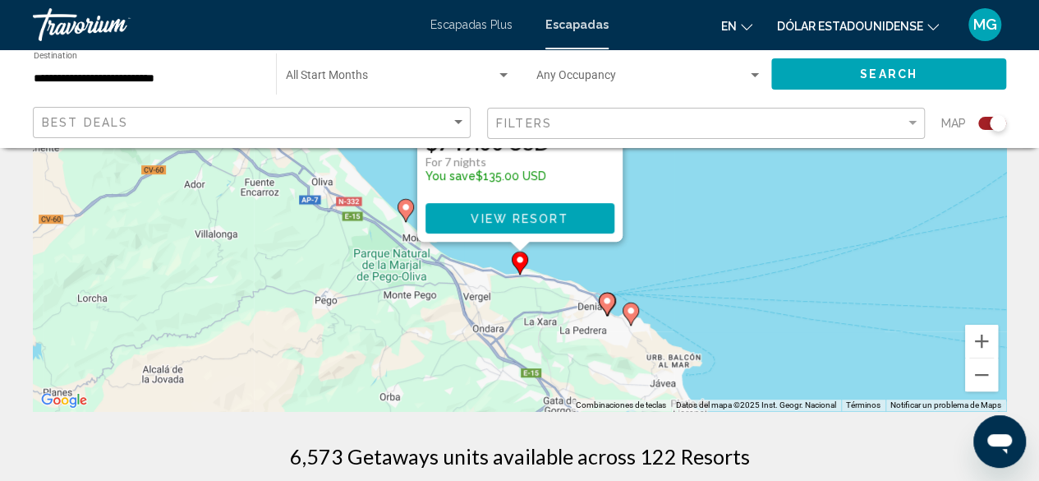
click at [608, 302] on image "Contenido principal" at bounding box center [607, 301] width 10 height 10
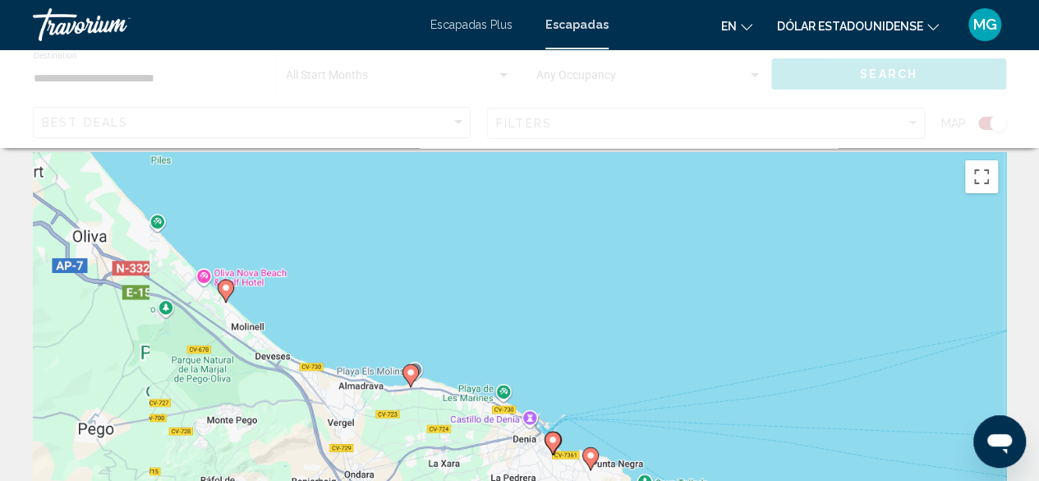
scroll to position [0, 0]
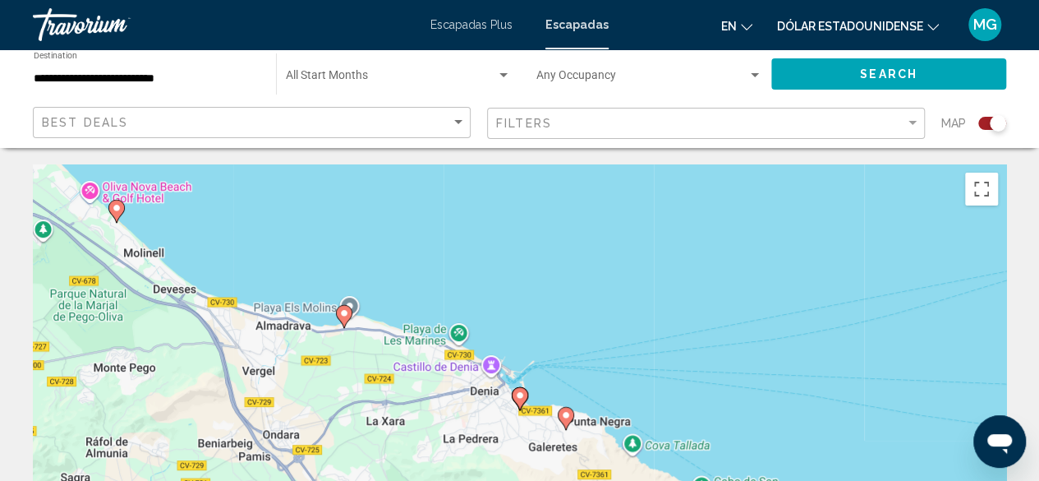
click at [520, 399] on image "Contenido principal" at bounding box center [520, 395] width 10 height 10
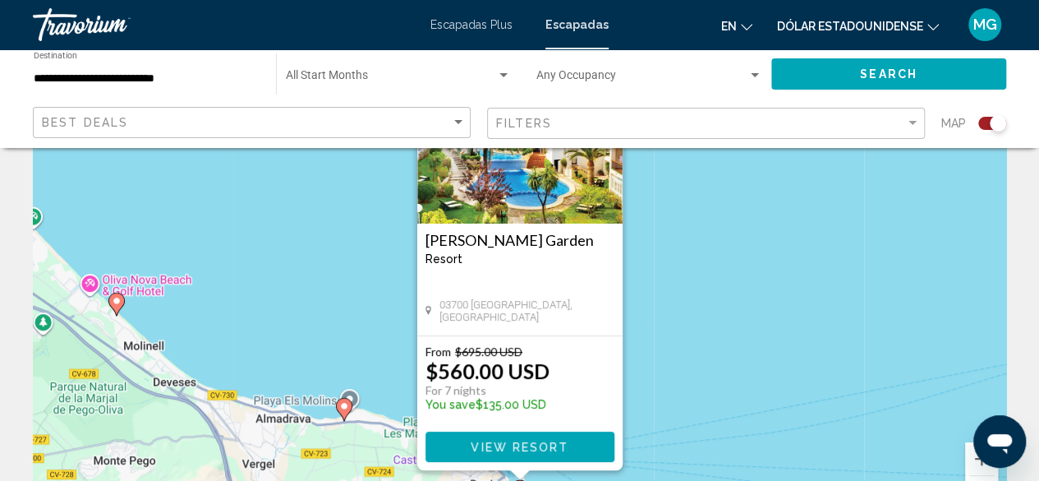
scroll to position [164, 0]
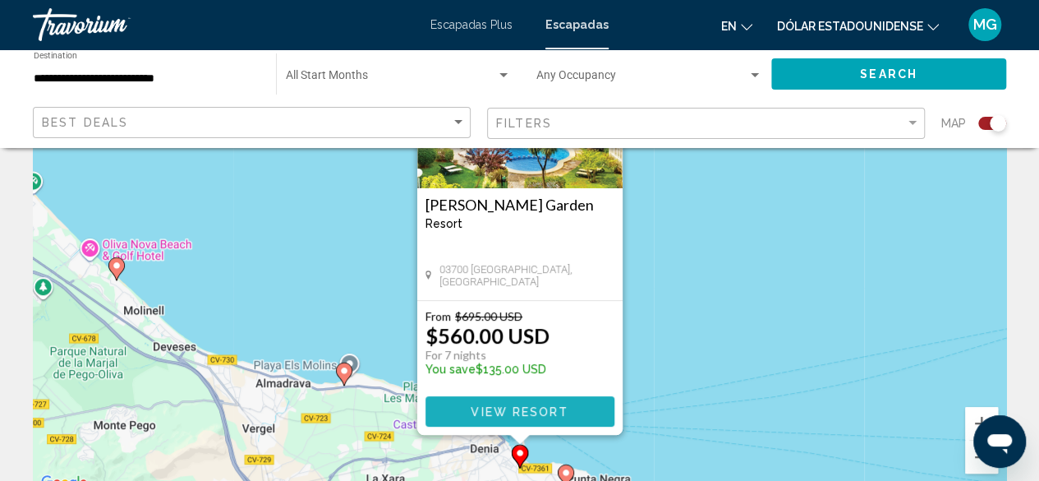
click at [538, 405] on span "View Resort" at bounding box center [520, 411] width 98 height 13
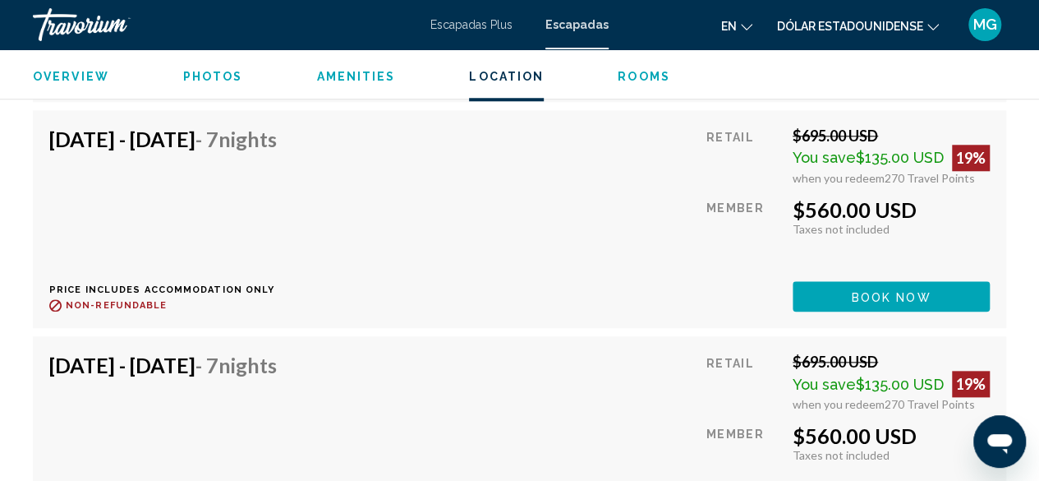
scroll to position [3815, 0]
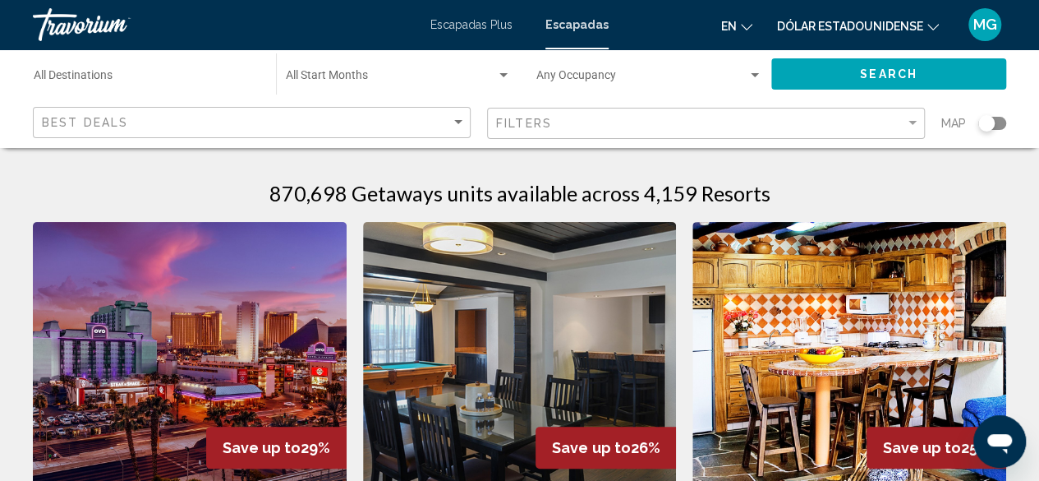
click at [1000, 120] on div "Search widget" at bounding box center [993, 123] width 28 height 13
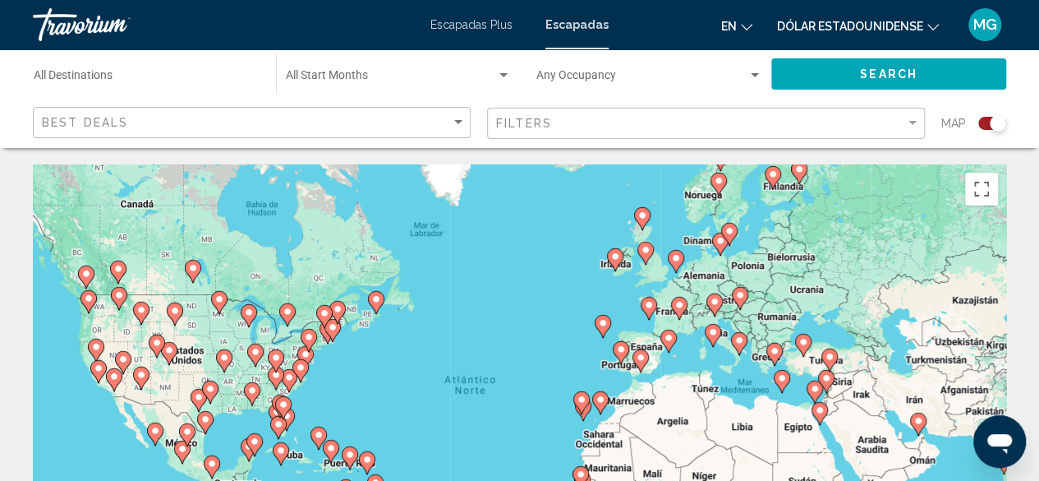
click at [623, 353] on image "Contenido principal" at bounding box center [621, 349] width 10 height 10
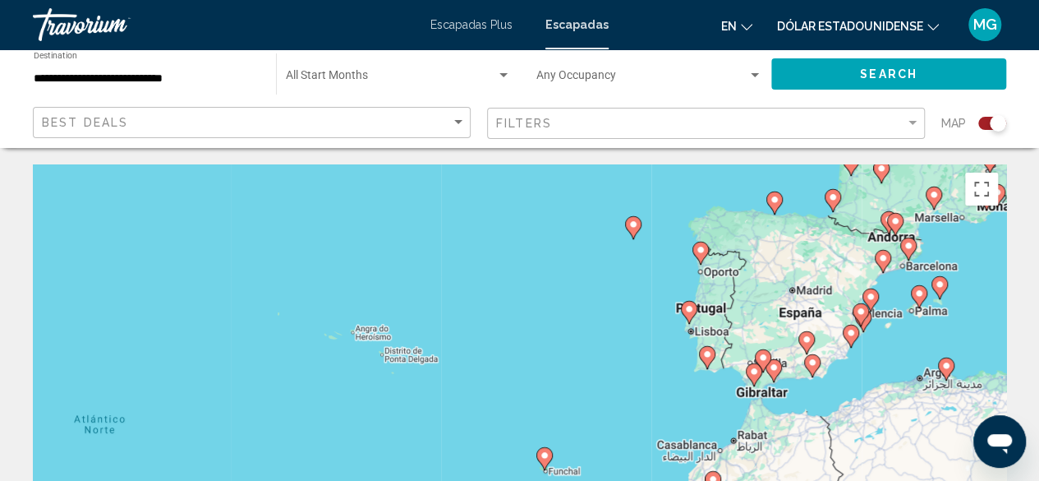
drag, startPoint x: 539, startPoint y: 404, endPoint x: 717, endPoint y: 291, distance: 211.3
click at [715, 298] on div "Para activar la función de arrastre con el teclado, pulsa Alt + Intro. Cuando h…" at bounding box center [520, 410] width 974 height 493
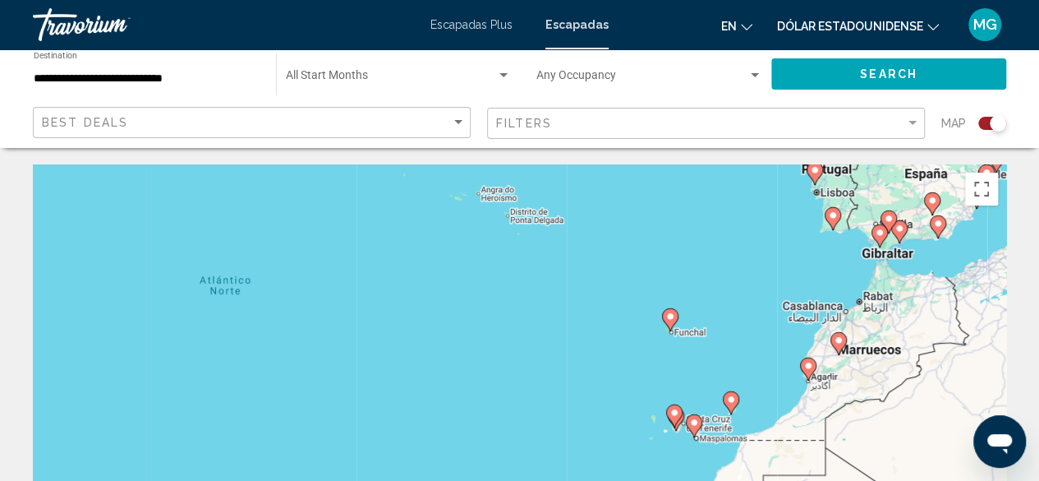
drag, startPoint x: 620, startPoint y: 399, endPoint x: 725, endPoint y: 276, distance: 162.0
click at [730, 272] on div "Para activar la función de arrastre con el teclado, pulsa Alt + Intro. Cuando h…" at bounding box center [520, 410] width 974 height 493
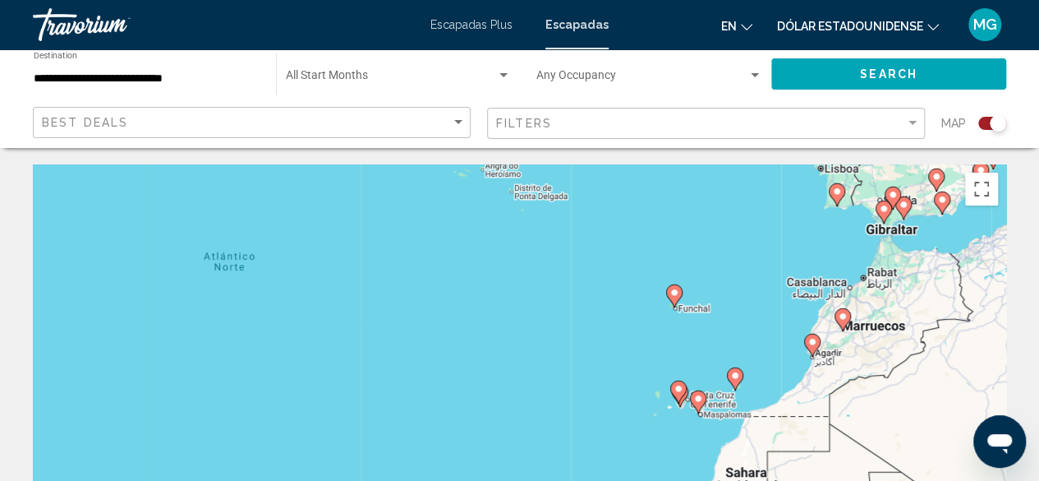
click at [702, 395] on image "Contenido principal" at bounding box center [699, 399] width 10 height 10
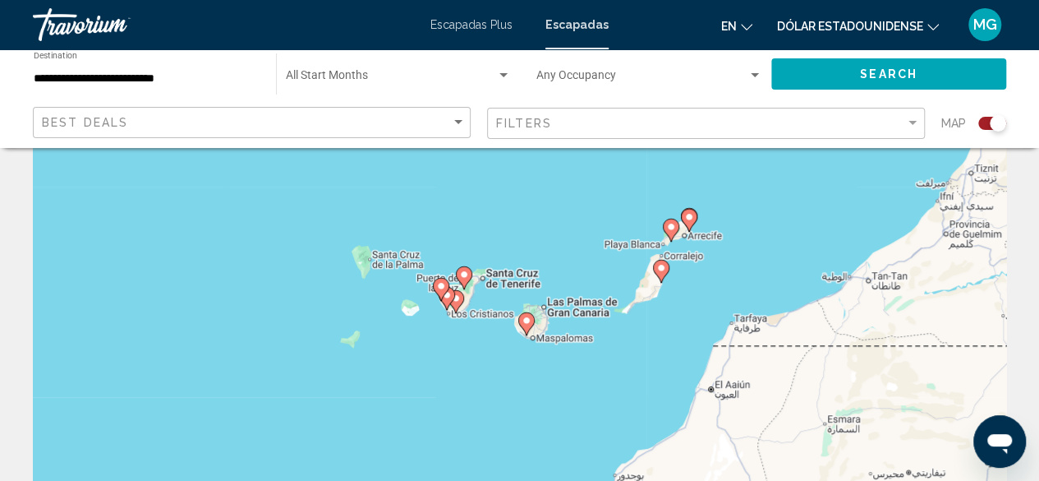
scroll to position [164, 0]
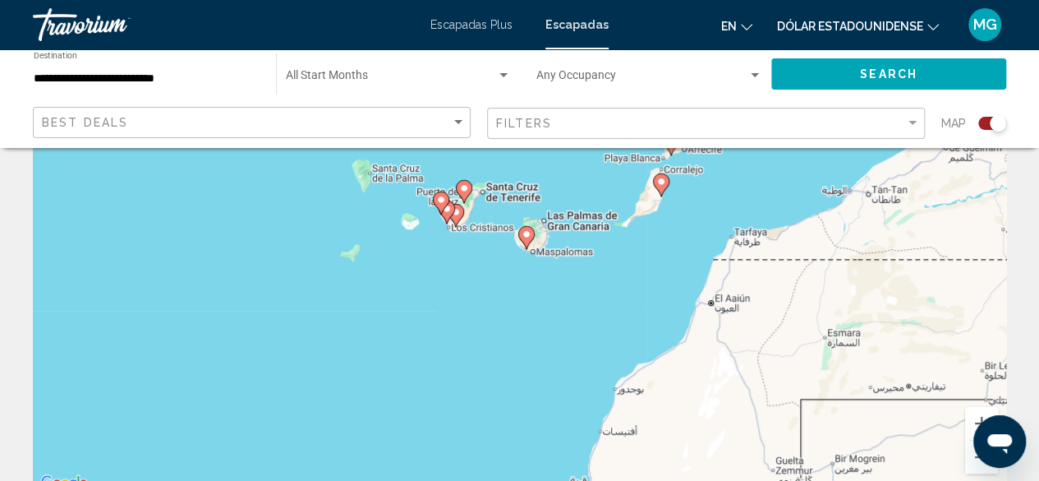
click at [472, 190] on div "Para desplazarte, pulsa las teclas [PERSON_NAME]. Para activar la función de ar…" at bounding box center [520, 246] width 974 height 493
click at [457, 221] on icon "Contenido principal" at bounding box center [455, 215] width 15 height 21
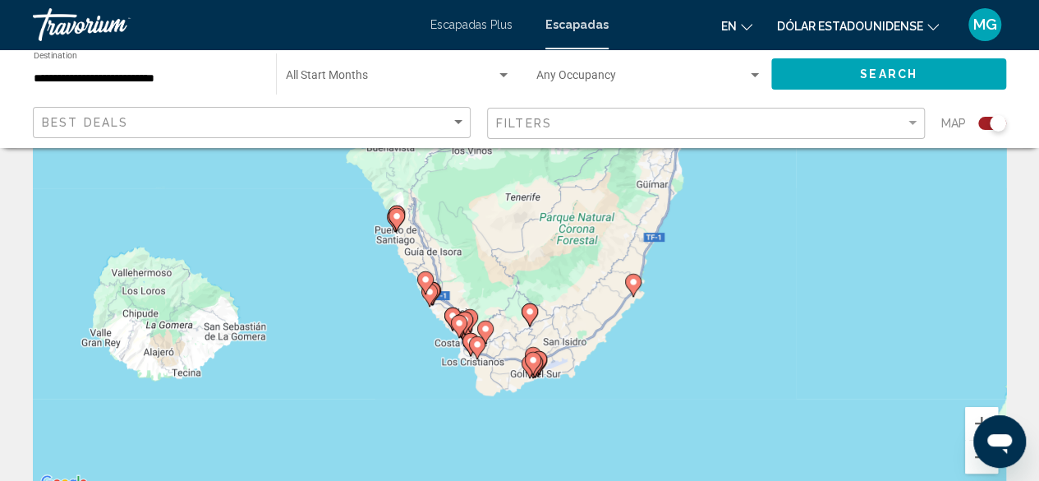
drag, startPoint x: 578, startPoint y: 236, endPoint x: 604, endPoint y: 412, distance: 178.6
click at [604, 412] on div "Para activar la función de arrastre con el teclado, pulsa Alt + Intro. Cuando h…" at bounding box center [520, 246] width 974 height 493
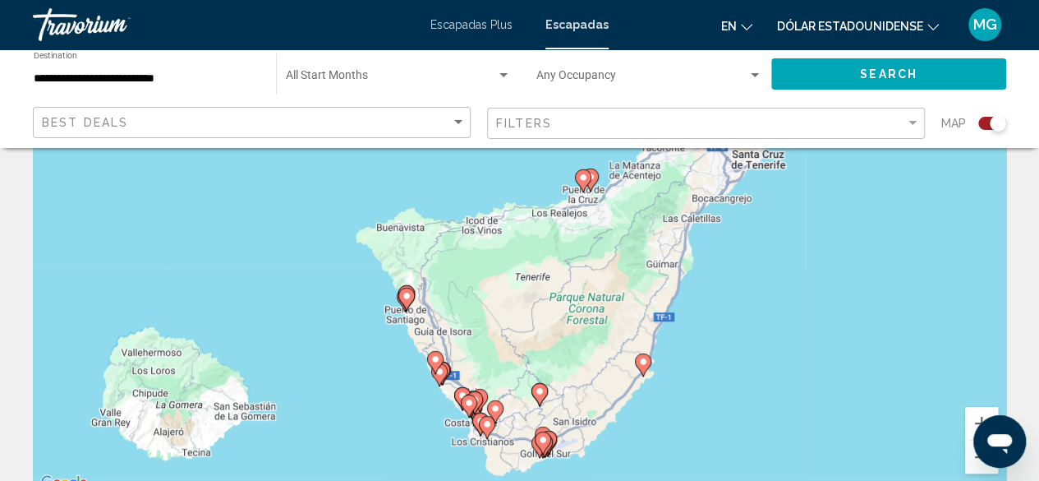
drag, startPoint x: 596, startPoint y: 285, endPoint x: 587, endPoint y: 306, distance: 23.2
click at [587, 306] on div "Para activar la función de arrastre con el teclado, pulsa Alt + Intro. Cuando h…" at bounding box center [520, 246] width 974 height 493
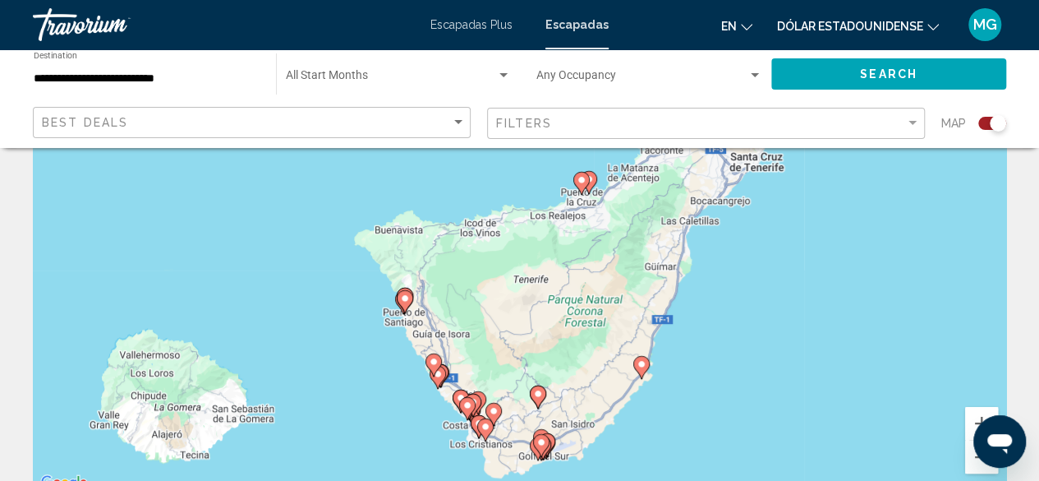
click at [580, 180] on image "Contenido principal" at bounding box center [582, 180] width 10 height 10
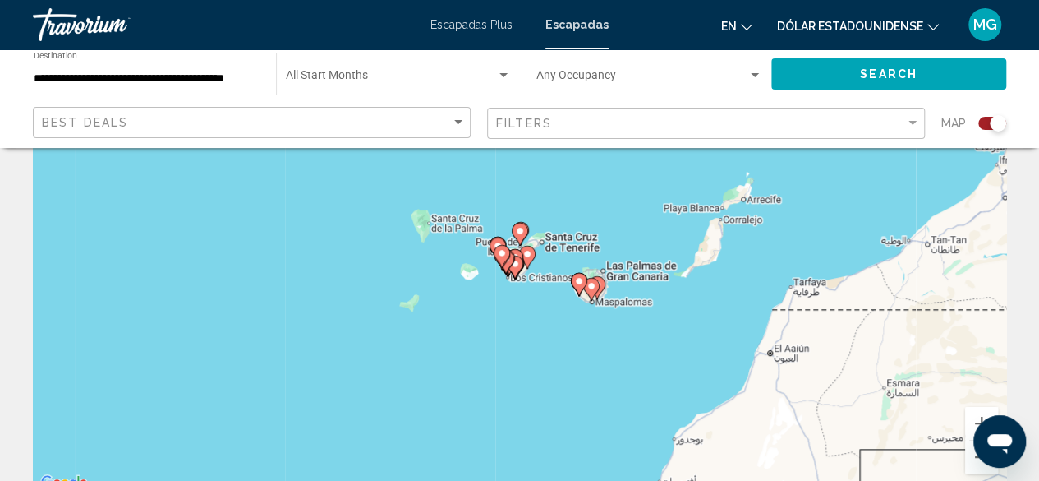
click at [523, 229] on image "Contenido principal" at bounding box center [520, 231] width 10 height 10
type input "**********"
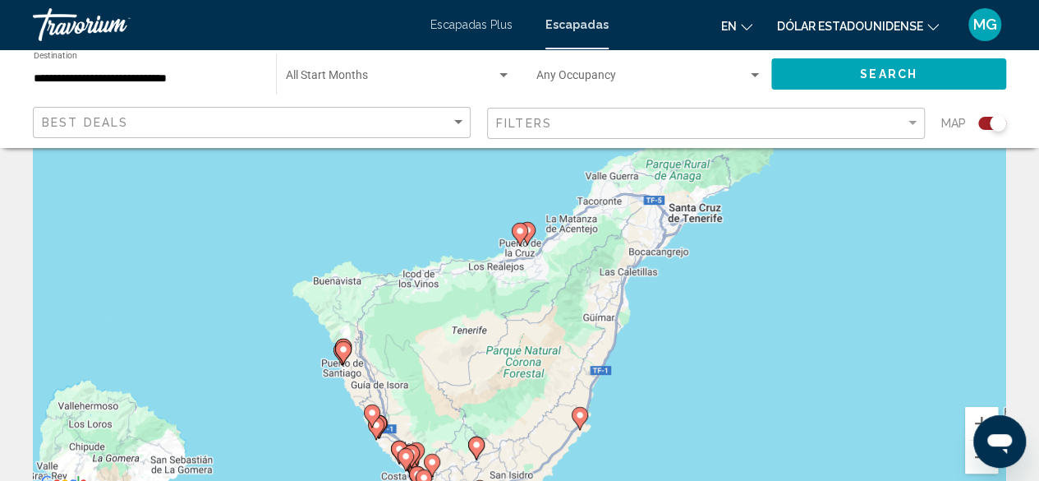
click at [523, 229] on image "Contenido principal" at bounding box center [520, 231] width 10 height 10
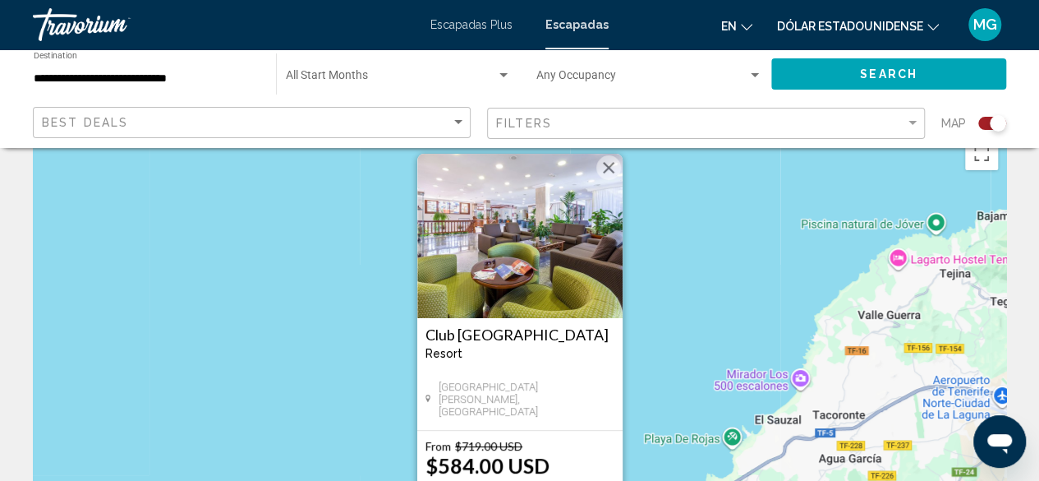
scroll to position [0, 0]
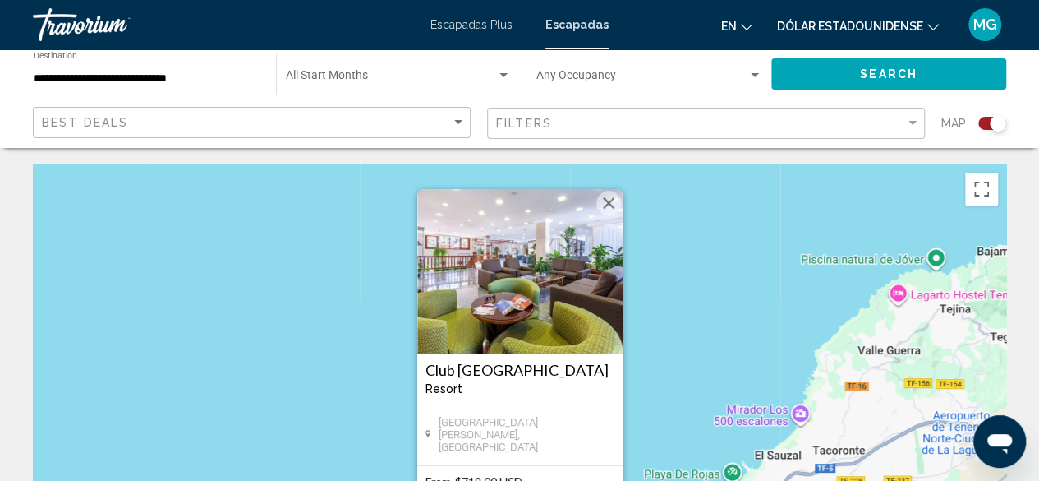
click at [610, 202] on button "Cerrar" at bounding box center [609, 203] width 25 height 25
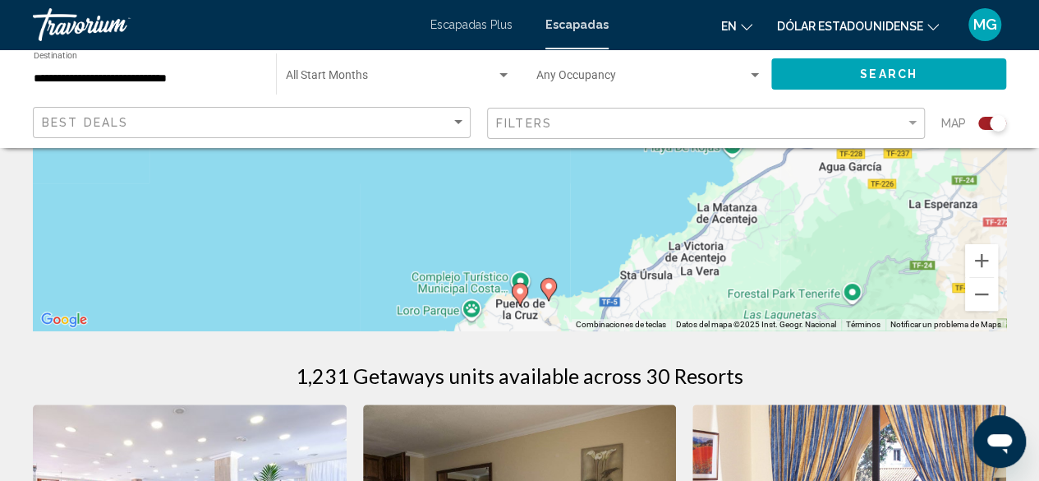
scroll to position [329, 0]
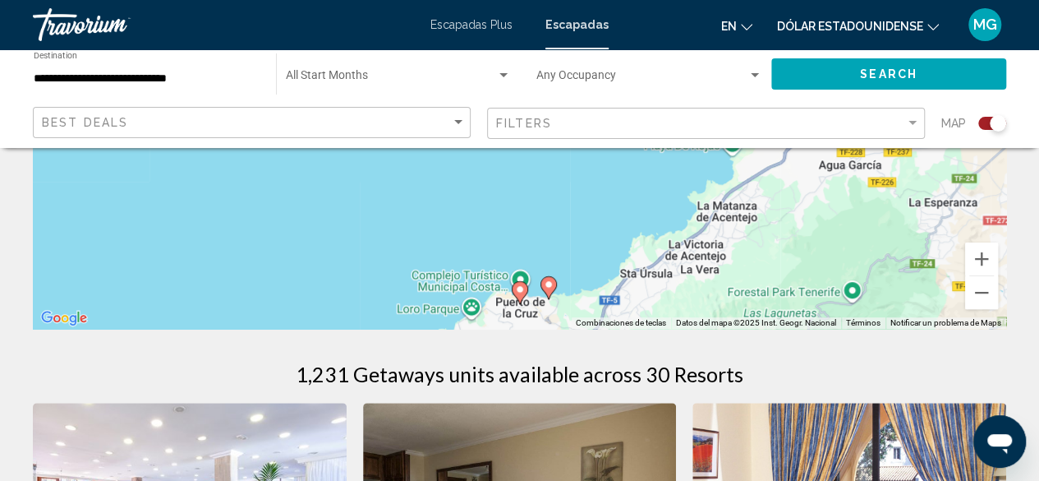
click at [550, 287] on image "Contenido principal" at bounding box center [549, 284] width 10 height 10
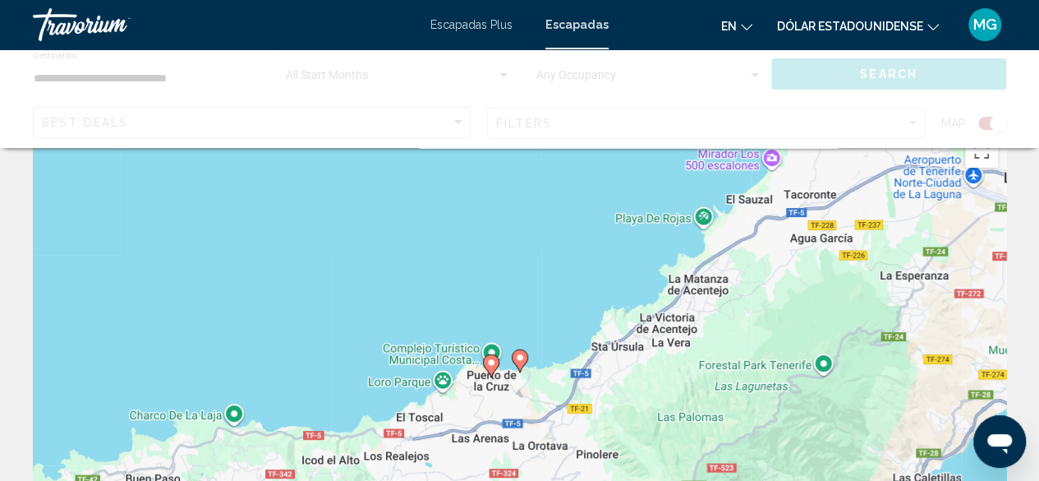
scroll to position [0, 0]
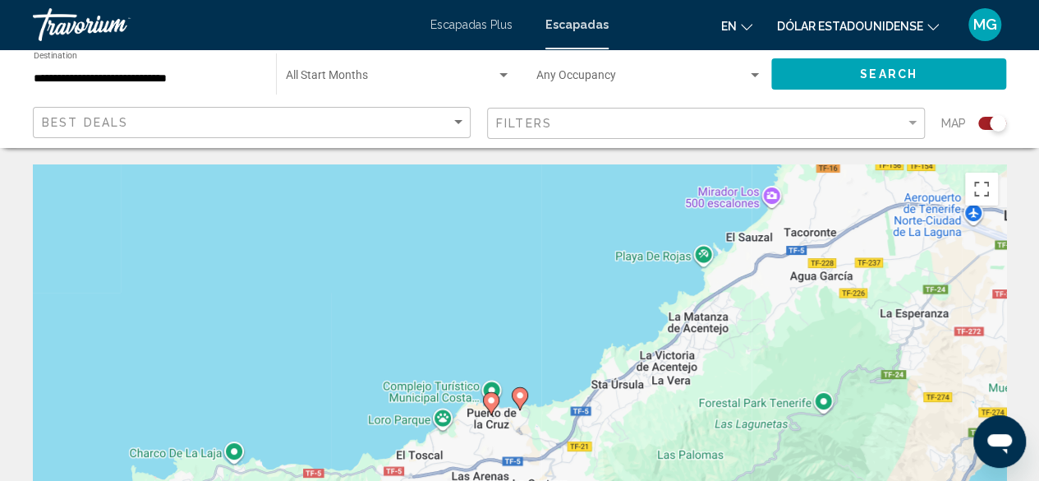
click at [523, 399] on image "Contenido principal" at bounding box center [520, 395] width 10 height 10
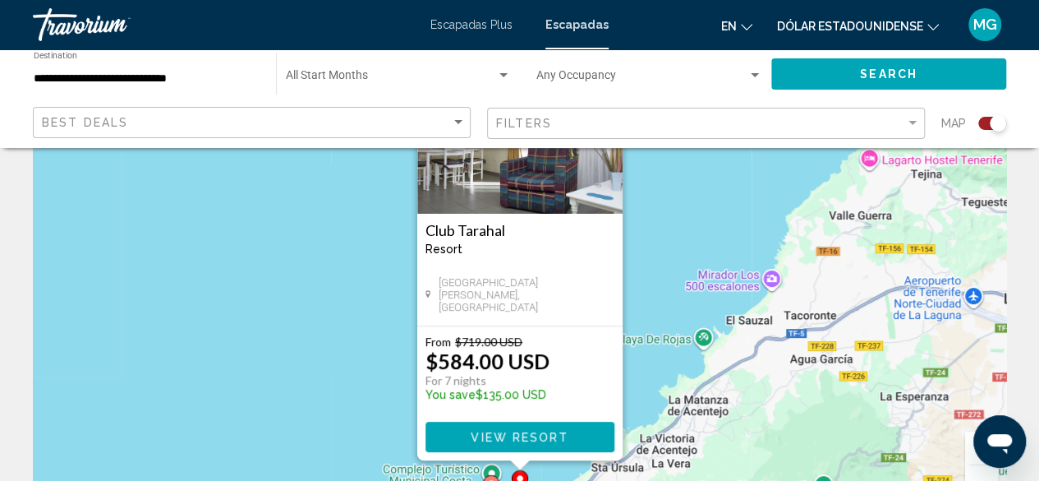
scroll to position [164, 0]
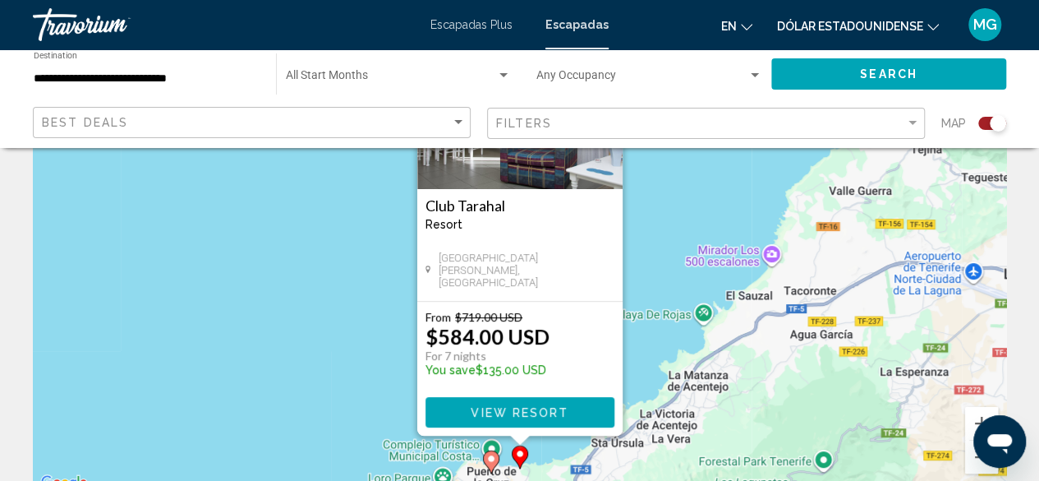
click at [546, 405] on span "View Resort" at bounding box center [520, 411] width 98 height 13
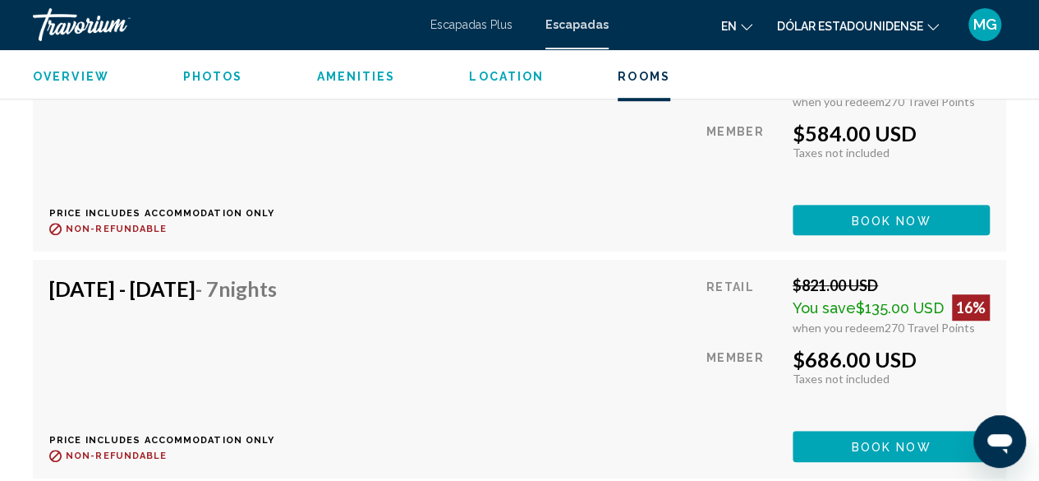
scroll to position [3650, 0]
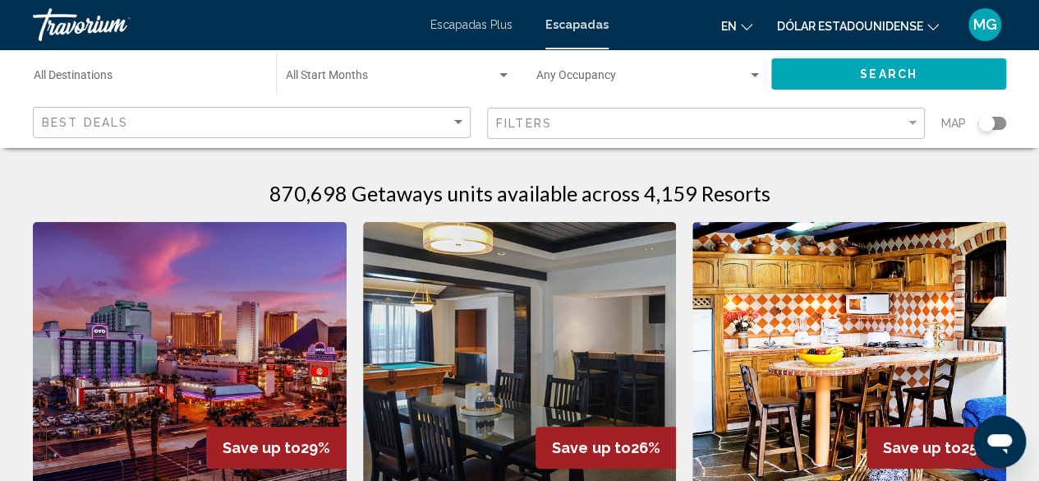
click at [998, 122] on div "Search widget" at bounding box center [993, 123] width 28 height 13
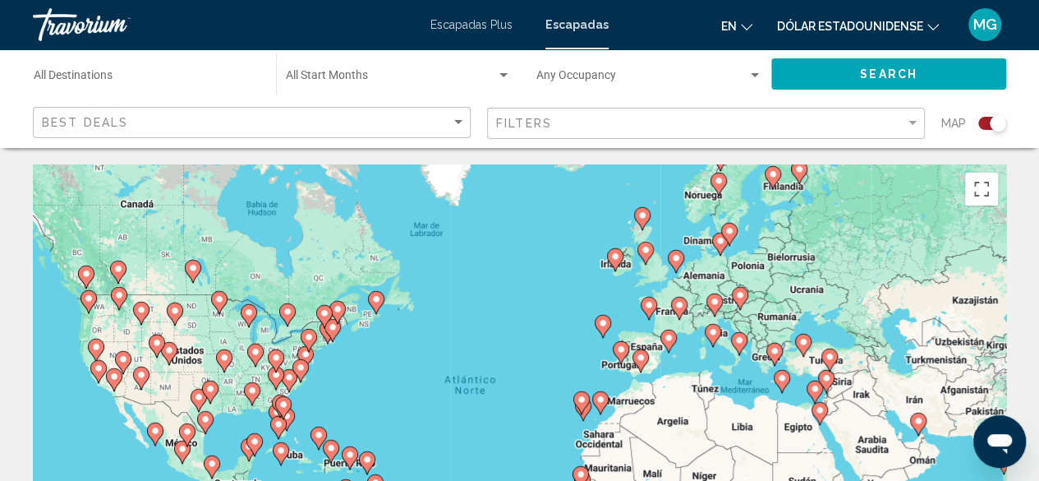
click at [623, 362] on gmp-advanced-marker "Contenido principal" at bounding box center [621, 352] width 16 height 25
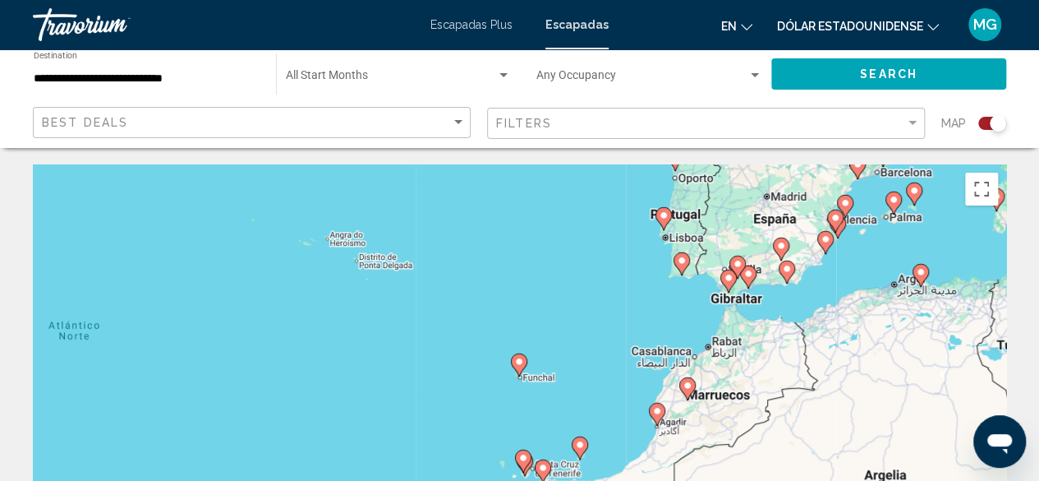
drag, startPoint x: 546, startPoint y: 414, endPoint x: 727, endPoint y: 152, distance: 318.9
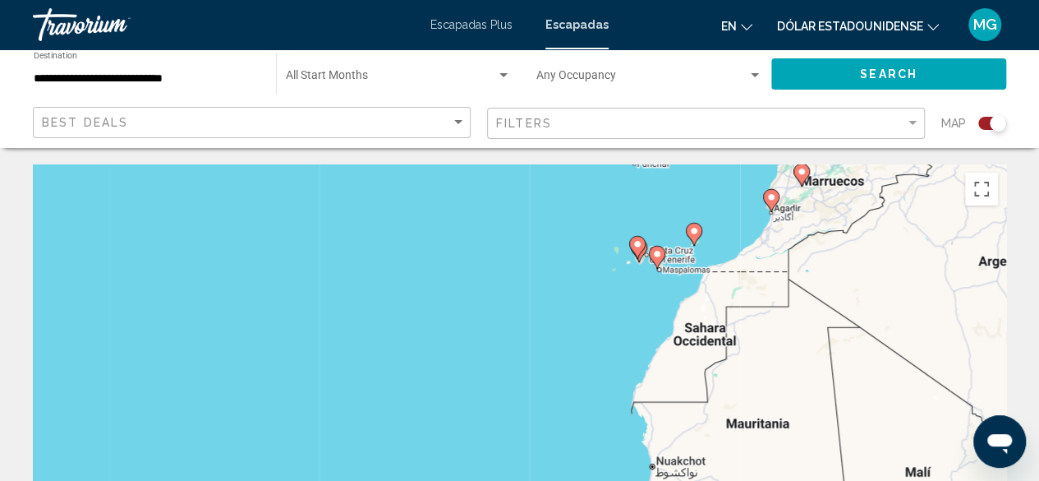
click at [657, 259] on icon "Contenido principal" at bounding box center [656, 257] width 15 height 21
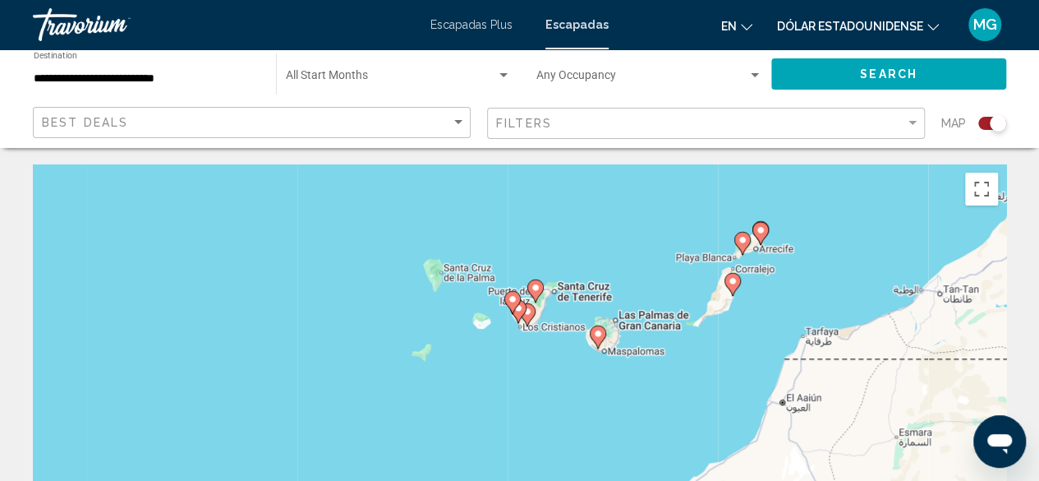
drag, startPoint x: 535, startPoint y: 351, endPoint x: 608, endPoint y: 285, distance: 98.3
click at [608, 285] on div "Para desplazarte, pulsa las teclas [PERSON_NAME]. Para activar la función de ar…" at bounding box center [520, 410] width 974 height 493
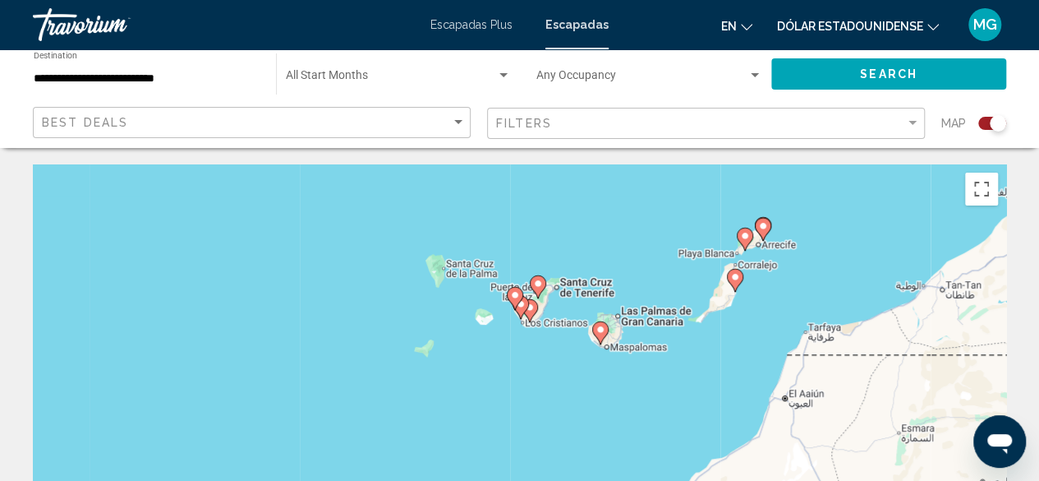
click at [544, 293] on gmp-advanced-marker "Contenido principal" at bounding box center [538, 286] width 16 height 25
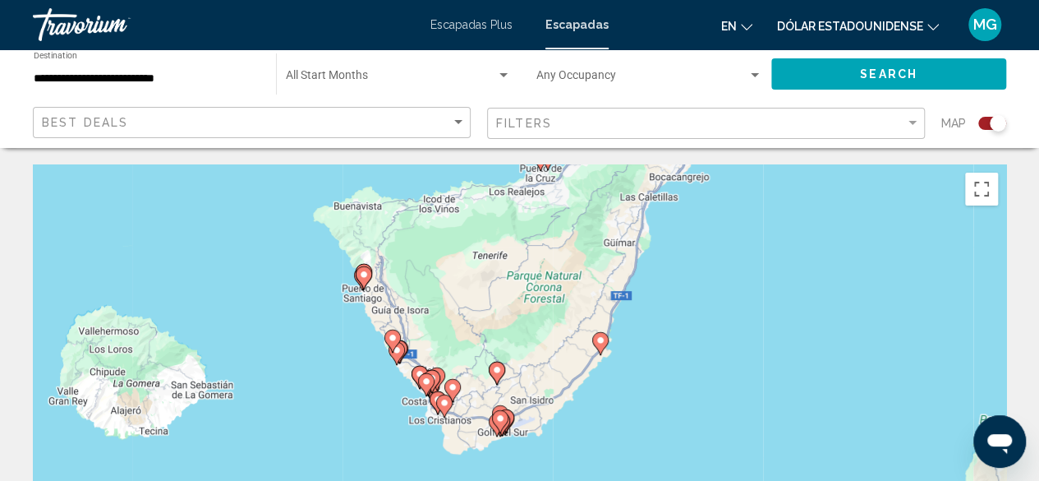
drag, startPoint x: 477, startPoint y: 320, endPoint x: 580, endPoint y: 237, distance: 132.7
click at [580, 237] on div "Para activar la función de arrastre con el teclado, pulsa Alt + Intro. Cuando h…" at bounding box center [520, 410] width 974 height 493
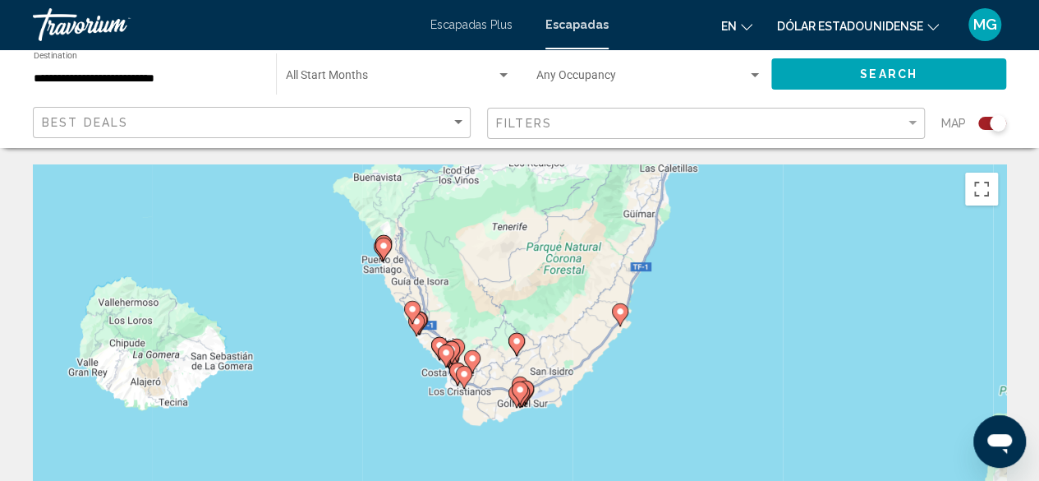
click at [621, 312] on image "Contenido principal" at bounding box center [620, 311] width 10 height 10
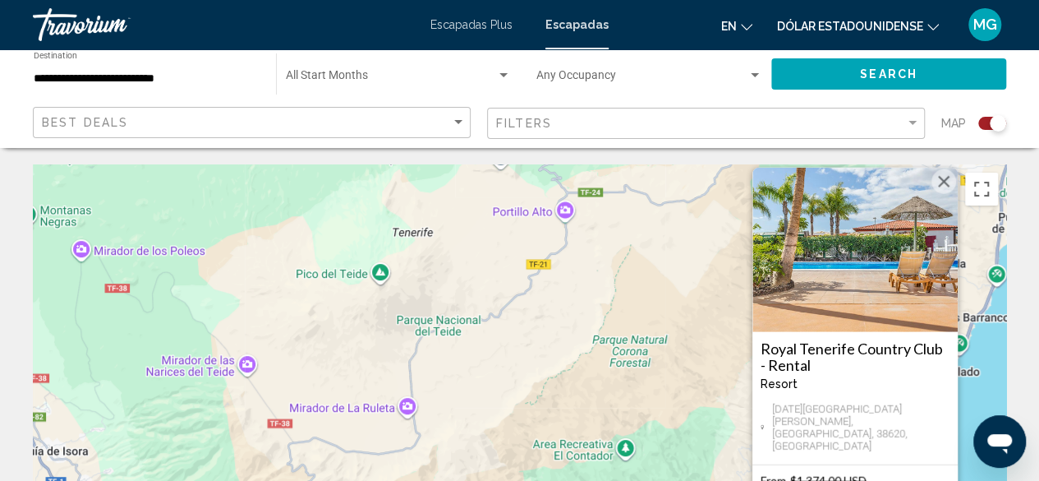
click at [938, 194] on button "Cerrar" at bounding box center [944, 181] width 25 height 25
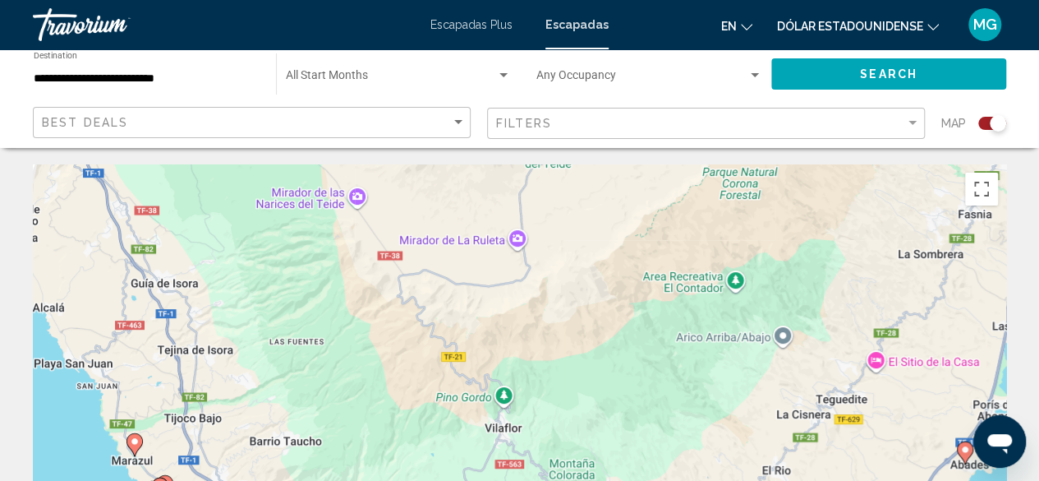
drag, startPoint x: 468, startPoint y: 357, endPoint x: 579, endPoint y: 126, distance: 256.9
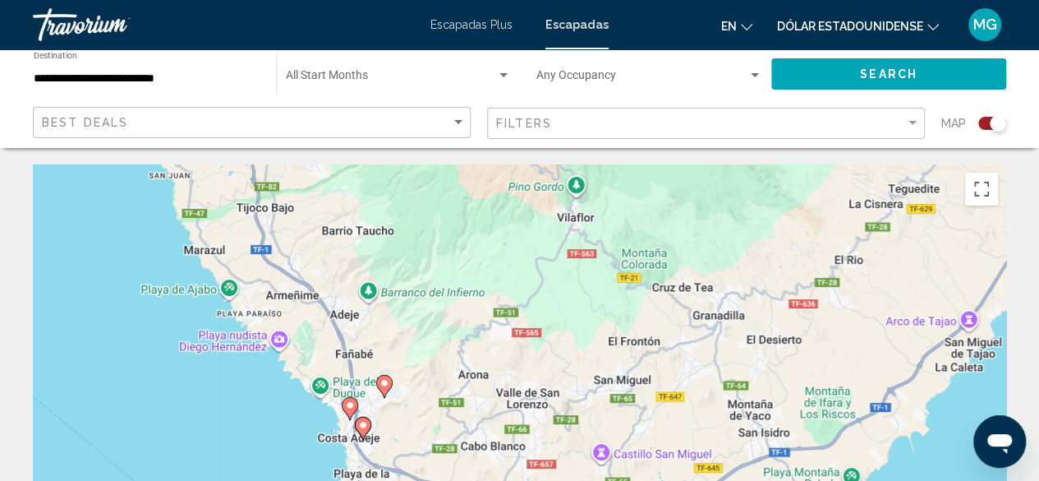
drag, startPoint x: 597, startPoint y: 214, endPoint x: 613, endPoint y: 205, distance: 18.8
click at [614, 198] on div "Para activar la función de arrastre con el teclado, pulsa Alt + Intro. Cuando h…" at bounding box center [520, 410] width 974 height 493
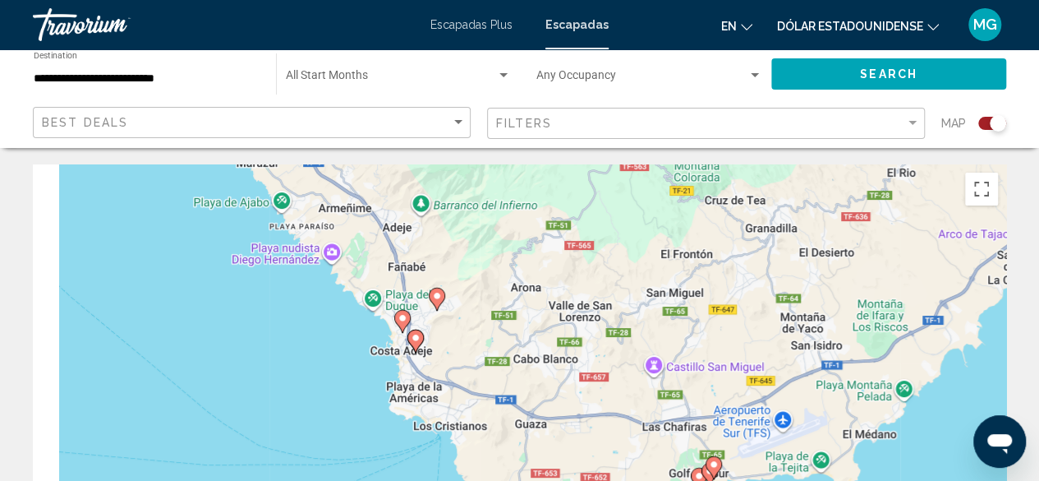
drag, startPoint x: 514, startPoint y: 318, endPoint x: 596, endPoint y: 173, distance: 165.9
click at [597, 176] on div "Para activar la función de arrastre con el teclado, pulsa Alt + Intro. Cuando h…" at bounding box center [520, 410] width 974 height 493
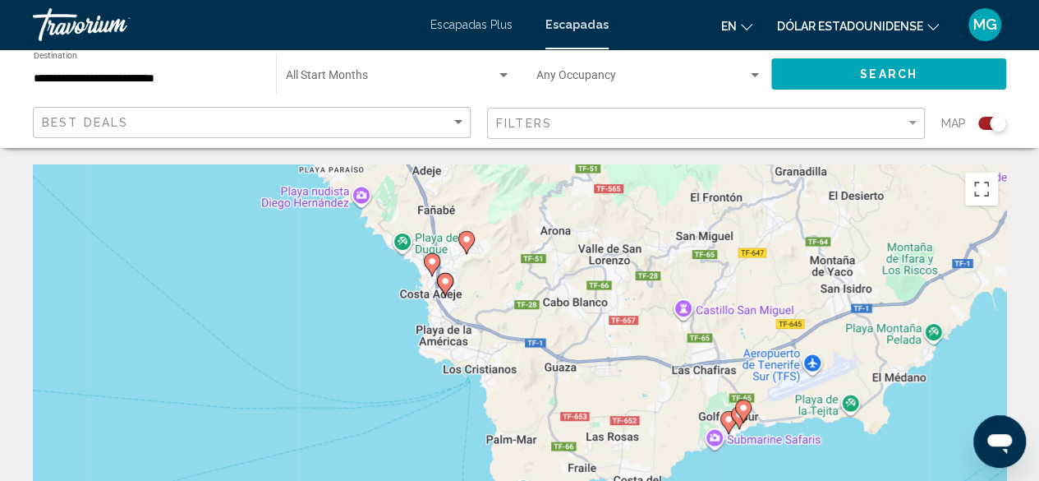
click at [465, 241] on image "Contenido principal" at bounding box center [467, 239] width 10 height 10
type input "**********"
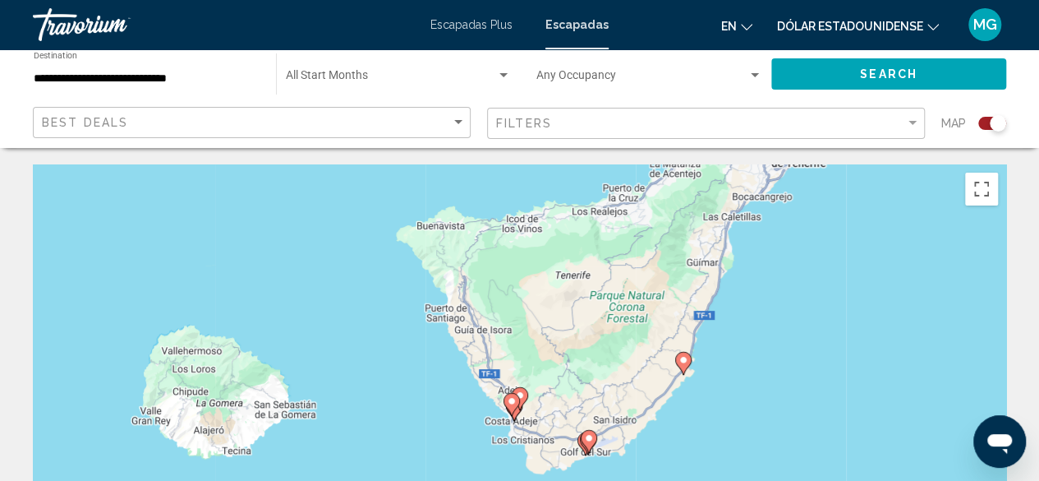
click at [520, 399] on image "Contenido principal" at bounding box center [520, 395] width 10 height 10
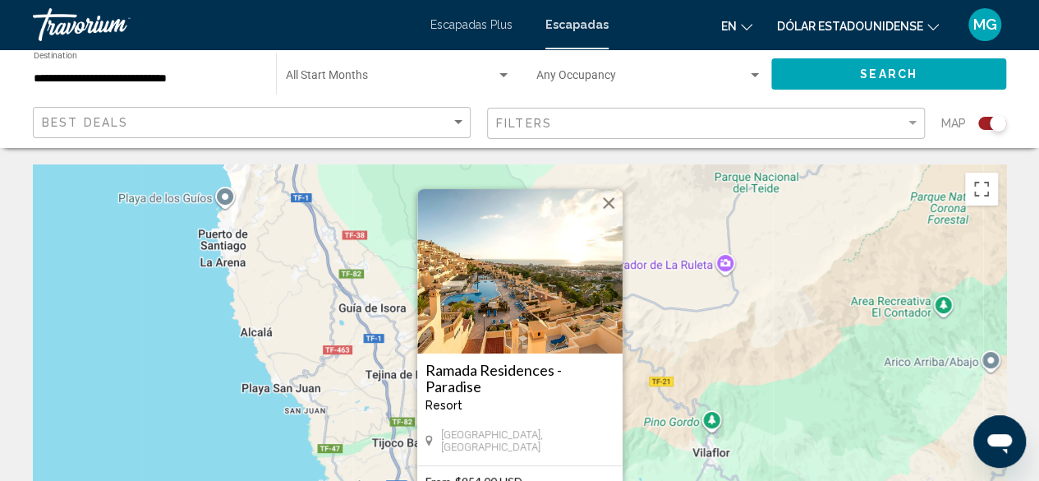
click at [605, 200] on button "Cerrar" at bounding box center [609, 203] width 25 height 25
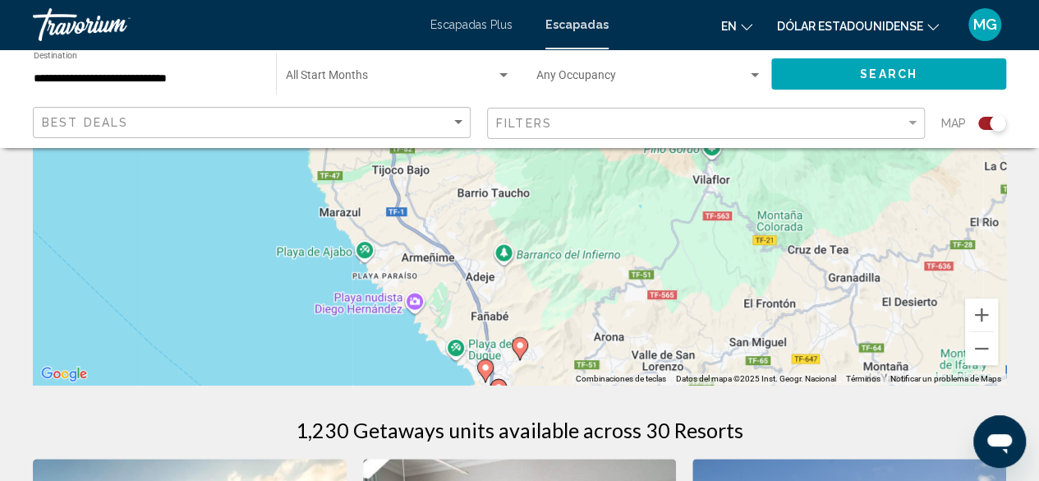
scroll to position [329, 0]
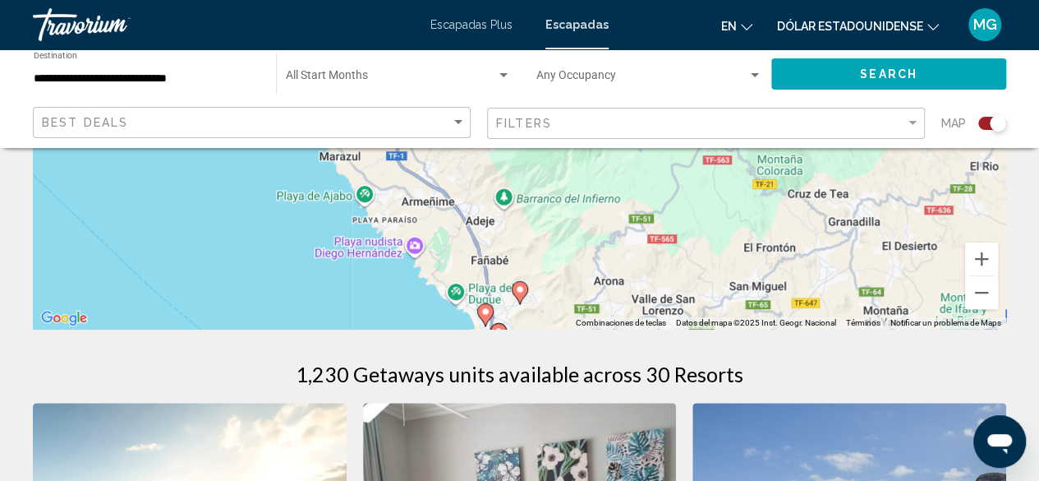
click at [491, 311] on icon "Contenido principal" at bounding box center [484, 314] width 15 height 21
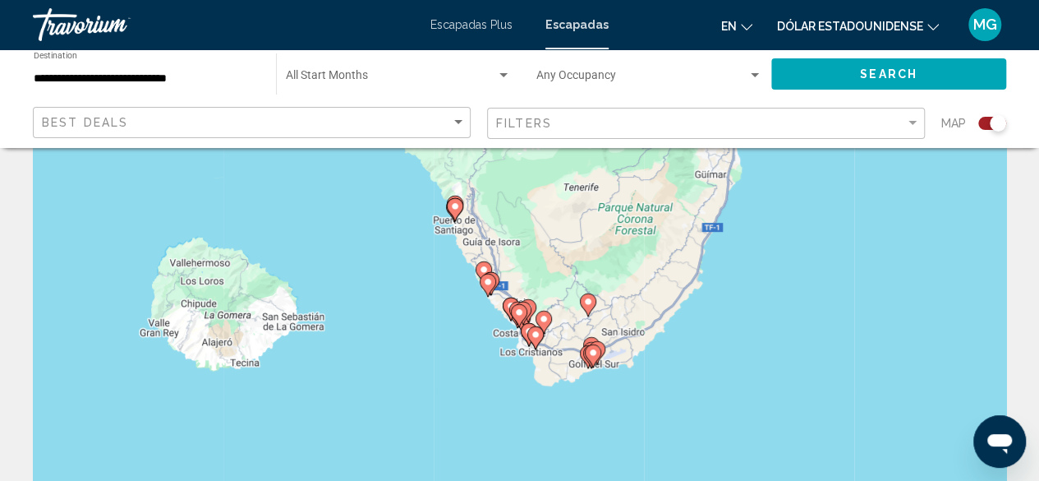
scroll to position [0, 0]
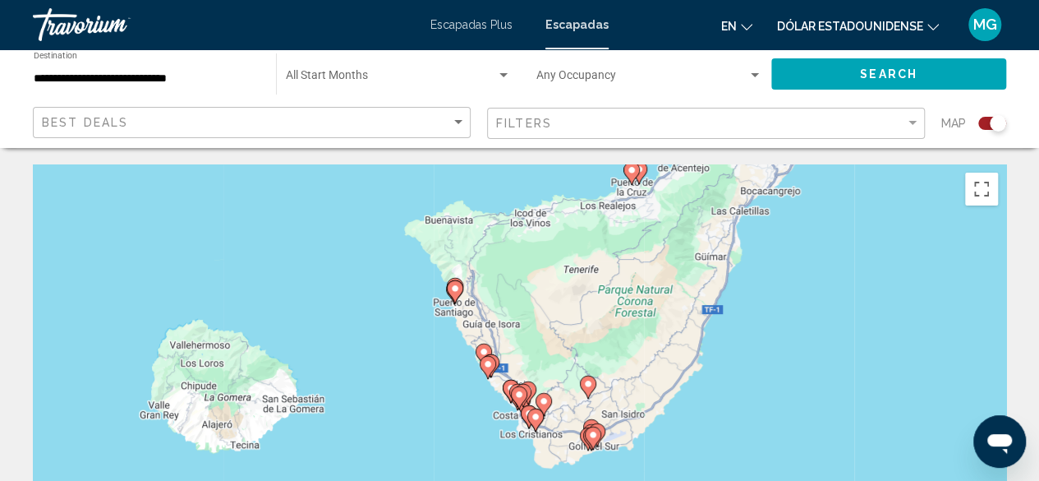
click at [491, 362] on image "Contenido principal" at bounding box center [488, 364] width 10 height 10
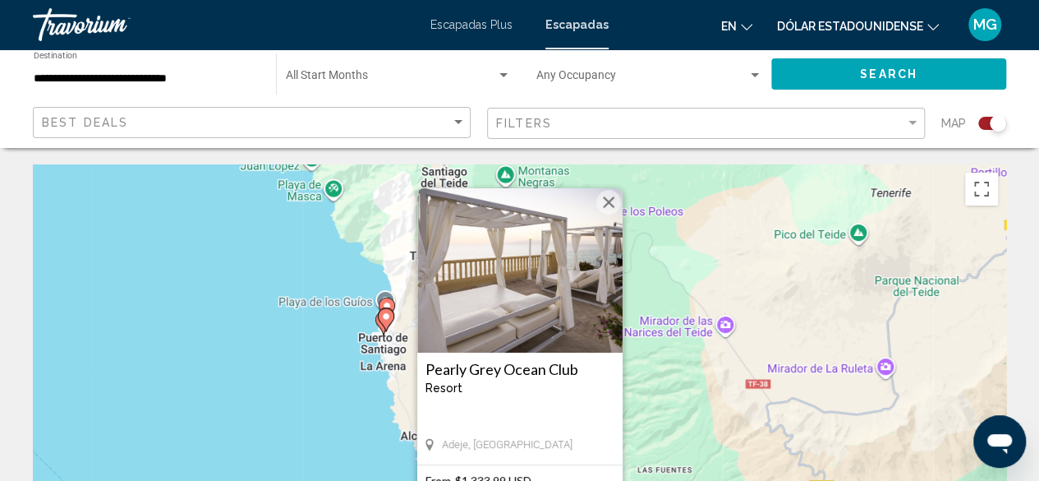
click at [613, 204] on button "Cerrar" at bounding box center [609, 202] width 25 height 25
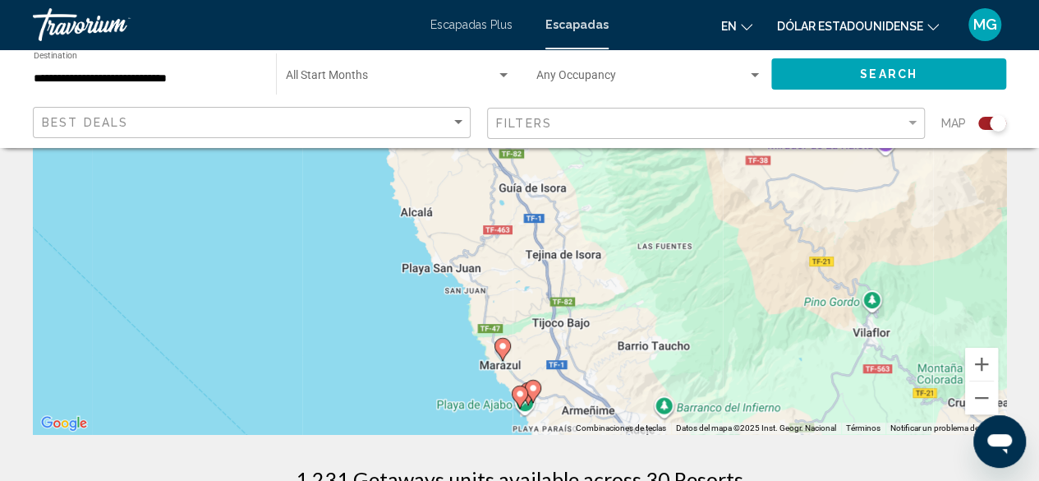
scroll to position [247, 0]
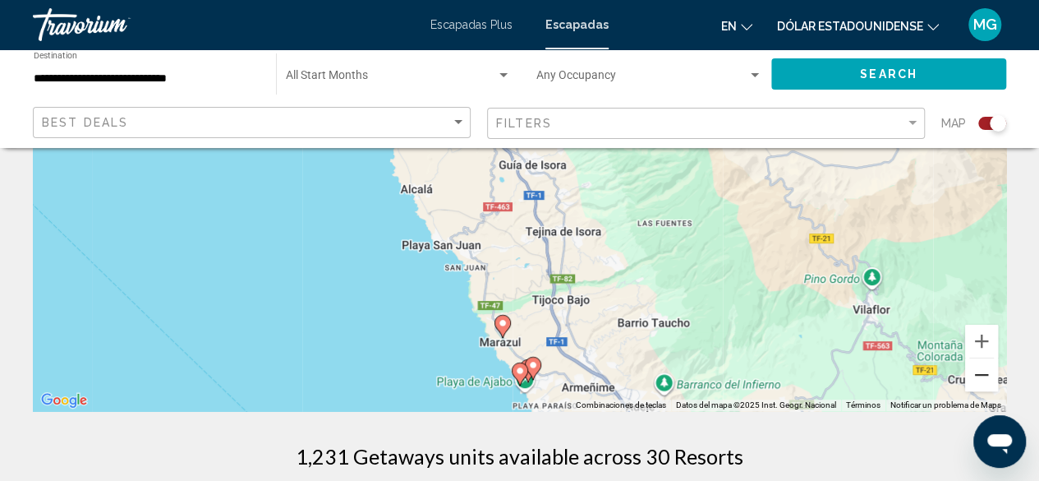
click at [975, 379] on button "Reducir" at bounding box center [981, 374] width 33 height 33
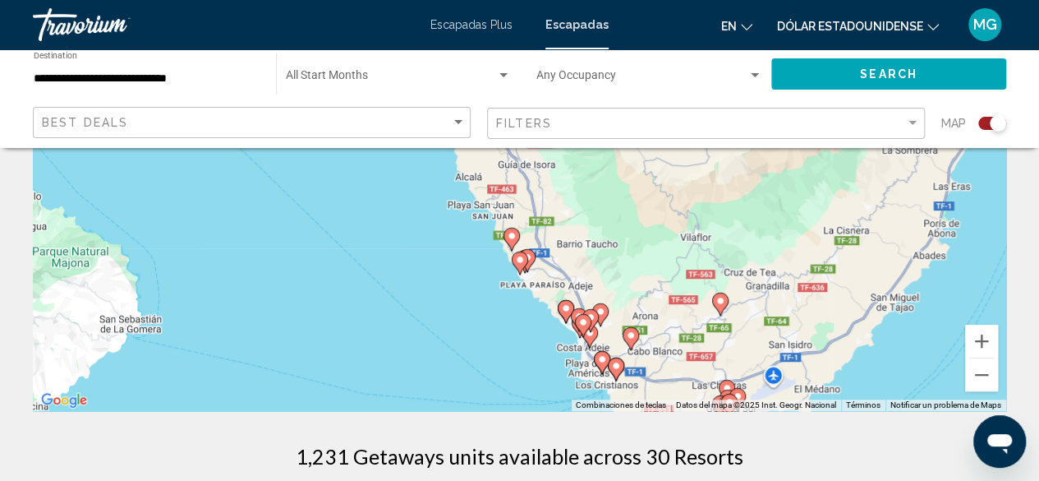
click at [587, 318] on image "Contenido principal" at bounding box center [583, 322] width 10 height 10
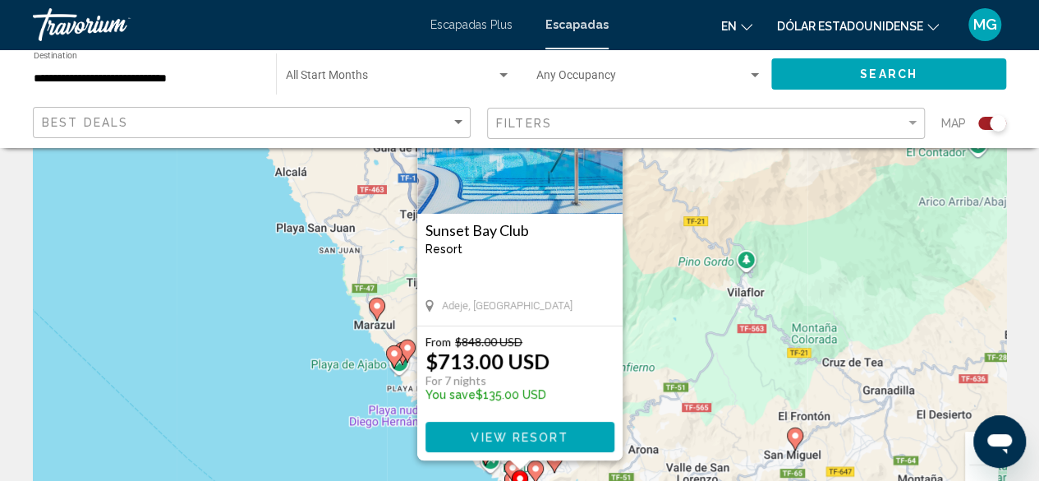
scroll to position [164, 0]
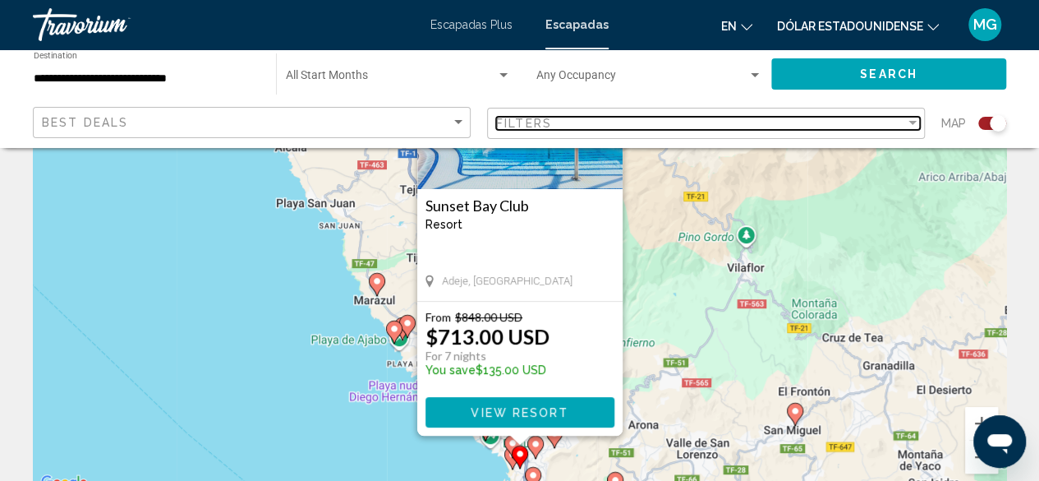
click at [912, 119] on div "Filter" at bounding box center [913, 123] width 15 height 13
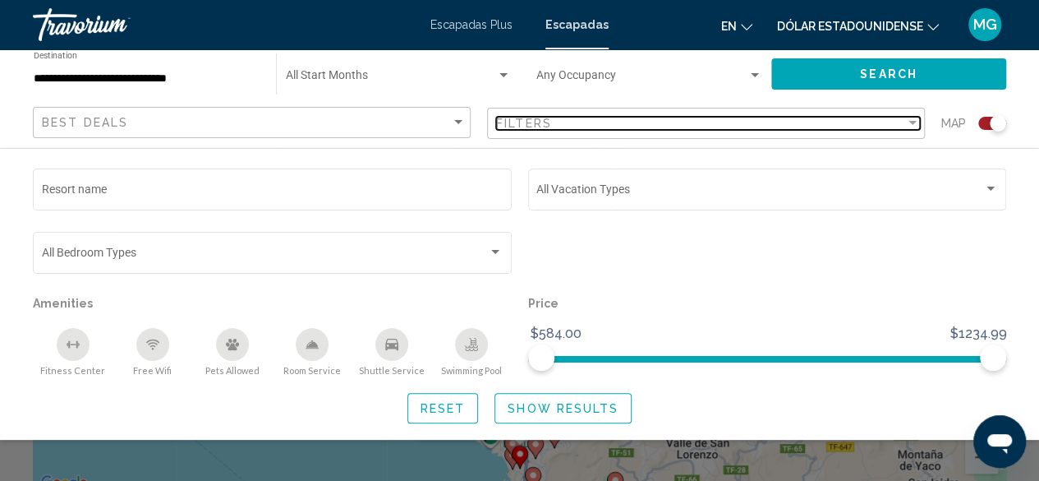
click at [912, 126] on div "Filter" at bounding box center [913, 123] width 15 height 13
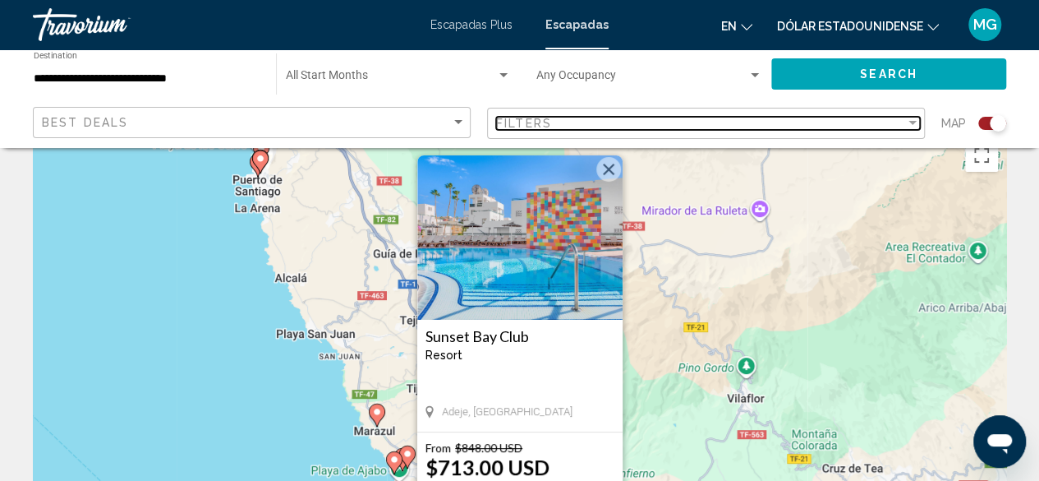
scroll to position [0, 0]
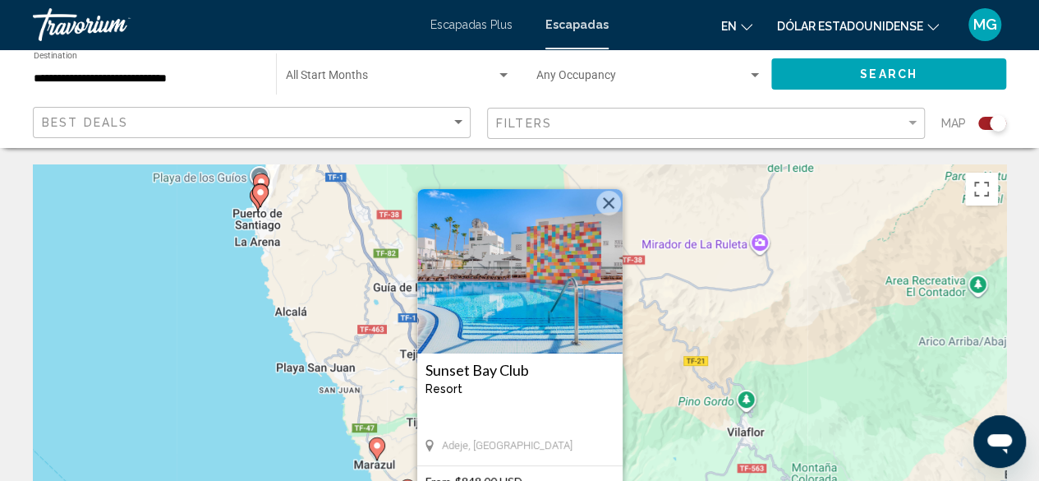
click at [601, 201] on button "Cerrar" at bounding box center [609, 203] width 25 height 25
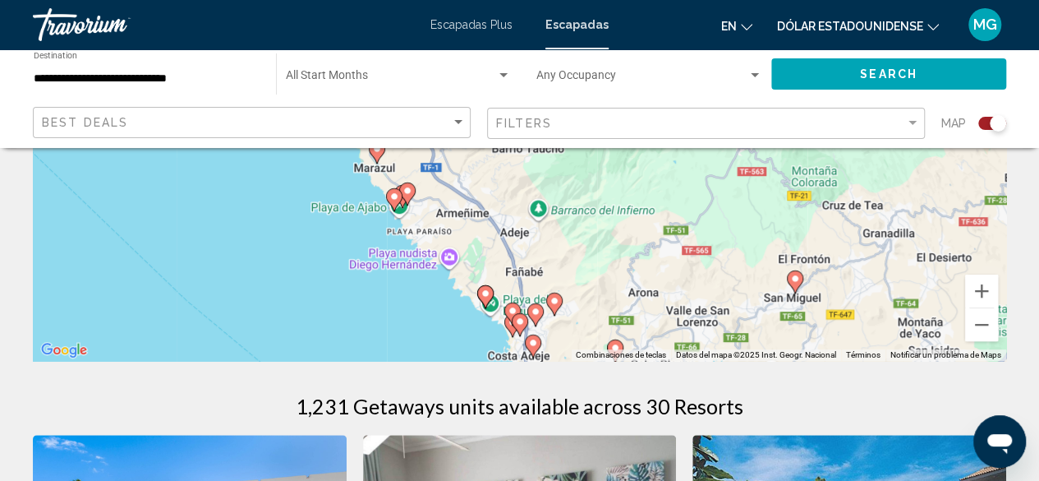
scroll to position [329, 0]
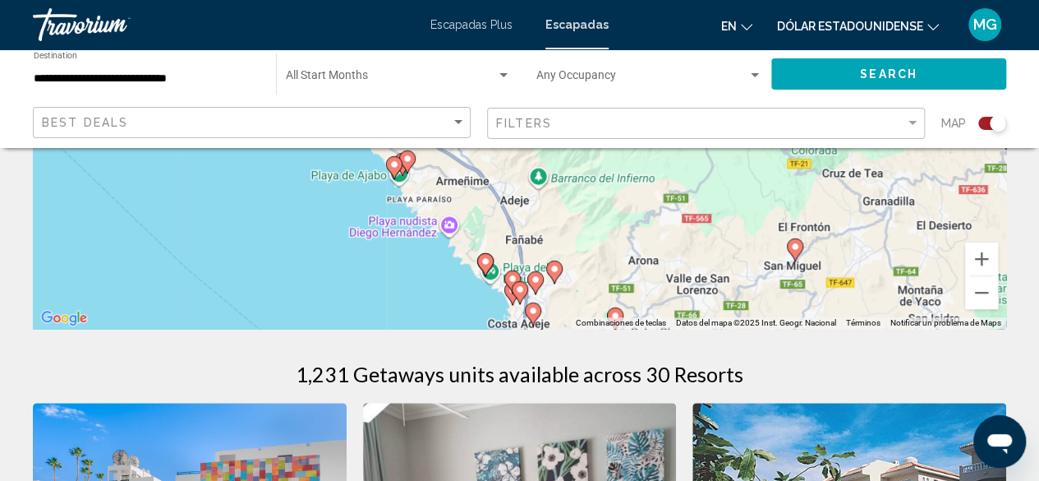
click at [507, 291] on gmp-advanced-marker "Contenido principal" at bounding box center [513, 282] width 16 height 25
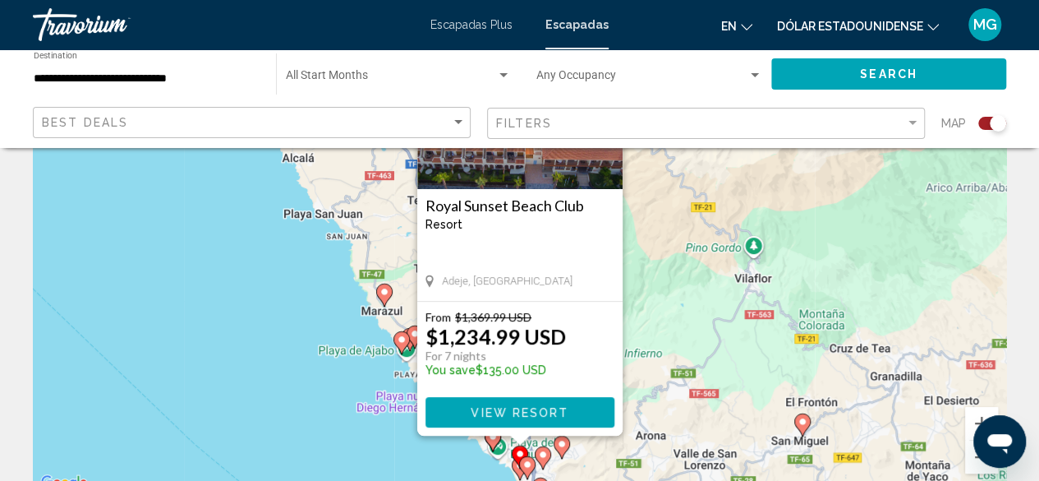
scroll to position [0, 0]
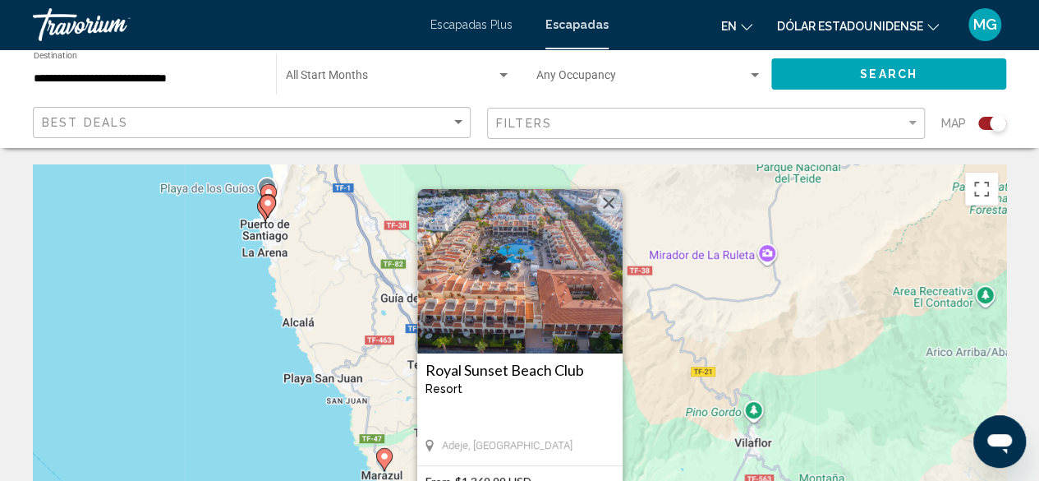
click at [611, 196] on button "Cerrar" at bounding box center [609, 203] width 25 height 25
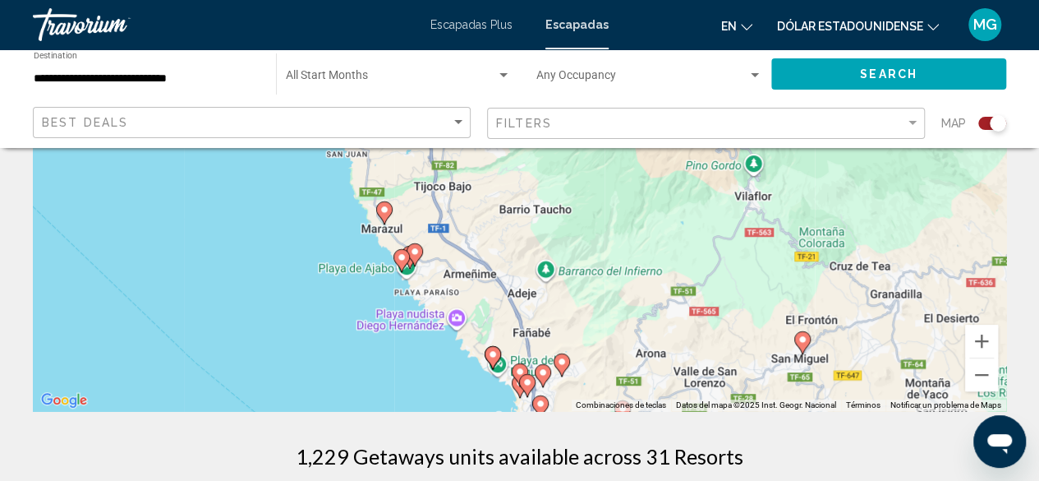
scroll to position [247, 0]
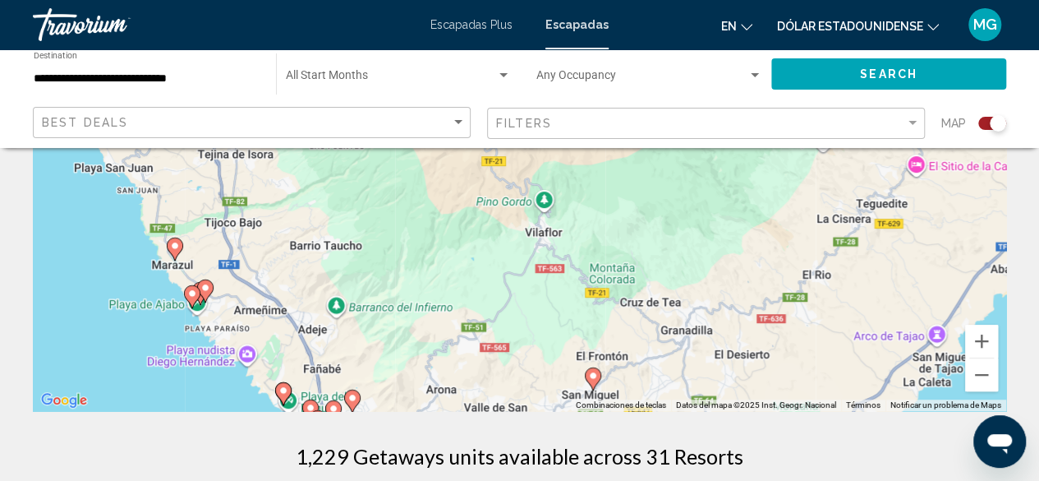
drag, startPoint x: 876, startPoint y: 236, endPoint x: 666, endPoint y: 272, distance: 212.6
click at [666, 272] on div "Para activar la función de arrastre con el teclado, pulsa Alt + Intro. Cuando h…" at bounding box center [520, 164] width 974 height 493
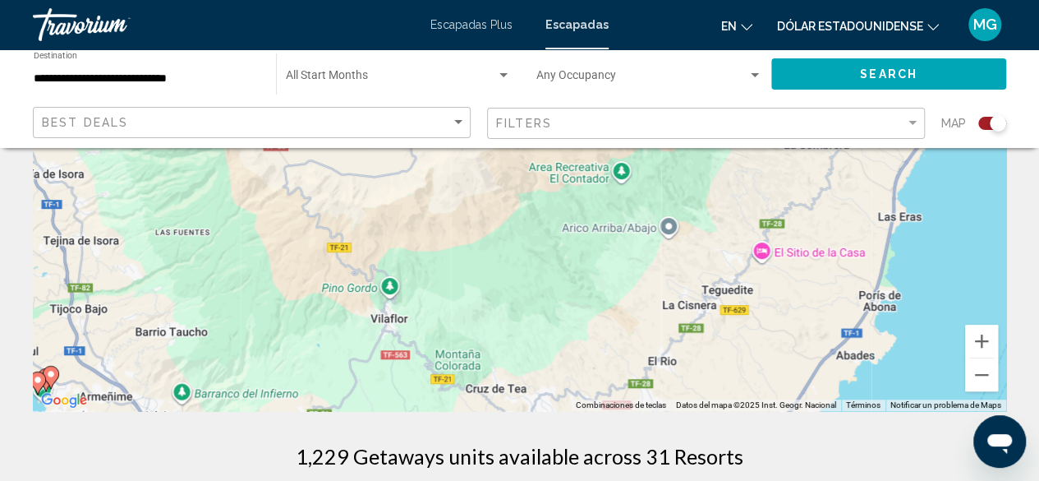
drag, startPoint x: 773, startPoint y: 244, endPoint x: 368, endPoint y: 422, distance: 442.3
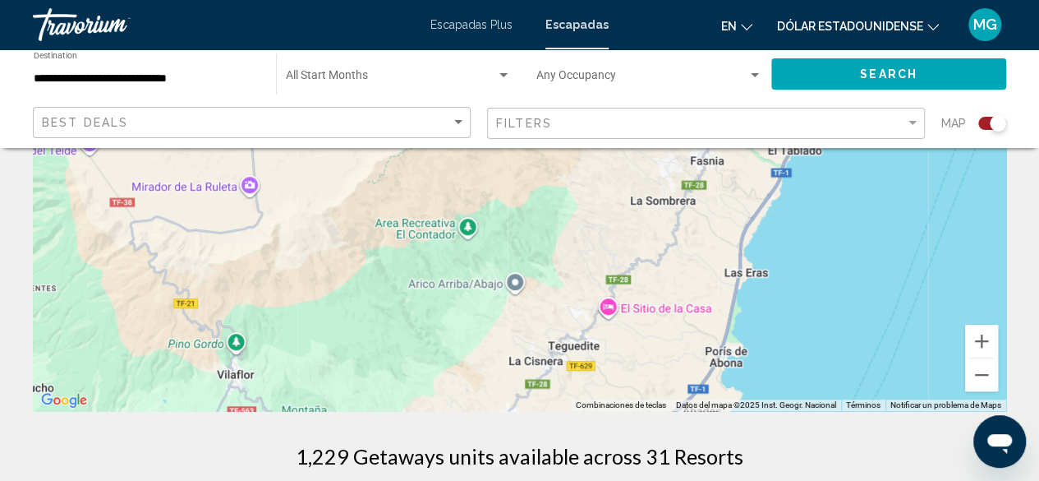
drag, startPoint x: 595, startPoint y: 264, endPoint x: 672, endPoint y: 254, distance: 77.9
click at [669, 245] on div "Para activar la función de arrastre con el teclado, pulsa Alt + Intro. Cuando h…" at bounding box center [520, 164] width 974 height 493
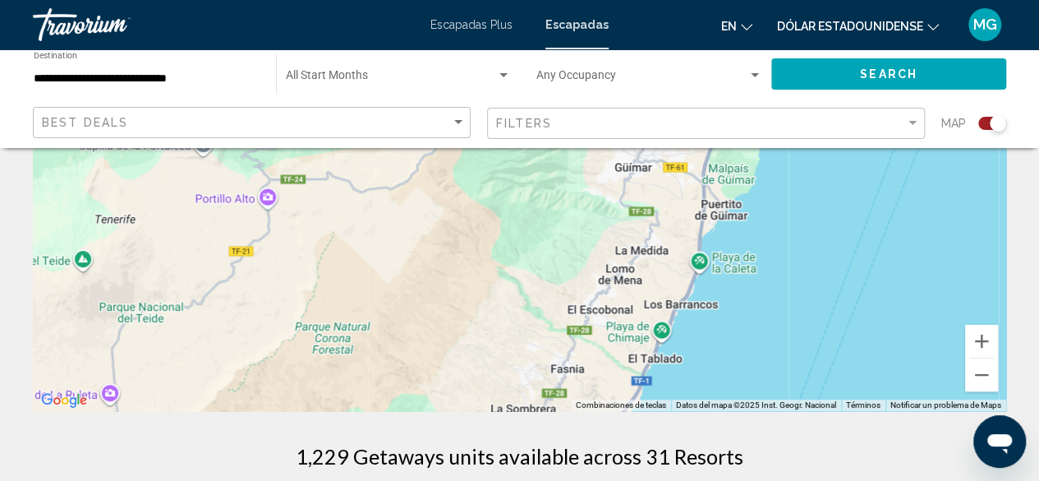
drag, startPoint x: 676, startPoint y: 236, endPoint x: 520, endPoint y: 447, distance: 262.6
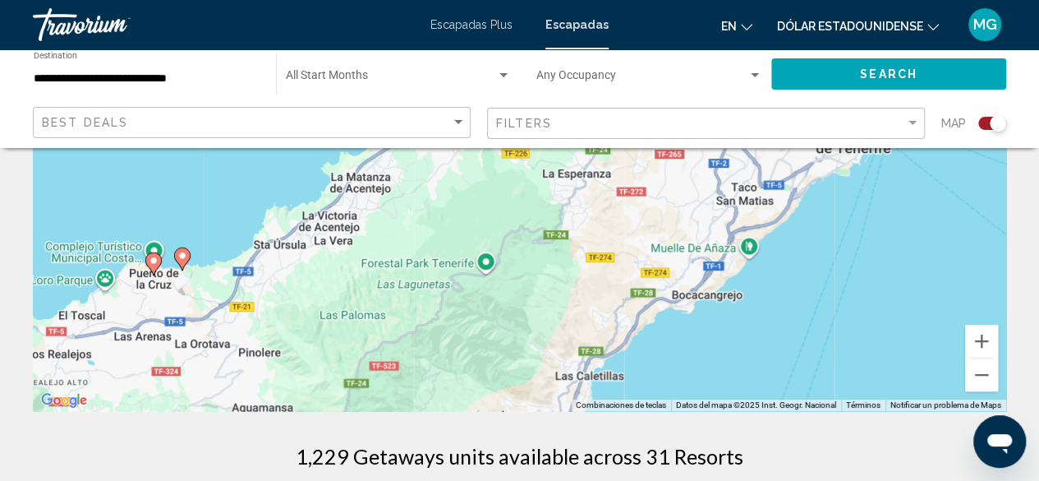
drag, startPoint x: 483, startPoint y: 232, endPoint x: 544, endPoint y: 410, distance: 188.4
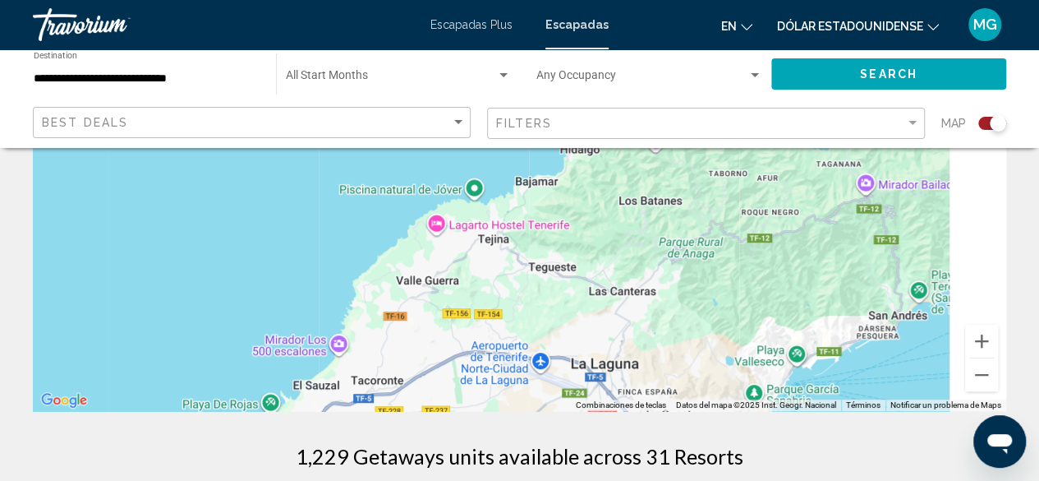
drag, startPoint x: 651, startPoint y: 312, endPoint x: 536, endPoint y: 410, distance: 151.0
click at [536, 410] on div "Para activar la función de arrastre con el teclado, pulsa Alt + Intro. Cuando h…" at bounding box center [520, 164] width 974 height 493
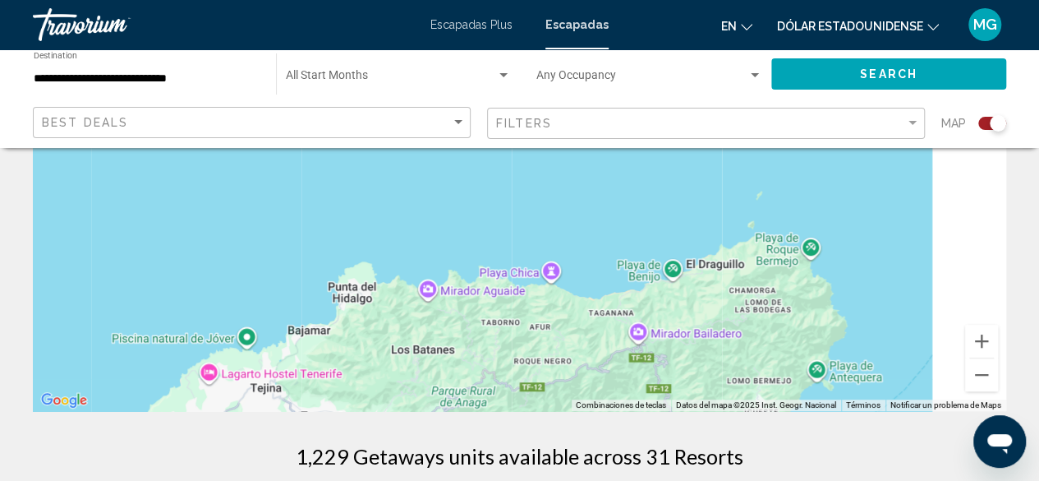
drag, startPoint x: 735, startPoint y: 259, endPoint x: 523, endPoint y: 408, distance: 259.4
click at [523, 408] on div "Contenido principal" at bounding box center [520, 164] width 974 height 493
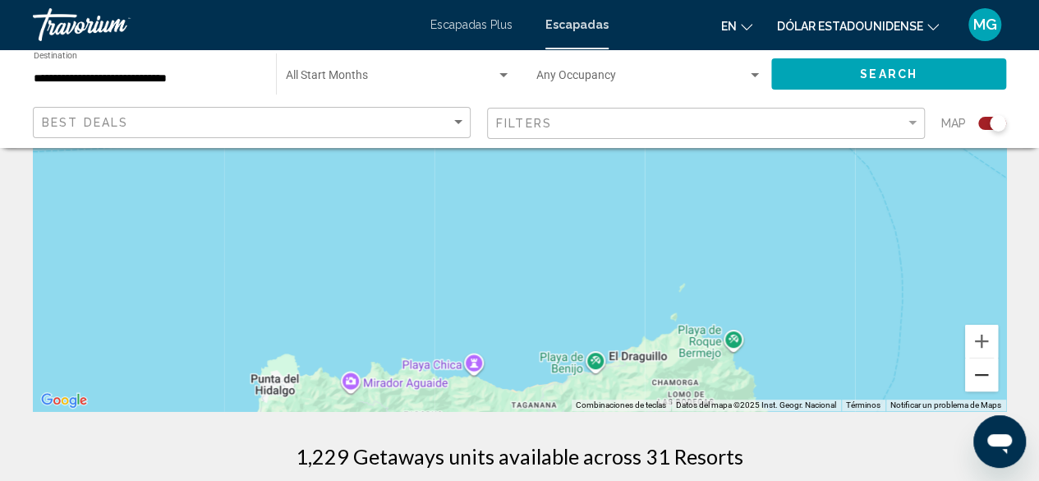
click at [981, 370] on button "Reducir" at bounding box center [981, 374] width 33 height 33
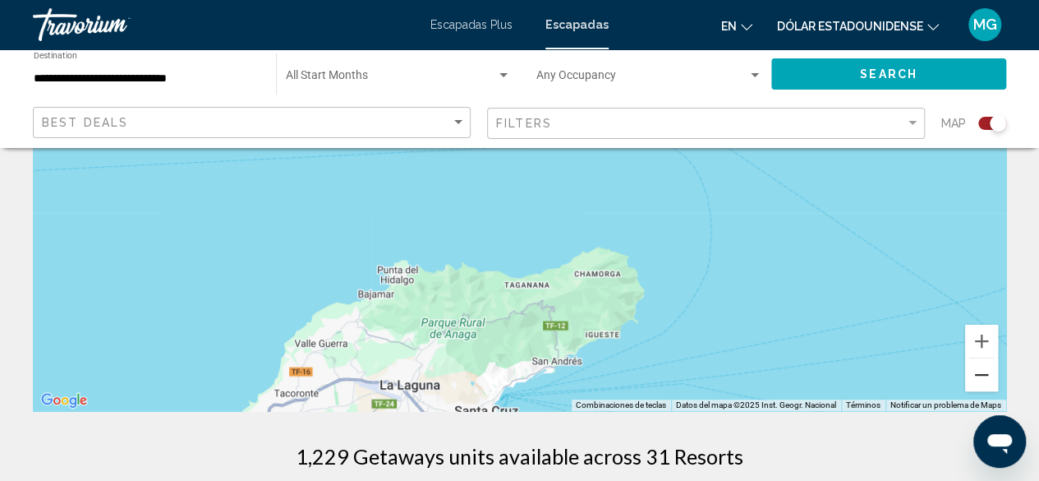
click at [985, 377] on button "Reducir" at bounding box center [981, 374] width 33 height 33
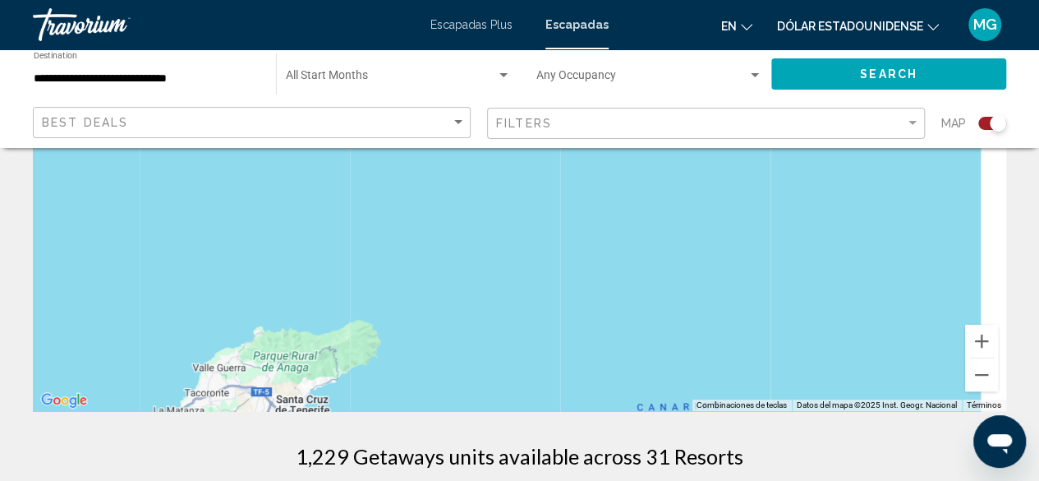
drag, startPoint x: 707, startPoint y: 308, endPoint x: 601, endPoint y: 361, distance: 118.3
click at [601, 361] on div "Para activar la función de arrastre con el teclado, pulsa Alt + Intro. Cuando h…" at bounding box center [520, 164] width 974 height 493
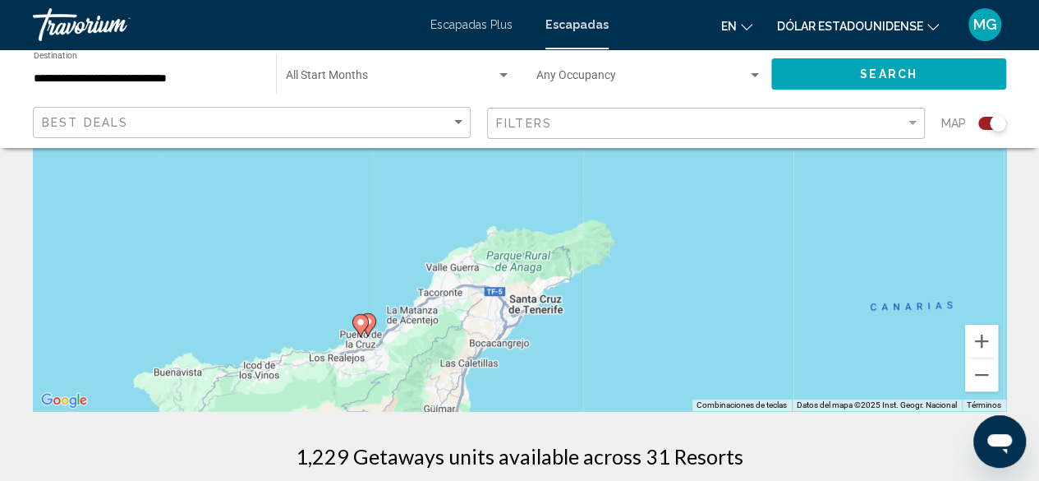
drag, startPoint x: 598, startPoint y: 292, endPoint x: 904, endPoint y: 113, distance: 353.9
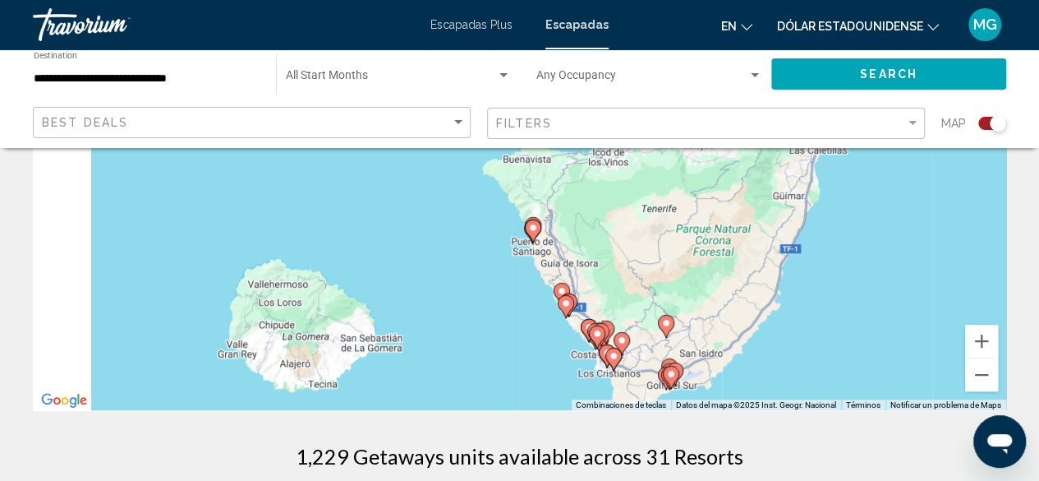
drag, startPoint x: 546, startPoint y: 275, endPoint x: 868, endPoint y: 165, distance: 340.4
click at [868, 165] on div "Para activar la función de arrastre con el teclado, pulsa Alt + Intro. Cuando h…" at bounding box center [520, 164] width 974 height 493
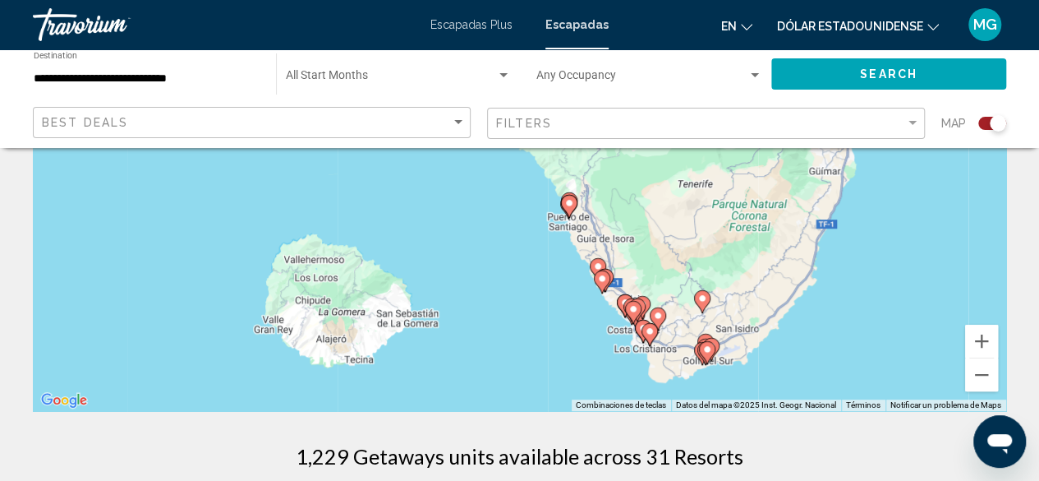
click at [571, 206] on image "Contenido principal" at bounding box center [570, 203] width 10 height 10
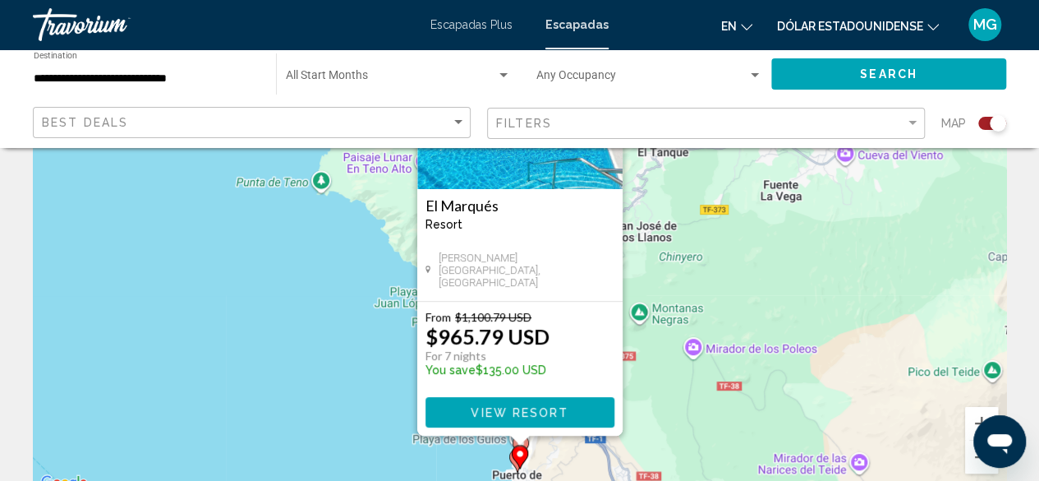
scroll to position [0, 0]
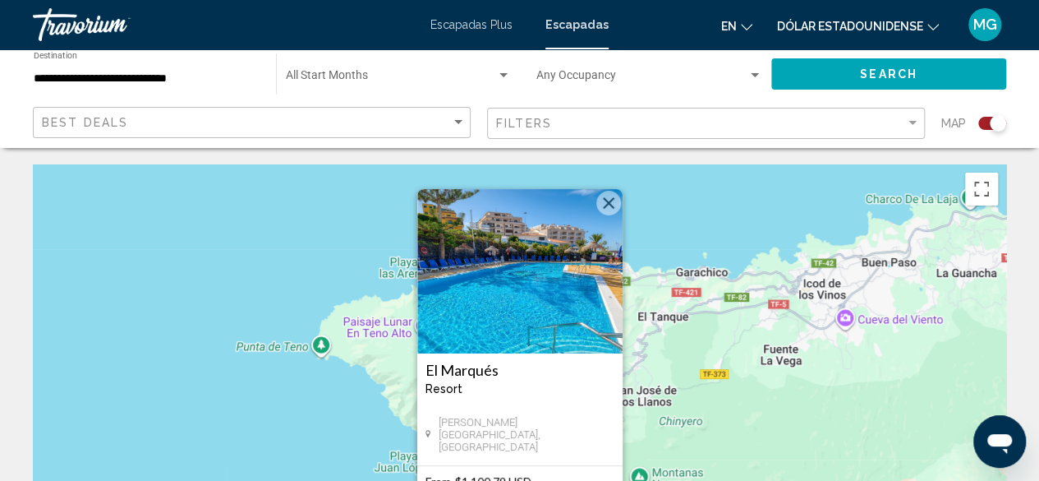
click at [615, 199] on button "Cerrar" at bounding box center [609, 203] width 25 height 25
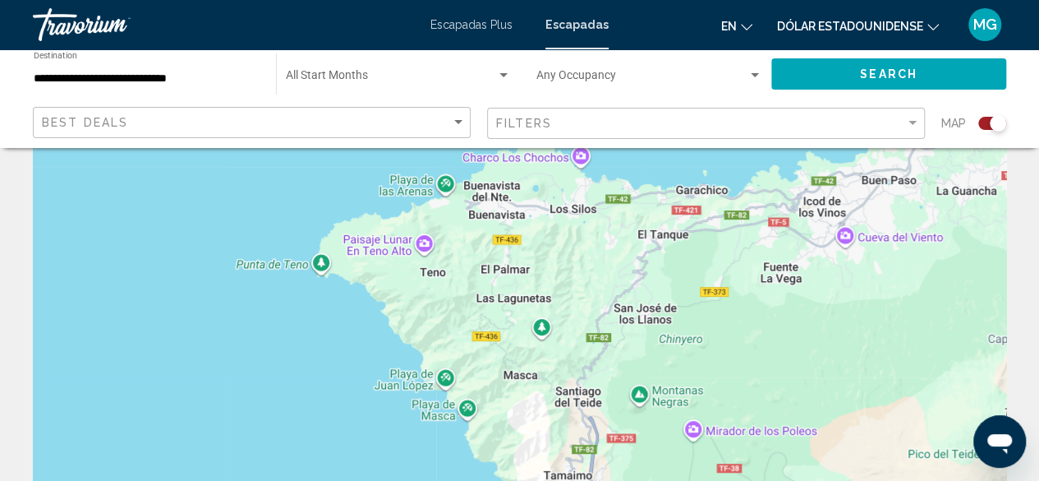
scroll to position [247, 0]
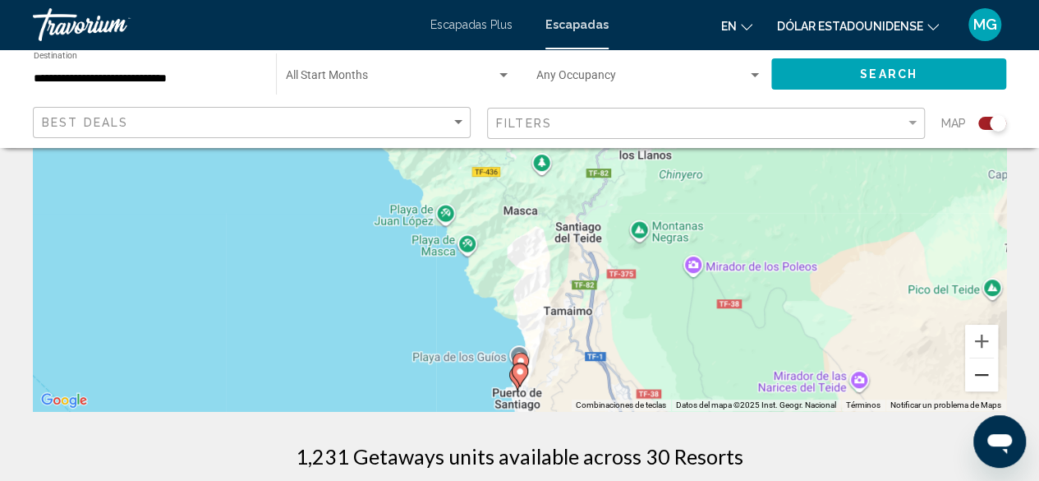
click at [987, 377] on button "Reducir" at bounding box center [981, 374] width 33 height 33
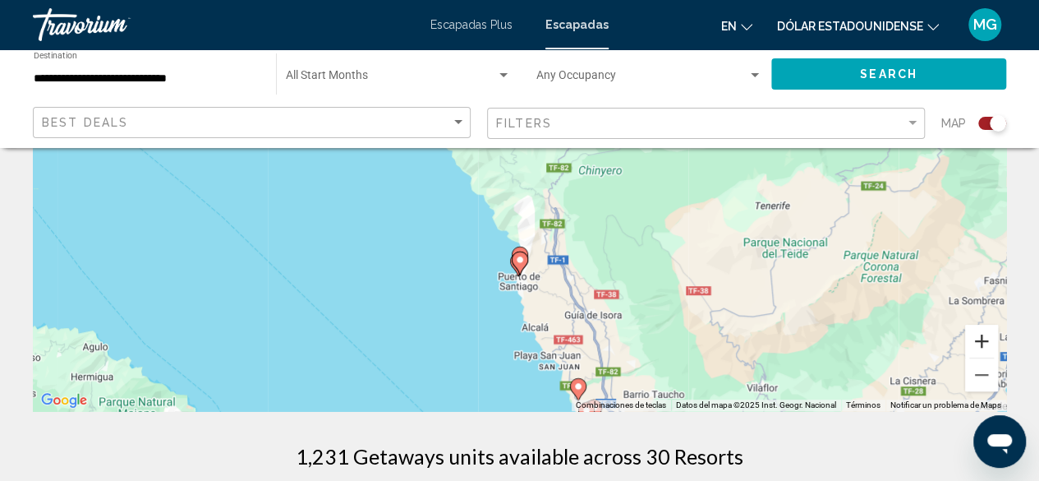
click at [986, 336] on button "Ampliar" at bounding box center [981, 341] width 33 height 33
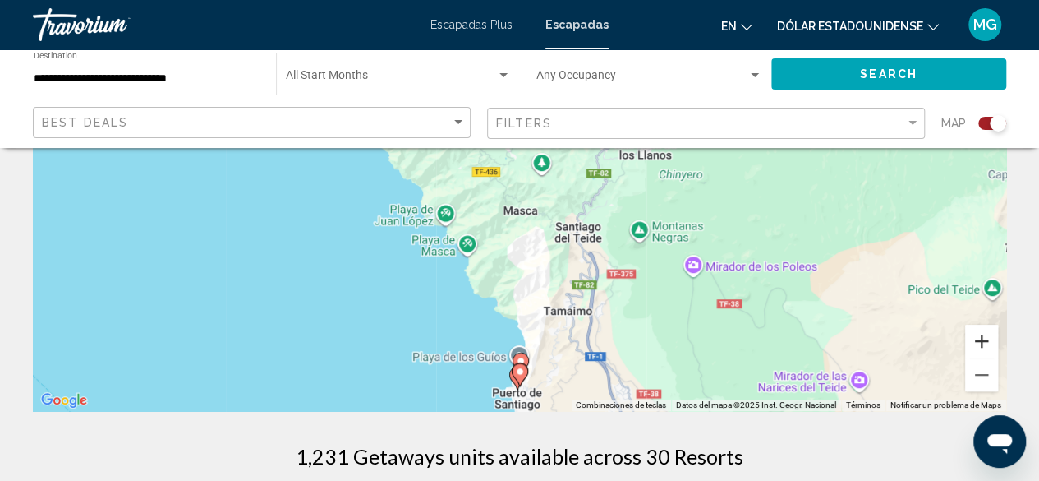
click at [986, 335] on button "Ampliar" at bounding box center [981, 341] width 33 height 33
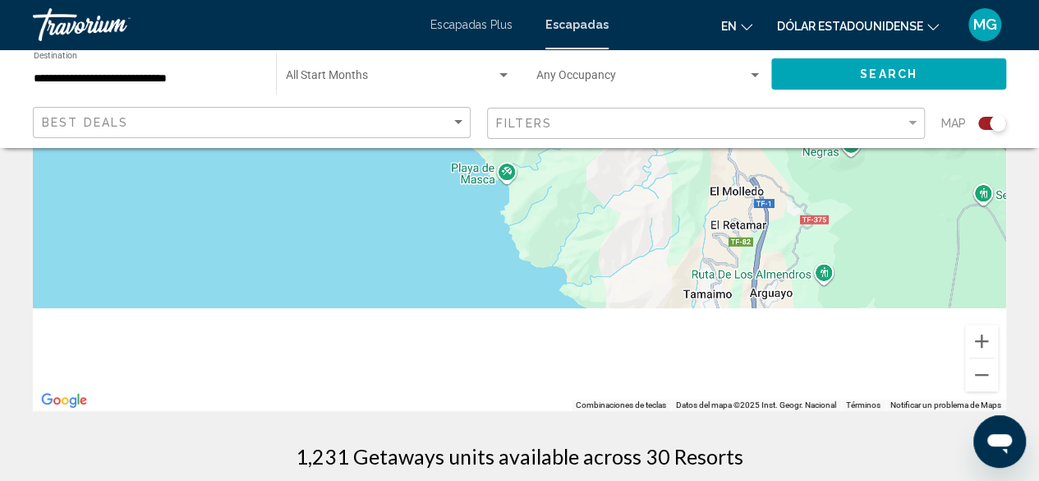
drag, startPoint x: 592, startPoint y: 322, endPoint x: 687, endPoint y: 141, distance: 205.1
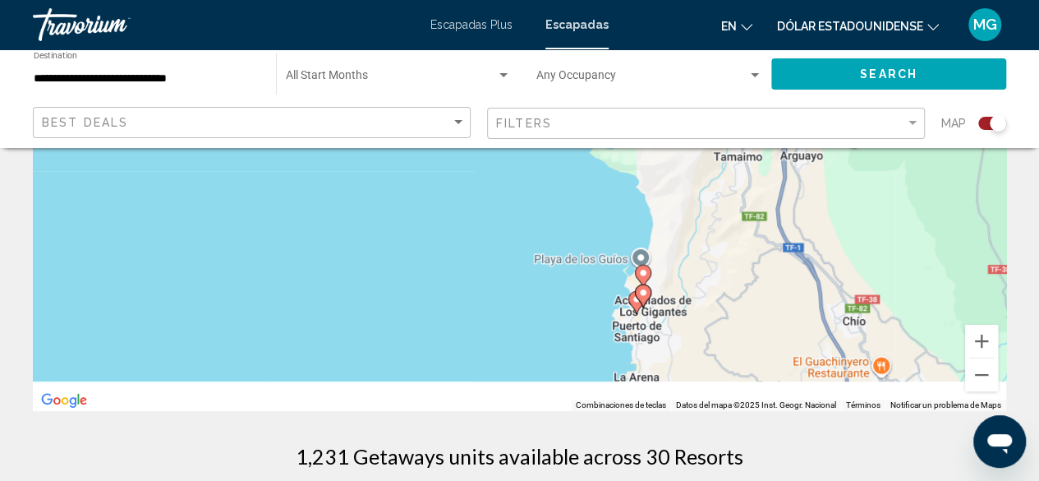
drag, startPoint x: 684, startPoint y: 273, endPoint x: 689, endPoint y: 219, distance: 54.5
click at [689, 219] on div "Para activar la función de arrastre con el teclado, pulsa Alt + Intro. Cuando h…" at bounding box center [520, 164] width 974 height 493
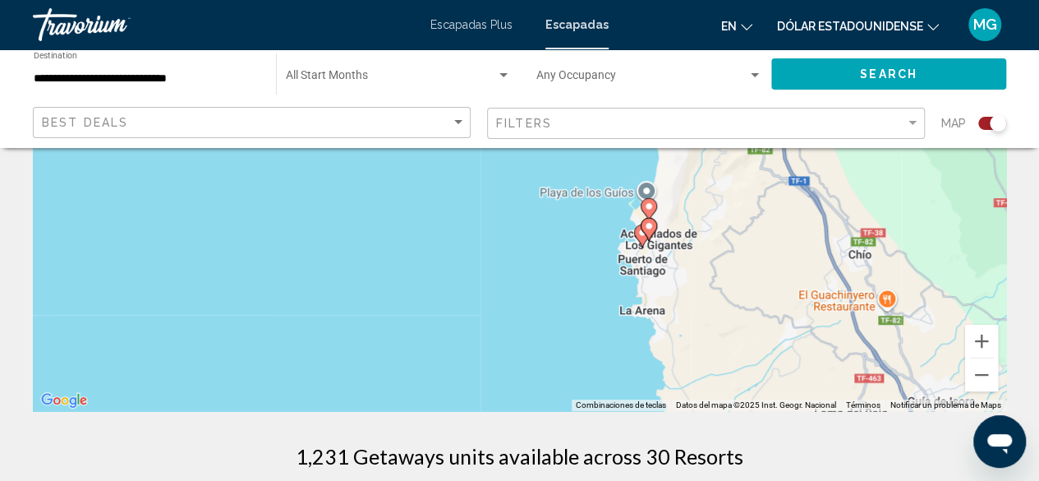
click at [646, 226] on image "Contenido principal" at bounding box center [649, 226] width 10 height 10
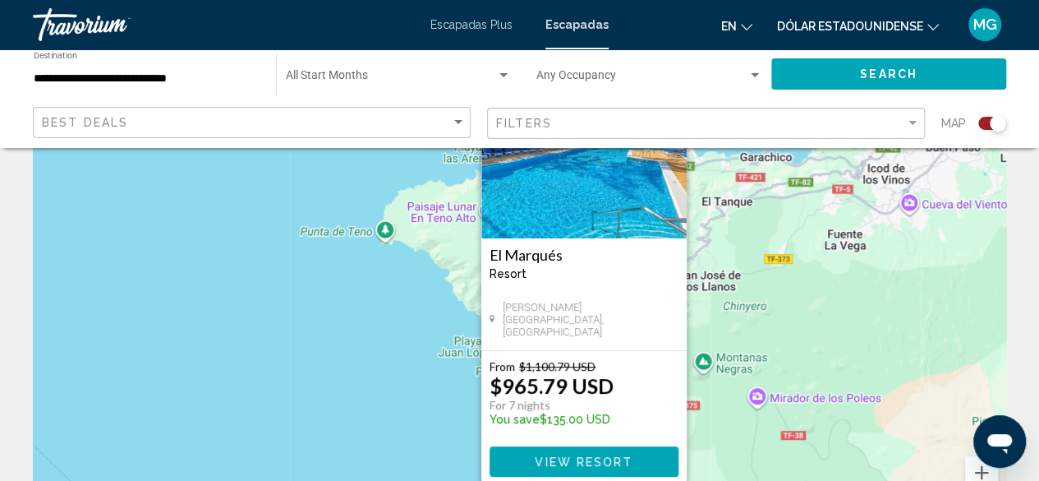
scroll to position [164, 0]
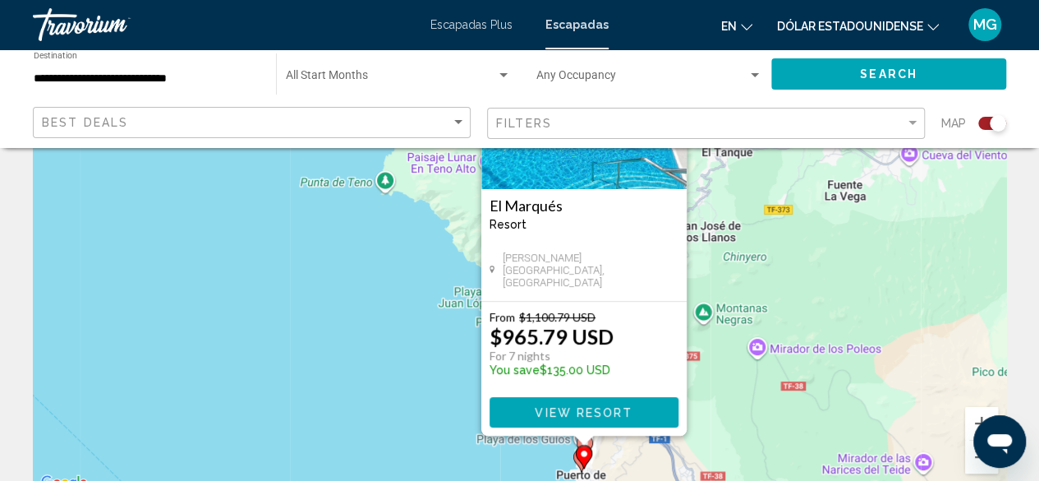
click at [591, 443] on div "Contenido principal" at bounding box center [584, 441] width 21 height 10
click at [589, 441] on div "Contenido principal" at bounding box center [584, 441] width 21 height 10
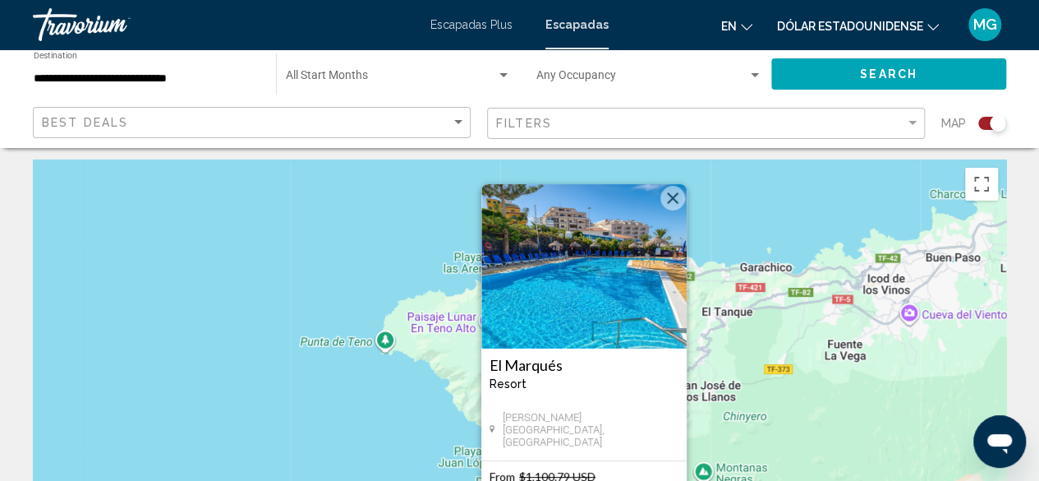
scroll to position [0, 0]
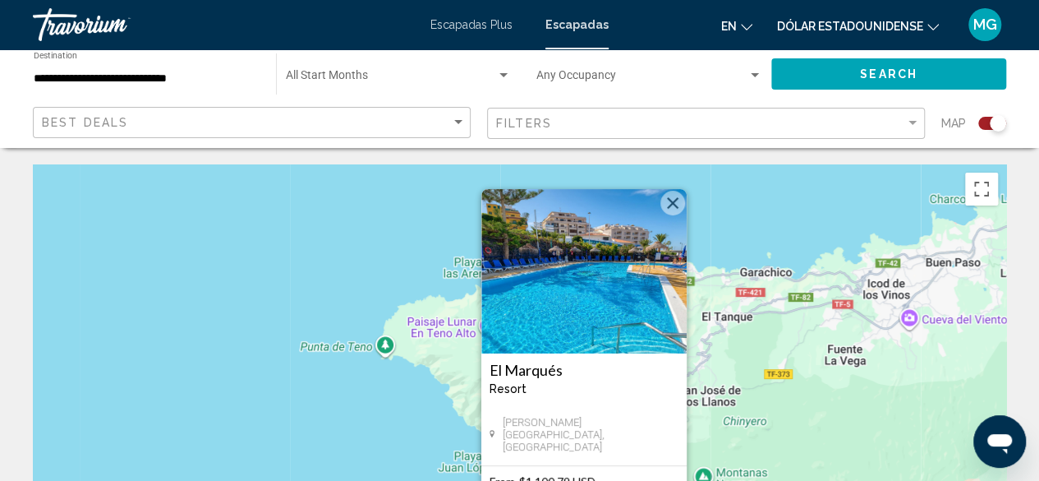
click at [674, 206] on button "Cerrar" at bounding box center [673, 203] width 25 height 25
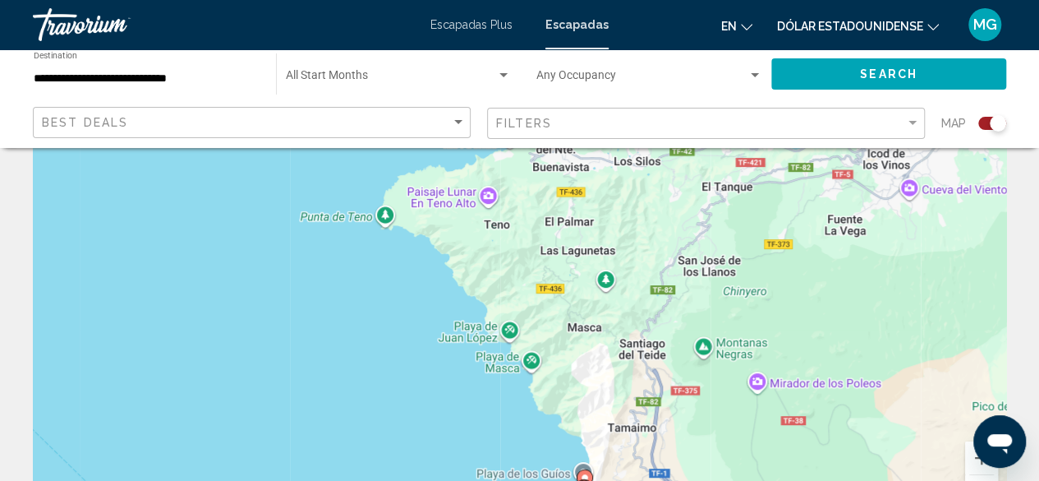
scroll to position [329, 0]
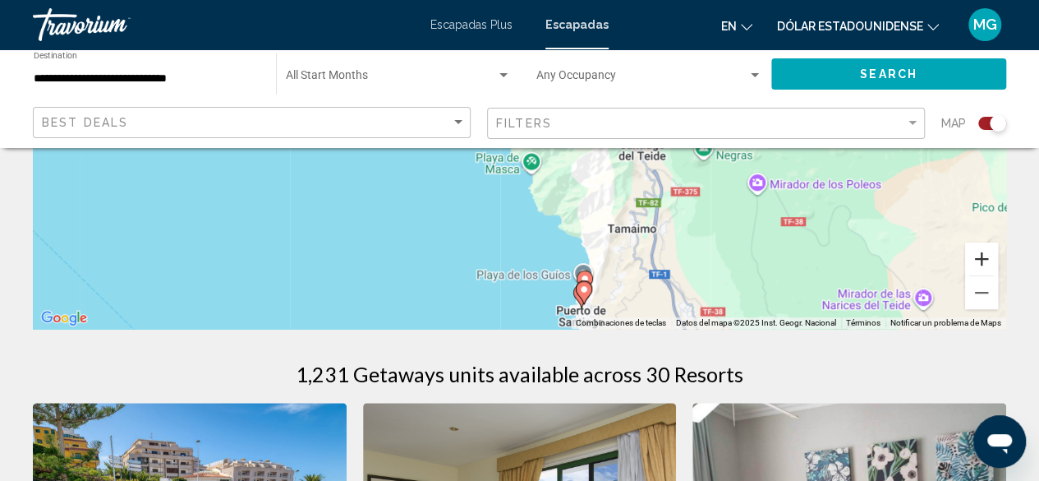
click at [979, 256] on button "Ampliar" at bounding box center [981, 258] width 33 height 33
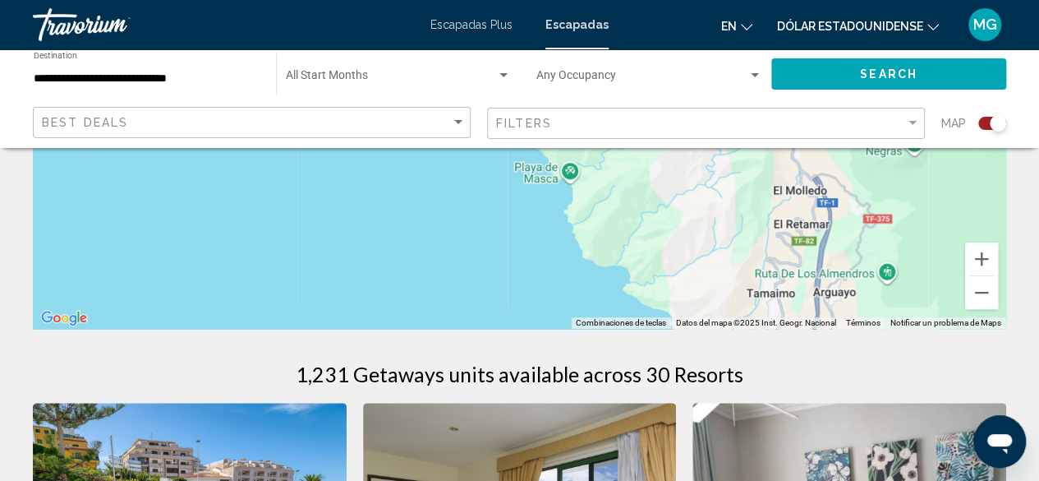
drag, startPoint x: 712, startPoint y: 268, endPoint x: 746, endPoint y: 152, distance: 120.9
click at [744, 155] on div "Contenido principal" at bounding box center [520, 82] width 974 height 493
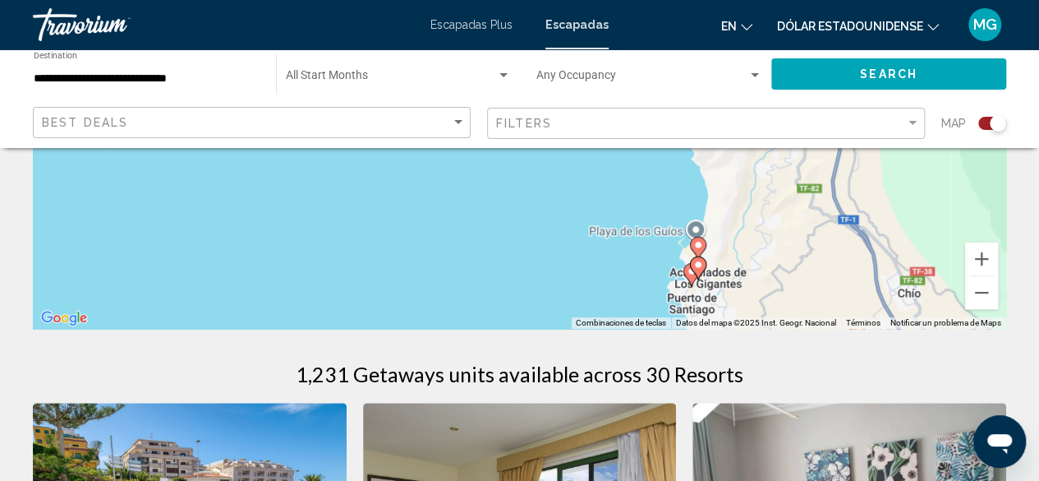
drag, startPoint x: 744, startPoint y: 282, endPoint x: 751, endPoint y: 183, distance: 98.9
click at [751, 183] on div "Para activar la función de arrastre con el teclado, pulsa Alt + Intro. Cuando h…" at bounding box center [520, 82] width 974 height 493
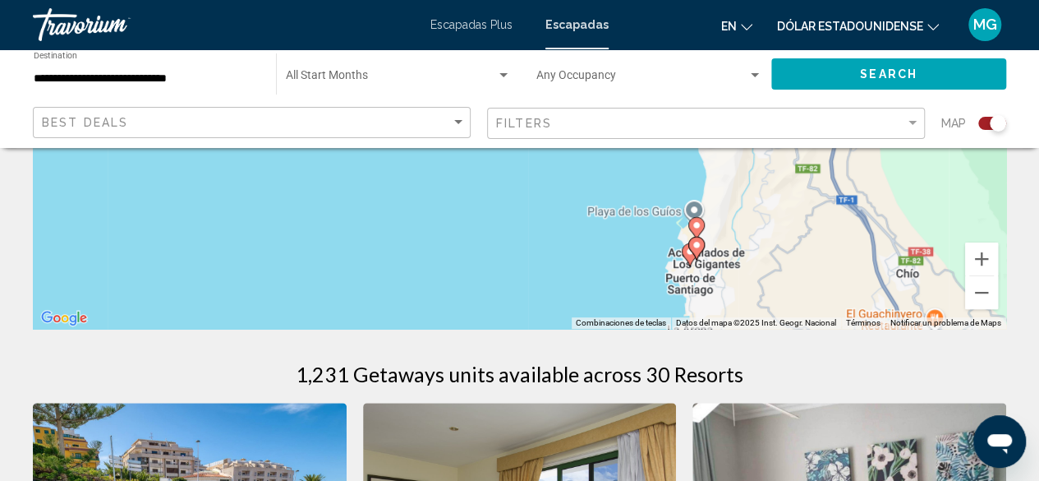
click at [689, 257] on gmp-advanced-marker "Contenido principal" at bounding box center [697, 248] width 16 height 25
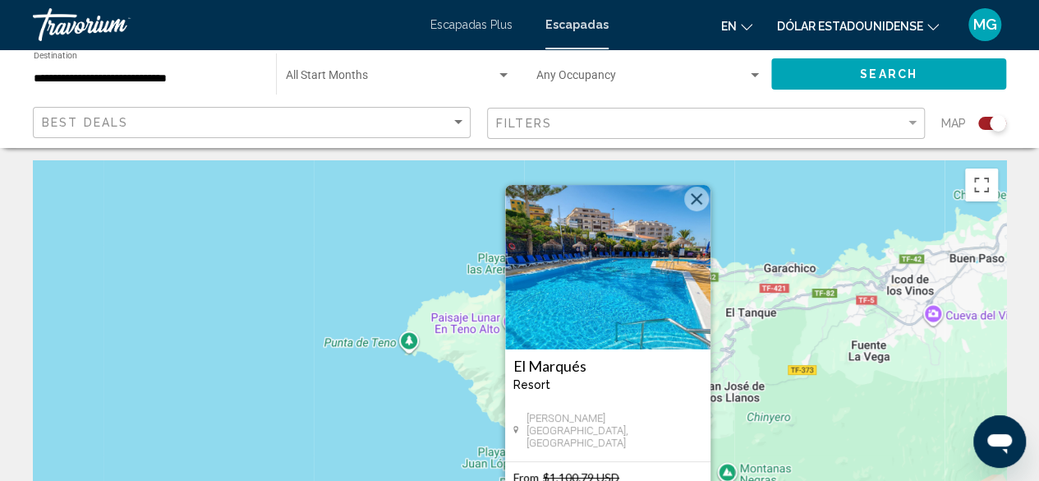
scroll to position [0, 0]
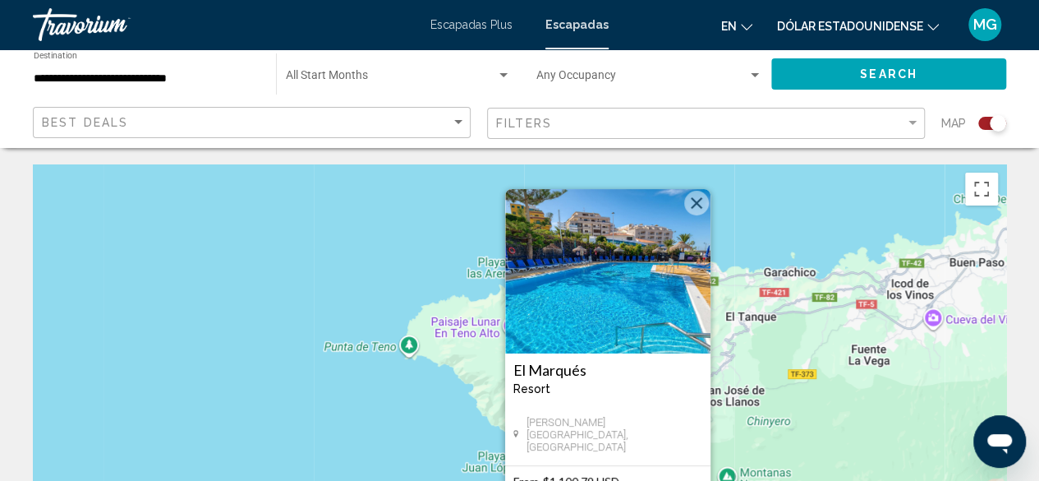
click at [690, 203] on button "Cerrar" at bounding box center [696, 203] width 25 height 25
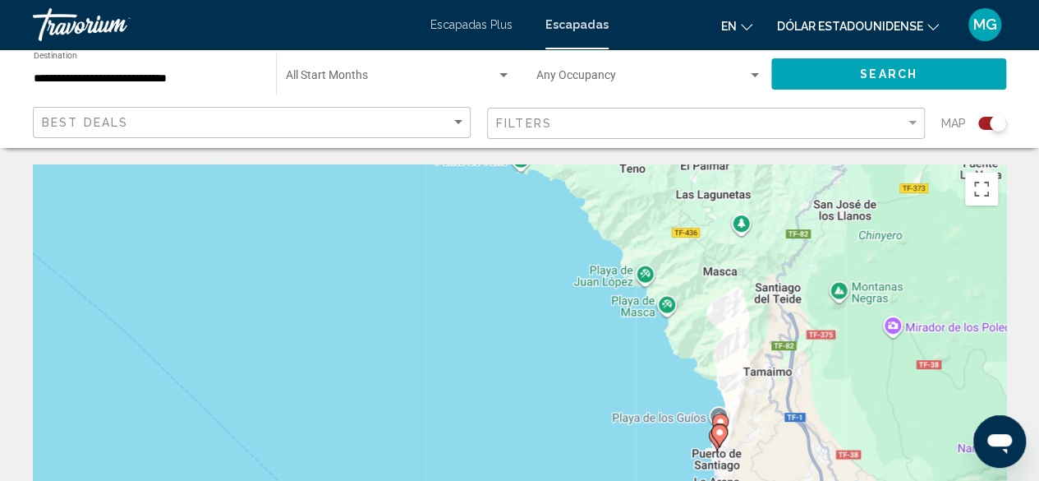
drag, startPoint x: 708, startPoint y: 361, endPoint x: 820, endPoint y: 185, distance: 208.3
click at [820, 185] on div "Para activar la función de arrastre con el teclado, pulsa Alt + Intro. Cuando h…" at bounding box center [520, 410] width 974 height 493
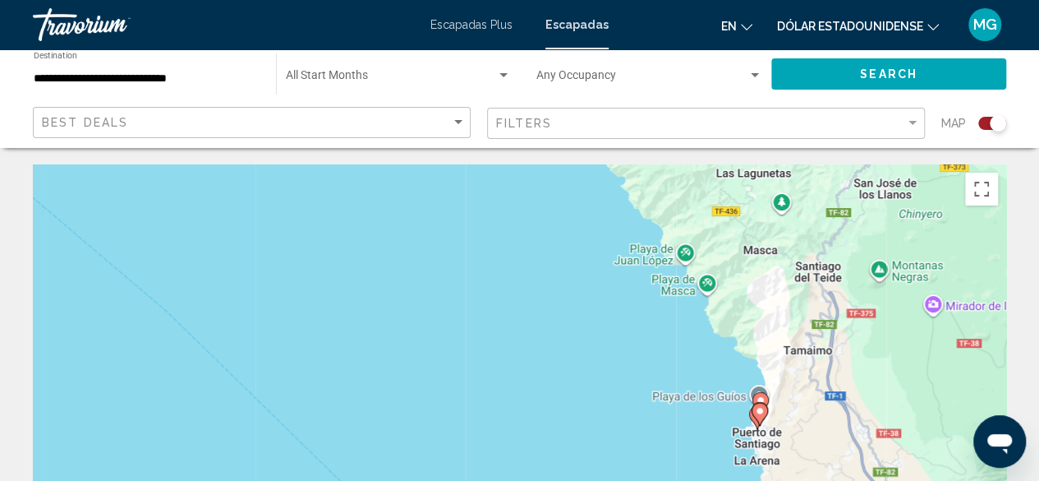
click at [760, 412] on image "Contenido principal" at bounding box center [760, 411] width 10 height 10
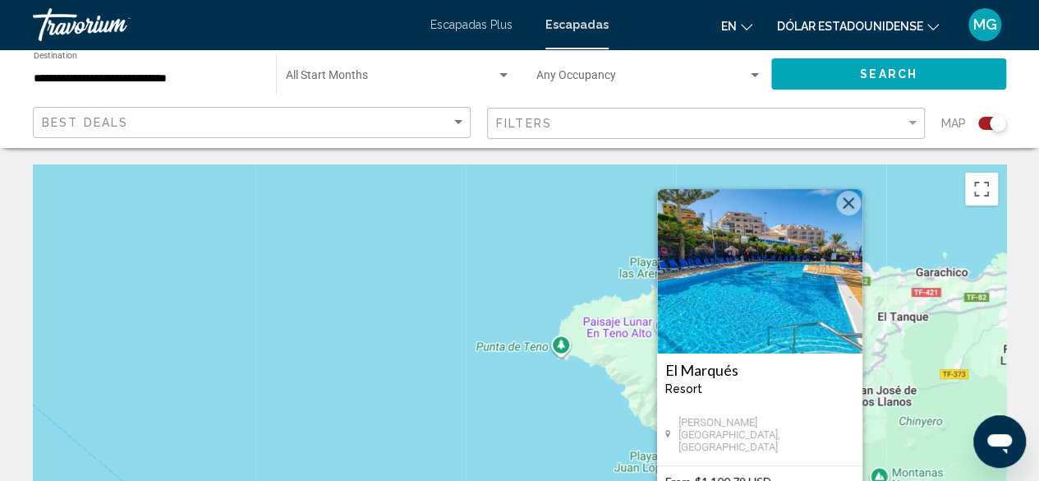
click at [845, 209] on button "Cerrar" at bounding box center [848, 203] width 25 height 25
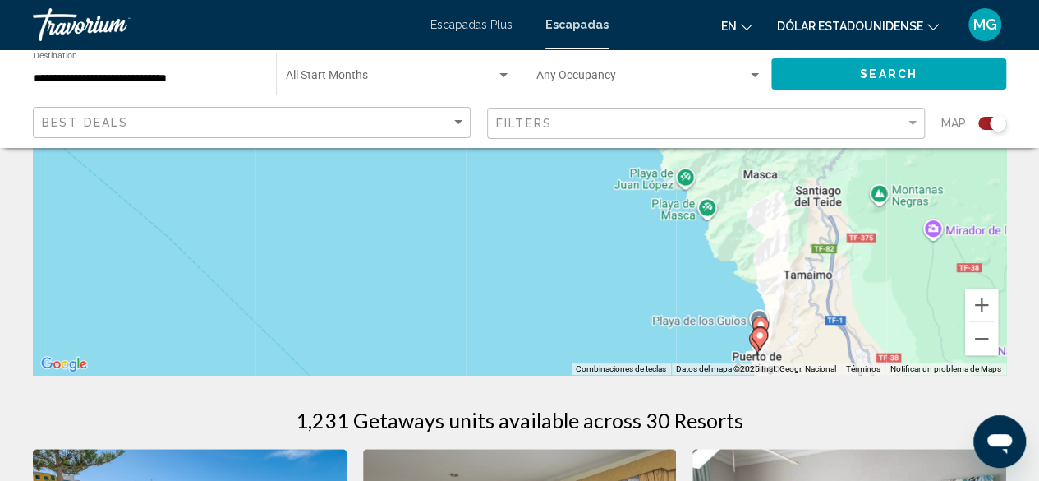
scroll to position [411, 0]
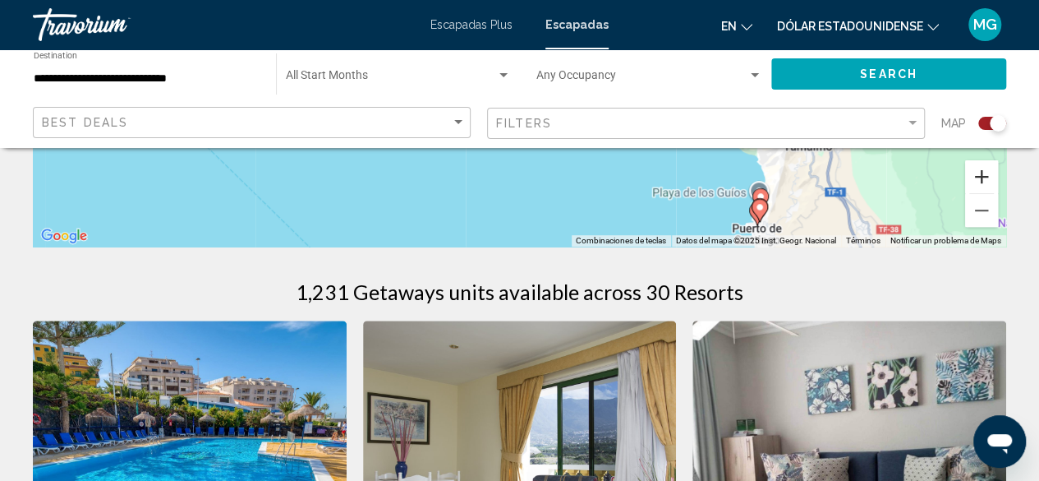
click at [978, 178] on button "Ampliar" at bounding box center [981, 176] width 33 height 33
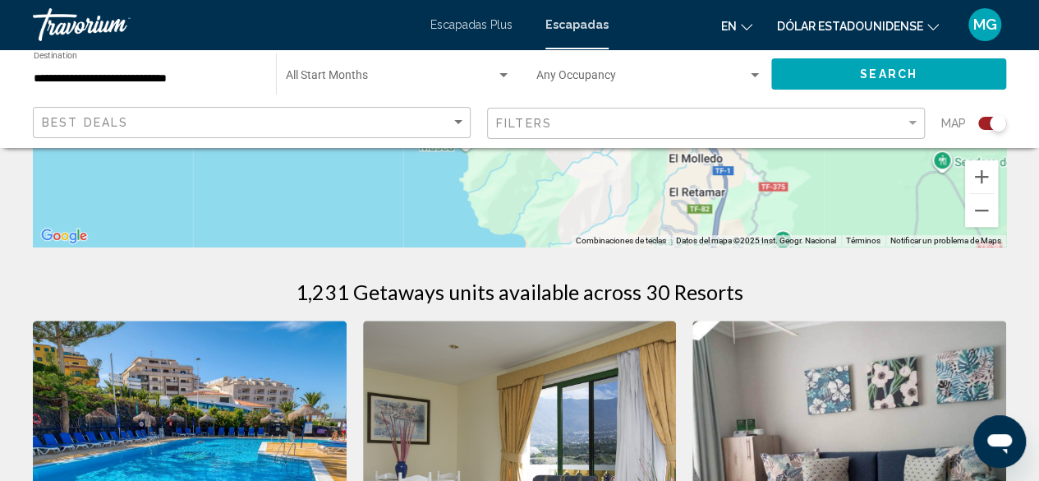
drag, startPoint x: 892, startPoint y: 182, endPoint x: 457, endPoint y: 149, distance: 436.7
click at [457, 150] on div "Contenido principal" at bounding box center [520, -1] width 974 height 493
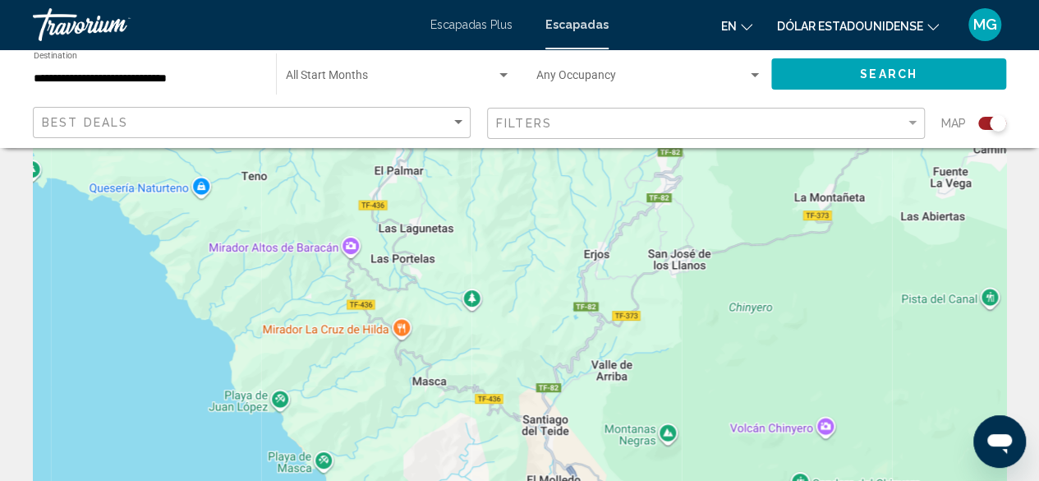
scroll to position [82, 0]
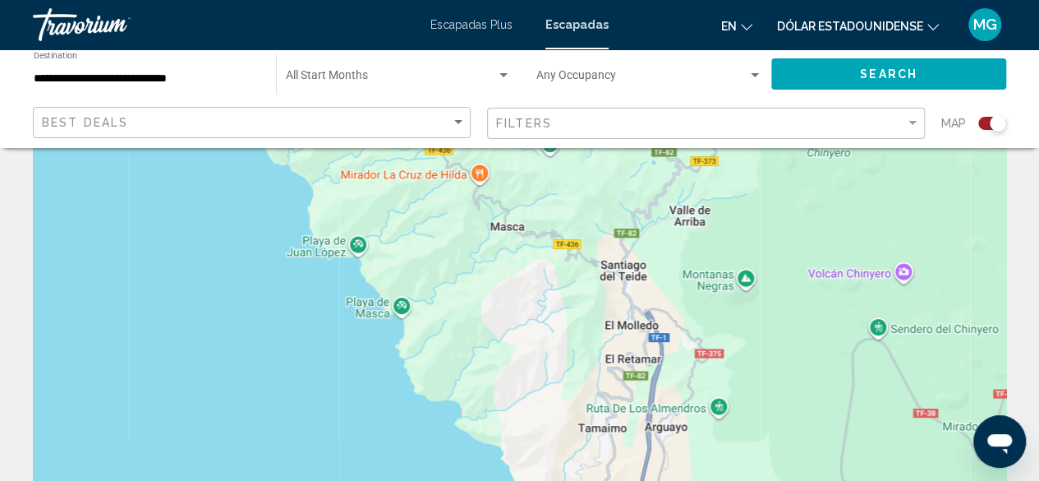
drag, startPoint x: 610, startPoint y: 362, endPoint x: 684, endPoint y: 196, distance: 181.7
click at [687, 201] on div "Para activar la función de arrastre con el teclado, pulsa Alt + Intro. Cuando h…" at bounding box center [520, 328] width 974 height 493
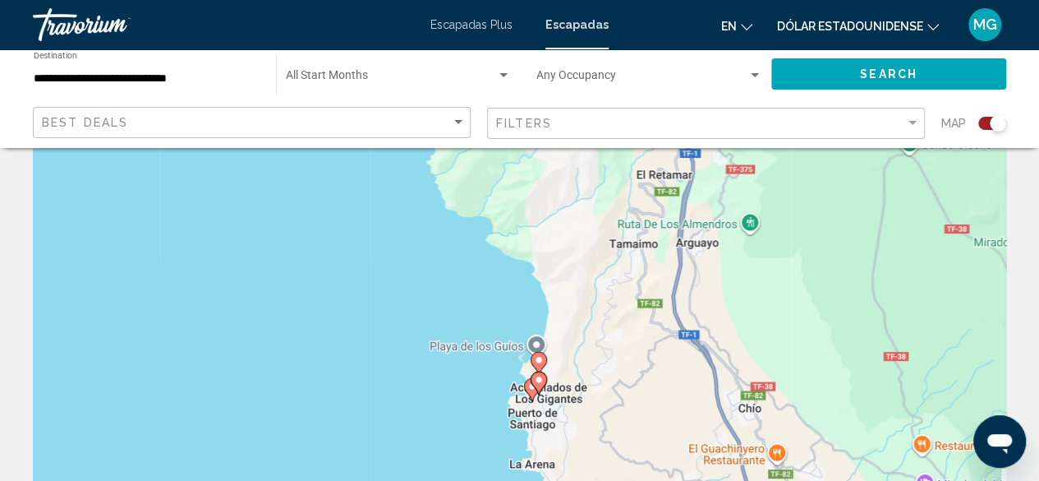
drag, startPoint x: 633, startPoint y: 418, endPoint x: 659, endPoint y: 224, distance: 196.5
click at [659, 228] on div "Para activar la función de arrastre con el teclado, pulsa Alt + Intro. Cuando h…" at bounding box center [520, 328] width 974 height 493
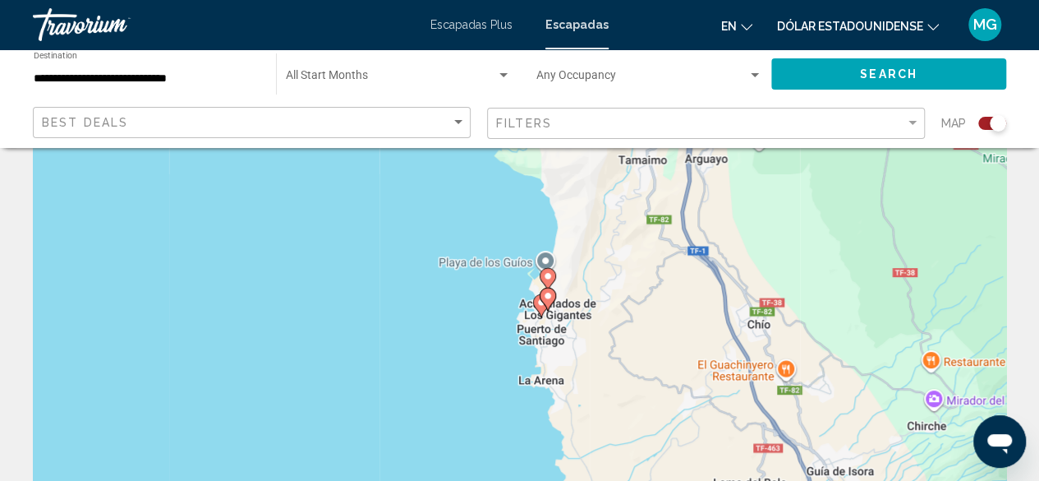
click at [547, 270] on icon "Contenido principal" at bounding box center [547, 279] width 15 height 21
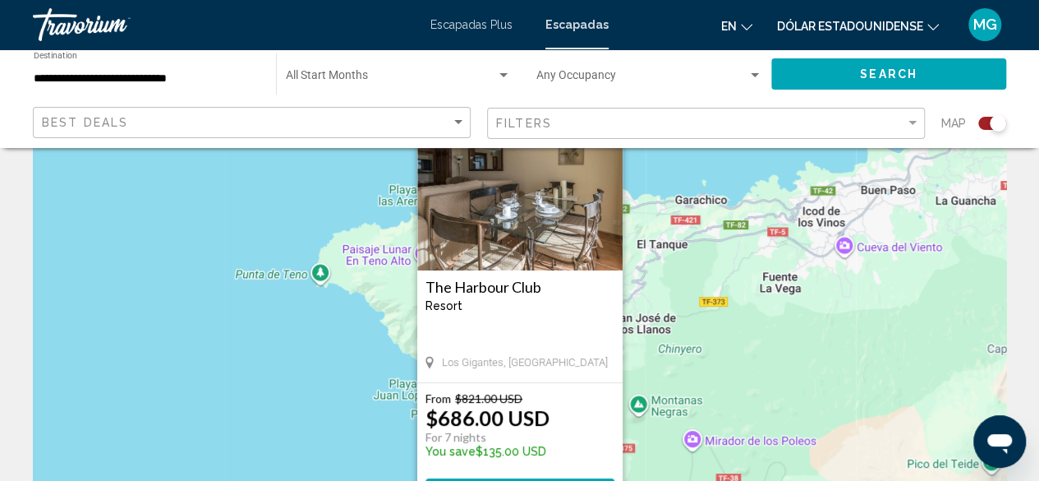
scroll to position [164, 0]
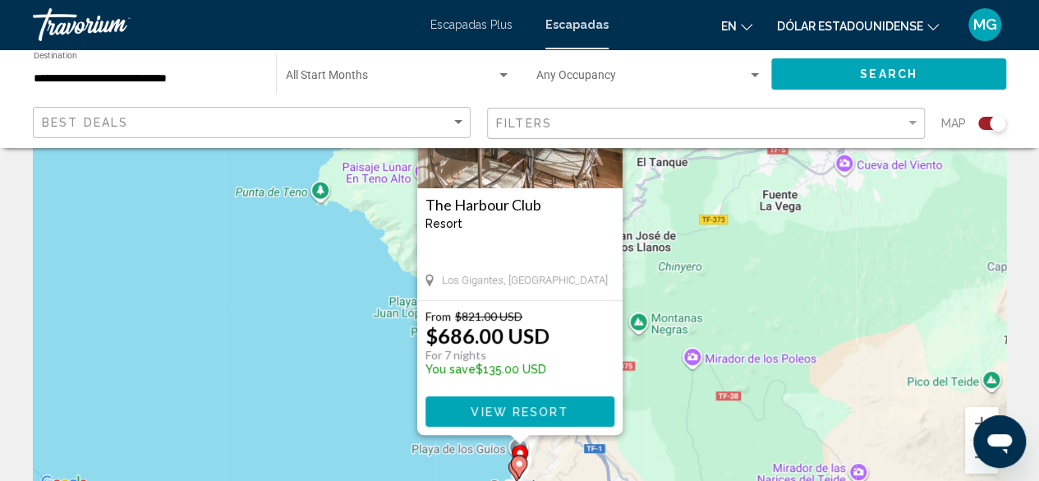
click at [544, 408] on span "View Resort" at bounding box center [520, 411] width 98 height 13
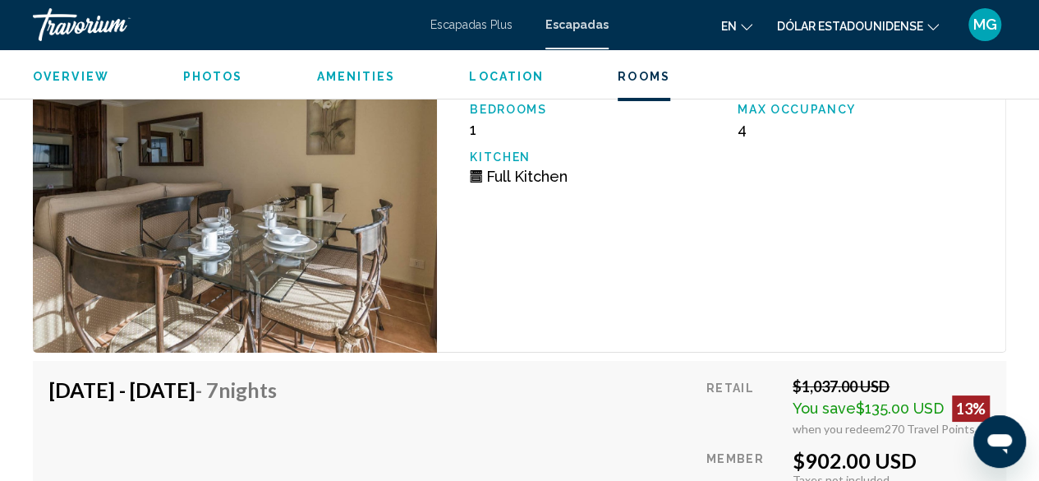
scroll to position [2993, 0]
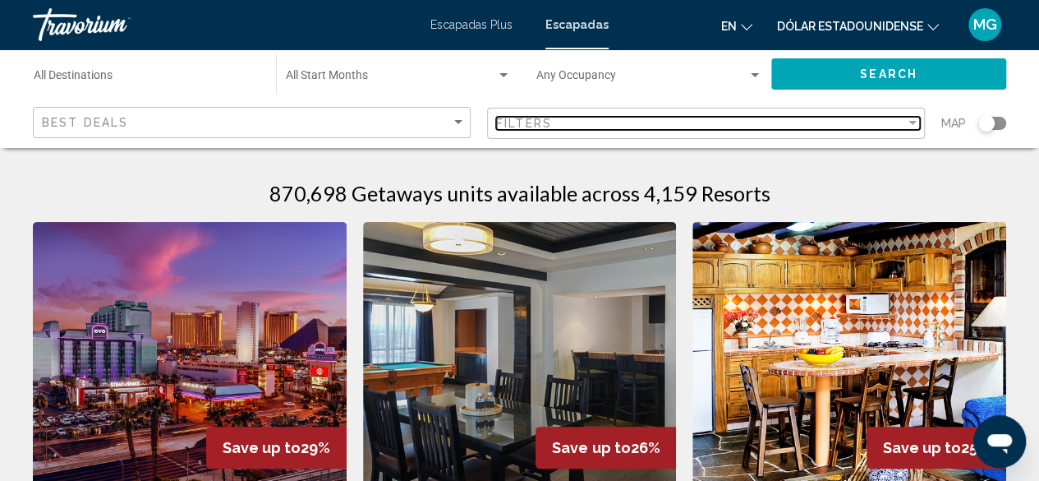
click at [919, 122] on div "Filter" at bounding box center [913, 123] width 15 height 13
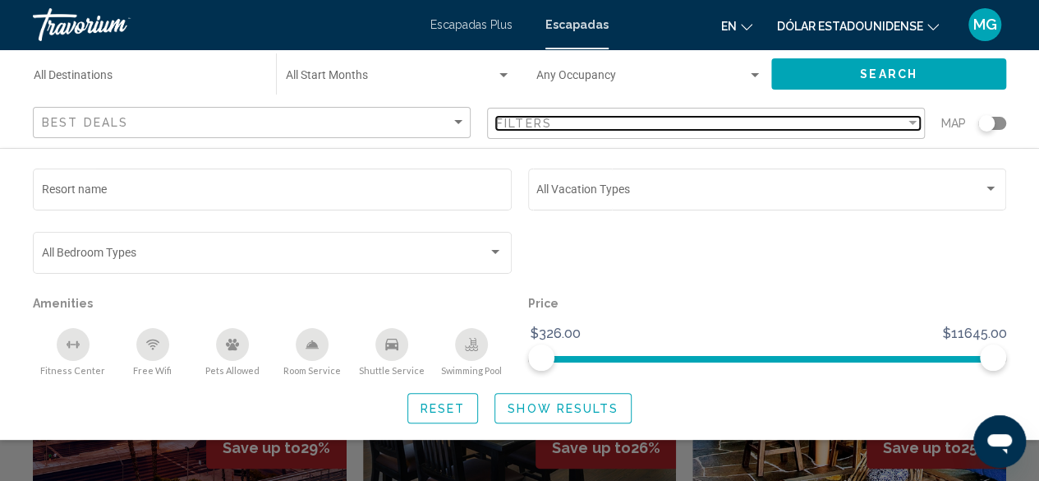
click at [919, 122] on div "Filter" at bounding box center [913, 123] width 15 height 13
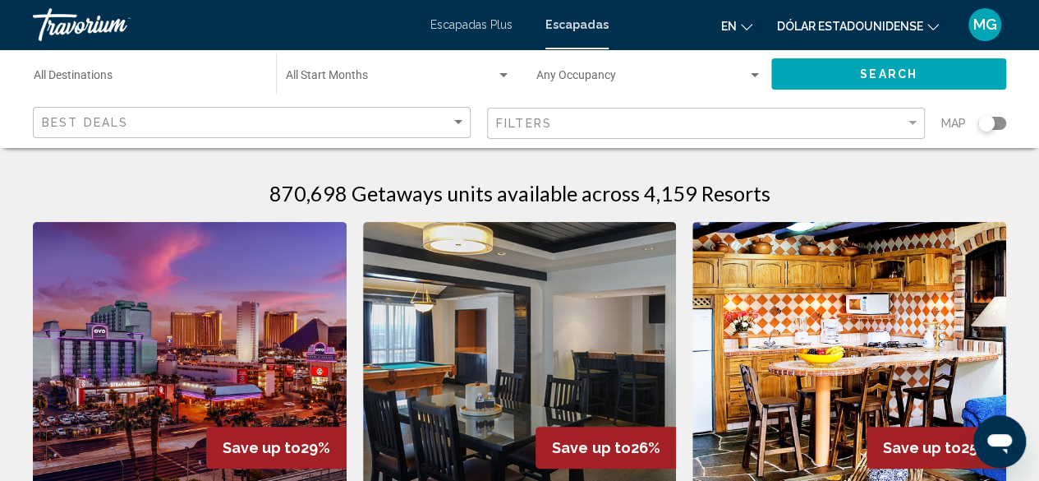
click at [1002, 123] on div "Search widget" at bounding box center [993, 123] width 28 height 13
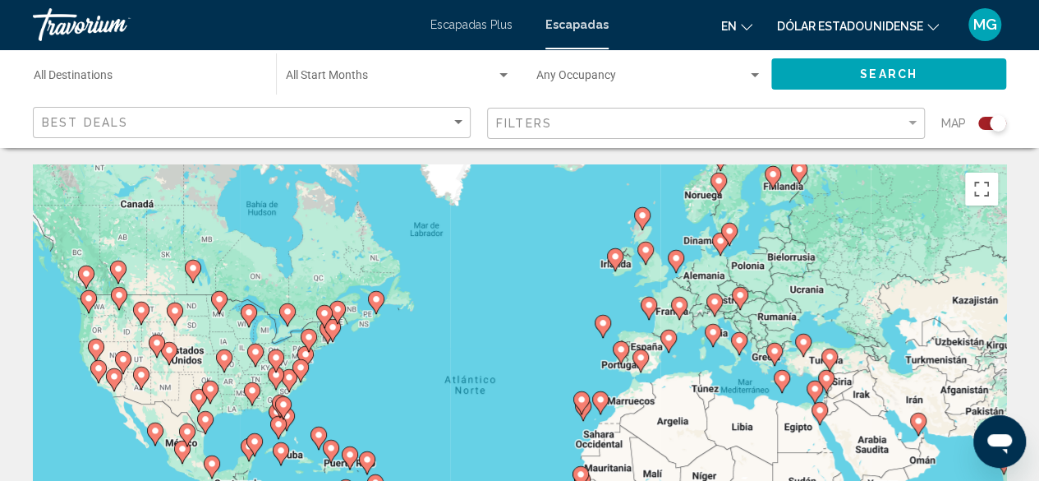
click at [616, 382] on div "Para activar la función de arrastre con el teclado, pulsa Alt + Intro. Cuando h…" at bounding box center [520, 410] width 974 height 493
click at [636, 357] on image "Contenido principal" at bounding box center [641, 358] width 10 height 10
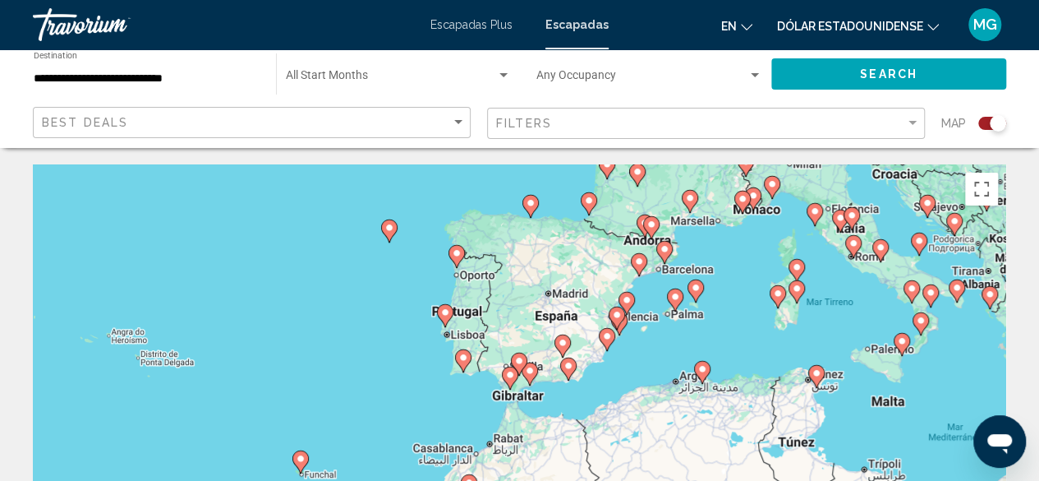
drag, startPoint x: 650, startPoint y: 280, endPoint x: 769, endPoint y: 211, distance: 137.7
click at [768, 211] on div "Para desplazarte, pulsa las teclas [PERSON_NAME]. Para activar la función de ar…" at bounding box center [520, 410] width 974 height 493
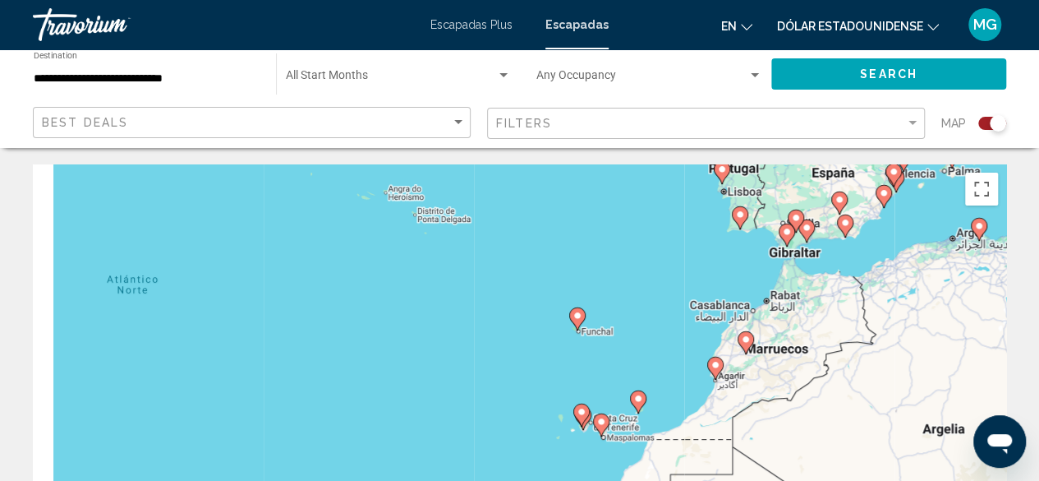
drag, startPoint x: 477, startPoint y: 356, endPoint x: 734, endPoint y: 220, distance: 290.7
click at [733, 222] on div "Para desplazarte, pulsa las teclas [PERSON_NAME]. Para activar la función de ar…" at bounding box center [520, 410] width 974 height 493
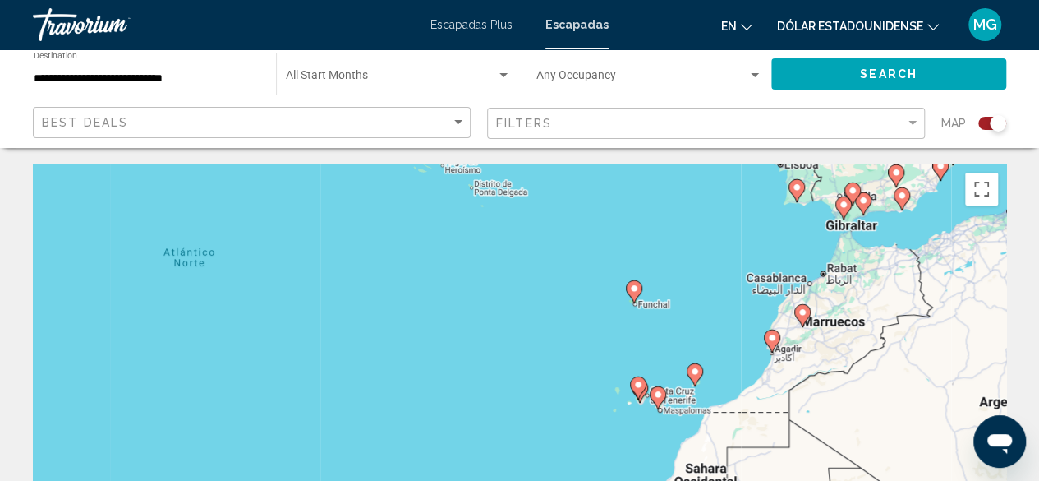
click at [632, 290] on image "Contenido principal" at bounding box center [634, 288] width 10 height 10
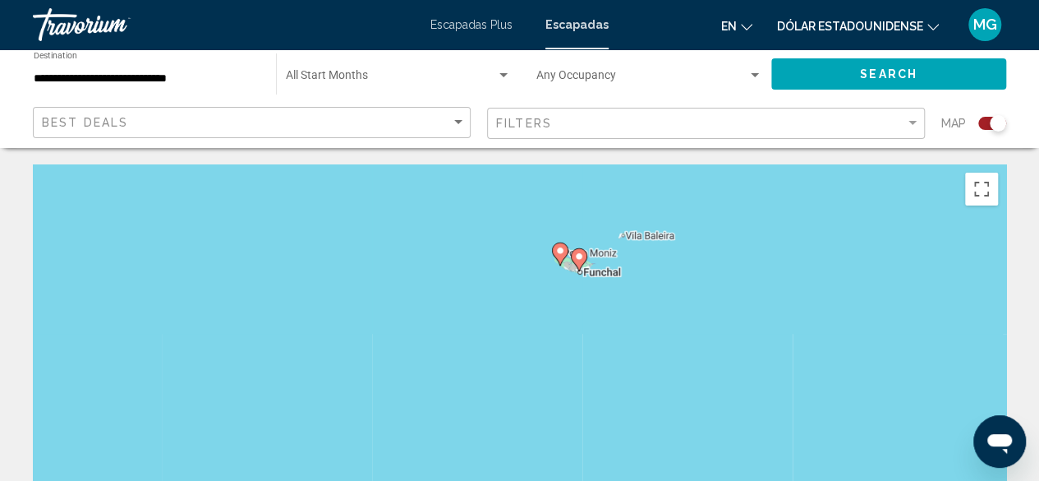
drag, startPoint x: 679, startPoint y: 435, endPoint x: 743, endPoint y: 288, distance: 159.7
click at [743, 288] on div "Para desplazarte, pulsa las teclas [PERSON_NAME]. Para activar la función de ar…" at bounding box center [520, 410] width 974 height 493
drag, startPoint x: 677, startPoint y: 377, endPoint x: 721, endPoint y: 252, distance: 132.3
click at [717, 264] on div "Para desplazarte, pulsa las teclas [PERSON_NAME]. Para activar la función de ar…" at bounding box center [520, 410] width 974 height 493
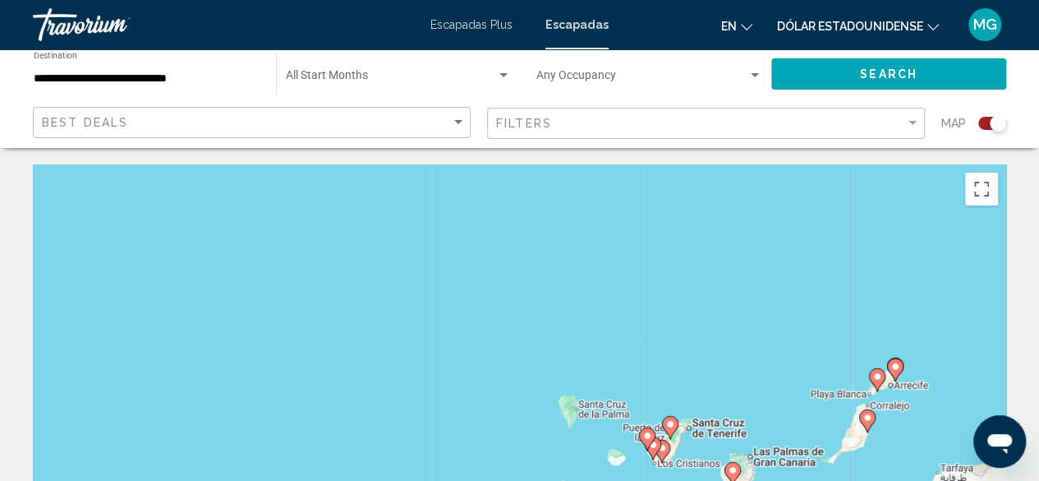
drag, startPoint x: 703, startPoint y: 353, endPoint x: 706, endPoint y: 172, distance: 181.6
click at [707, 173] on div "Para desplazarte, pulsa las teclas [PERSON_NAME]. Para activar la función de ar…" at bounding box center [520, 410] width 974 height 493
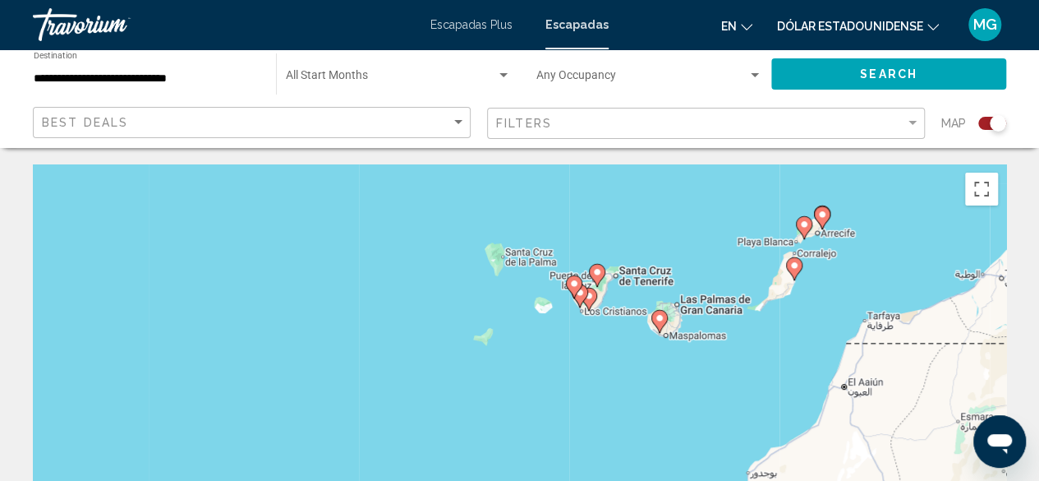
drag, startPoint x: 814, startPoint y: 316, endPoint x: 736, endPoint y: 345, distance: 83.5
click at [736, 345] on div "Para desplazarte, pulsa las teclas [PERSON_NAME]. Para activar la función de ar…" at bounding box center [520, 410] width 974 height 493
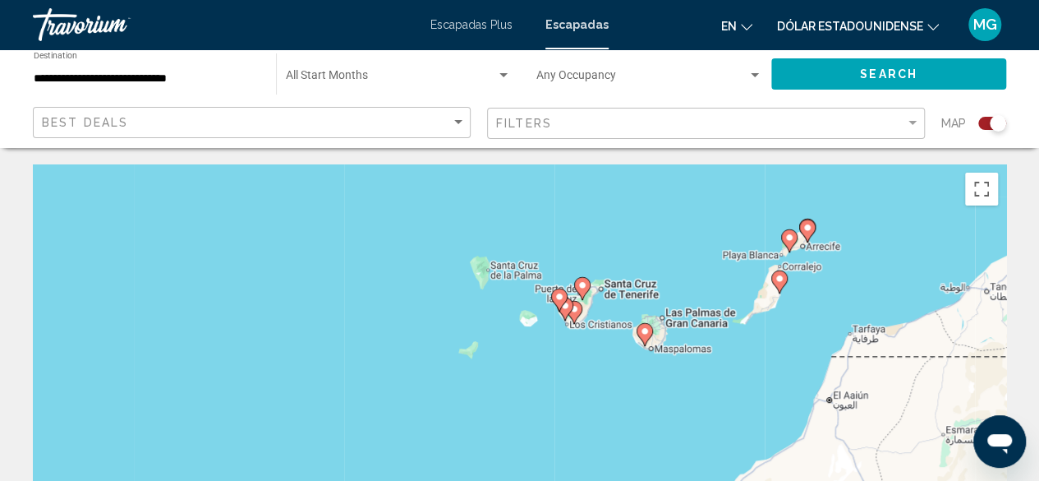
click at [779, 279] on image "Contenido principal" at bounding box center [780, 279] width 10 height 10
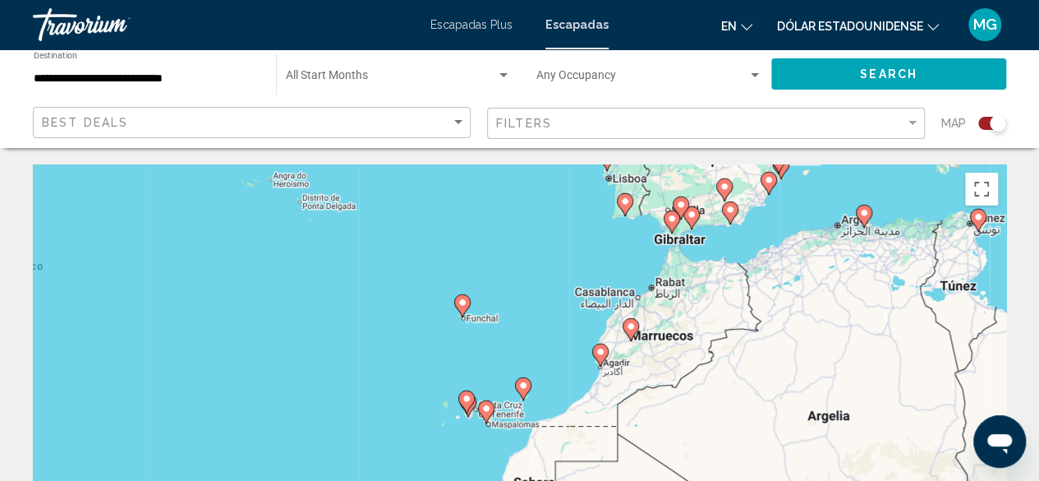
click at [523, 387] on image "Contenido principal" at bounding box center [523, 385] width 10 height 10
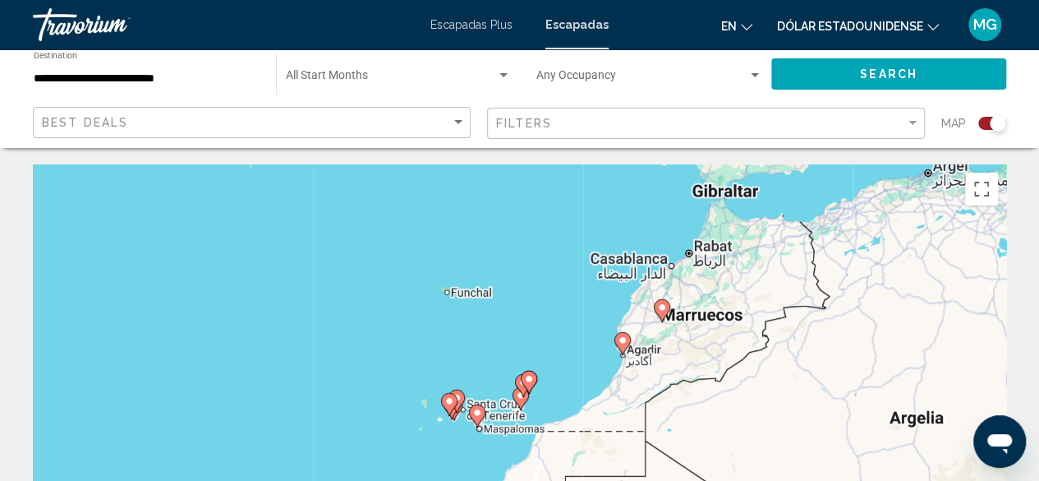
click at [524, 387] on gmp-advanced-marker "Contenido principal" at bounding box center [529, 382] width 16 height 25
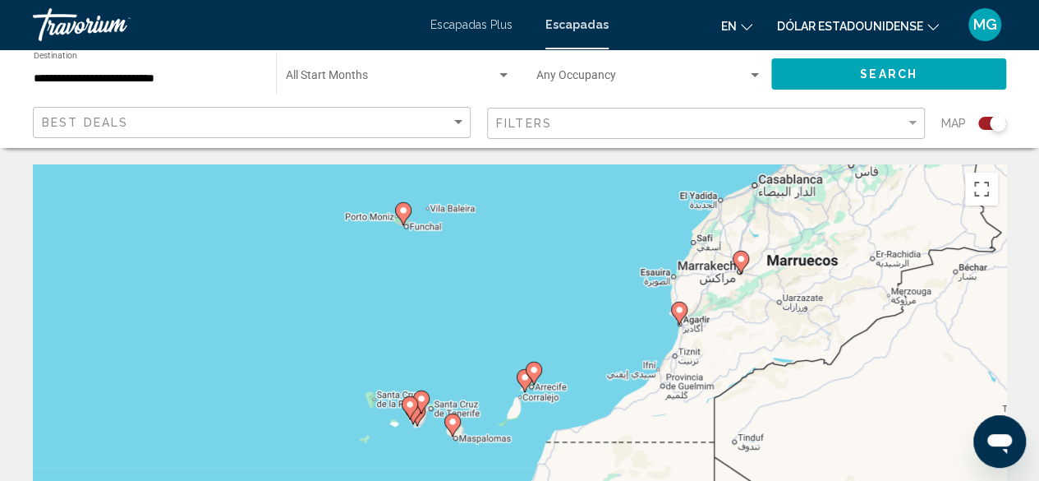
click at [534, 373] on image "Contenido principal" at bounding box center [534, 370] width 10 height 10
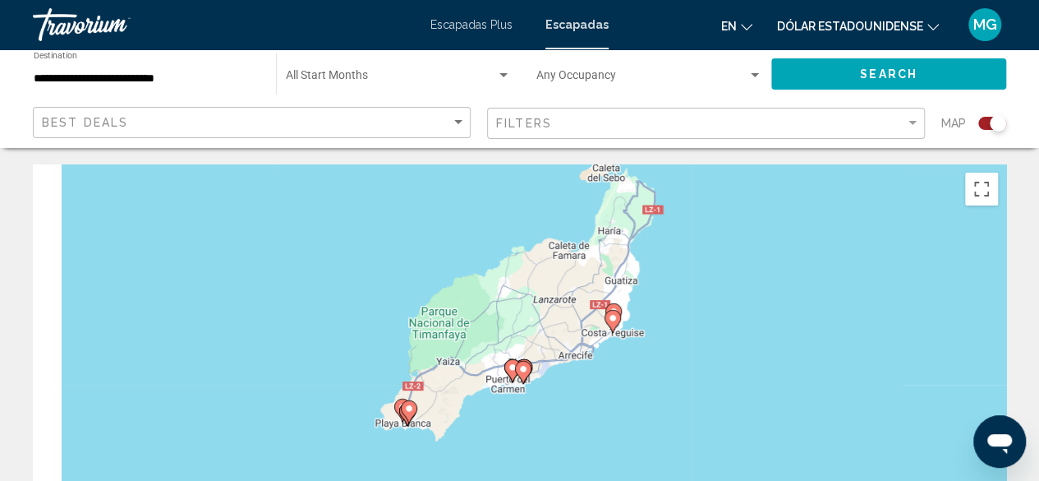
drag, startPoint x: 652, startPoint y: 302, endPoint x: 720, endPoint y: 212, distance: 112.1
click at [719, 213] on div "Para activar la función de arrastre con el teclado, pulsa Alt + Intro. Cuando h…" at bounding box center [520, 410] width 974 height 493
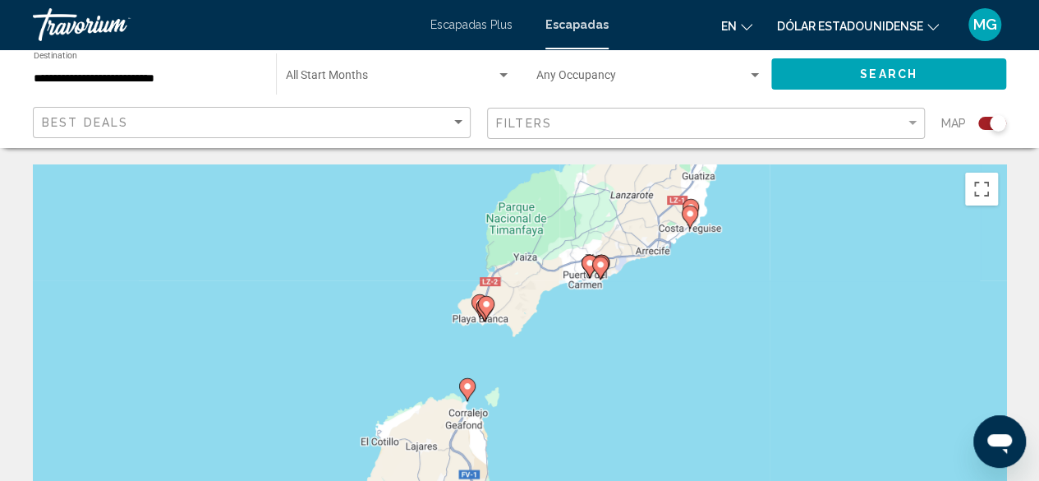
click at [486, 305] on image "Contenido principal" at bounding box center [487, 304] width 10 height 10
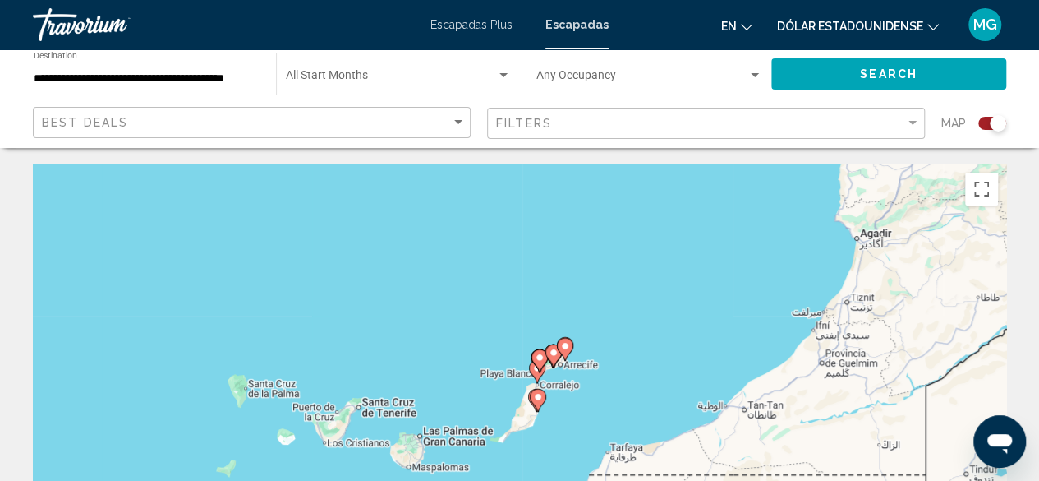
drag, startPoint x: 598, startPoint y: 327, endPoint x: 665, endPoint y: 174, distance: 166.7
click at [665, 175] on div "Para desplazarte, pulsa las teclas [PERSON_NAME]. Para activar la función de ar…" at bounding box center [520, 410] width 974 height 493
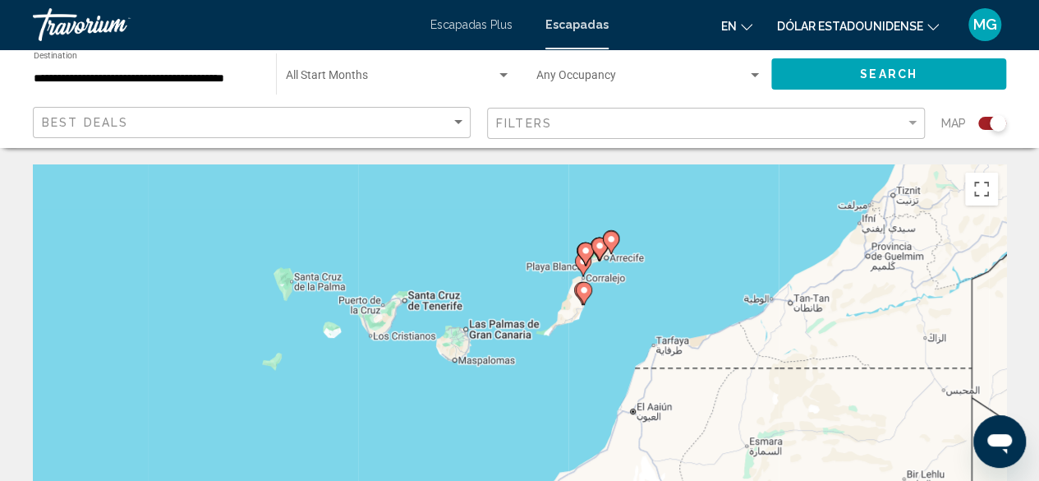
click at [581, 262] on gmp-advanced-marker "Contenido principal" at bounding box center [586, 254] width 16 height 25
type input "**********"
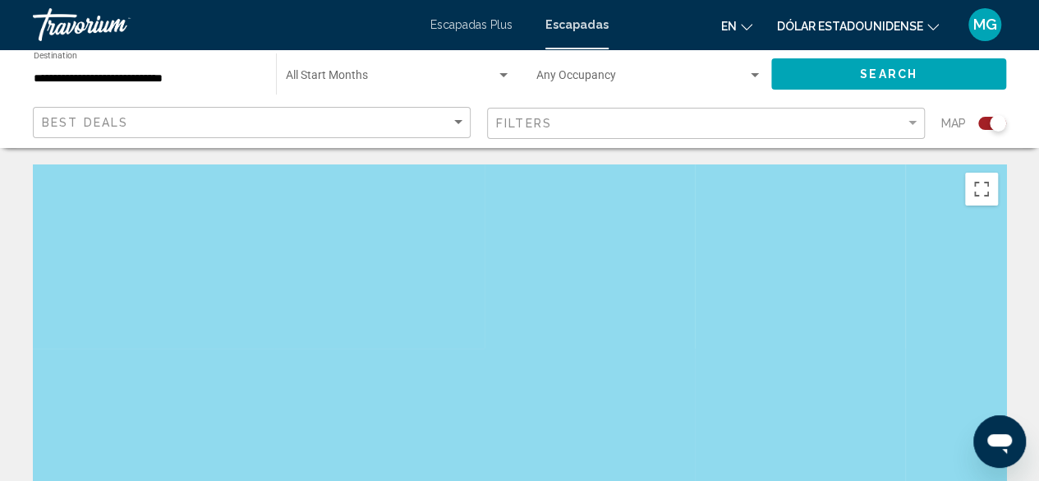
drag, startPoint x: 601, startPoint y: 259, endPoint x: 596, endPoint y: 429, distance: 170.2
click at [596, 428] on div "Para desplazarte, pulsa las teclas [PERSON_NAME]. Para activar la función de ar…" at bounding box center [520, 410] width 974 height 493
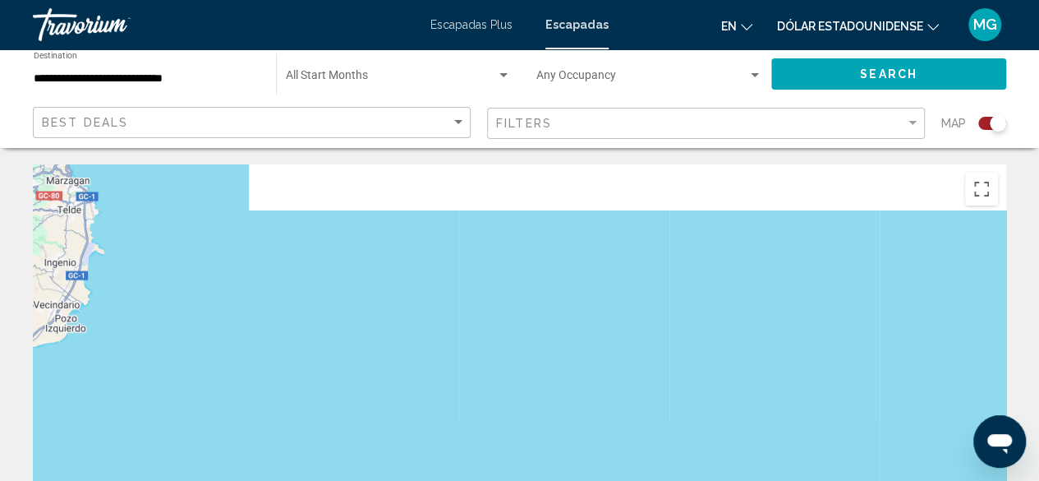
drag, startPoint x: 656, startPoint y: 270, endPoint x: 634, endPoint y: 417, distance: 147.9
click at [634, 417] on div "Para desplazarte, pulsa las teclas [PERSON_NAME]. Para activar la función de ar…" at bounding box center [520, 410] width 974 height 493
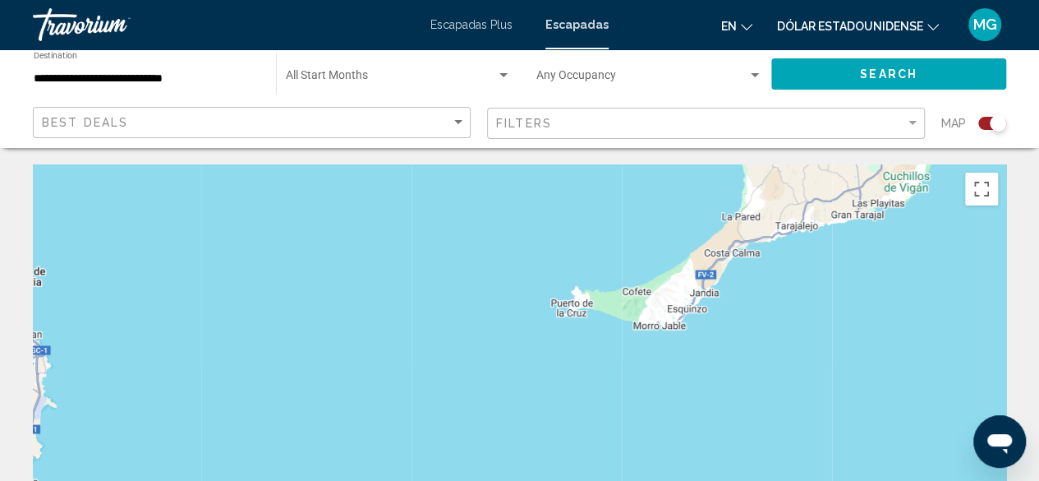
drag, startPoint x: 680, startPoint y: 290, endPoint x: 592, endPoint y: 439, distance: 173.2
click at [592, 439] on div "Para desplazarte, pulsa las teclas [PERSON_NAME]. Para activar la función de ar…" at bounding box center [520, 410] width 974 height 493
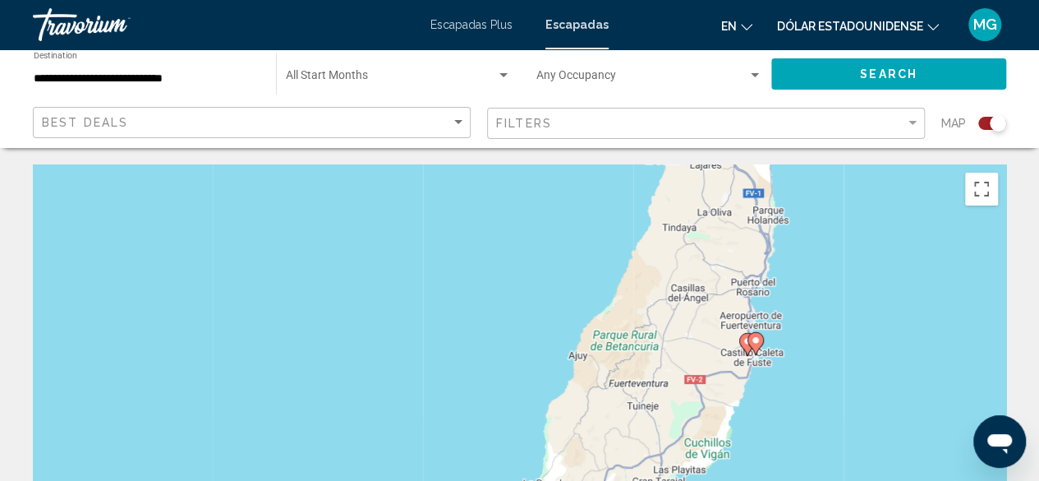
drag, startPoint x: 735, startPoint y: 303, endPoint x: 625, endPoint y: 424, distance: 163.4
click at [625, 424] on div "Para desplazarte, pulsa las teclas [PERSON_NAME]. Para activar la función de ar…" at bounding box center [520, 410] width 974 height 493
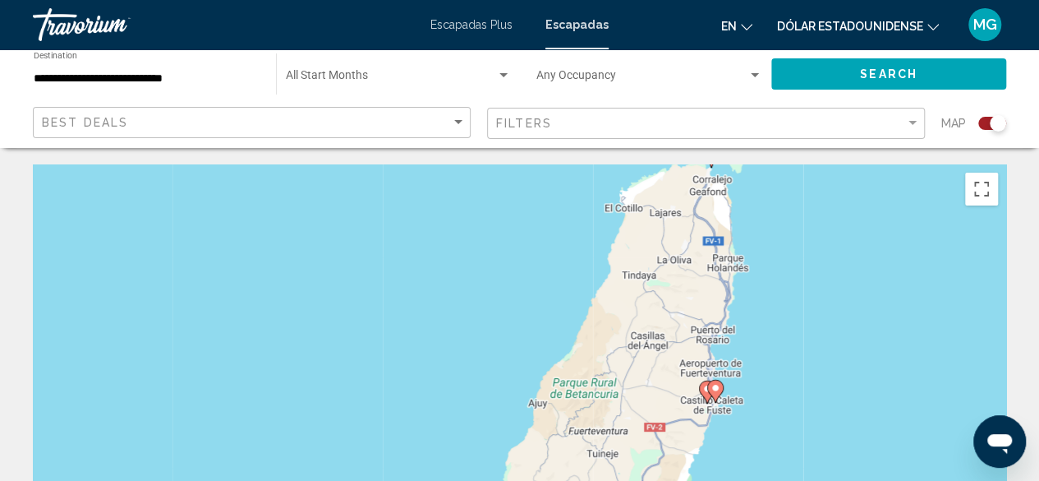
drag, startPoint x: 730, startPoint y: 290, endPoint x: 613, endPoint y: 433, distance: 184.5
click at [613, 433] on div "Para desplazarte, pulsa las teclas [PERSON_NAME]. Para activar la función de ar…" at bounding box center [520, 410] width 974 height 493
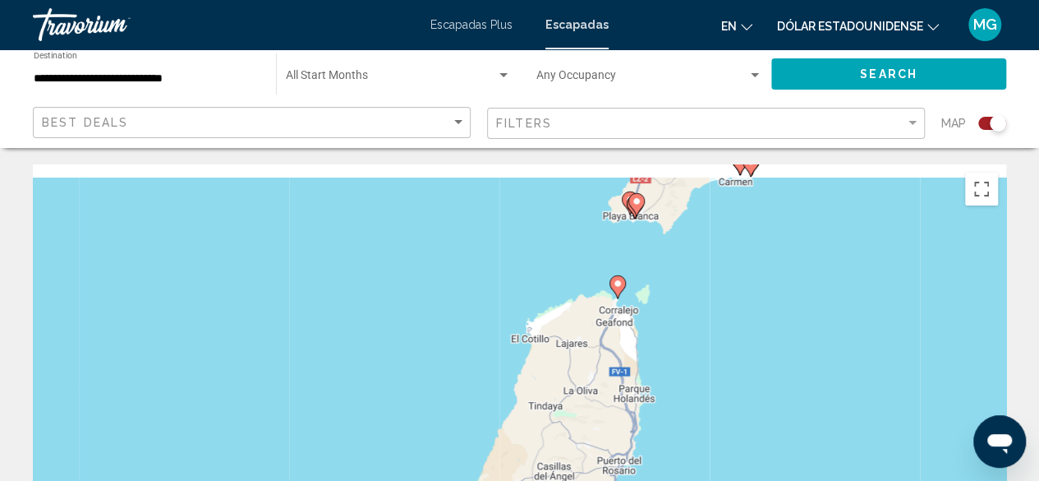
drag, startPoint x: 690, startPoint y: 295, endPoint x: 693, endPoint y: 336, distance: 41.2
click at [692, 362] on div "Para desplazarte, pulsa las teclas [PERSON_NAME]. Para activar la función de ar…" at bounding box center [520, 410] width 974 height 493
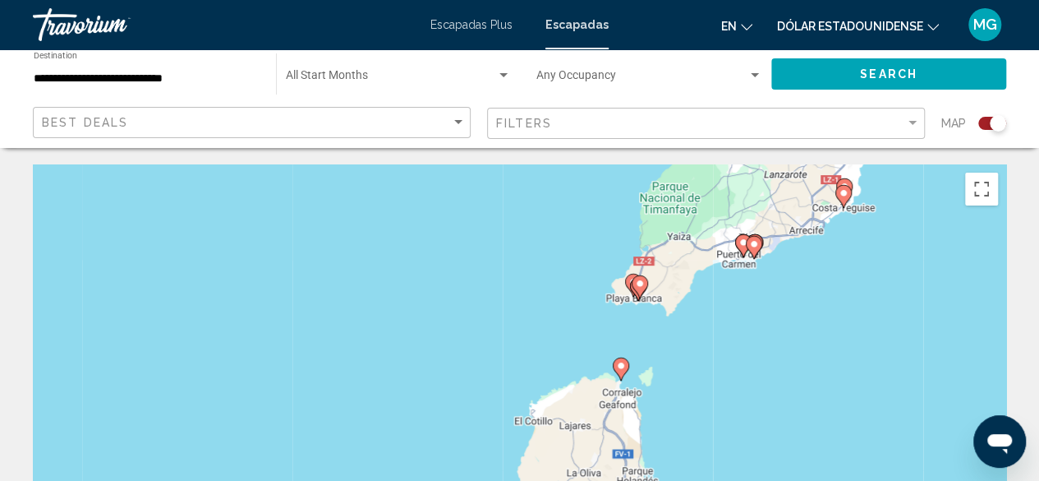
click at [639, 282] on image "Contenido principal" at bounding box center [640, 284] width 10 height 10
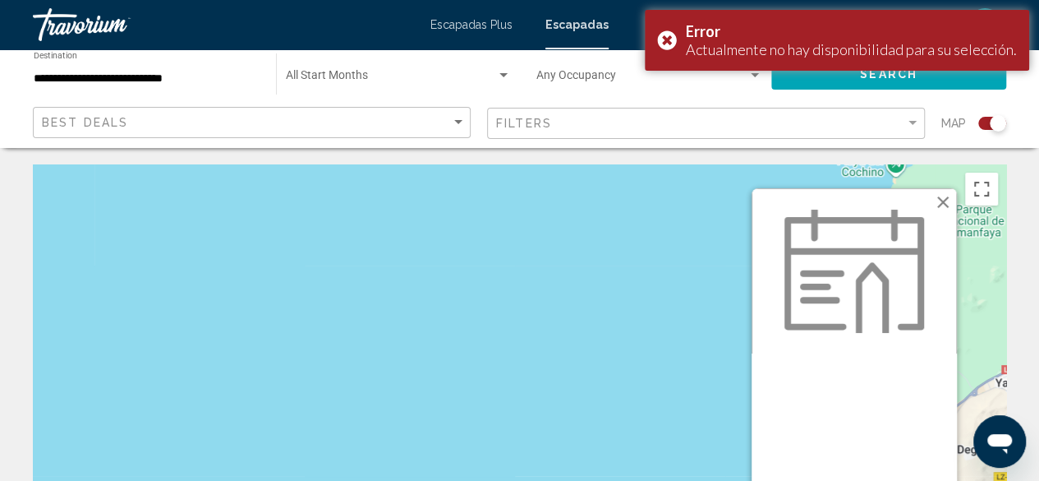
click at [944, 200] on button "Cerrar" at bounding box center [943, 202] width 25 height 25
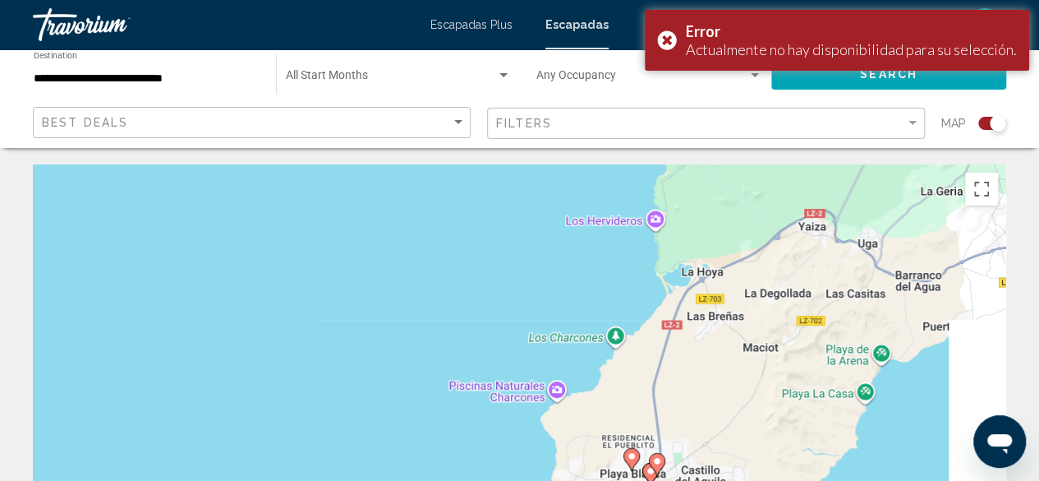
drag, startPoint x: 770, startPoint y: 361, endPoint x: 574, endPoint y: 203, distance: 251.9
click at [562, 197] on div "Para activar la función de arrastre con el teclado, pulsa Alt + Intro. Cuando h…" at bounding box center [520, 410] width 974 height 493
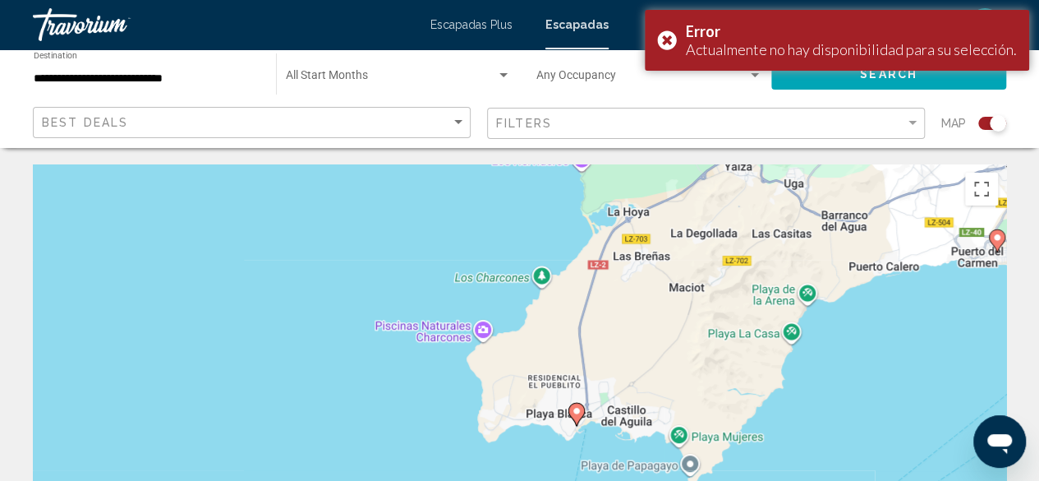
drag, startPoint x: 654, startPoint y: 366, endPoint x: 578, endPoint y: 260, distance: 130.0
click at [578, 260] on div "Para activar la función de arrastre con el teclado, pulsa Alt + Intro. Cuando h…" at bounding box center [520, 410] width 974 height 493
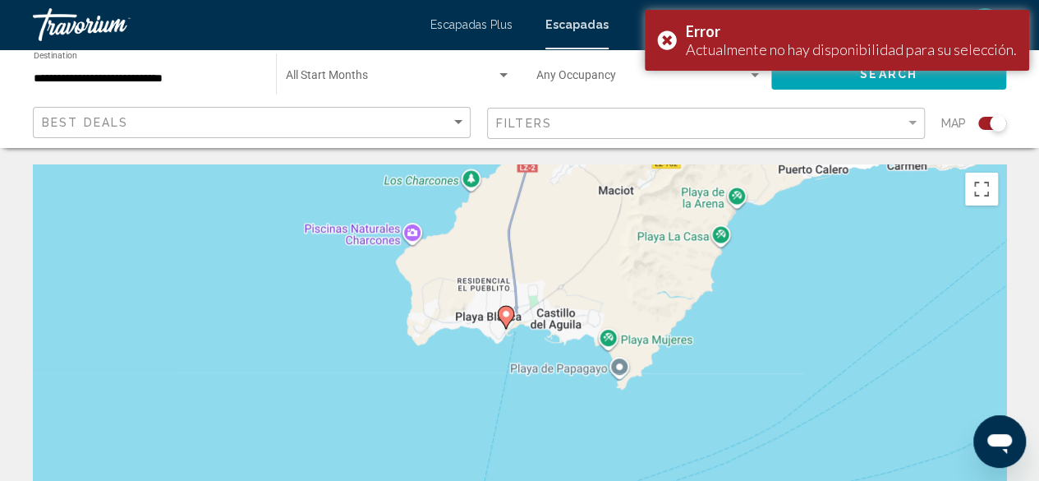
click at [506, 323] on icon "Contenido principal" at bounding box center [505, 316] width 15 height 21
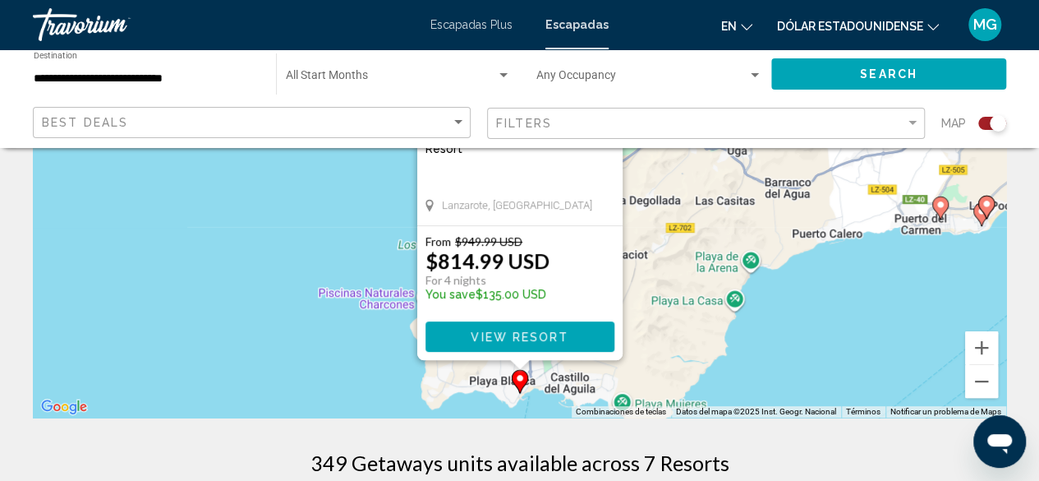
scroll to position [247, 0]
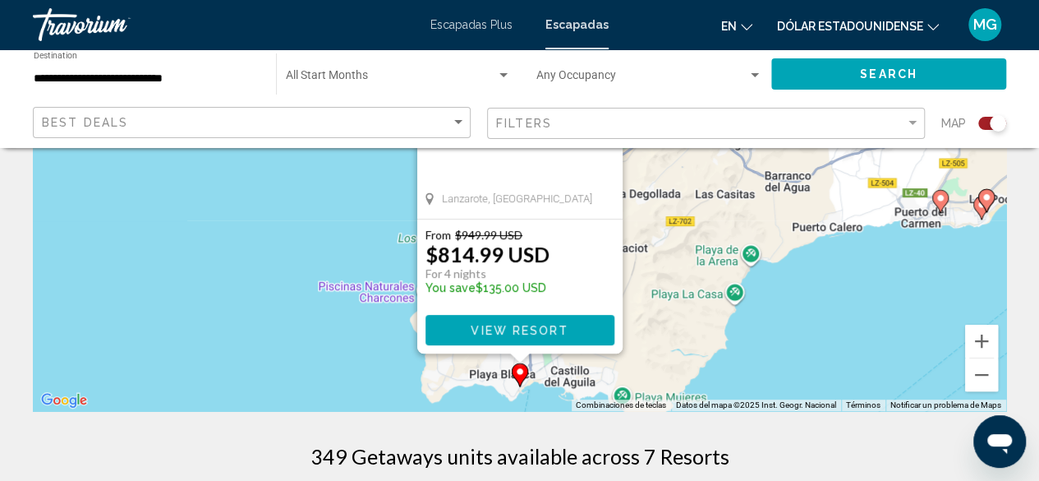
click at [515, 331] on span "View Resort" at bounding box center [520, 330] width 98 height 13
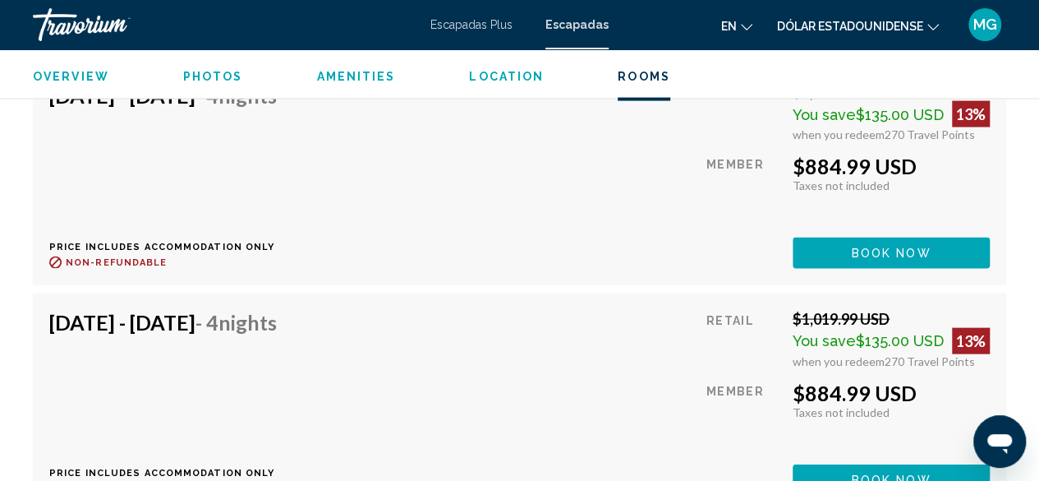
scroll to position [4532, 0]
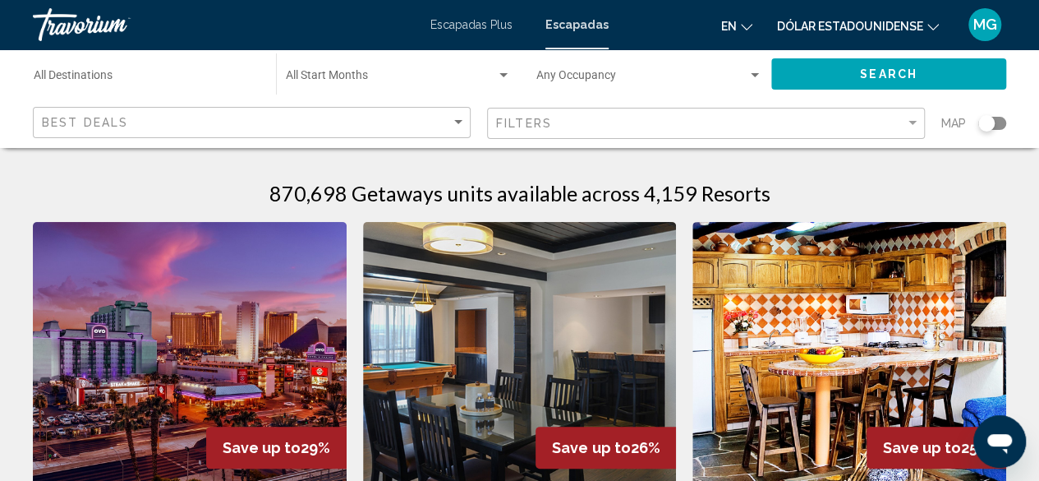
click at [993, 119] on div "Search widget" at bounding box center [987, 123] width 16 height 16
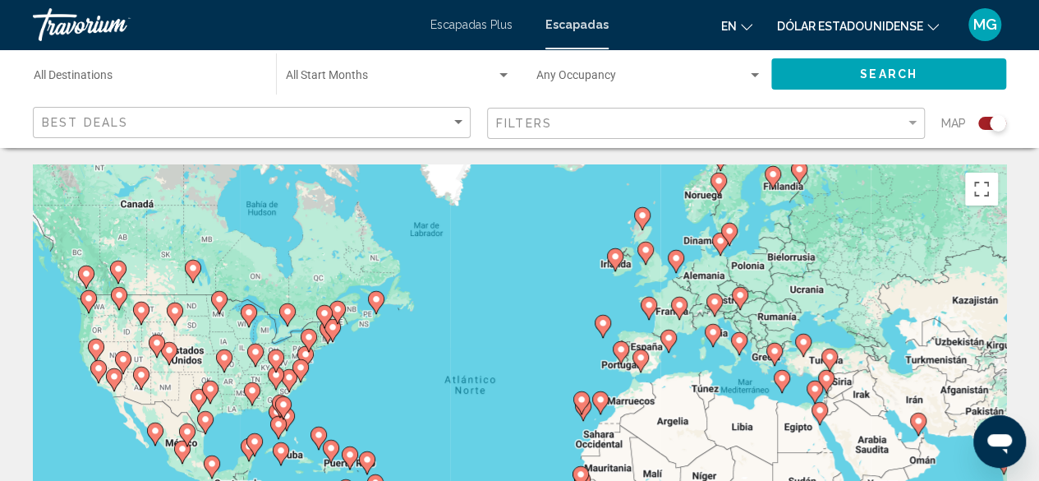
click at [642, 359] on image "Contenido principal" at bounding box center [641, 358] width 10 height 10
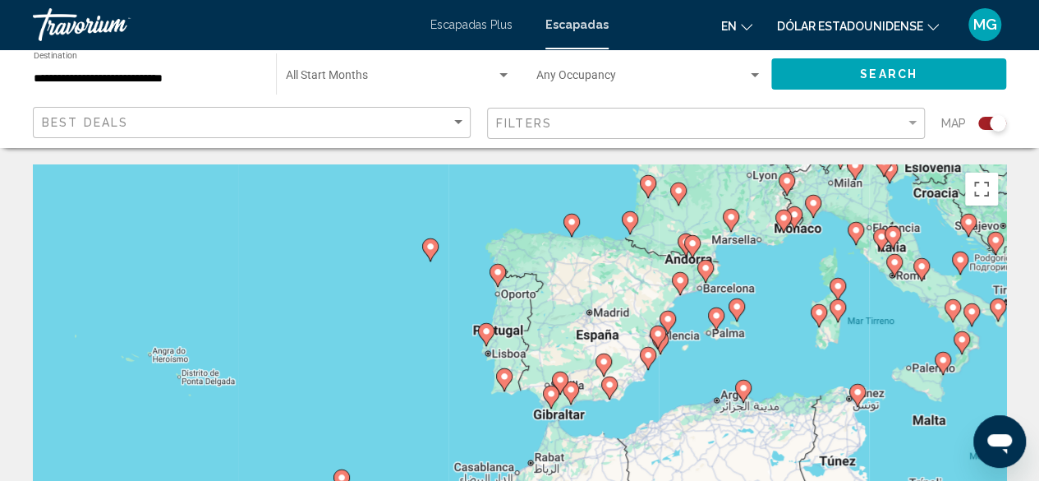
drag, startPoint x: 621, startPoint y: 326, endPoint x: 713, endPoint y: 281, distance: 102.5
click at [713, 281] on div "Para desplazarte, pulsa las teclas [PERSON_NAME]. Para activar la función de ar…" at bounding box center [520, 410] width 974 height 493
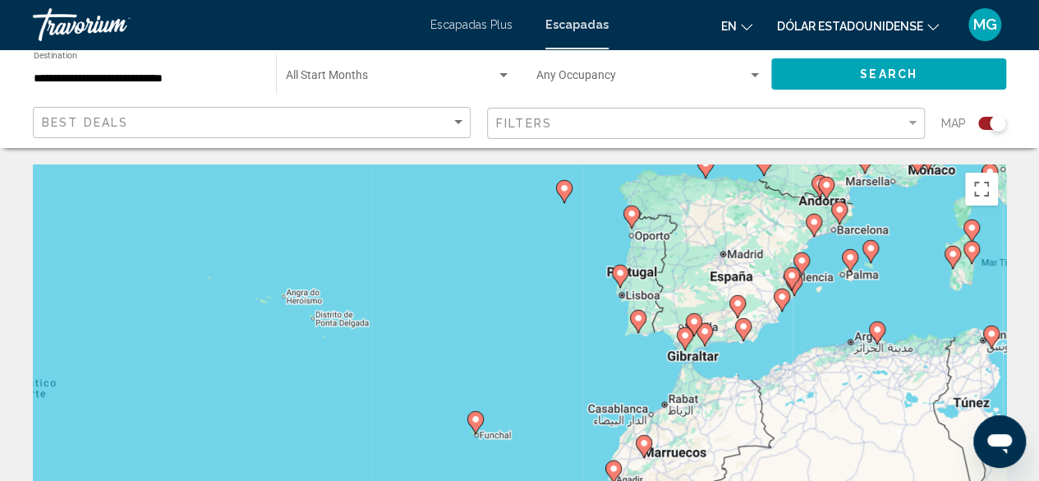
click at [505, 415] on div "Para desplazarte, pulsa las teclas [PERSON_NAME]. Para activar la función de ar…" at bounding box center [520, 410] width 974 height 493
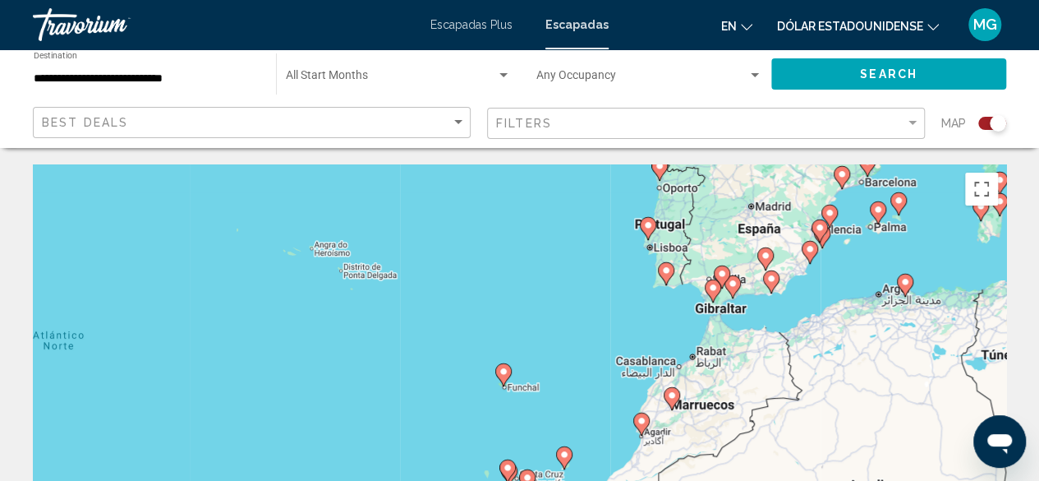
drag, startPoint x: 661, startPoint y: 372, endPoint x: 694, endPoint y: 292, distance: 87.3
click at [694, 292] on div "Para desplazarte, pulsa las teclas [PERSON_NAME]. Para activar la función de ar…" at bounding box center [520, 410] width 974 height 493
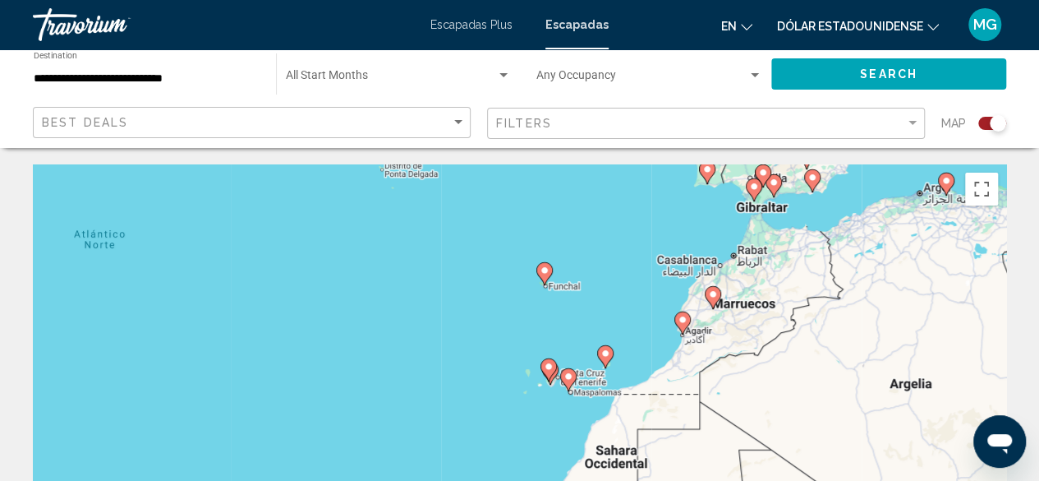
click at [601, 362] on gmp-advanced-marker "Contenido principal" at bounding box center [605, 356] width 16 height 25
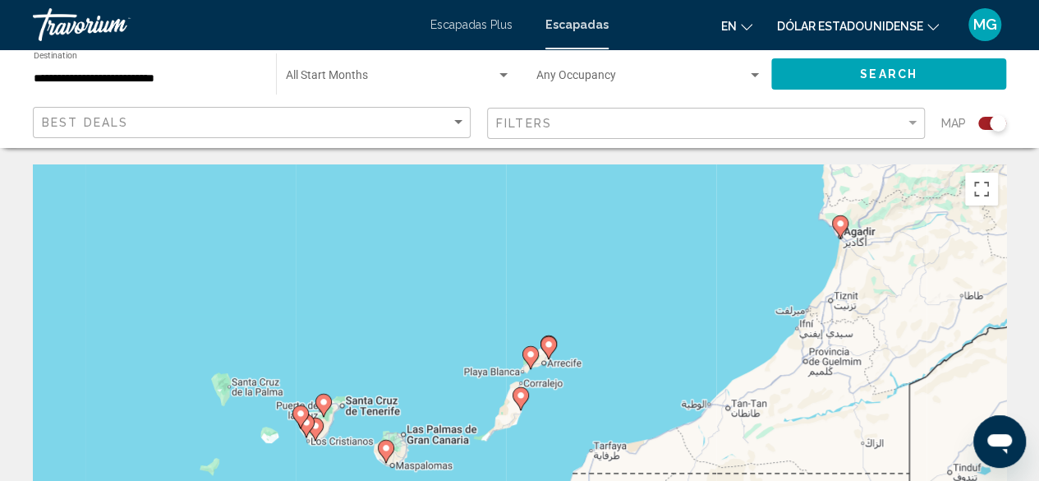
click at [552, 357] on gmp-advanced-marker "Contenido principal" at bounding box center [549, 347] width 16 height 25
type input "**********"
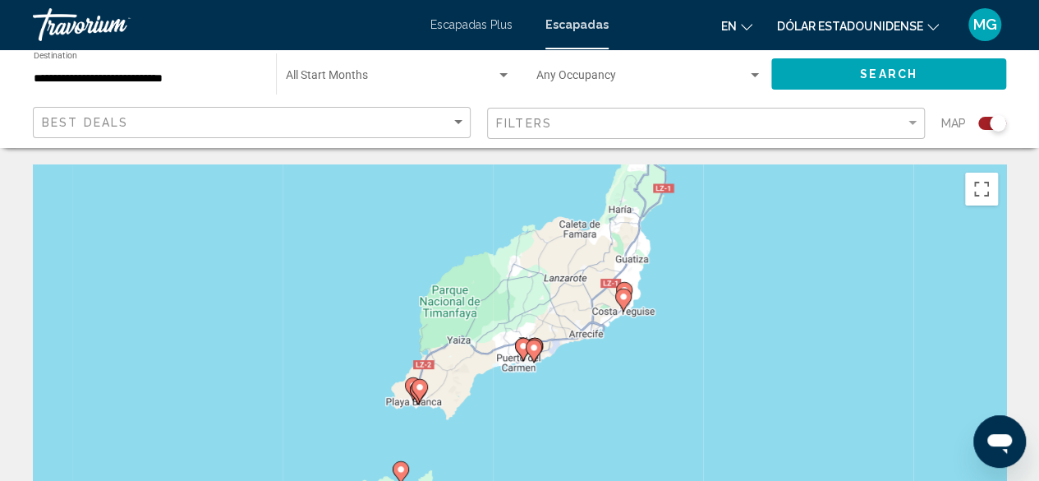
drag, startPoint x: 568, startPoint y: 394, endPoint x: 675, endPoint y: 288, distance: 149.9
click at [674, 289] on div "Para activar la función de arrastre con el teclado, pulsa Alt + Intro. Cuando h…" at bounding box center [520, 410] width 974 height 493
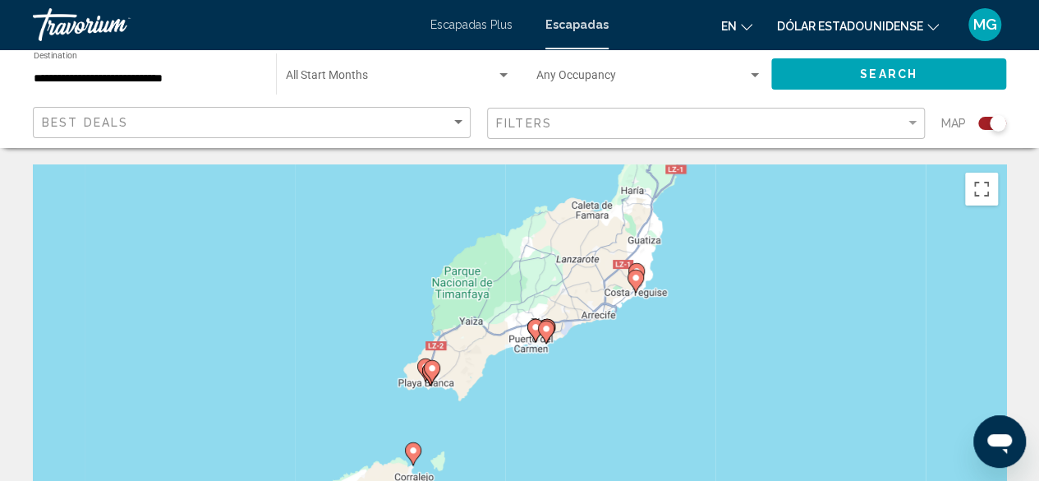
click at [633, 282] on image "Contenido principal" at bounding box center [636, 278] width 10 height 10
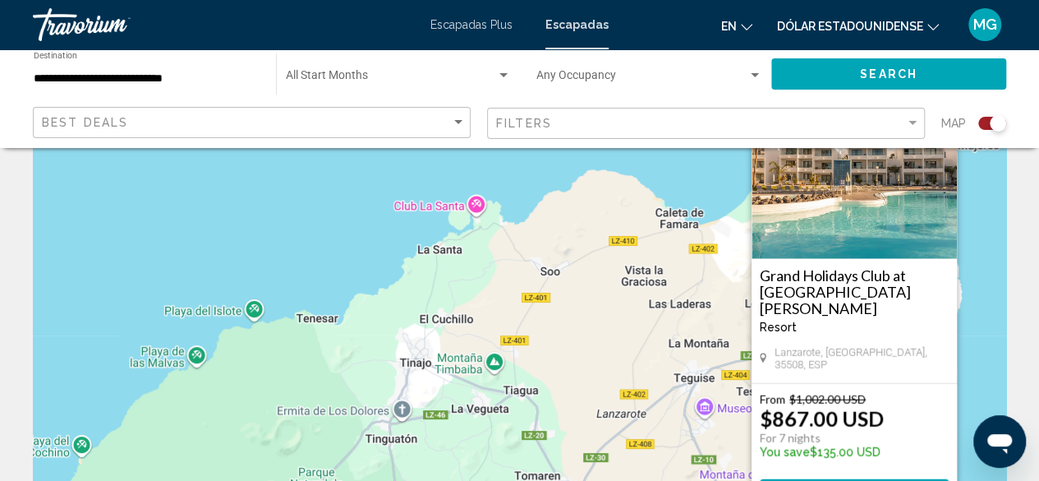
scroll to position [164, 0]
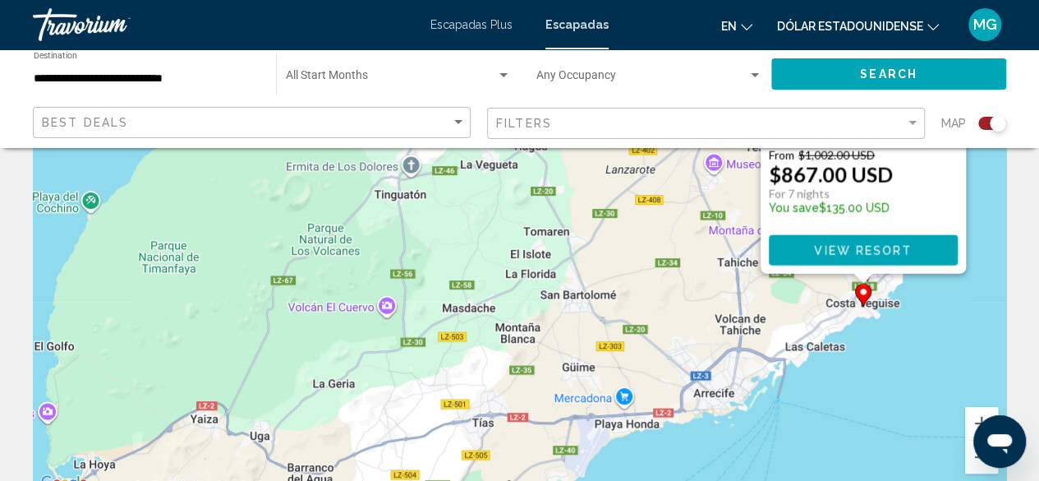
drag, startPoint x: 647, startPoint y: 357, endPoint x: 595, endPoint y: 166, distance: 198.5
click at [595, 166] on div "Para activar la función de arrastre con el teclado, pulsa Alt + Intro. Cuando h…" at bounding box center [520, 246] width 974 height 493
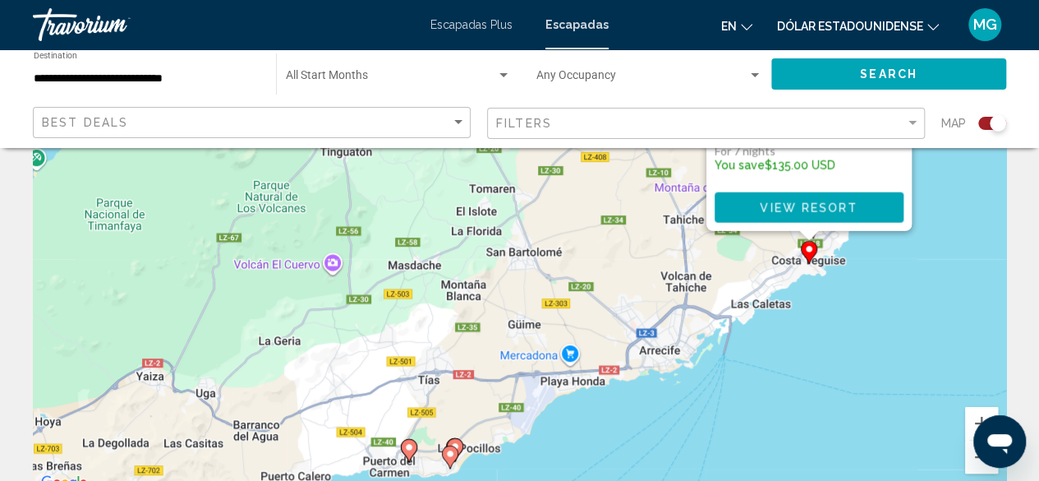
click at [408, 450] on image "Contenido principal" at bounding box center [409, 447] width 10 height 10
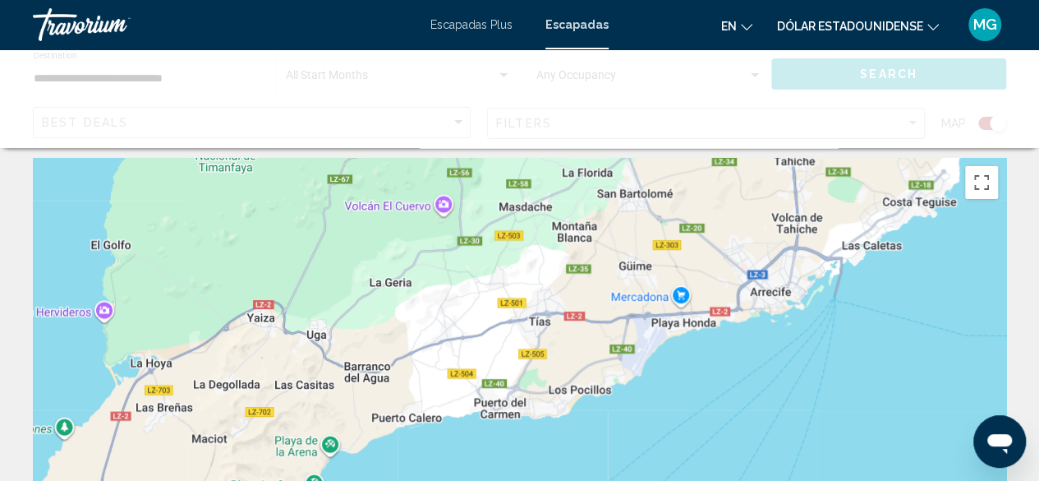
scroll to position [0, 0]
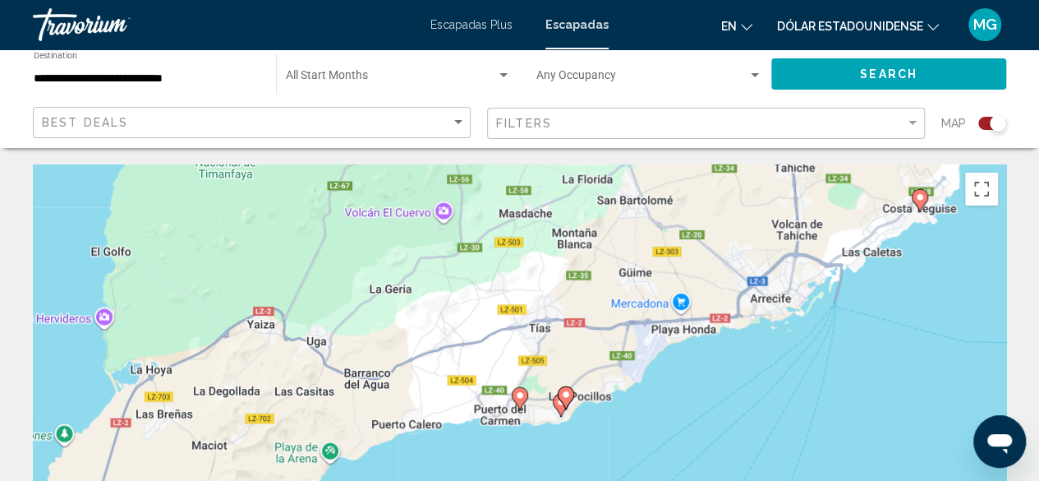
click at [516, 397] on image "Contenido principal" at bounding box center [520, 395] width 10 height 10
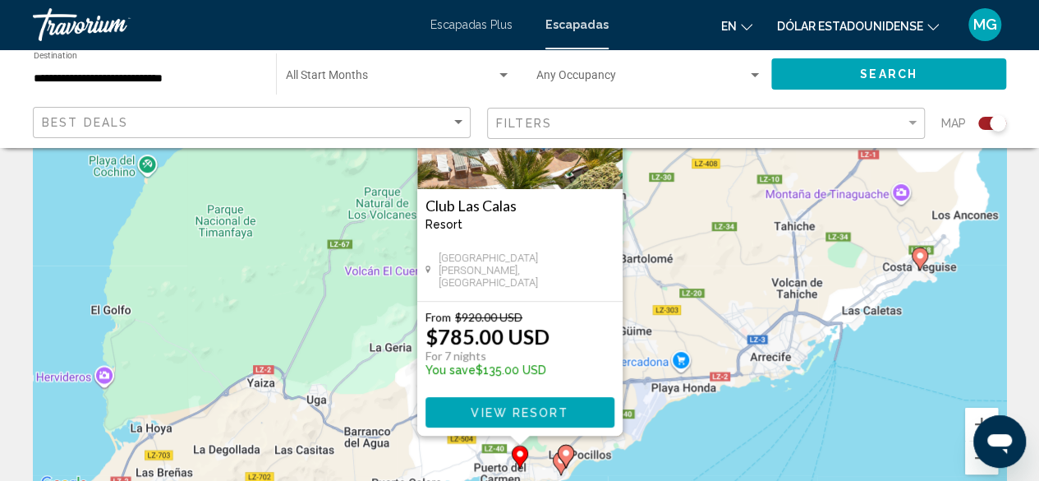
scroll to position [164, 0]
click at [518, 405] on span "View Resort" at bounding box center [520, 411] width 98 height 13
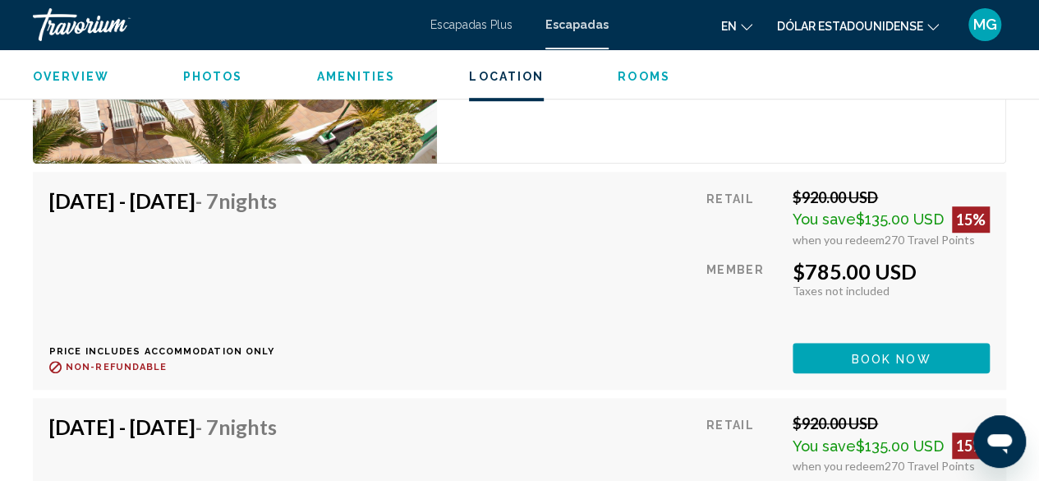
scroll to position [3815, 0]
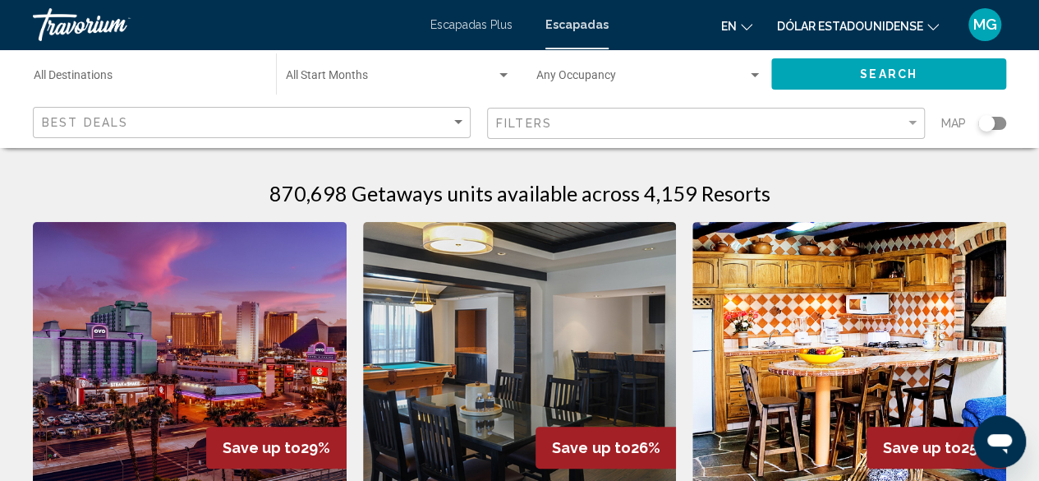
click at [1000, 121] on div "Search widget" at bounding box center [993, 123] width 28 height 13
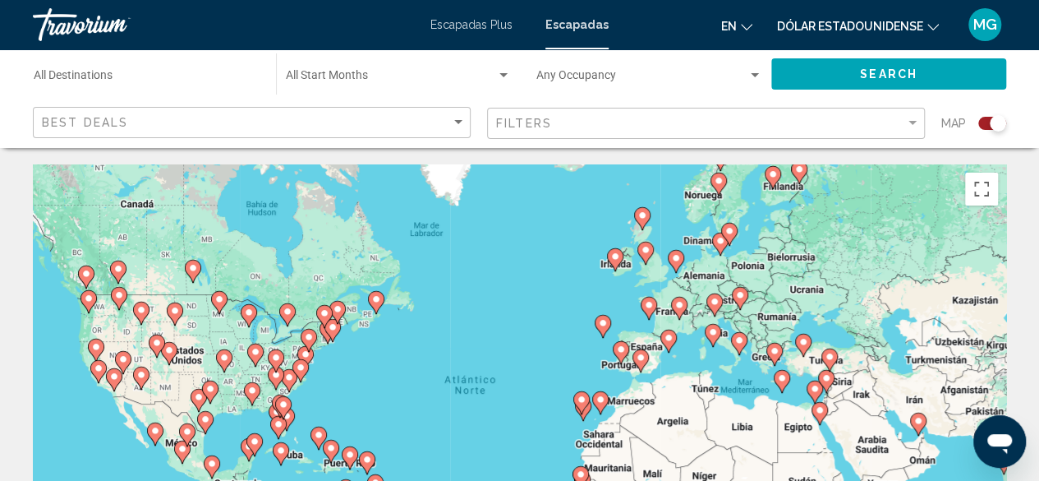
click at [782, 330] on div "Para activar la función de arrastre con el teclado, pulsa Alt + Intro. Cuando h…" at bounding box center [520, 410] width 974 height 493
click at [735, 339] on image "Contenido principal" at bounding box center [740, 340] width 10 height 10
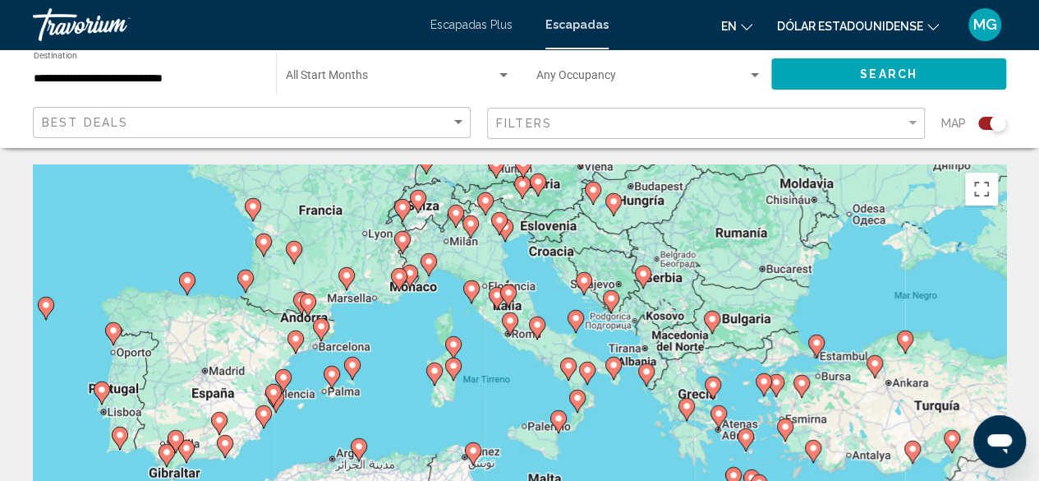
drag, startPoint x: 671, startPoint y: 293, endPoint x: 704, endPoint y: 283, distance: 35.1
click at [705, 283] on div "Para desplazarte, pulsa las teclas [PERSON_NAME]. Para activar la función de ar…" at bounding box center [520, 410] width 974 height 493
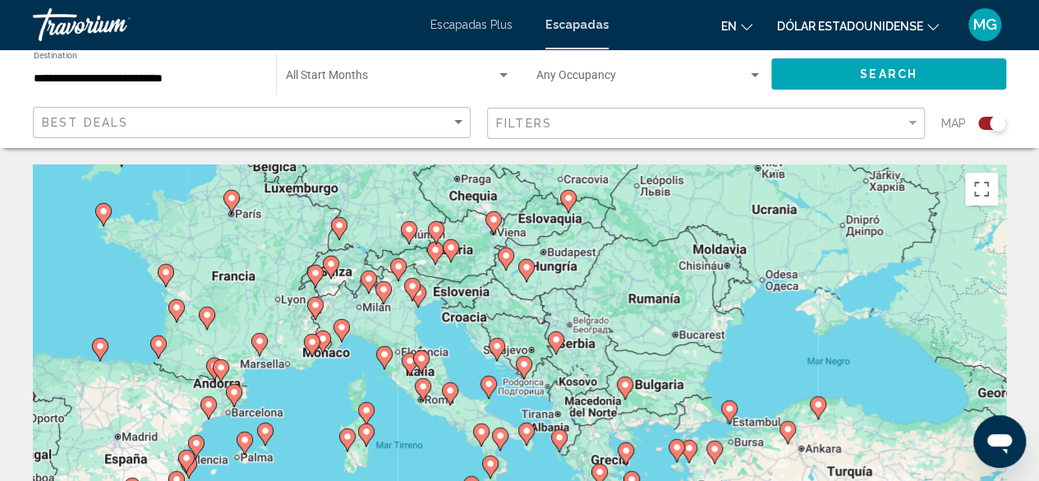
click at [645, 306] on div "Para desplazarte, pulsa las teclas [PERSON_NAME]. Para activar la función de ar…" at bounding box center [520, 410] width 974 height 493
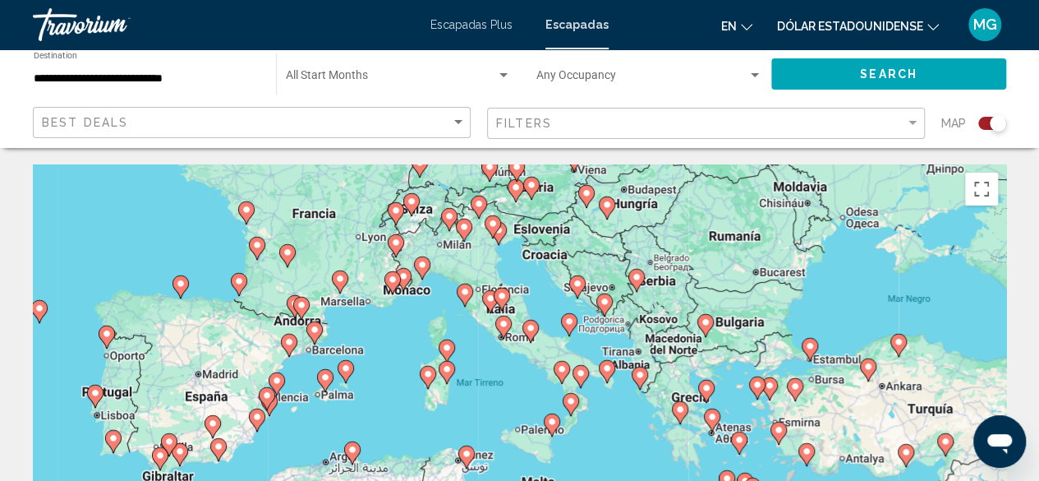
drag, startPoint x: 675, startPoint y: 292, endPoint x: 707, endPoint y: 249, distance: 53.4
click at [707, 249] on div "Para desplazarte, pulsa las teclas [PERSON_NAME]. Para activar la función de ar…" at bounding box center [520, 410] width 974 height 493
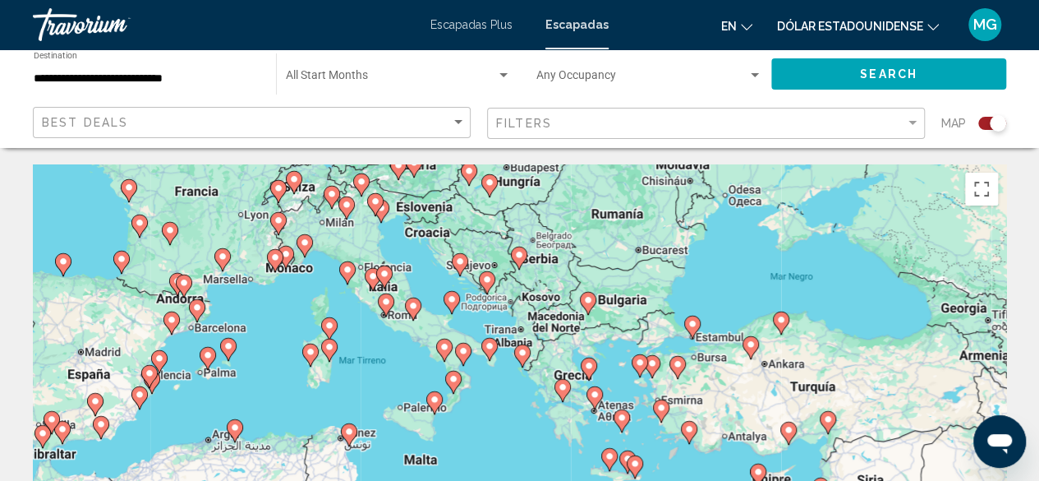
drag, startPoint x: 838, startPoint y: 392, endPoint x: 713, endPoint y: 369, distance: 127.0
click at [716, 371] on div "Para desplazarte, pulsa las teclas [PERSON_NAME]. Para activar la función de ar…" at bounding box center [520, 410] width 974 height 493
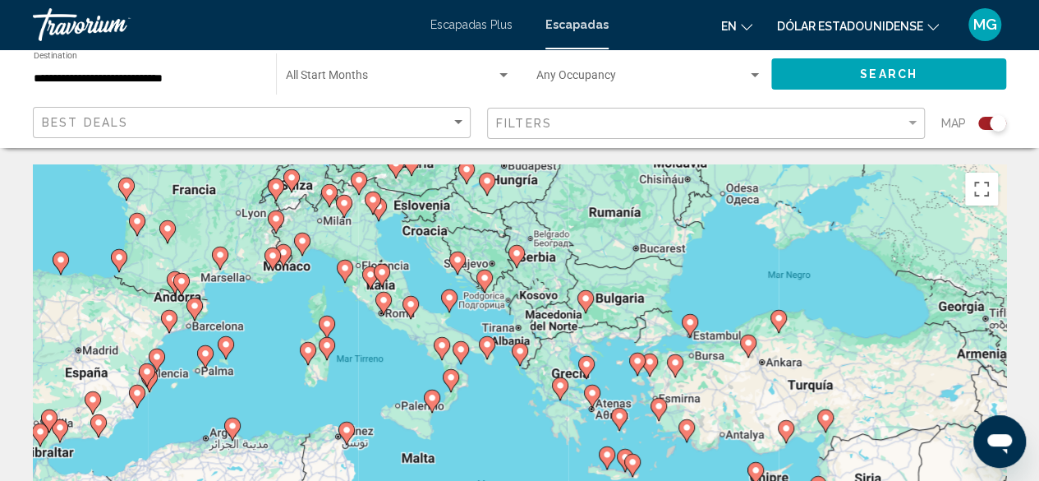
click at [558, 389] on image "Contenido principal" at bounding box center [560, 385] width 10 height 10
type input "**********"
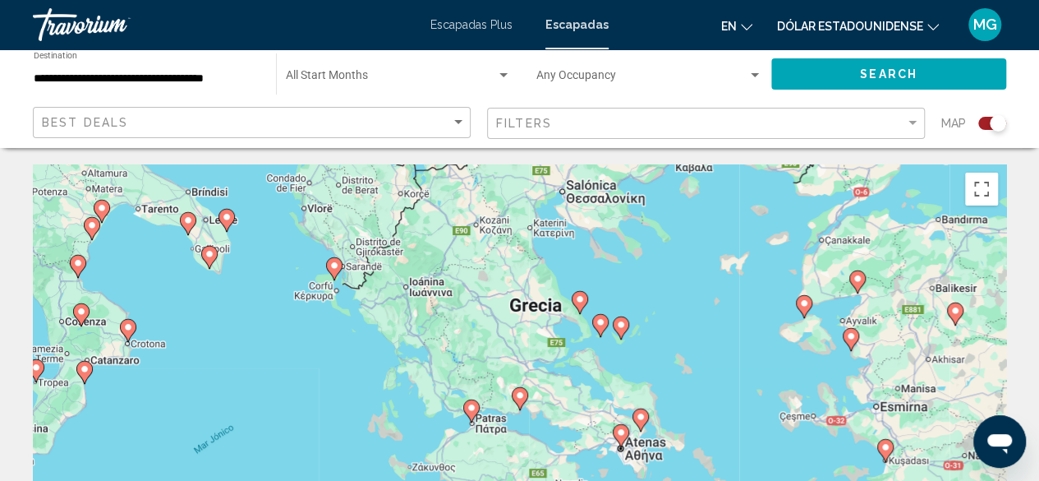
click at [623, 430] on image "Contenido principal" at bounding box center [621, 432] width 10 height 10
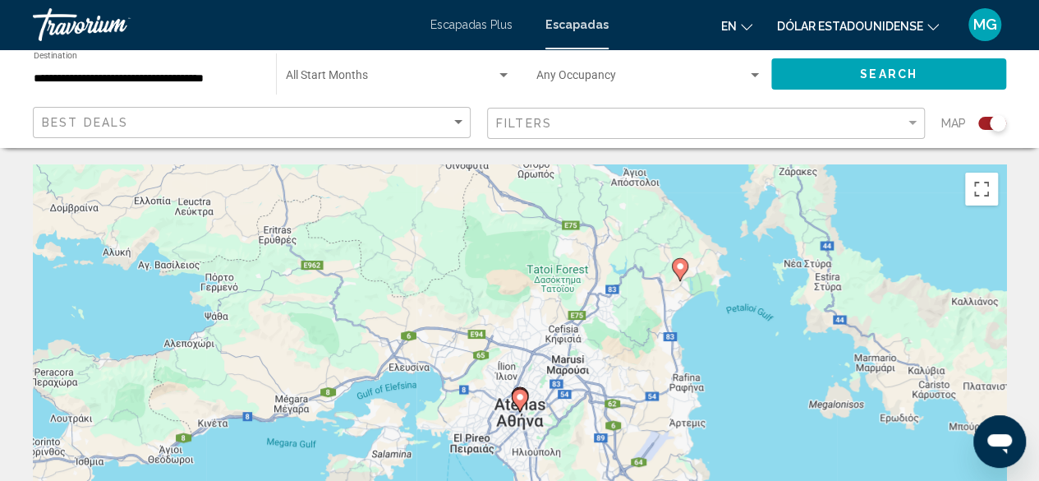
click at [522, 403] on icon "Contenido principal" at bounding box center [519, 399] width 15 height 21
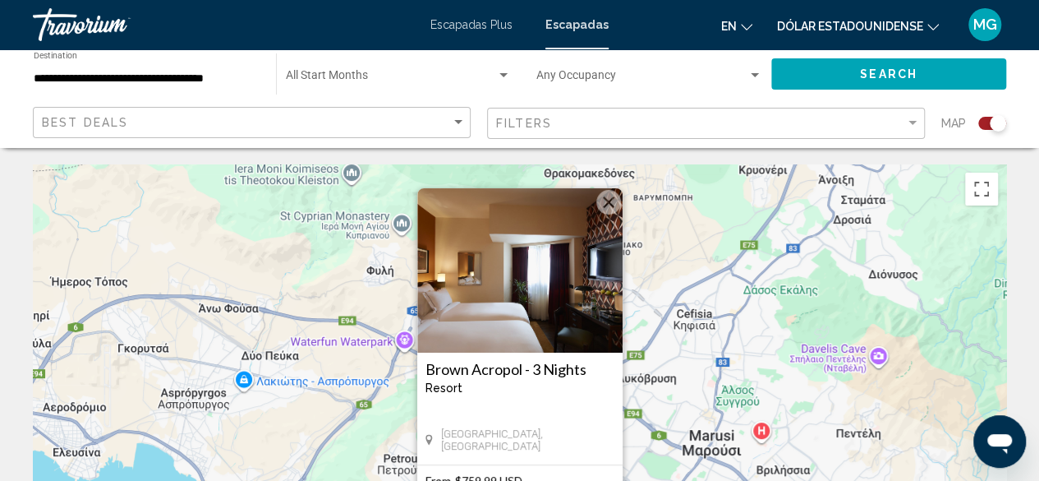
click at [601, 204] on button "Cerrar" at bounding box center [609, 202] width 25 height 25
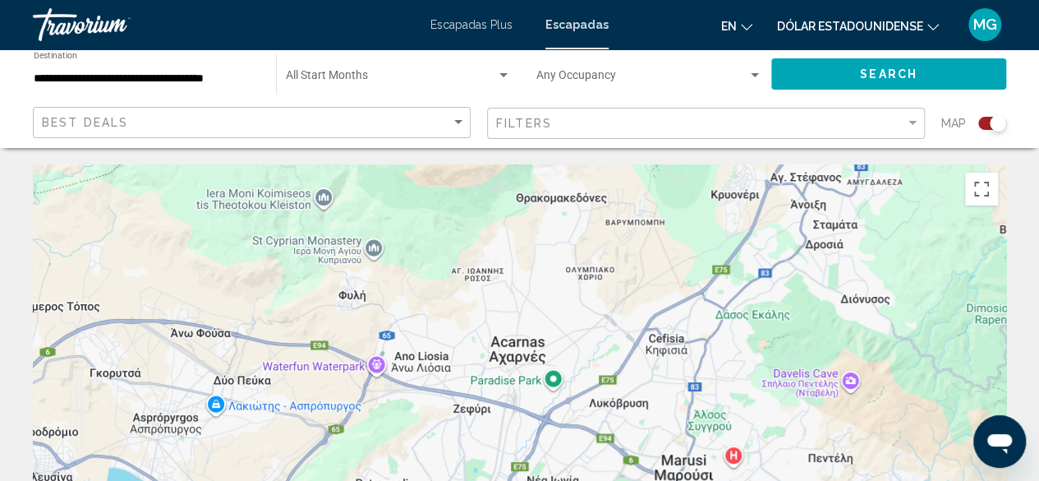
drag, startPoint x: 662, startPoint y: 257, endPoint x: 609, endPoint y: 320, distance: 82.2
click at [609, 320] on div "Para desplazarte, pulsa las teclas [PERSON_NAME]. Para activar la función de ar…" at bounding box center [520, 410] width 974 height 493
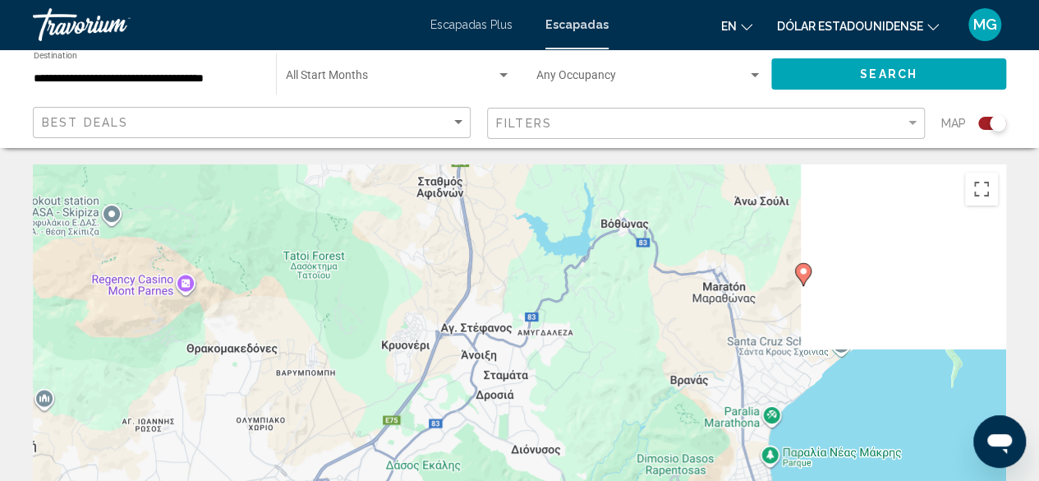
drag, startPoint x: 791, startPoint y: 281, endPoint x: 576, endPoint y: 343, distance: 223.9
click at [566, 344] on div "Para activar la función de arrastre con el teclado, pulsa Alt + Intro. Cuando h…" at bounding box center [520, 410] width 974 height 493
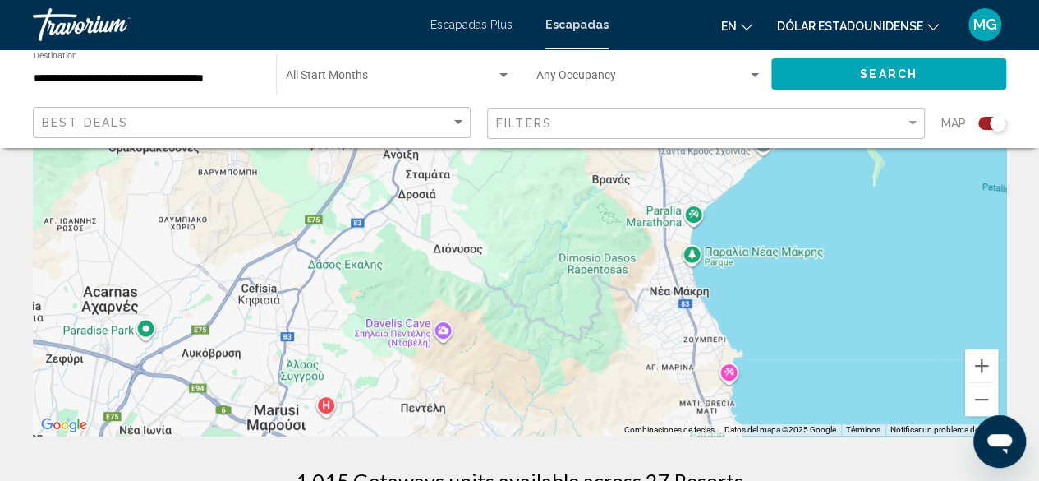
scroll to position [247, 0]
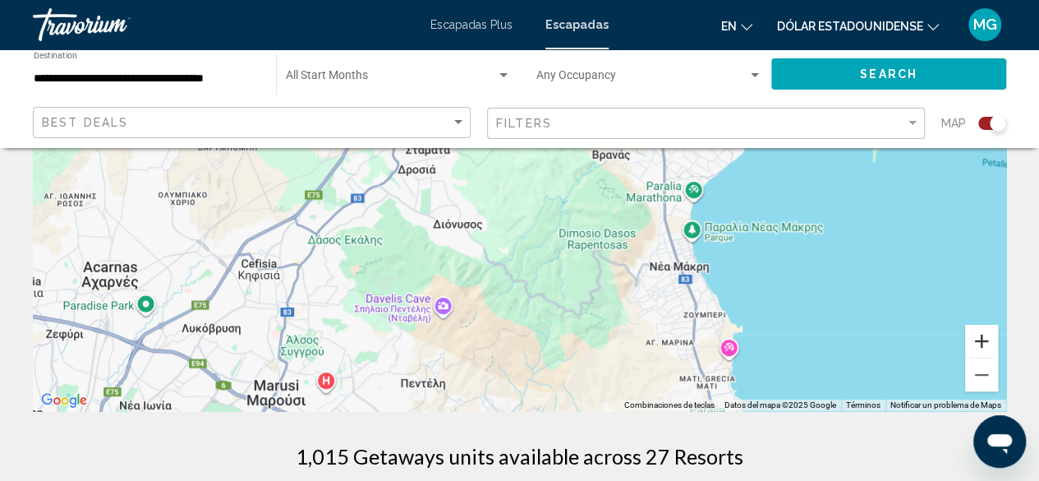
click at [982, 336] on button "Ampliar" at bounding box center [981, 341] width 33 height 33
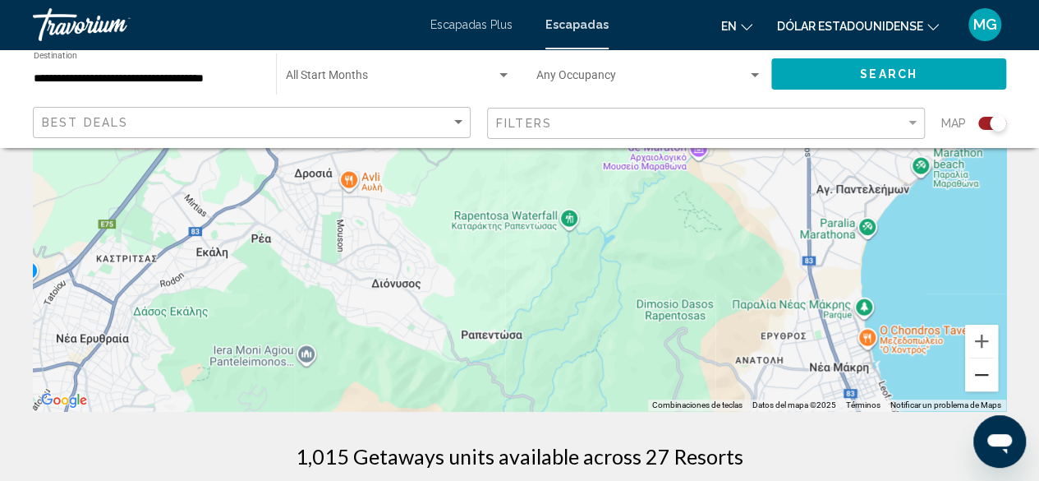
click at [981, 371] on button "Reducir" at bounding box center [981, 374] width 33 height 33
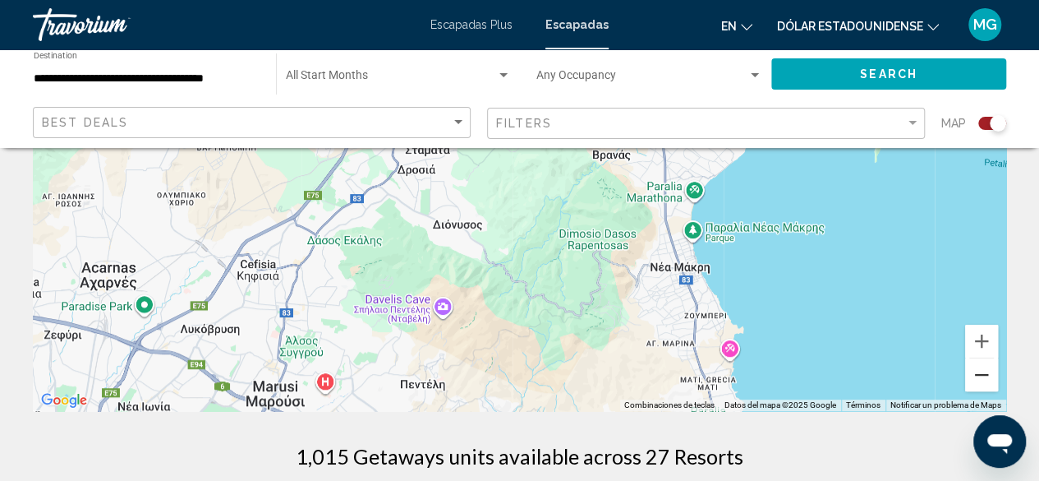
click at [981, 371] on button "Reducir" at bounding box center [981, 374] width 33 height 33
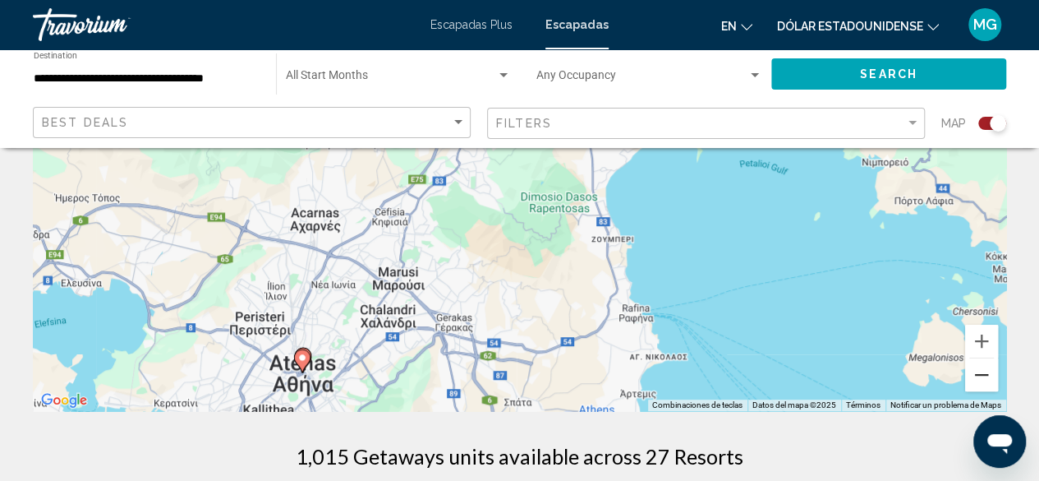
click at [981, 371] on button "Reducir" at bounding box center [981, 374] width 33 height 33
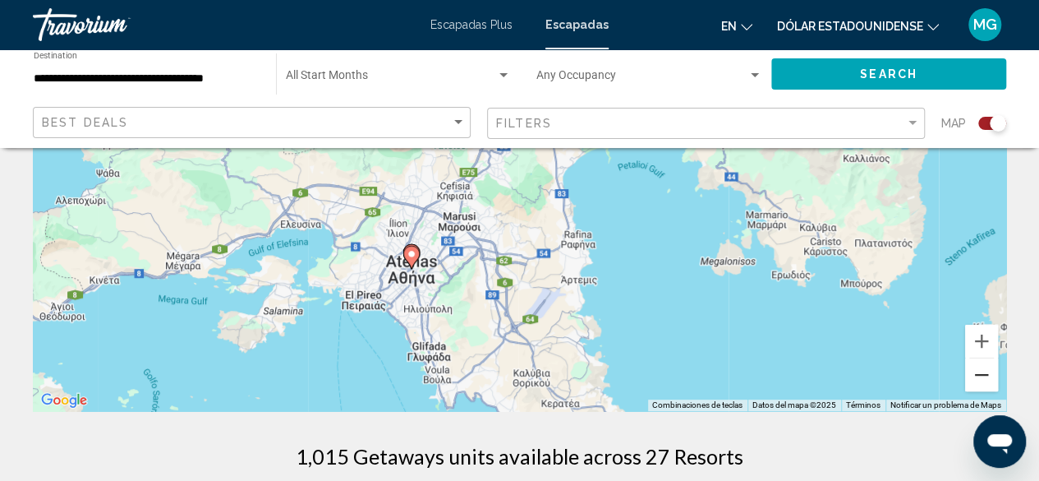
click at [980, 371] on button "Reducir" at bounding box center [981, 374] width 33 height 33
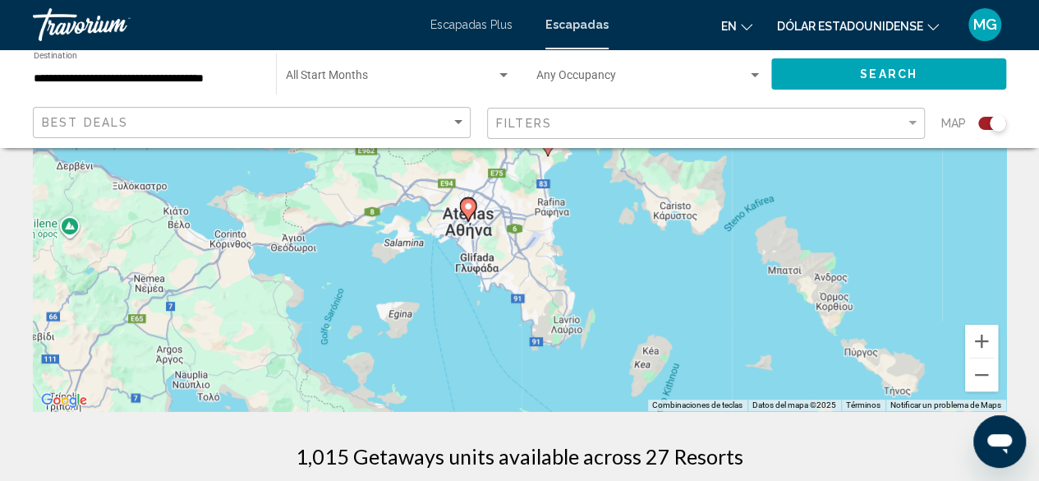
drag, startPoint x: 482, startPoint y: 214, endPoint x: 592, endPoint y: 385, distance: 202.9
click at [592, 385] on div "Para activar la función de arrastre con el teclado, pulsa Alt + Intro. Cuando h…" at bounding box center [520, 164] width 974 height 493
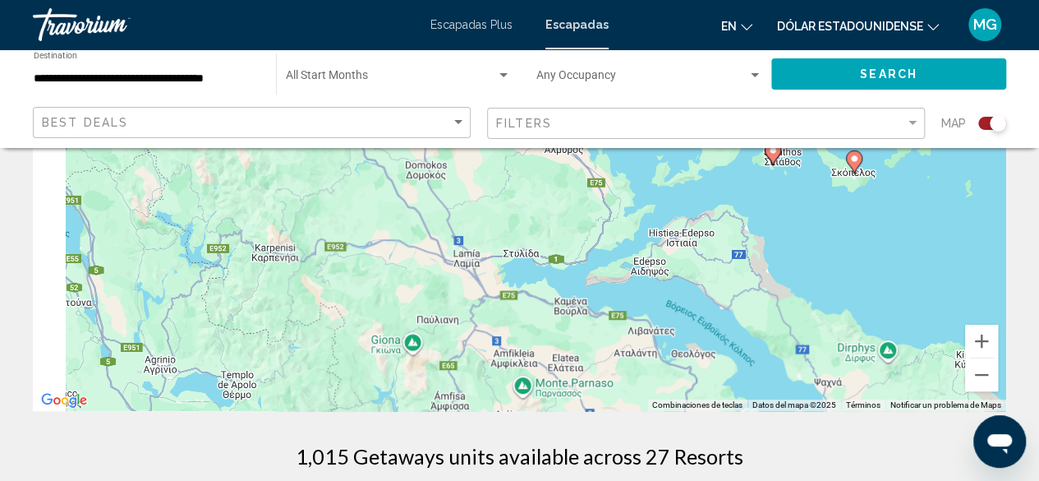
drag, startPoint x: 337, startPoint y: 256, endPoint x: 639, endPoint y: 417, distance: 342.6
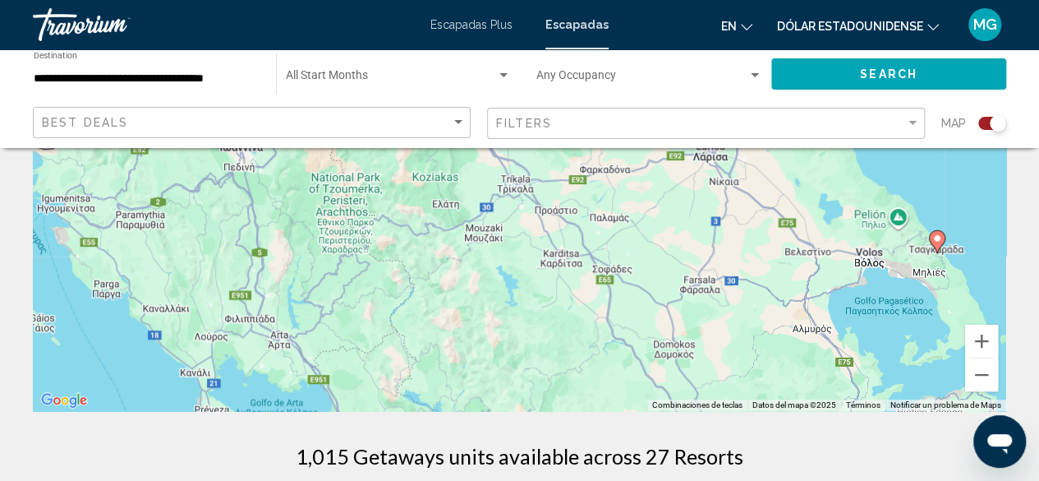
drag, startPoint x: 426, startPoint y: 249, endPoint x: 572, endPoint y: 390, distance: 202.8
click at [565, 389] on div "Para activar la función de arrastre con el teclado, pulsa Alt + Intro. Cuando h…" at bounding box center [520, 164] width 974 height 493
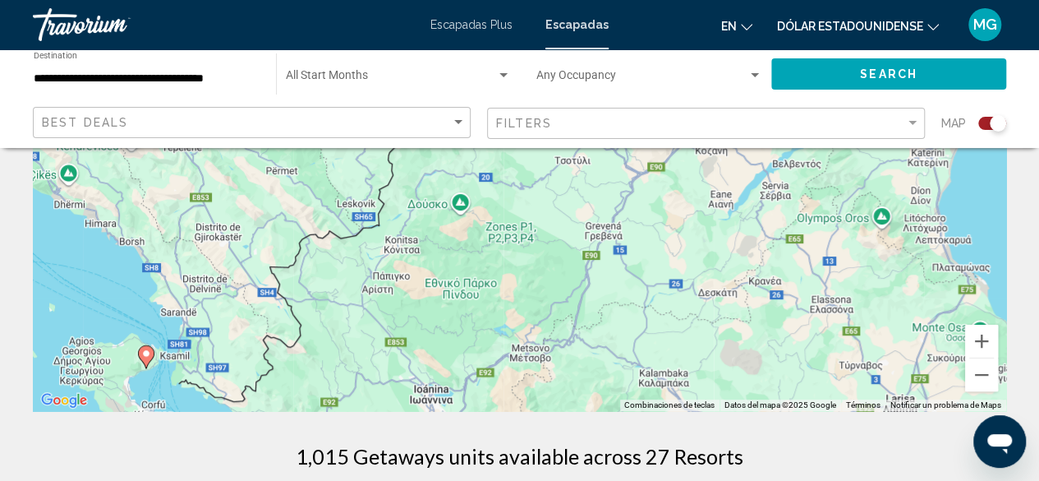
drag, startPoint x: 574, startPoint y: 278, endPoint x: 655, endPoint y: 410, distance: 154.9
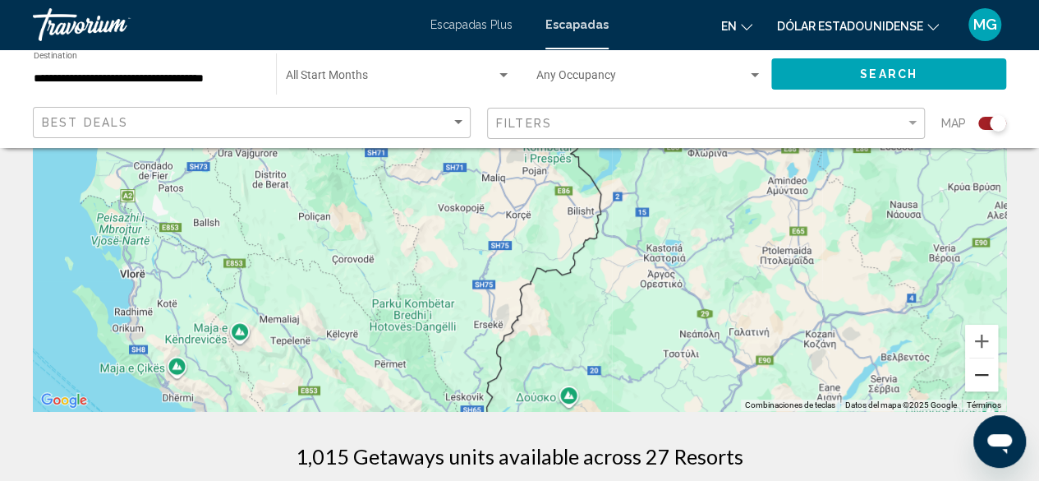
click at [977, 376] on button "Reducir" at bounding box center [981, 374] width 33 height 33
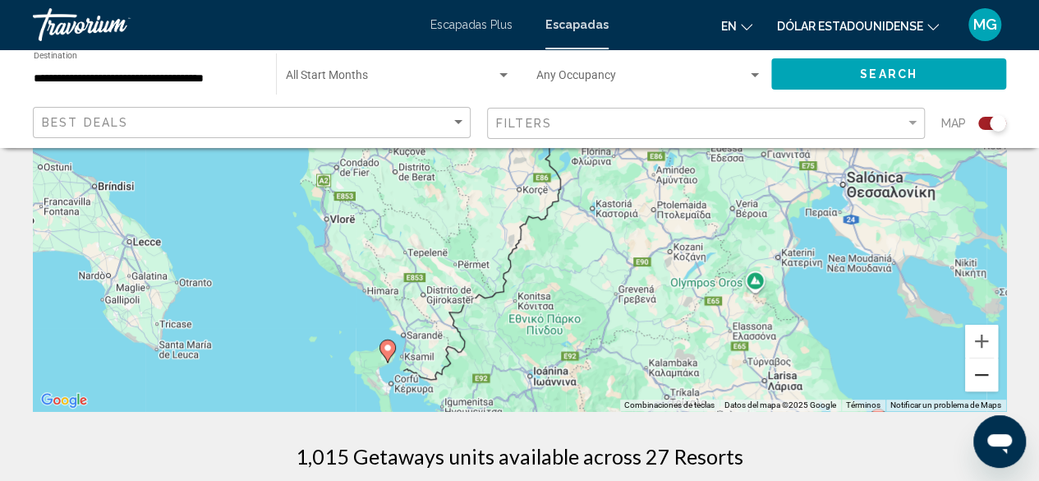
click at [977, 376] on button "Reducir" at bounding box center [981, 374] width 33 height 33
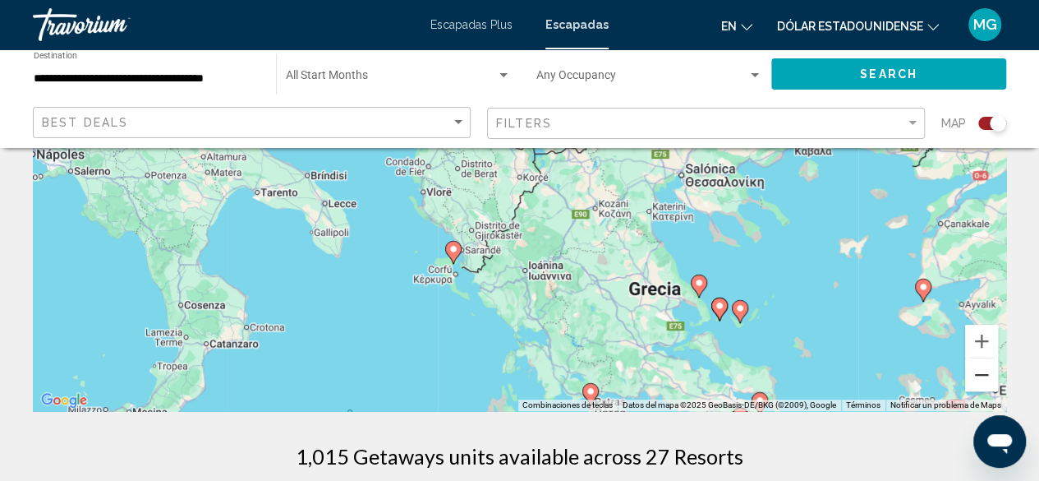
click at [978, 376] on button "Reducir" at bounding box center [981, 374] width 33 height 33
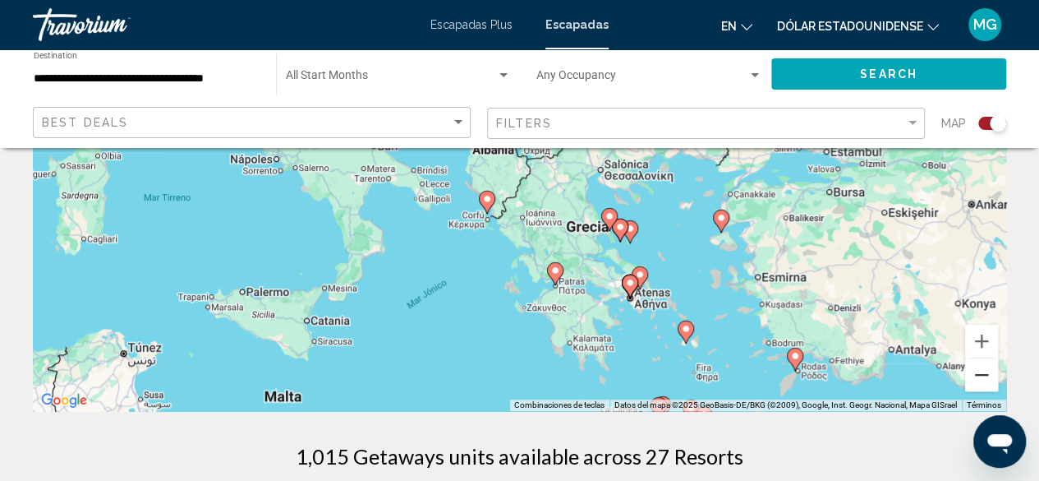
click at [978, 377] on button "Reducir" at bounding box center [981, 374] width 33 height 33
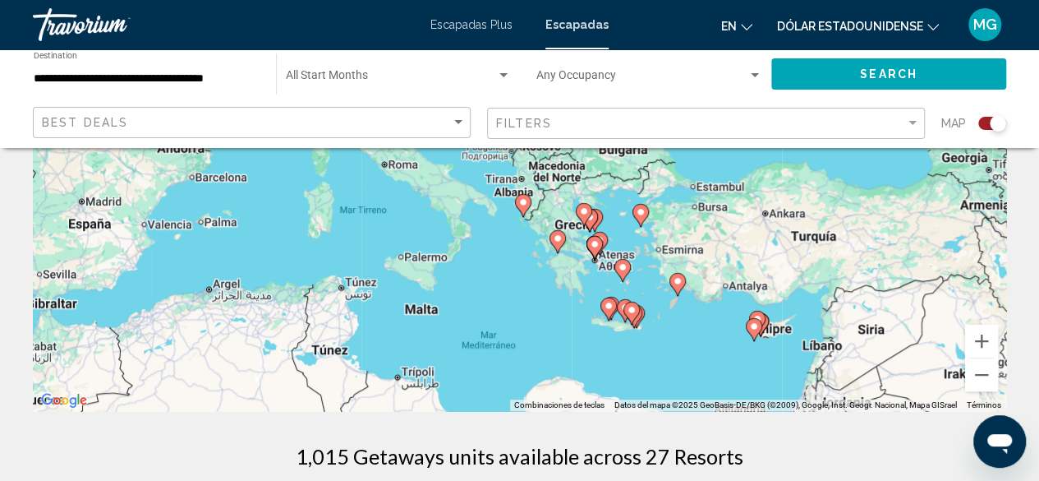
drag, startPoint x: 503, startPoint y: 183, endPoint x: 603, endPoint y: 328, distance: 176.0
click at [532, 218] on gmp-advanced-marker "Contenido principal" at bounding box center [523, 205] width 16 height 25
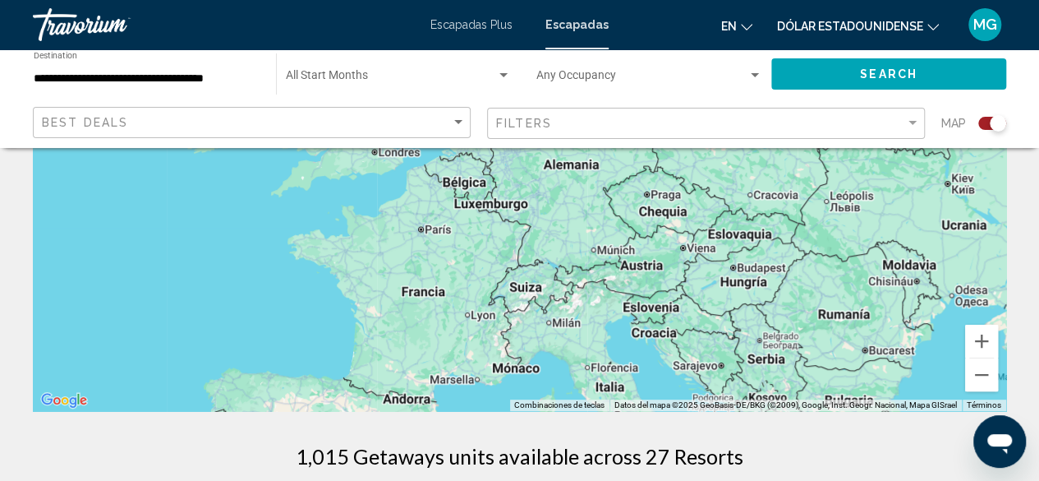
drag, startPoint x: 512, startPoint y: 207, endPoint x: 671, endPoint y: 350, distance: 213.5
click at [664, 347] on div "Para activar la función de arrastre con el teclado, pulsa Alt + Intro. Cuando h…" at bounding box center [520, 164] width 974 height 493
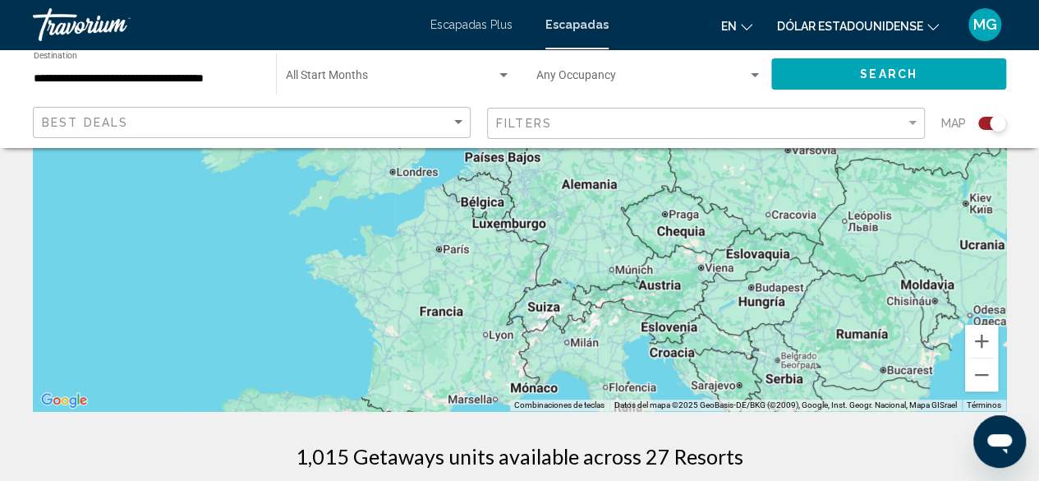
click at [601, 209] on div "Para activar la función de arrastre con el teclado, pulsa Alt + Intro. Cuando h…" at bounding box center [520, 164] width 974 height 493
click at [592, 226] on div "Para activar la función de arrastre con el teclado, pulsa Alt + Intro. Cuando h…" at bounding box center [520, 164] width 974 height 493
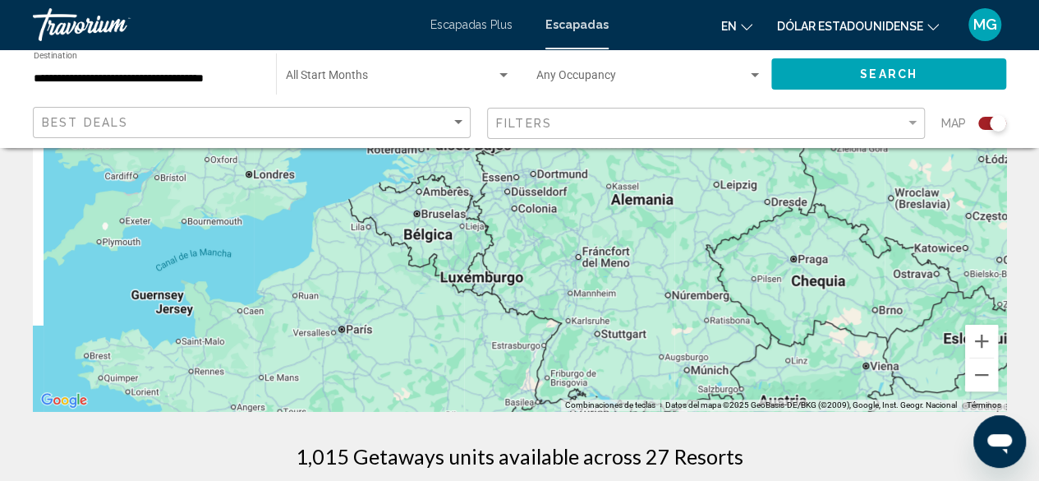
drag, startPoint x: 591, startPoint y: 262, endPoint x: 650, endPoint y: 323, distance: 84.8
click at [650, 323] on div "Contenido principal" at bounding box center [520, 164] width 974 height 493
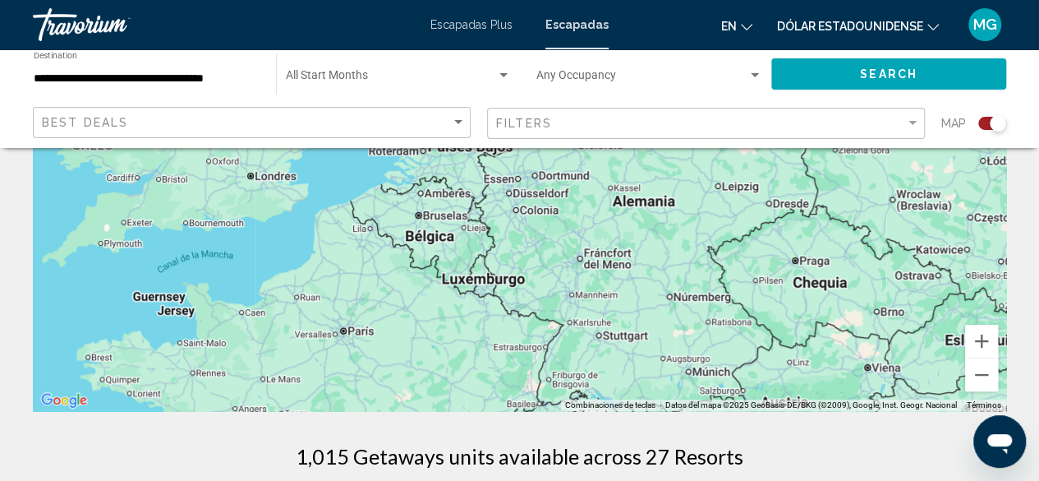
click at [633, 336] on div "Contenido principal" at bounding box center [520, 164] width 974 height 493
click at [632, 336] on div "Contenido principal" at bounding box center [520, 164] width 974 height 493
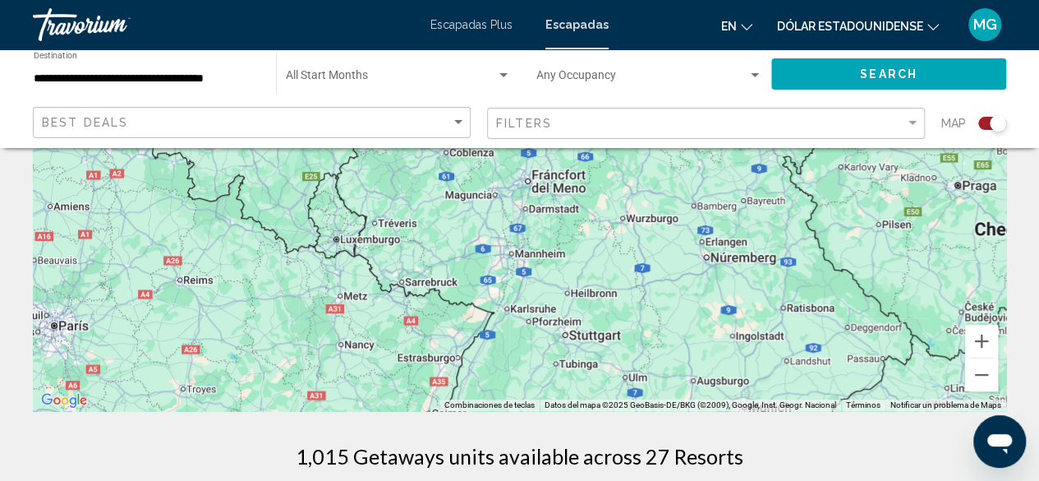
click at [611, 334] on div "Contenido principal" at bounding box center [520, 164] width 974 height 493
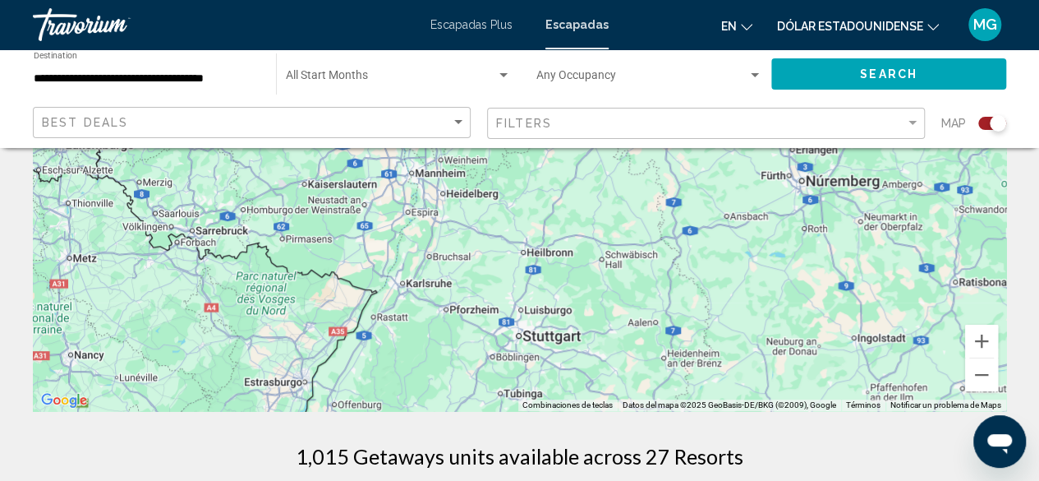
click at [555, 339] on div "Contenido principal" at bounding box center [520, 164] width 974 height 493
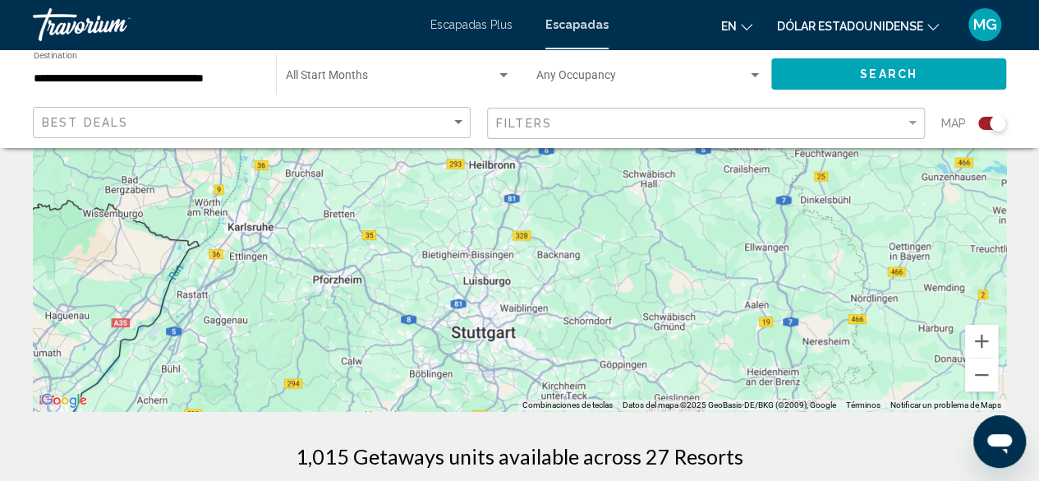
scroll to position [164, 0]
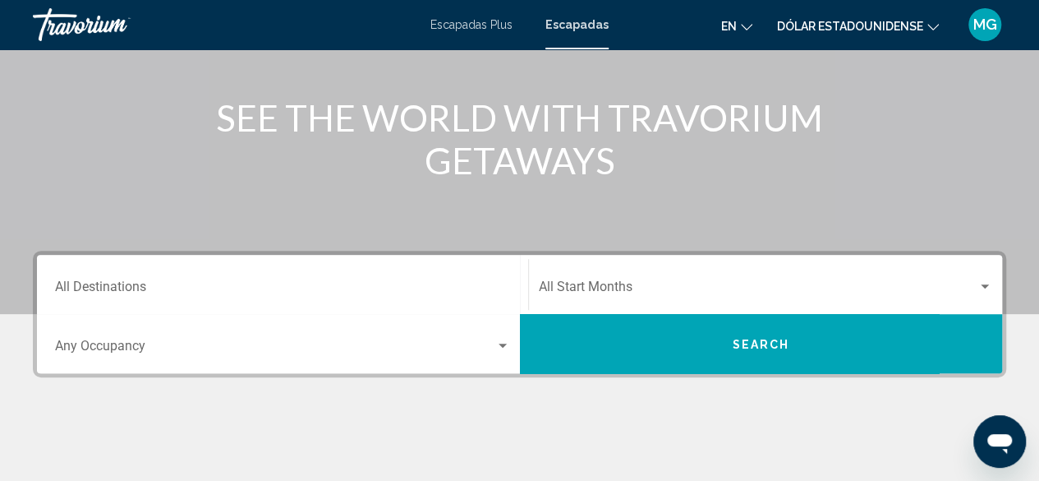
scroll to position [411, 0]
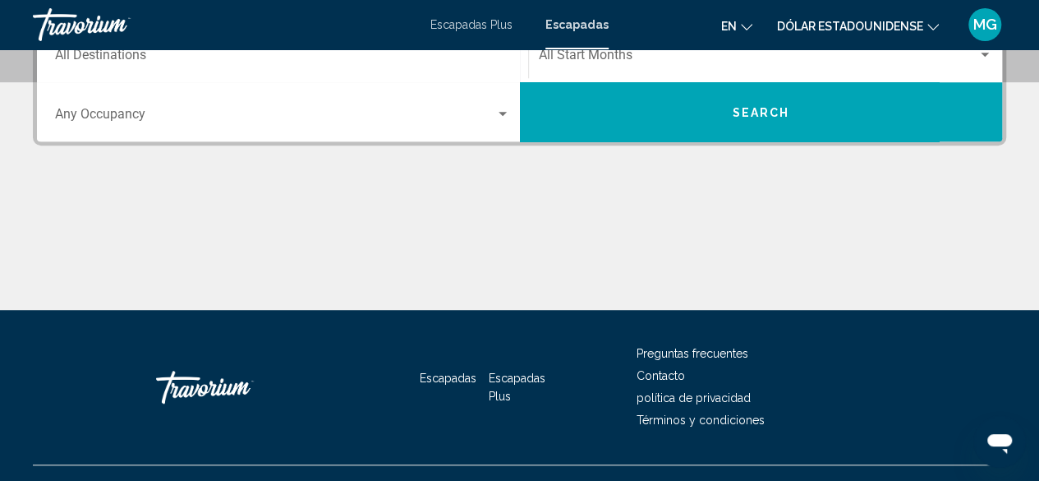
click at [723, 119] on button "Search" at bounding box center [761, 111] width 483 height 59
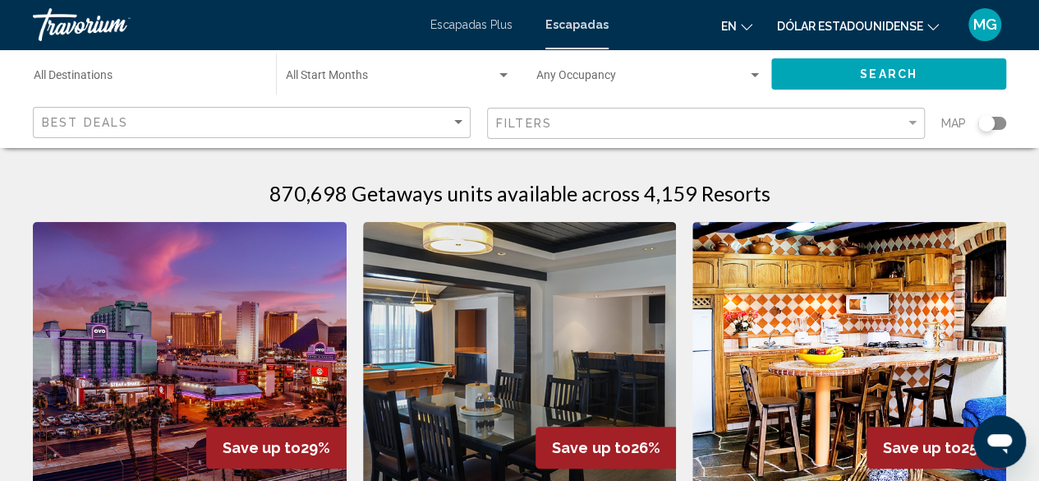
click at [998, 124] on div "Search widget" at bounding box center [993, 123] width 28 height 13
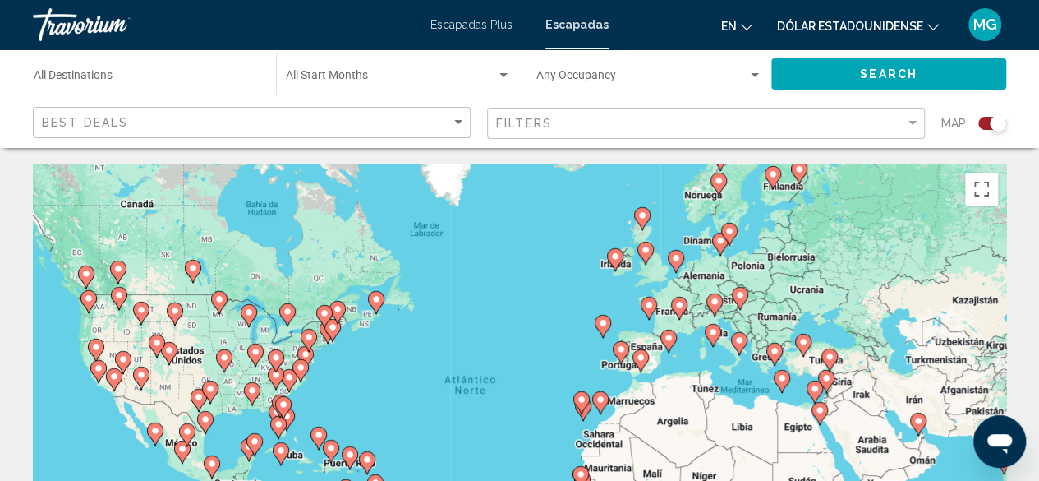
click at [713, 280] on div "Para activar la función de arrastre con el teclado, pulsa Alt + Intro. Cuando h…" at bounding box center [520, 410] width 974 height 493
click at [708, 290] on div "Para activar la función de arrastre con el teclado, pulsa Alt + Intro. Cuando h…" at bounding box center [520, 410] width 974 height 493
click at [718, 305] on image "Contenido principal" at bounding box center [715, 302] width 10 height 10
type input "**********"
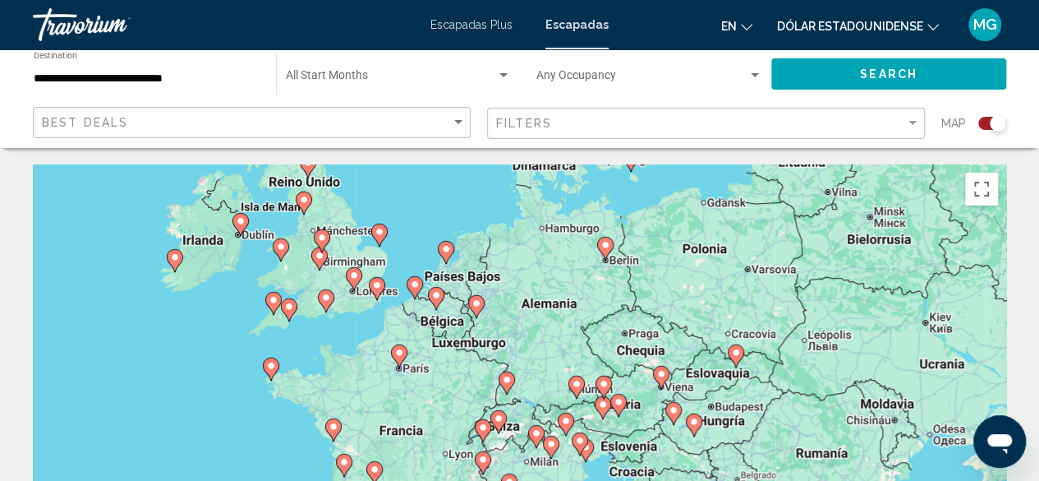
drag, startPoint x: 408, startPoint y: 323, endPoint x: 497, endPoint y: 321, distance: 89.6
click at [497, 321] on div "Para desplazarte, pulsa las teclas [PERSON_NAME]. Para activar la función de ar…" at bounding box center [520, 410] width 974 height 493
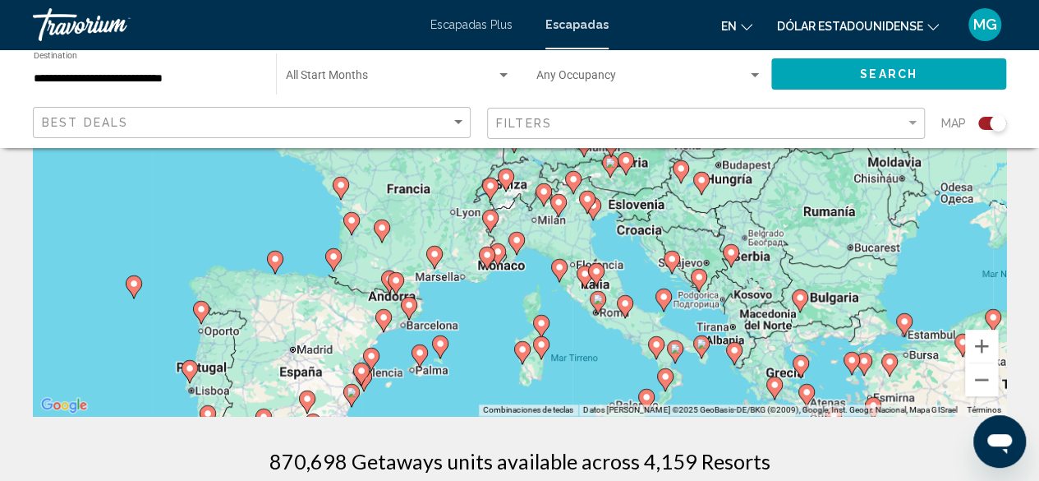
scroll to position [247, 0]
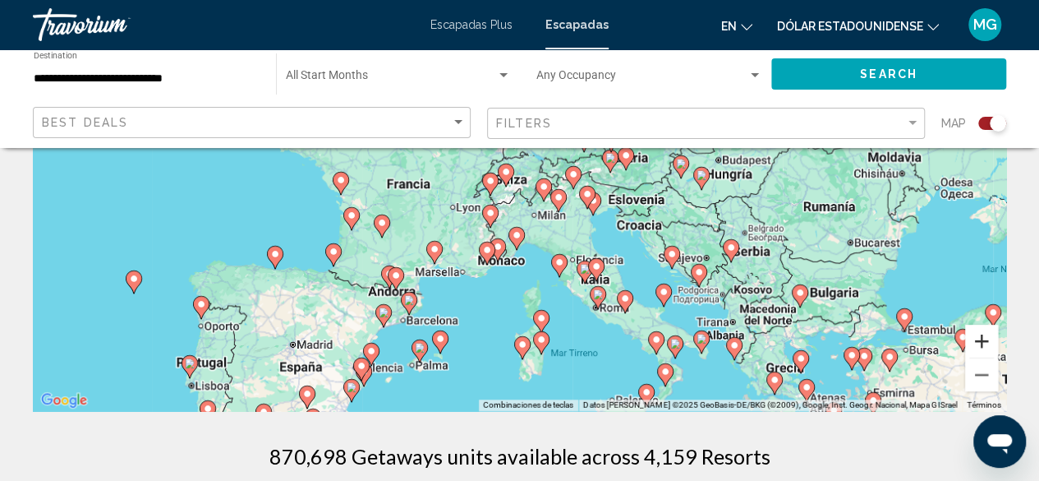
click at [984, 343] on button "Ampliar" at bounding box center [981, 341] width 33 height 33
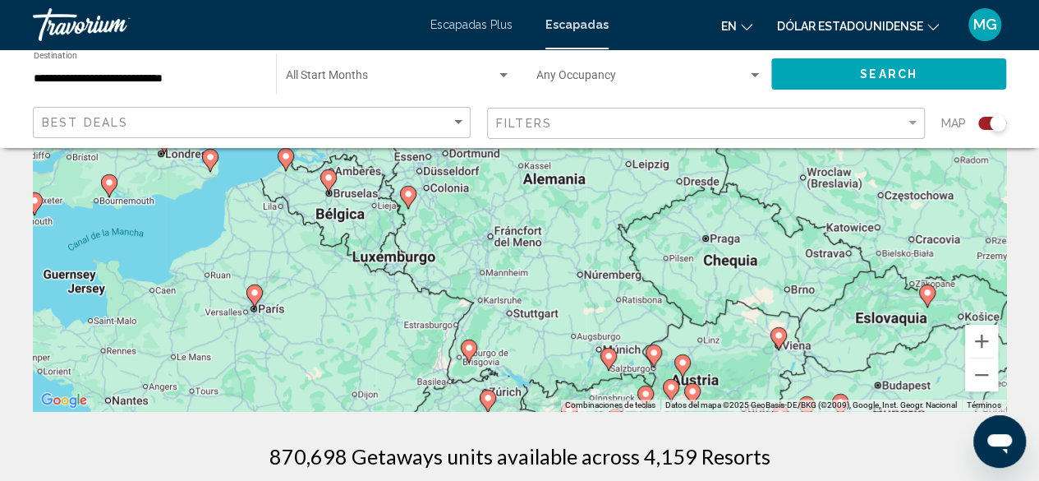
drag, startPoint x: 717, startPoint y: 232, endPoint x: 682, endPoint y: 447, distance: 218.2
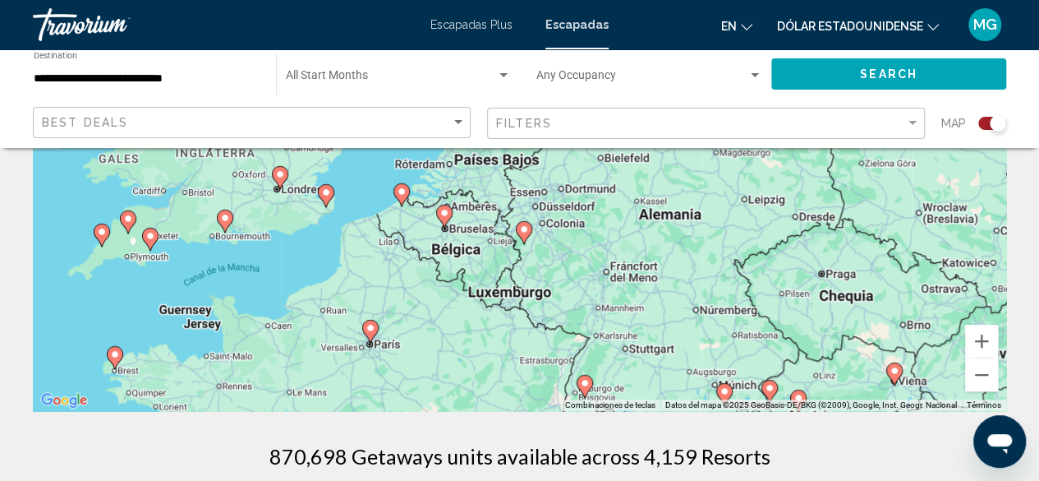
drag, startPoint x: 697, startPoint y: 329, endPoint x: 751, endPoint y: 264, distance: 84.6
click at [765, 271] on div "Para desplazarte, pulsa las teclas [PERSON_NAME]. Para activar la función de ar…" at bounding box center [520, 164] width 974 height 493
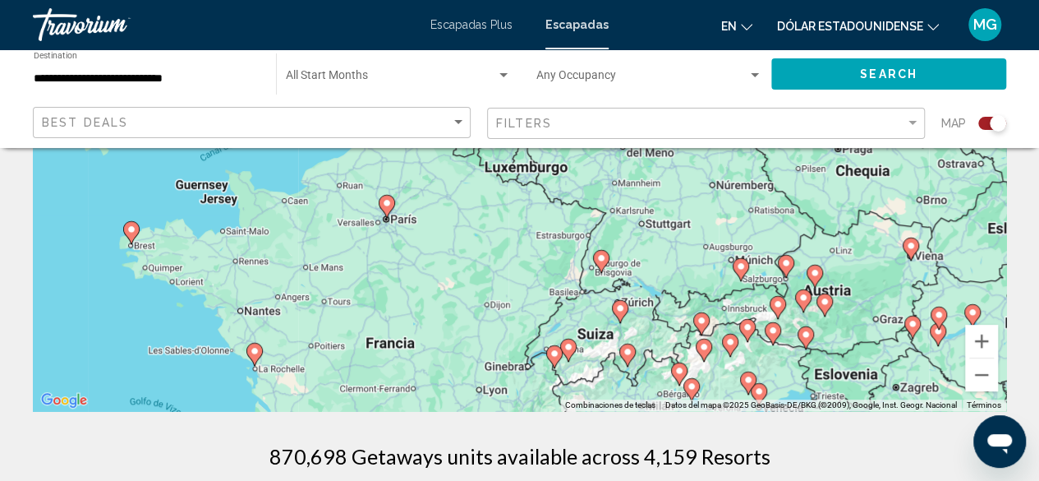
drag, startPoint x: 634, startPoint y: 336, endPoint x: 647, endPoint y: 267, distance: 70.4
click at [647, 267] on div "Para desplazarte, pulsa las teclas [PERSON_NAME]. Para activar la función de ar…" at bounding box center [520, 164] width 974 height 493
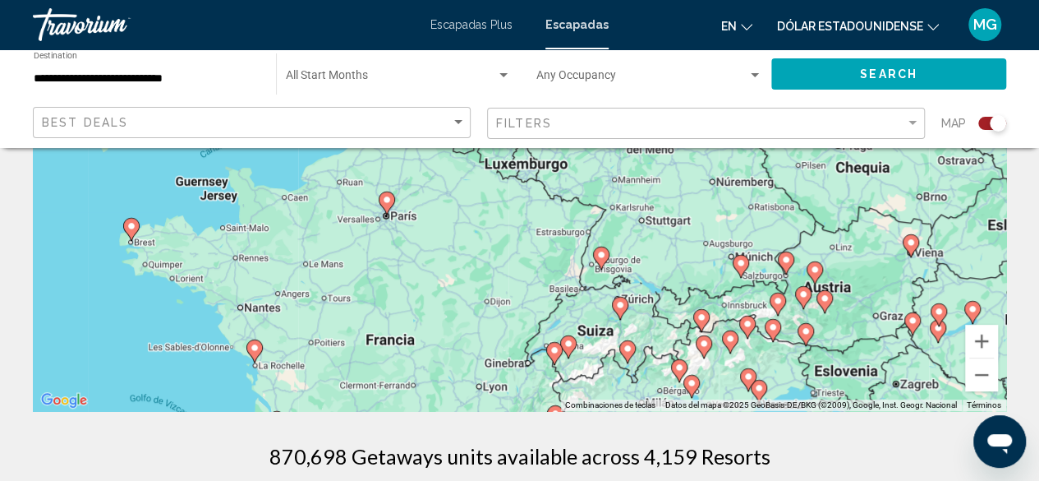
click at [604, 255] on image "Contenido principal" at bounding box center [602, 255] width 10 height 10
type input "**********"
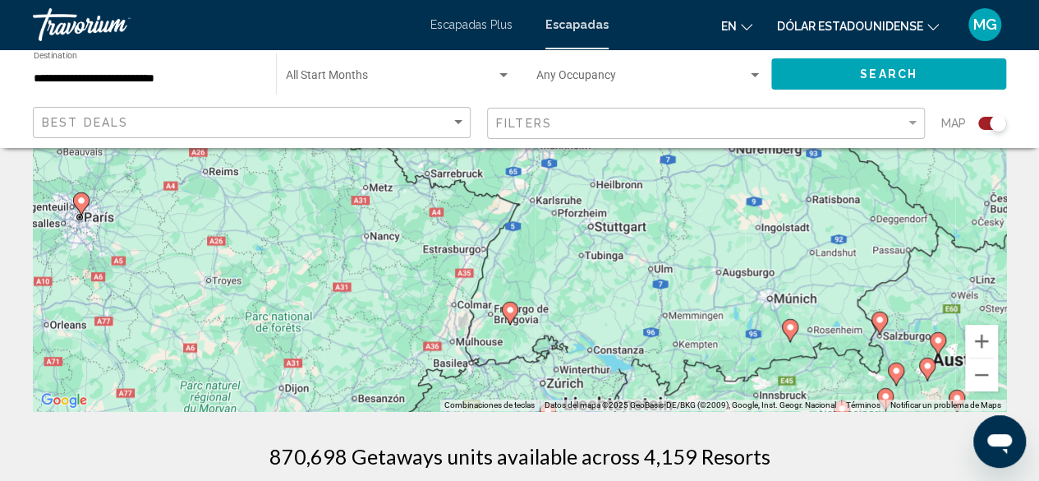
drag, startPoint x: 624, startPoint y: 221, endPoint x: 614, endPoint y: 384, distance: 163.0
click at [614, 384] on div "Para desplazarte, pulsa las teclas [PERSON_NAME]. Para activar la función de ar…" at bounding box center [520, 164] width 974 height 493
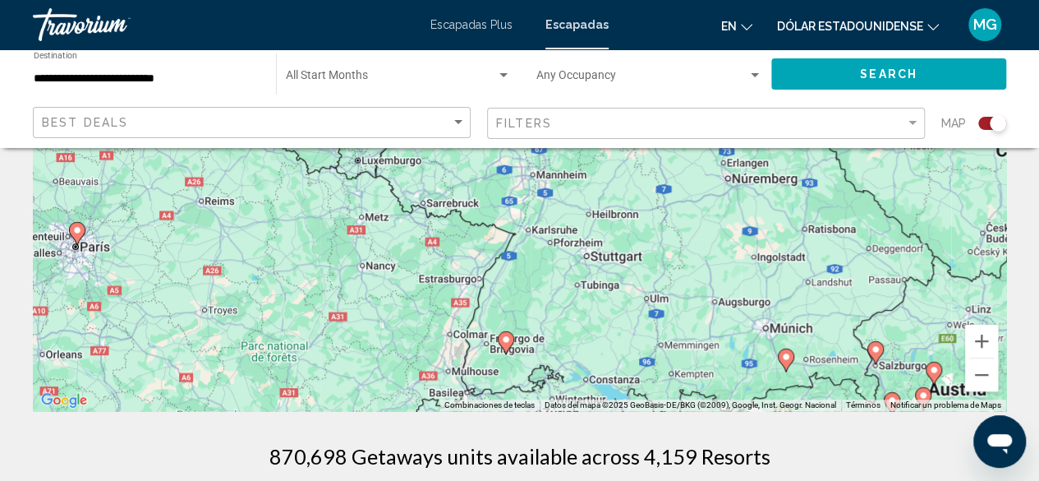
drag, startPoint x: 634, startPoint y: 292, endPoint x: 629, endPoint y: 323, distance: 31.7
click at [629, 323] on div "Para desplazarte, pulsa las teclas [PERSON_NAME]. Para activar la función de ar…" at bounding box center [520, 164] width 974 height 493
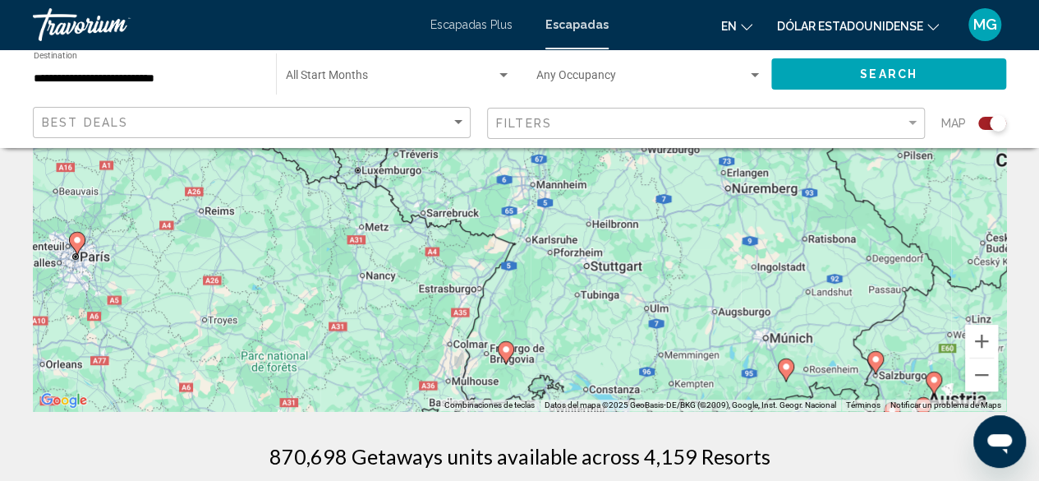
click at [505, 348] on image "Contenido principal" at bounding box center [506, 349] width 10 height 10
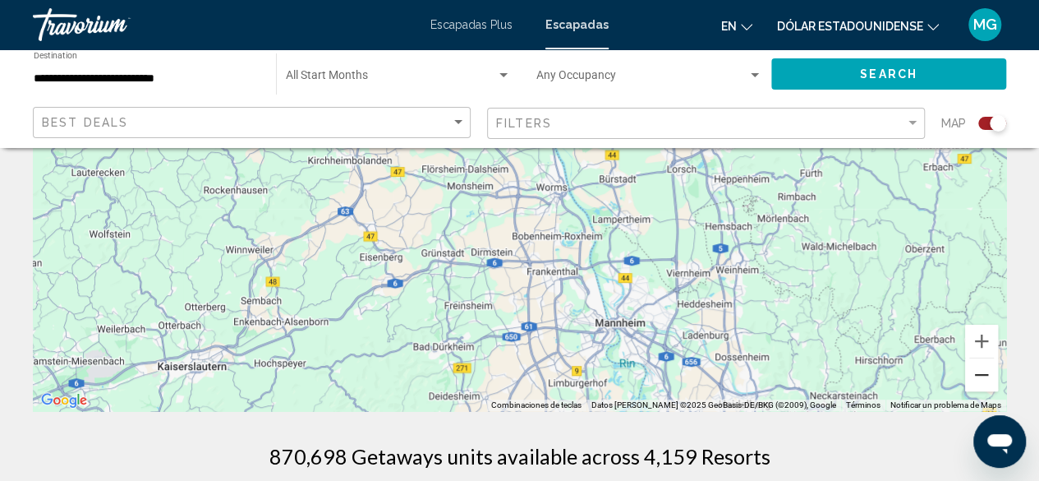
click at [983, 375] on button "Reducir" at bounding box center [981, 374] width 33 height 33
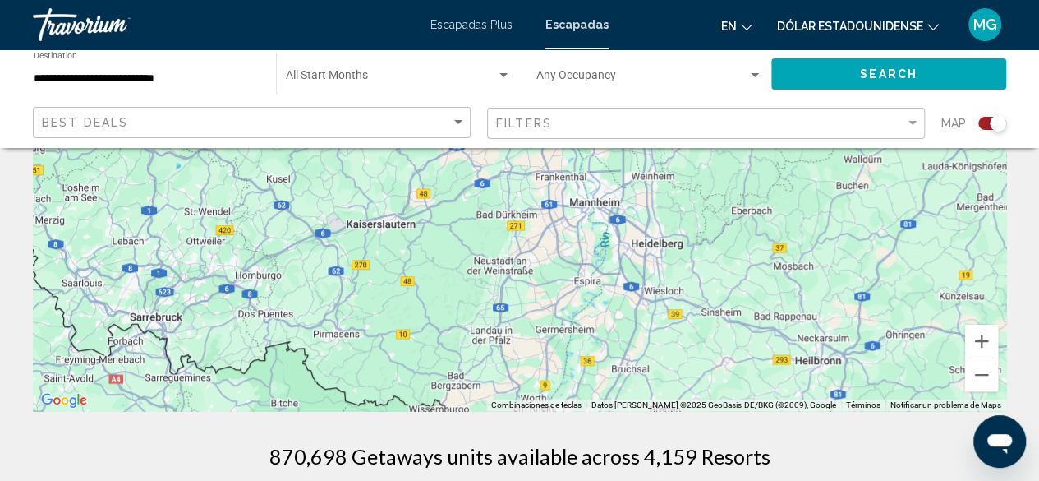
drag, startPoint x: 639, startPoint y: 288, endPoint x: 671, endPoint y: 237, distance: 60.9
click at [671, 237] on div "Para desplazarte, pulsa las teclas [PERSON_NAME]." at bounding box center [520, 164] width 974 height 493
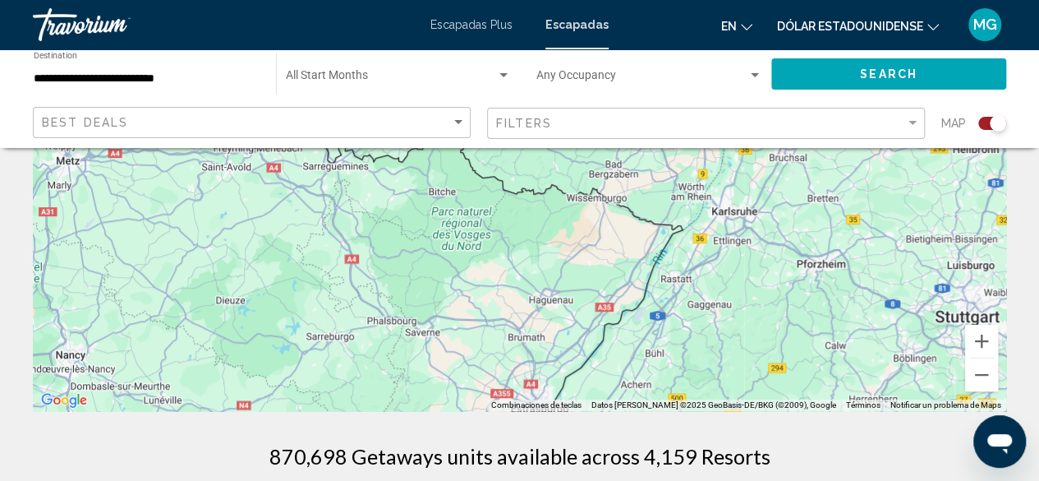
drag, startPoint x: 511, startPoint y: 304, endPoint x: 557, endPoint y: 210, distance: 105.1
click at [556, 210] on div "Para desplazarte, pulsa las teclas [PERSON_NAME]." at bounding box center [520, 164] width 974 height 493
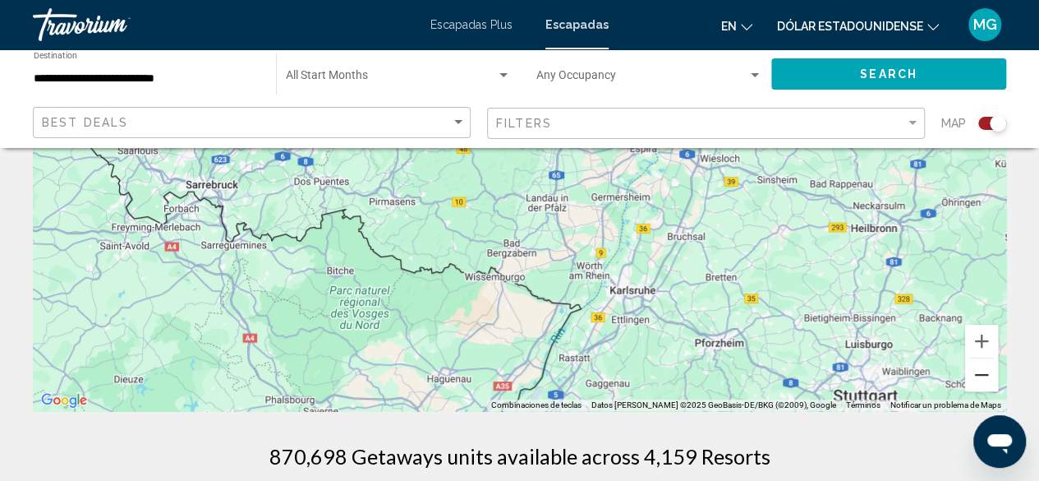
click at [984, 377] on button "Reducir" at bounding box center [981, 374] width 33 height 33
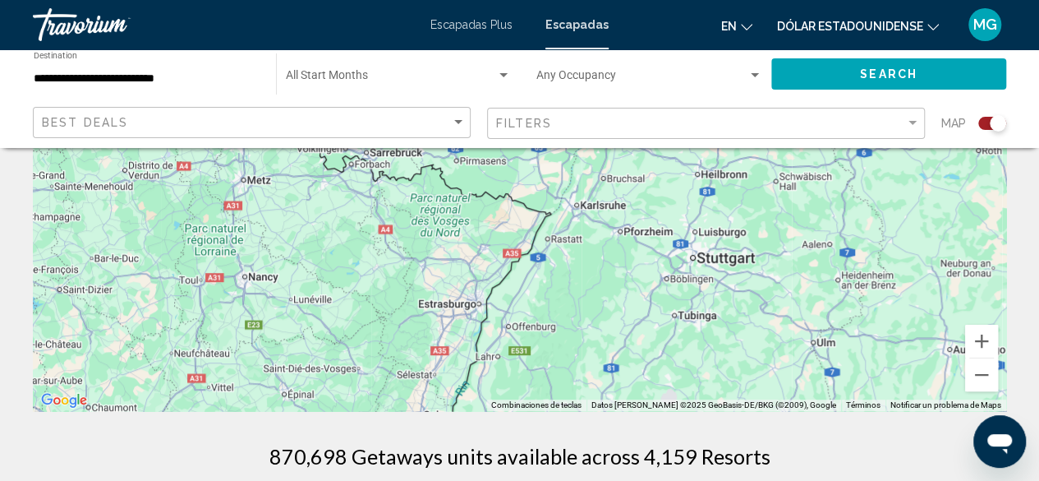
drag, startPoint x: 651, startPoint y: 352, endPoint x: 666, endPoint y: 198, distance: 154.4
click at [666, 201] on div "Para desplazarte, pulsa las teclas [PERSON_NAME]. Para activar la función de ar…" at bounding box center [520, 164] width 974 height 493
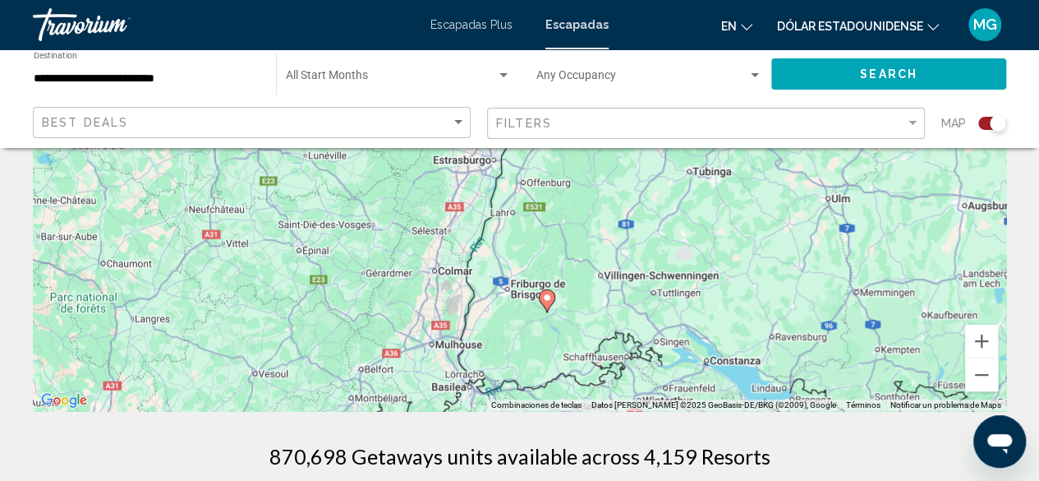
click at [545, 293] on image "Contenido principal" at bounding box center [547, 298] width 10 height 10
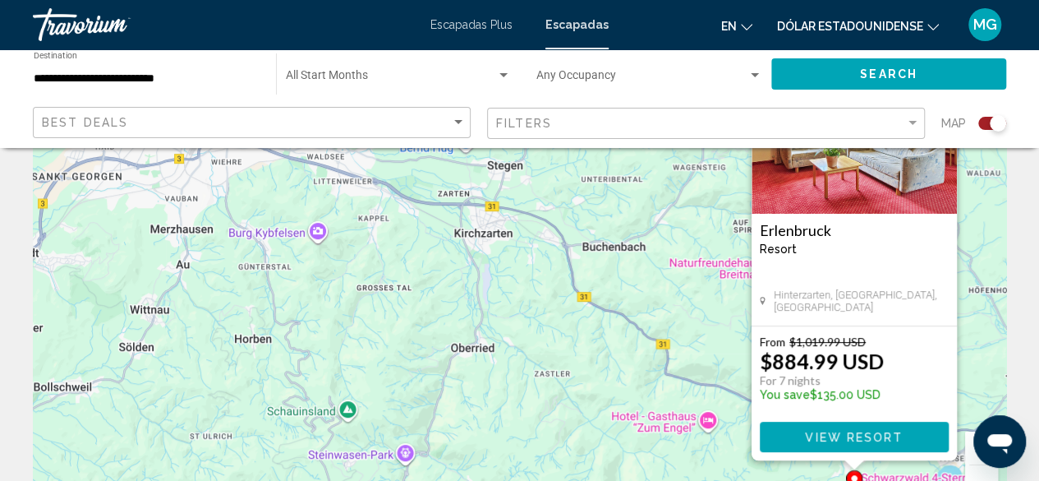
scroll to position [164, 0]
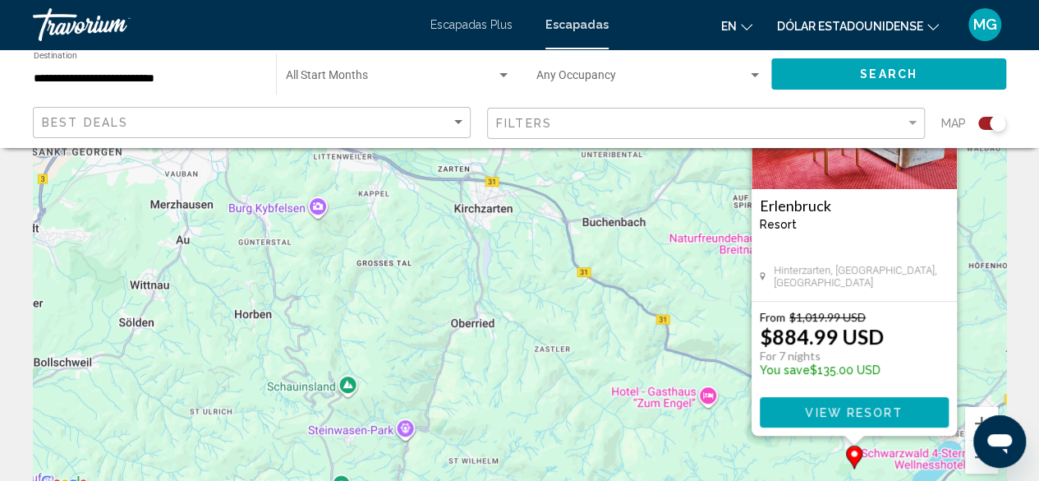
click at [851, 410] on span "View Resort" at bounding box center [854, 412] width 98 height 13
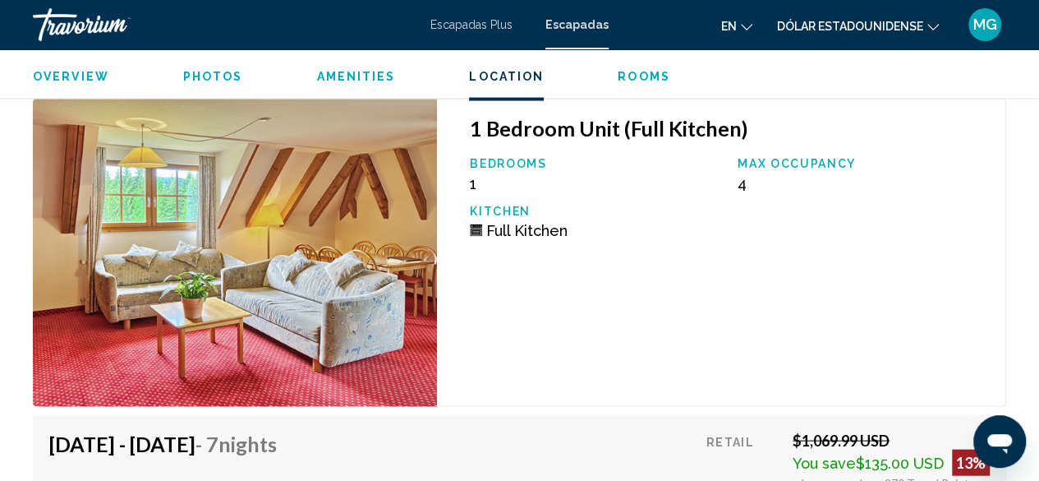
scroll to position [4718, 0]
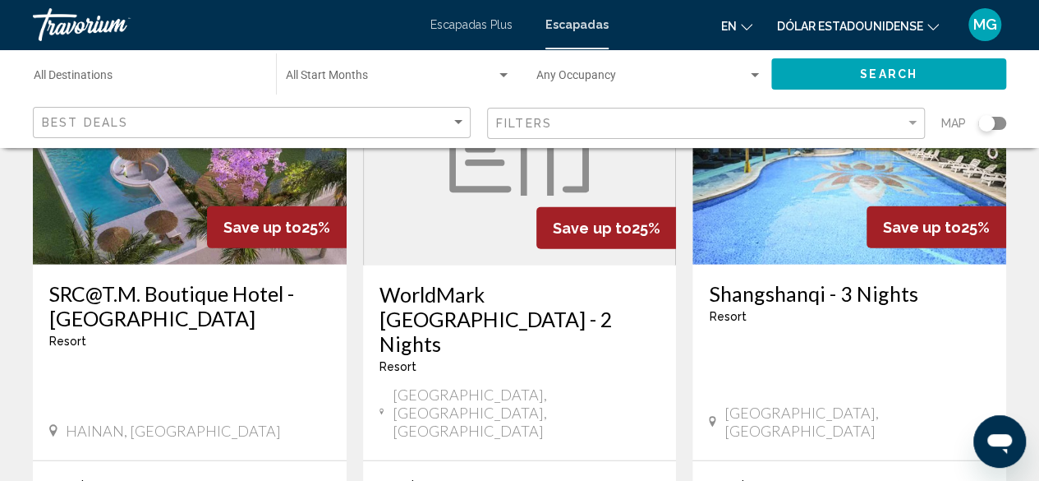
scroll to position [2146, 0]
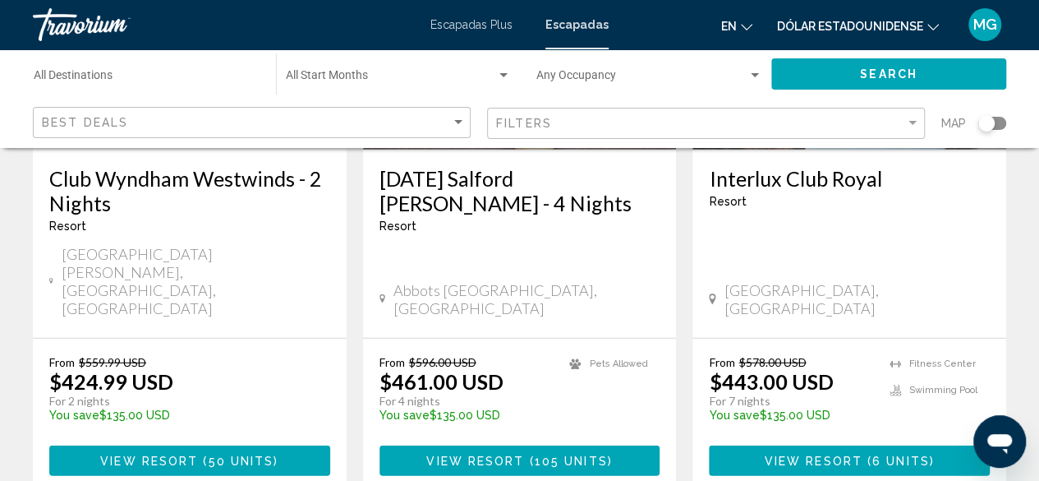
scroll to position [2219, 0]
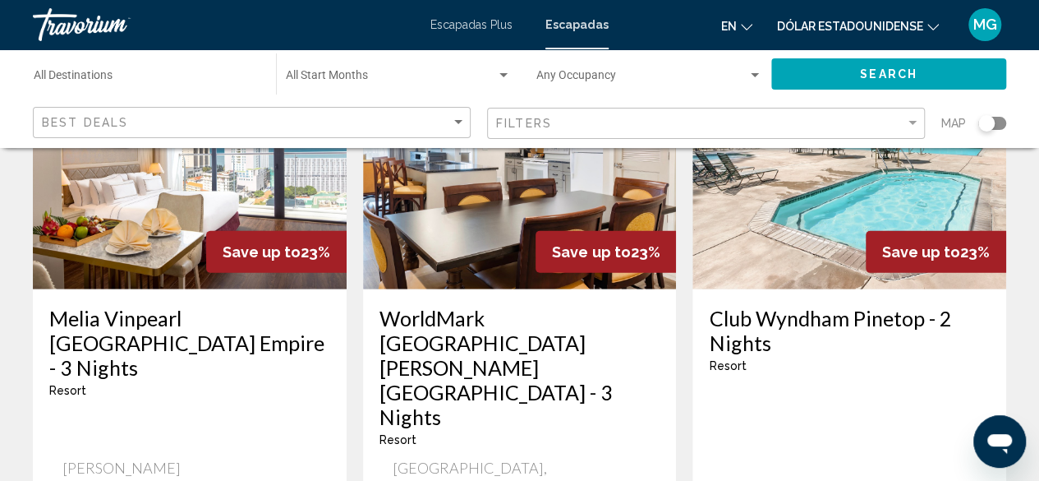
scroll to position [2219, 0]
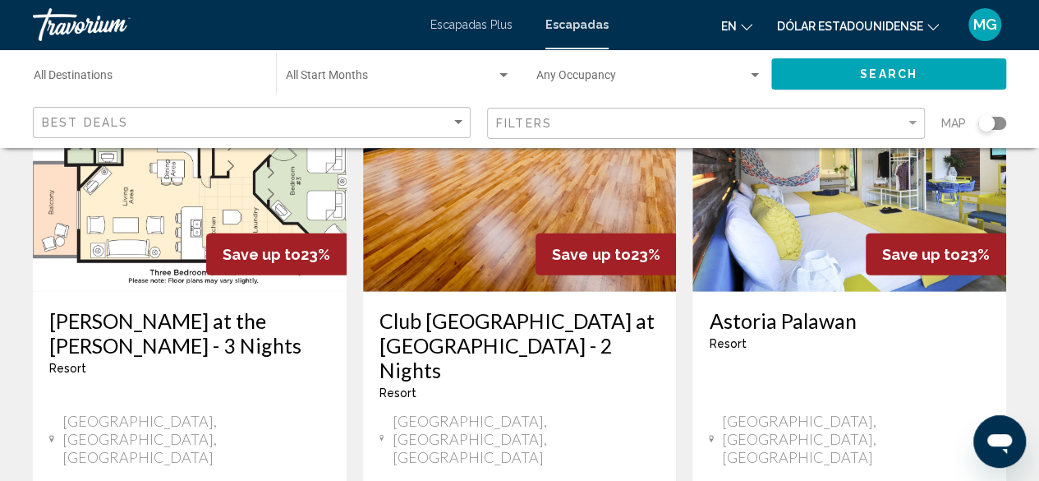
scroll to position [2219, 0]
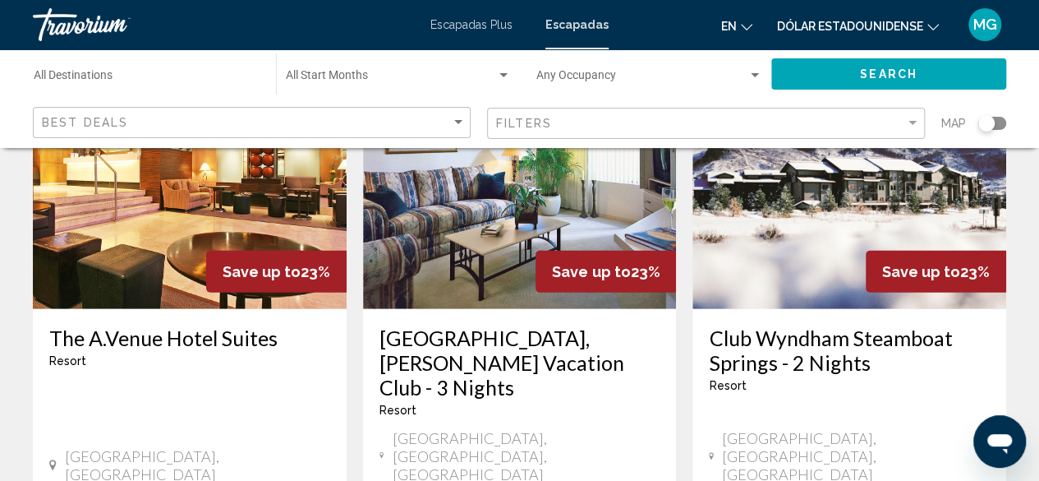
scroll to position [2219, 0]
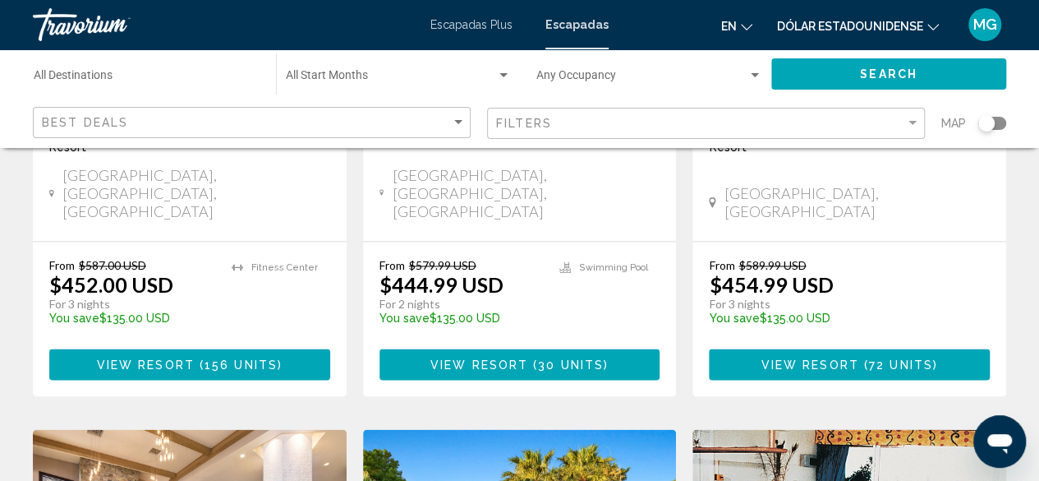
scroll to position [1150, 0]
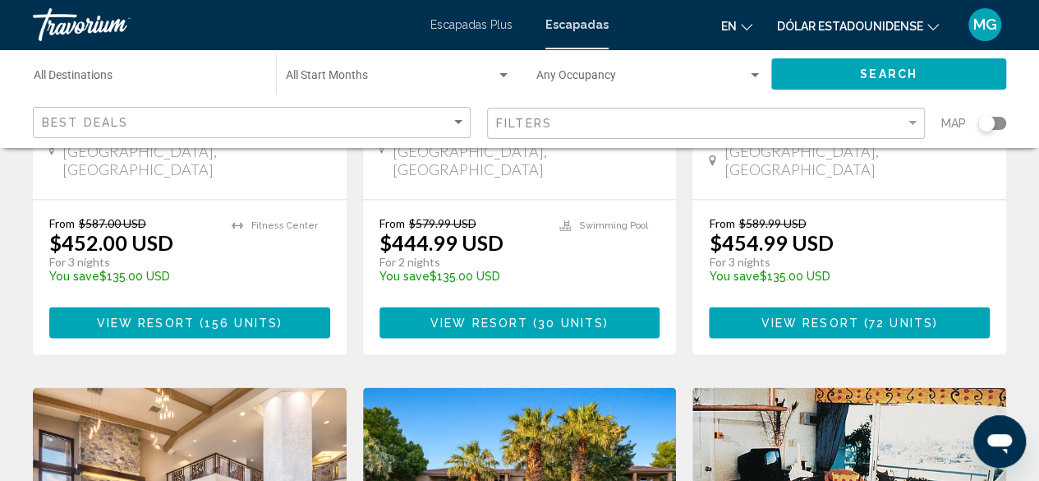
click at [984, 124] on div "Search widget" at bounding box center [987, 123] width 16 height 16
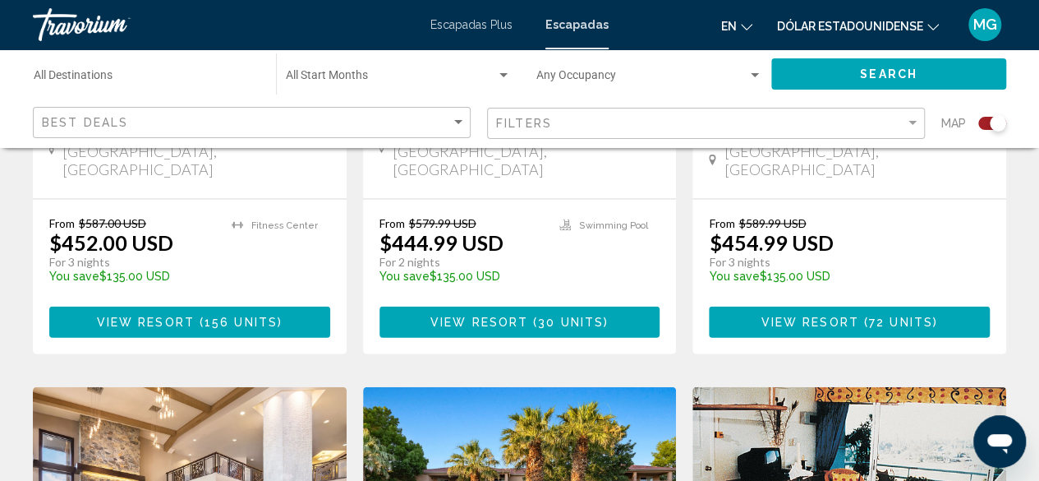
click at [984, 127] on div "Search widget" at bounding box center [993, 123] width 28 height 13
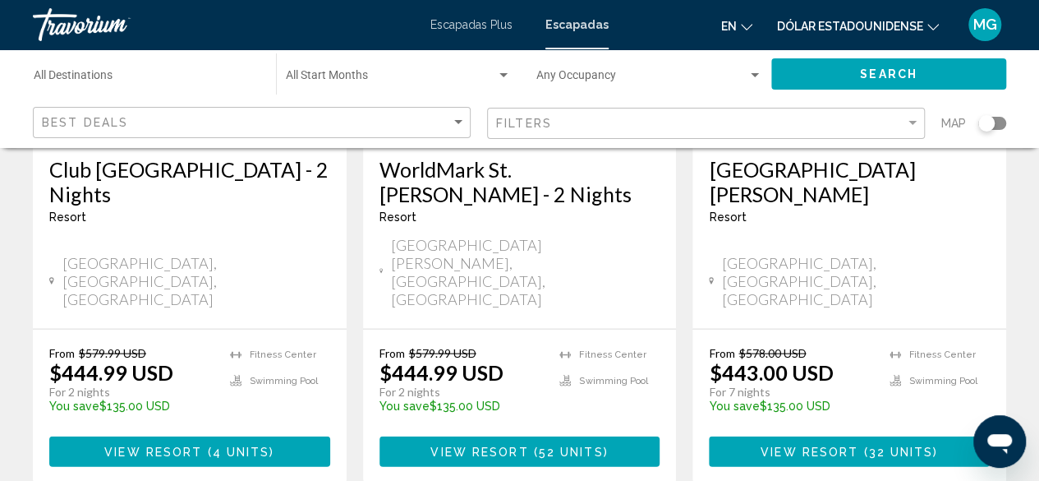
scroll to position [1150, 0]
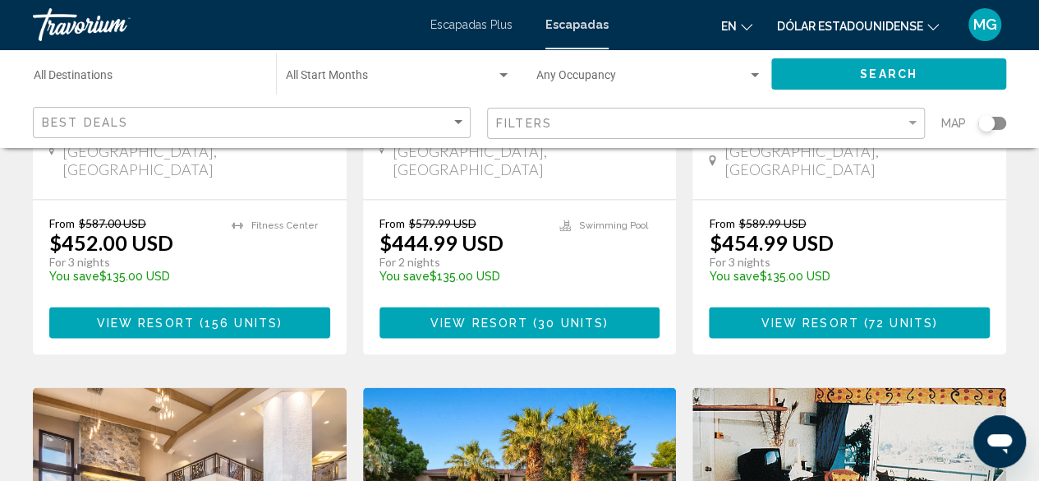
click at [984, 126] on div "Search widget" at bounding box center [987, 123] width 16 height 16
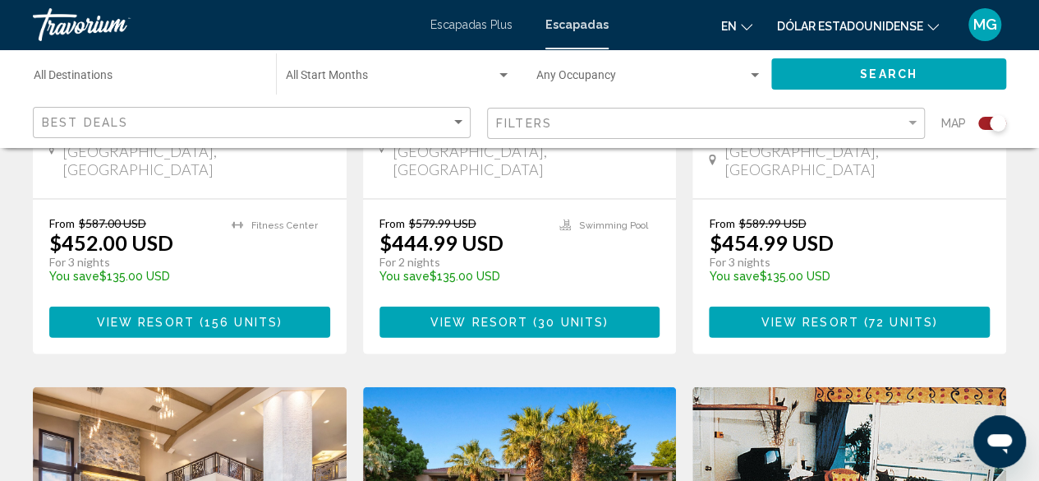
click at [984, 126] on div "Search widget" at bounding box center [993, 123] width 28 height 13
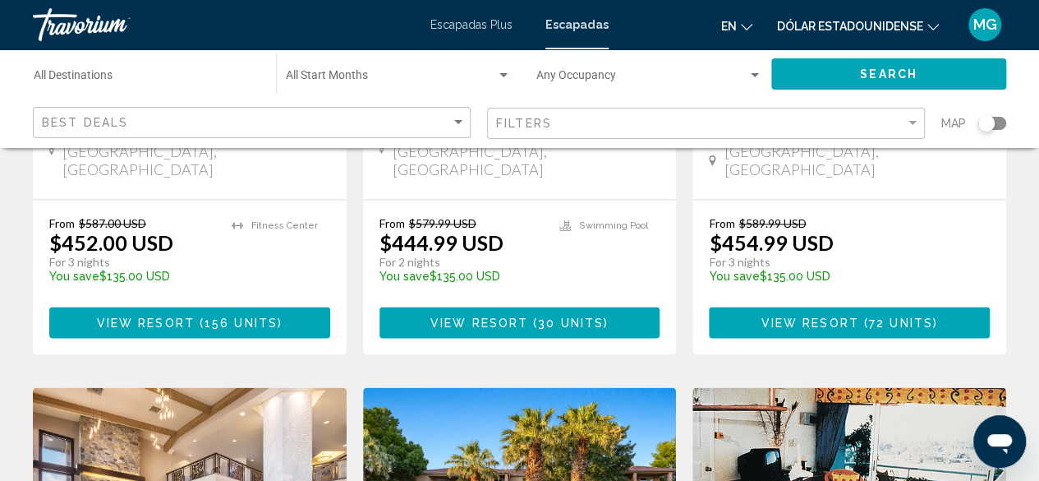
click at [999, 132] on div "Map" at bounding box center [974, 124] width 65 height 34
click at [1002, 131] on div "Map" at bounding box center [974, 124] width 65 height 34
click at [994, 124] on div "Search widget" at bounding box center [993, 123] width 28 height 13
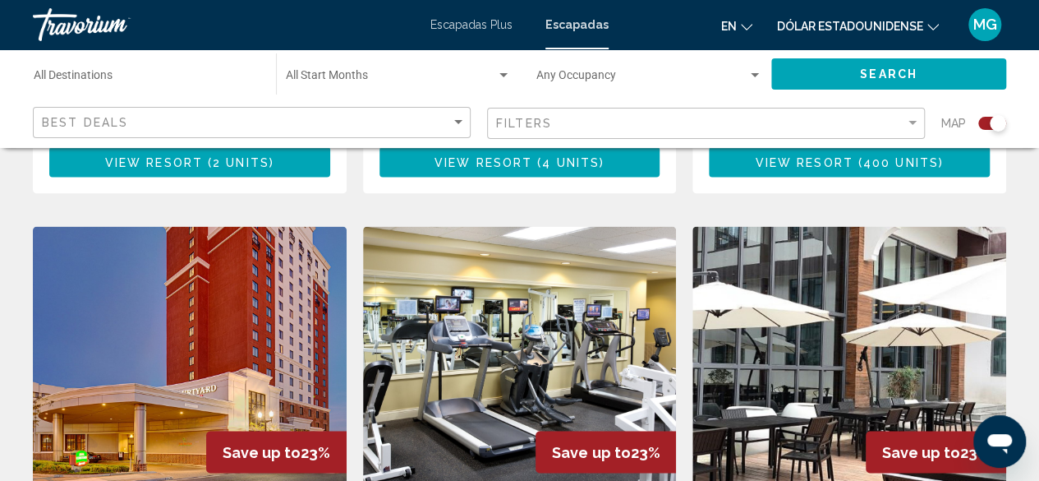
scroll to position [1660, 0]
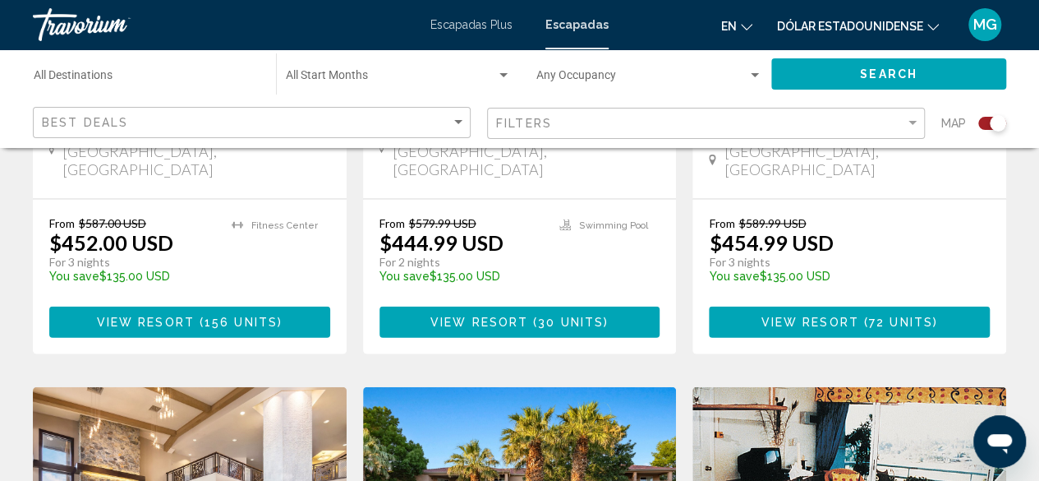
click at [837, 67] on button "Search" at bounding box center [889, 73] width 235 height 30
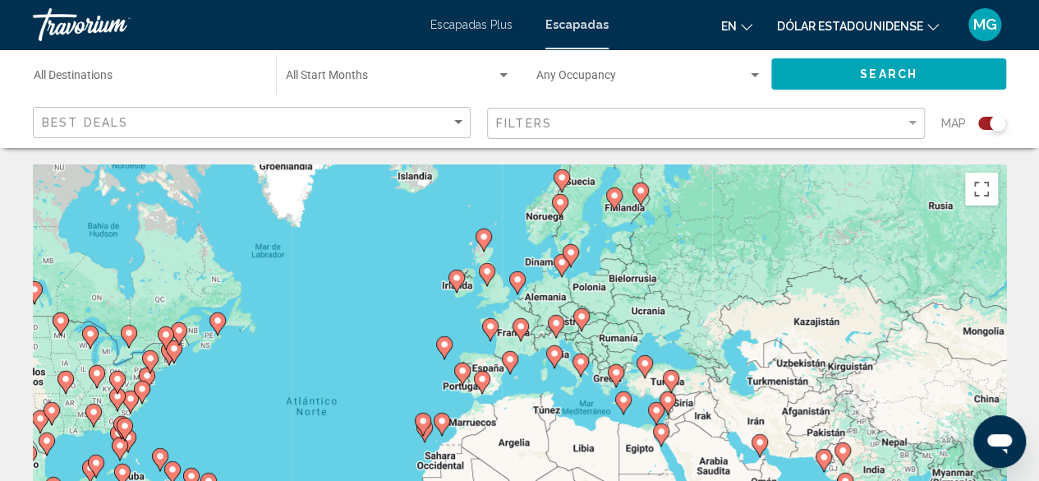
drag, startPoint x: 756, startPoint y: 319, endPoint x: 592, endPoint y: 342, distance: 165.1
click at [592, 342] on div "Para activar la función de arrastre con el teclado, pulsa Alt + Intro. Cuando h…" at bounding box center [520, 410] width 974 height 493
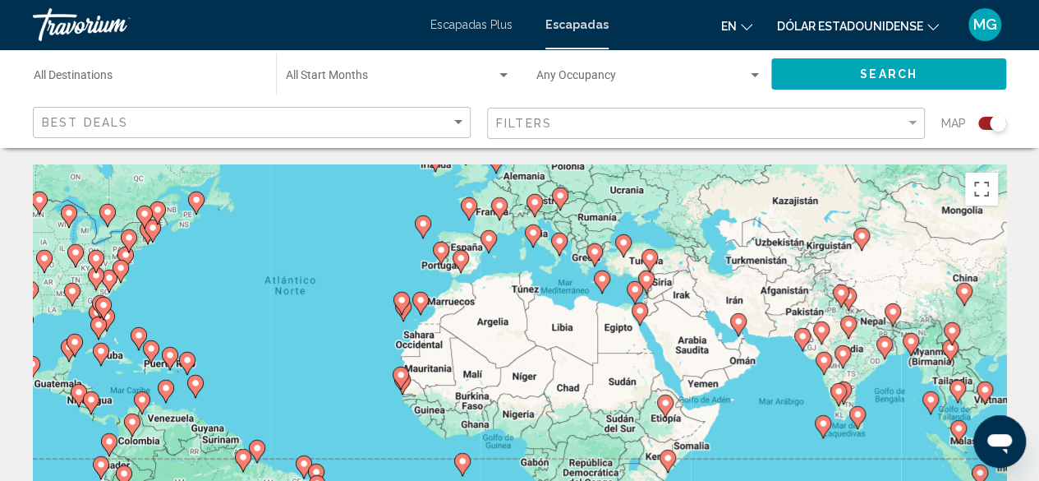
drag, startPoint x: 398, startPoint y: 460, endPoint x: 376, endPoint y: 338, distance: 124.3
click at [376, 338] on div "Para activar la función de arrastre con el teclado, pulsa Alt + Intro. Cuando h…" at bounding box center [520, 410] width 974 height 493
click at [669, 333] on div "Para activar la función de arrastre con el teclado, pulsa Alt + Intro. Cuando h…" at bounding box center [520, 410] width 974 height 493
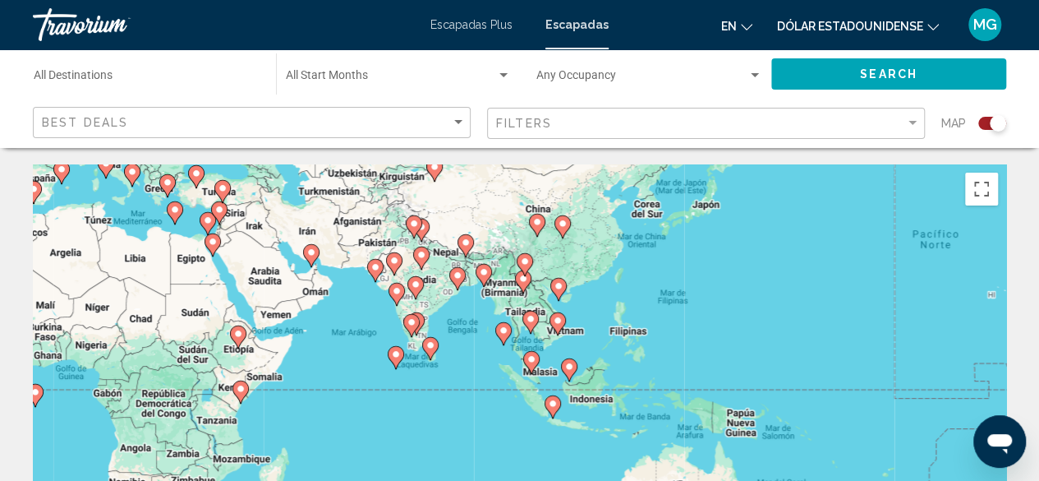
drag, startPoint x: 552, startPoint y: 361, endPoint x: 168, endPoint y: 282, distance: 392.6
click at [168, 282] on div "Para activar la función de arrastre con el teclado, pulsa Alt + Intro. Cuando h…" at bounding box center [520, 410] width 974 height 493
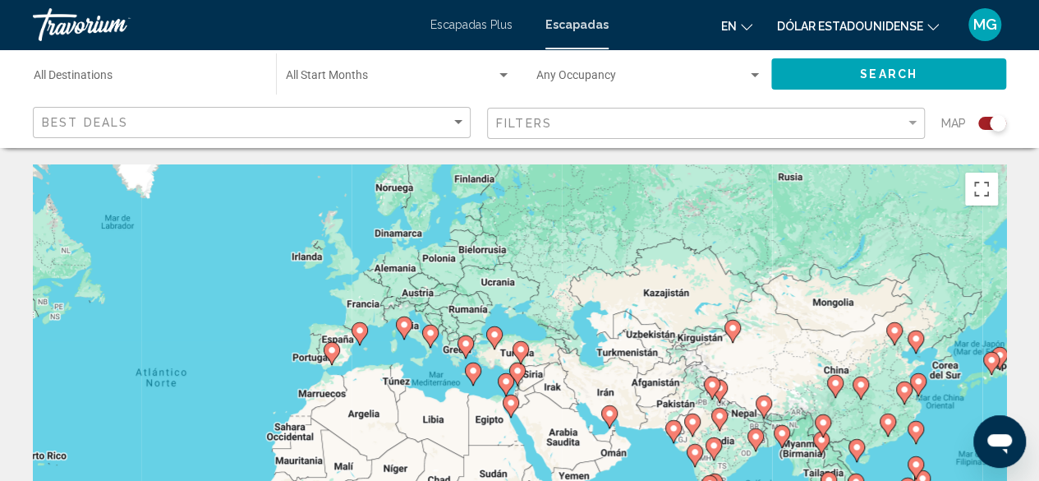
drag, startPoint x: 100, startPoint y: 311, endPoint x: 400, endPoint y: 471, distance: 340.0
click at [400, 471] on div "Para activar la función de arrastre con el teclado, pulsa Alt + Intro. Cuando h…" at bounding box center [520, 410] width 974 height 493
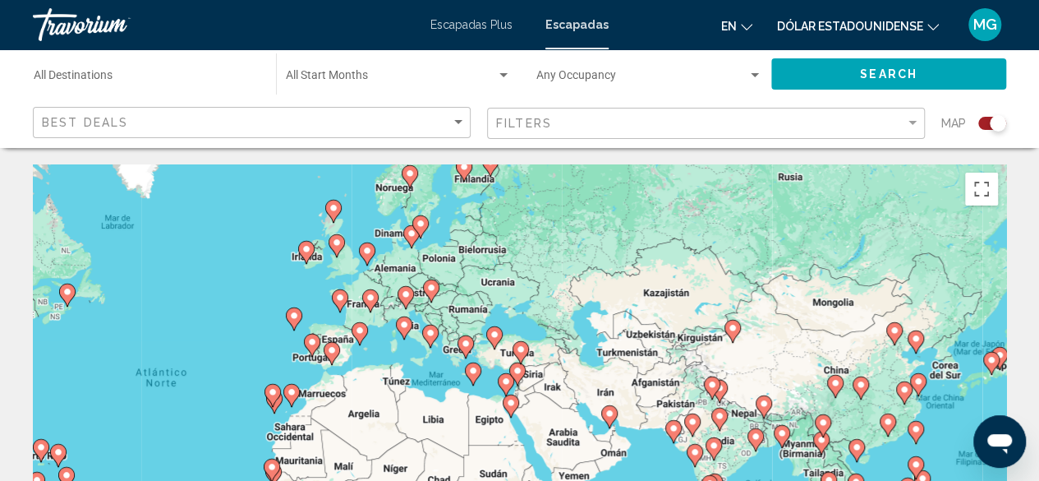
click at [306, 351] on gmp-advanced-marker "Contenido principal" at bounding box center [312, 345] width 16 height 25
click at [320, 339] on div "Para activar la función de arrastre con el teclado, pulsa Alt + Intro. Cuando h…" at bounding box center [520, 410] width 974 height 493
click at [320, 362] on div "Para activar la función de arrastre con el teclado, pulsa Alt + Intro. Cuando h…" at bounding box center [520, 410] width 974 height 493
click at [313, 343] on image "Contenido principal" at bounding box center [312, 342] width 10 height 10
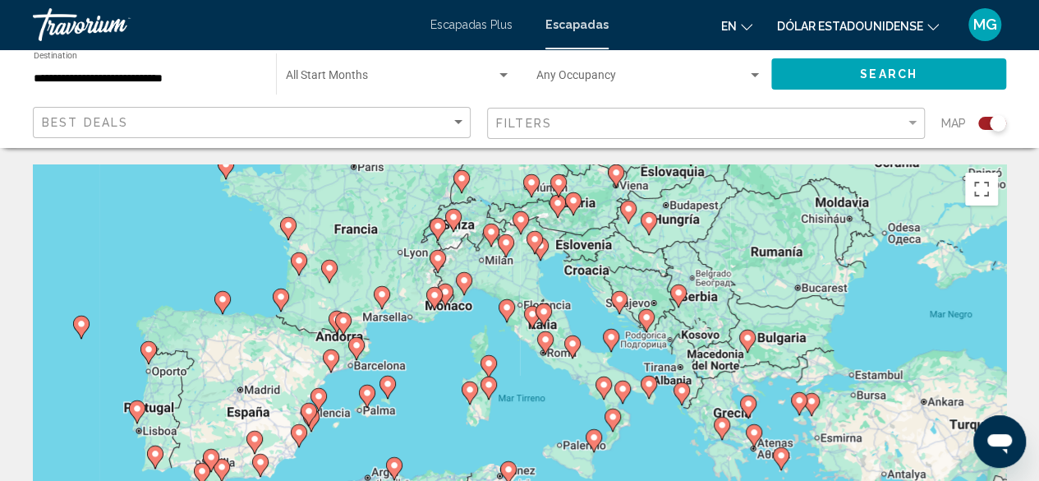
drag, startPoint x: 604, startPoint y: 358, endPoint x: 220, endPoint y: 360, distance: 383.7
click at [220, 360] on div "Para desplazarte, pulsa las teclas [PERSON_NAME]. Para activar la función de ar…" at bounding box center [520, 410] width 974 height 493
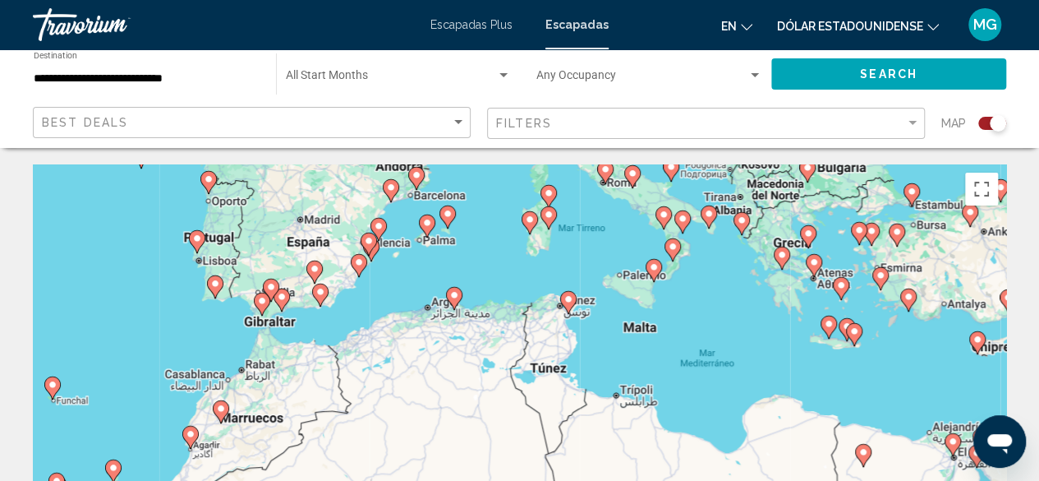
drag, startPoint x: 204, startPoint y: 387, endPoint x: 271, endPoint y: 190, distance: 208.4
click at [271, 190] on div "Para desplazarte, pulsa las teclas [PERSON_NAME]. Para activar la función de ar…" at bounding box center [520, 410] width 974 height 493
click at [232, 214] on div "Para desplazarte, pulsa las teclas [PERSON_NAME]. Para activar la función de ar…" at bounding box center [520, 410] width 974 height 493
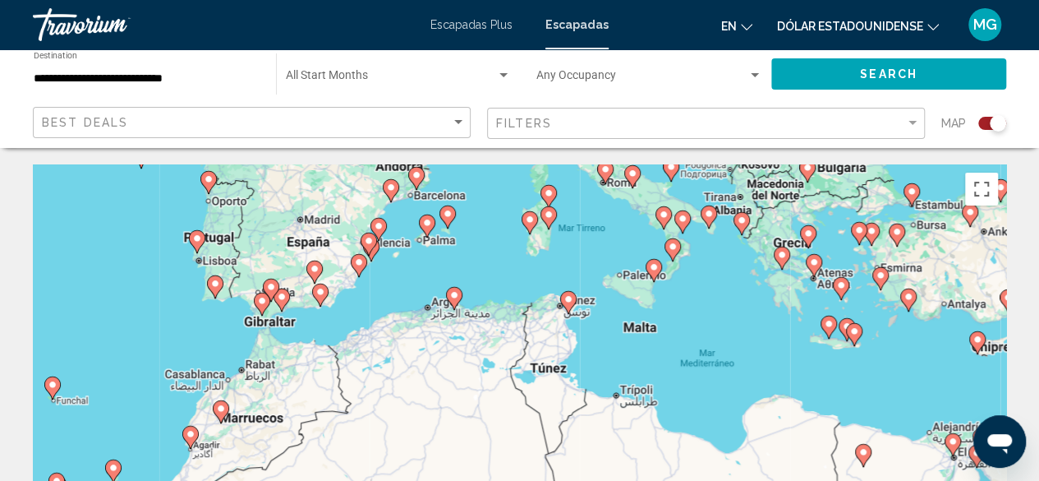
click at [232, 214] on div "Para desplazarte, pulsa las teclas [PERSON_NAME]. Para activar la función de ar…" at bounding box center [520, 410] width 974 height 493
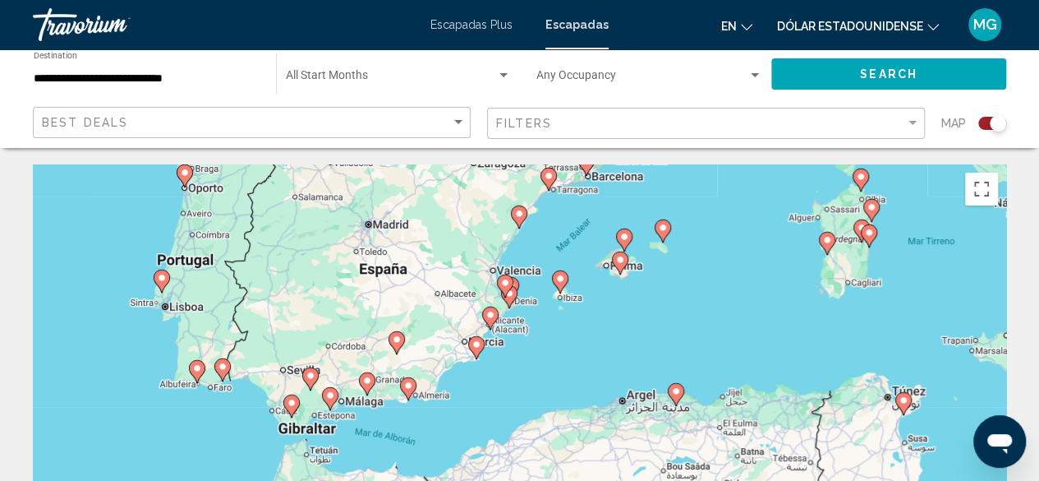
click at [179, 177] on icon "Contenido principal" at bounding box center [184, 175] width 15 height 21
type input "**********"
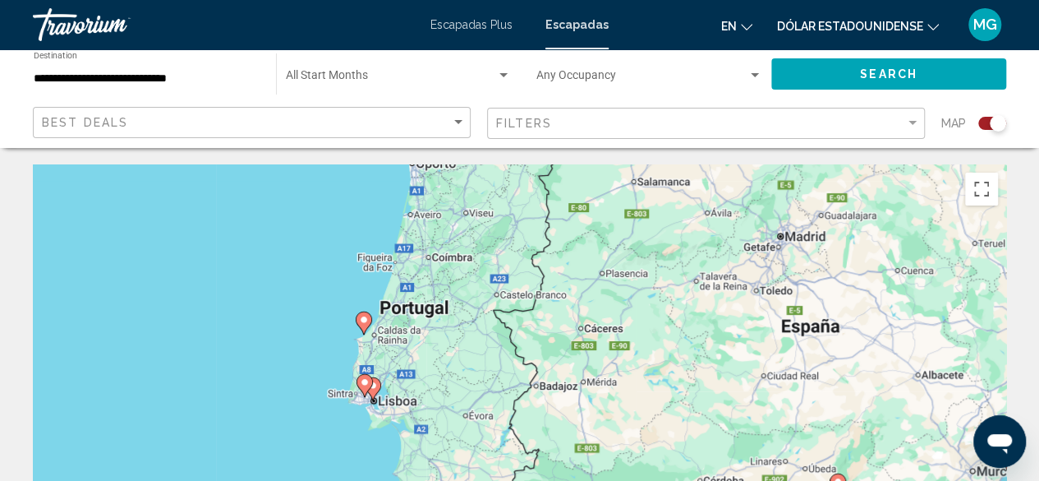
drag, startPoint x: 518, startPoint y: 302, endPoint x: 411, endPoint y: 14, distance: 307.6
click at [411, 14] on div "**********" at bounding box center [519, 240] width 1039 height 481
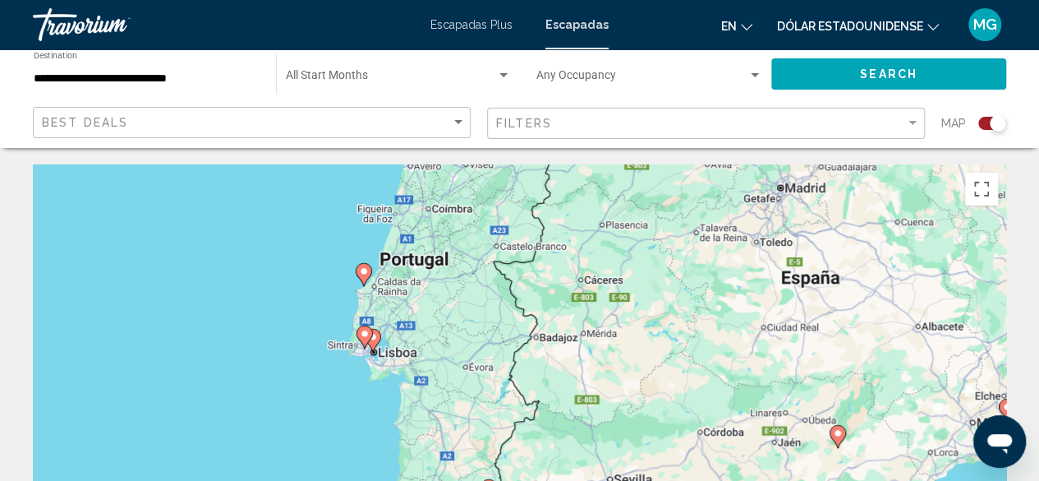
click at [365, 333] on image "Contenido principal" at bounding box center [365, 334] width 10 height 10
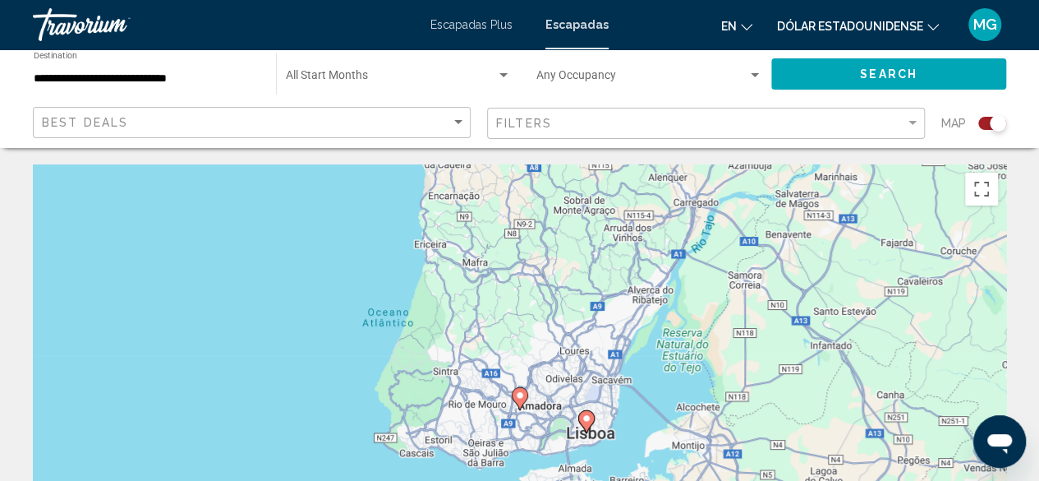
click at [583, 421] on image "Contenido principal" at bounding box center [587, 418] width 10 height 10
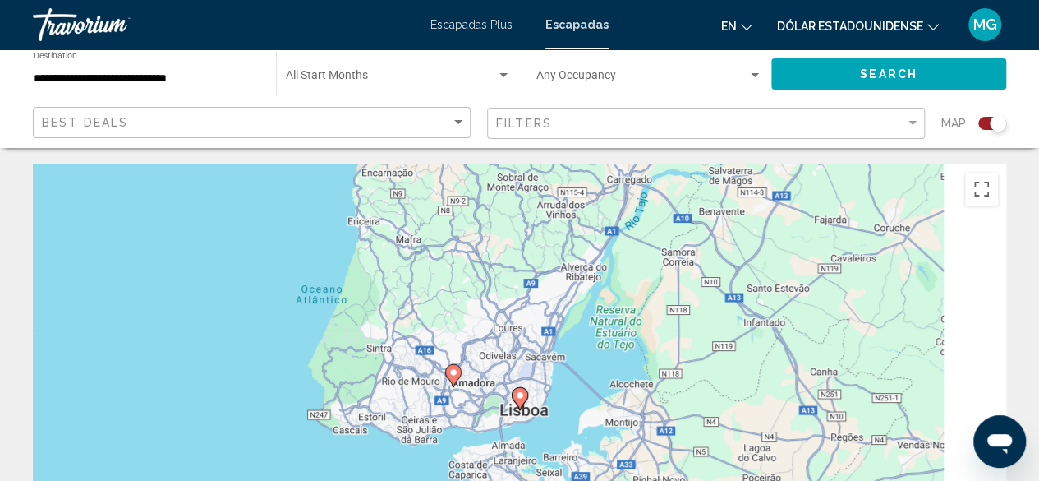
click at [583, 421] on div "Para desplazarte, pulsa las teclas [PERSON_NAME]. Para activar la función de ar…" at bounding box center [520, 410] width 974 height 493
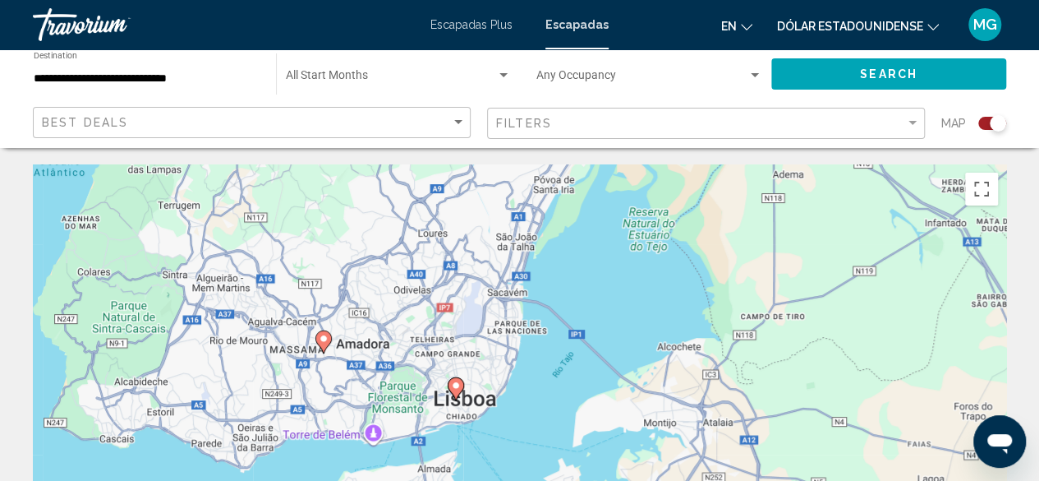
click at [457, 385] on image "Contenido principal" at bounding box center [456, 385] width 10 height 10
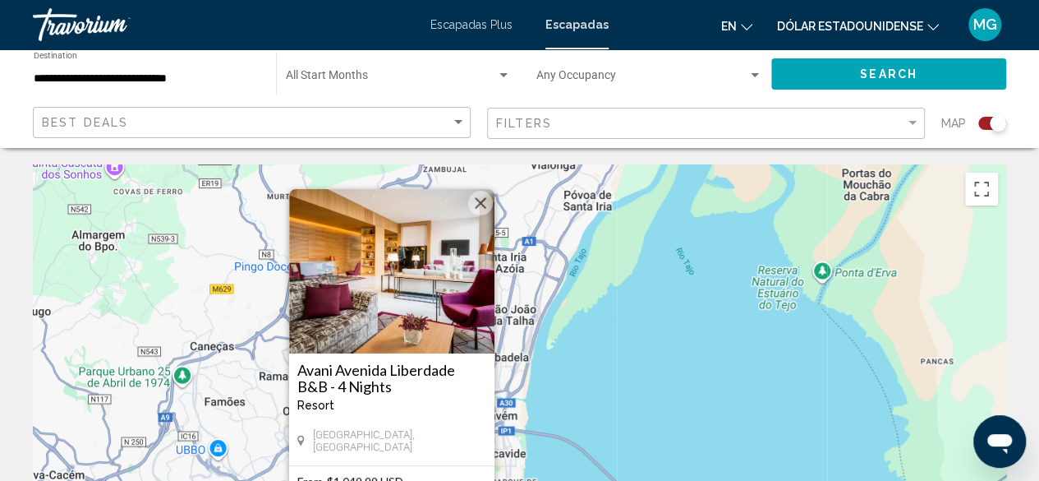
click at [546, 318] on div "Para activar la función de arrastre con el teclado, pulsa Alt + Intro. Cuando h…" at bounding box center [520, 410] width 974 height 493
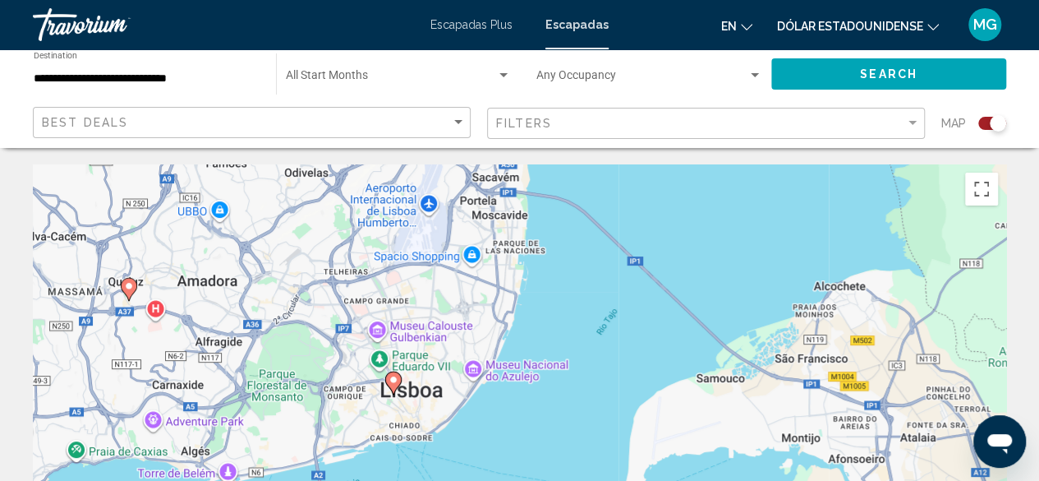
drag, startPoint x: 546, startPoint y: 318, endPoint x: 547, endPoint y: 67, distance: 251.4
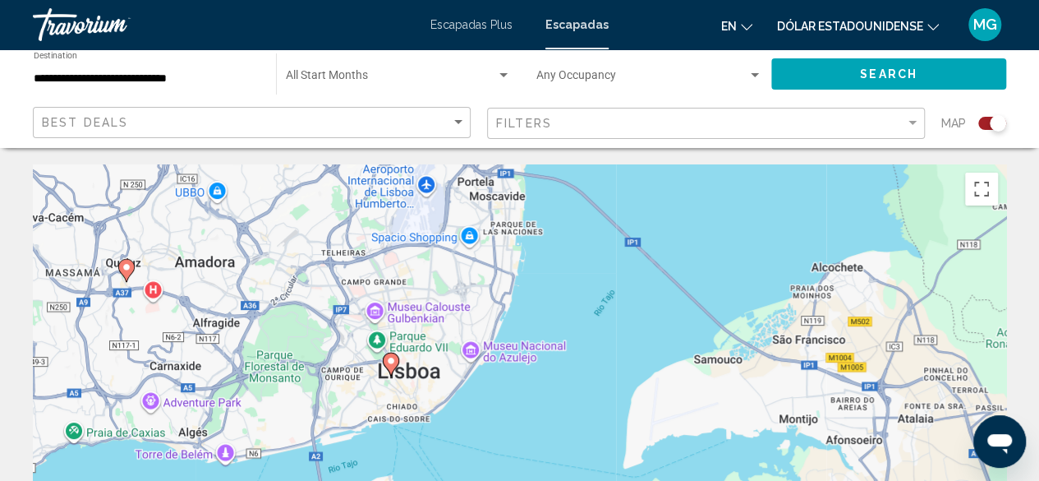
click at [390, 371] on icon "Contenido principal" at bounding box center [390, 363] width 15 height 21
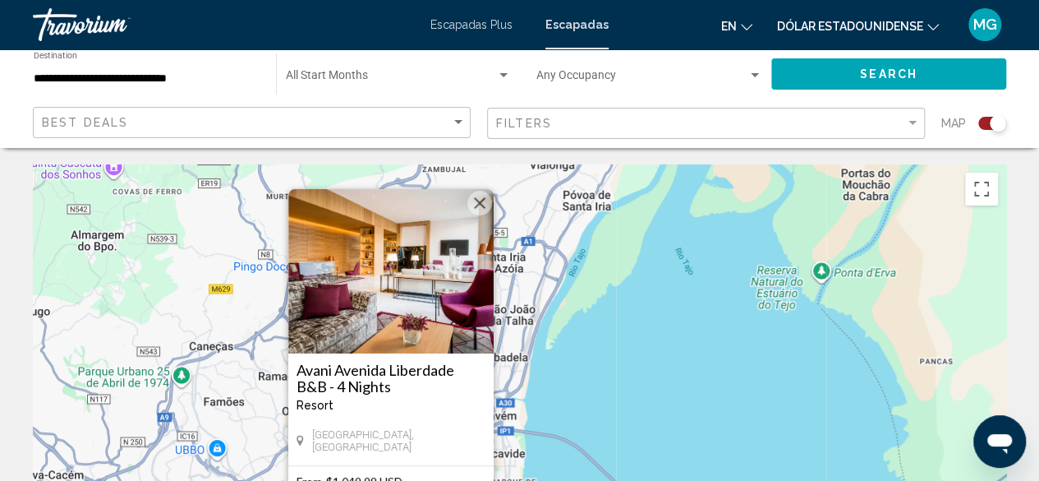
click at [353, 334] on img "Contenido principal" at bounding box center [390, 271] width 205 height 164
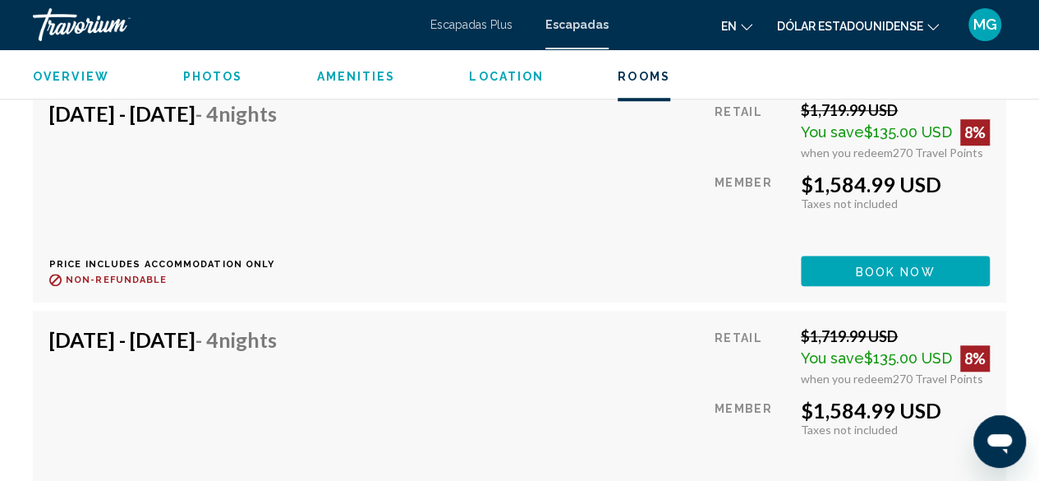
scroll to position [3660, 0]
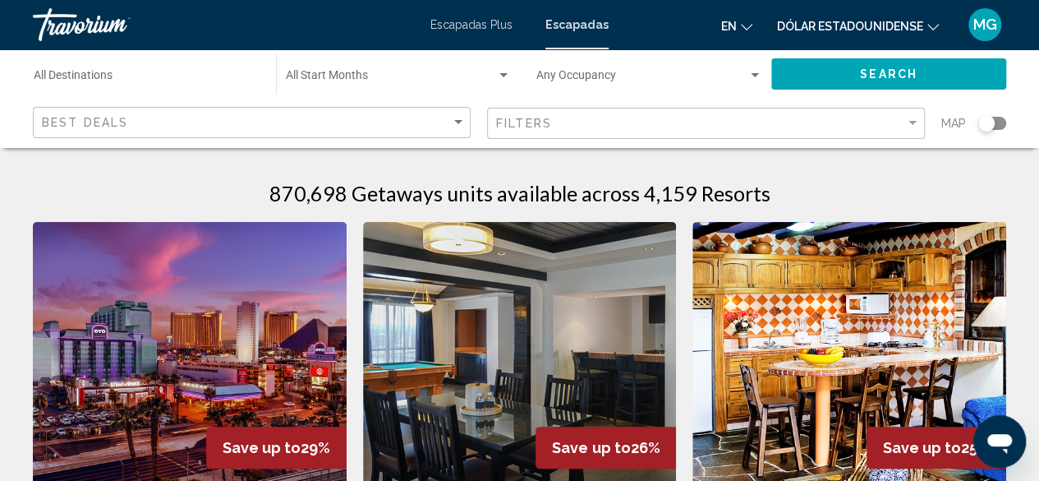
click at [984, 123] on div "Search widget" at bounding box center [987, 123] width 16 height 16
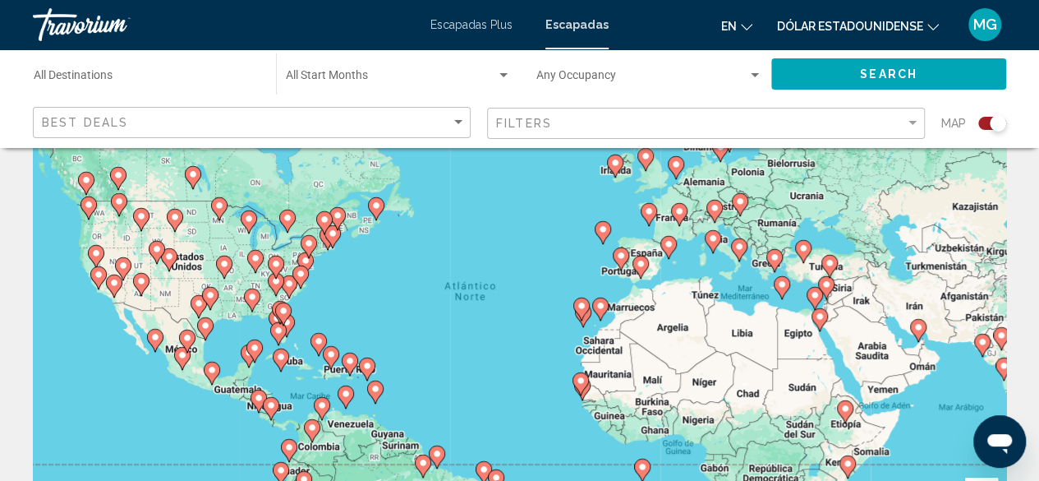
scroll to position [82, 0]
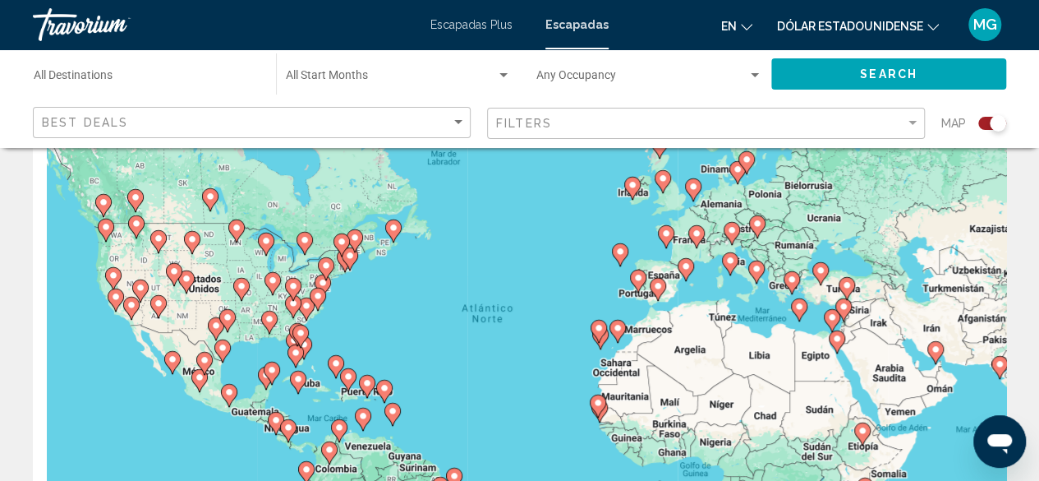
click at [576, 264] on div "Para activar la función de arrastre con el teclado, pulsa Alt + Intro. Cuando h…" at bounding box center [520, 328] width 974 height 493
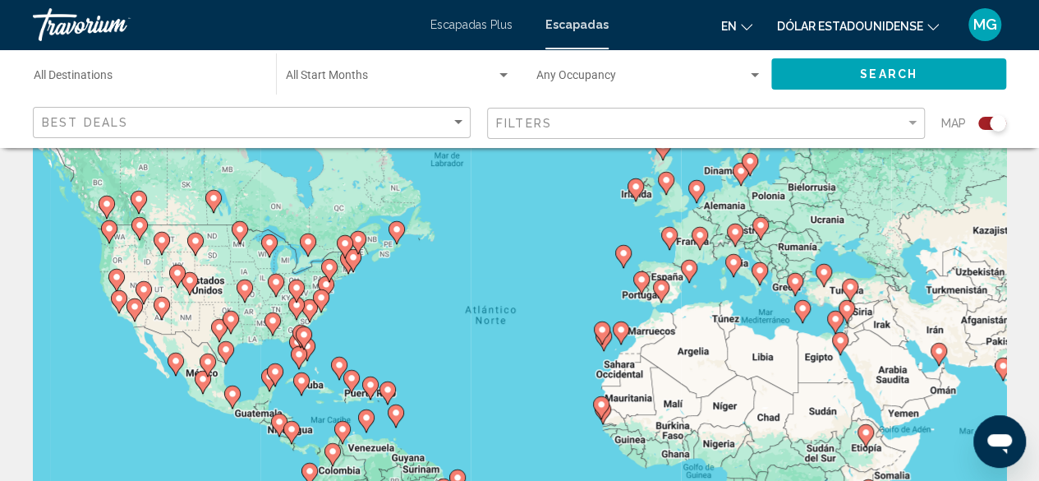
click at [576, 265] on div "Para activar la función de arrastre con el teclado, pulsa Alt + Intro. Cuando h…" at bounding box center [520, 328] width 974 height 493
click at [690, 237] on div "Para activar la función de arrastre con el teclado, pulsa Alt + Intro. Cuando h…" at bounding box center [520, 328] width 974 height 493
click at [684, 233] on div "Para activar la función de arrastre con el teclado, pulsa Alt + Intro. Cuando h…" at bounding box center [520, 328] width 974 height 493
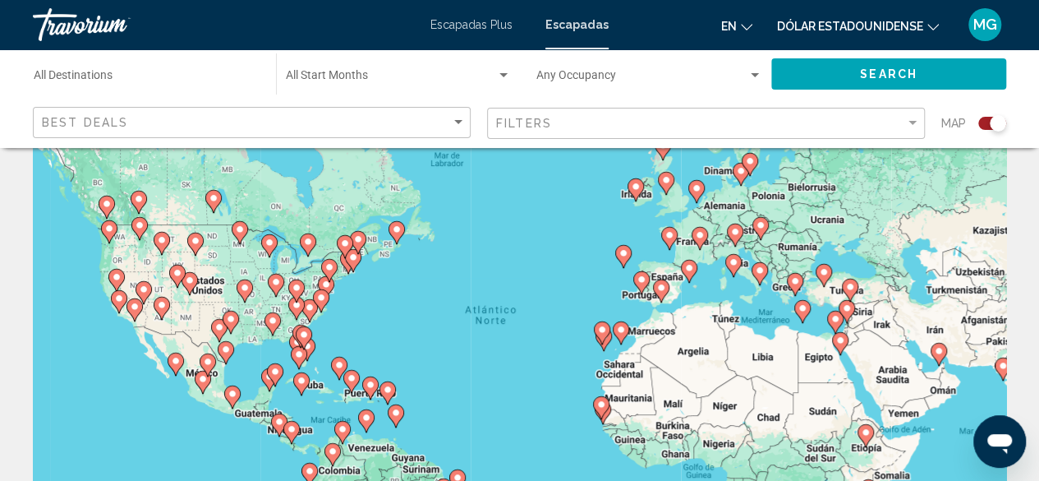
click at [684, 233] on div "Para activar la función de arrastre con el teclado, pulsa Alt + Intro. Cuando h…" at bounding box center [520, 328] width 974 height 493
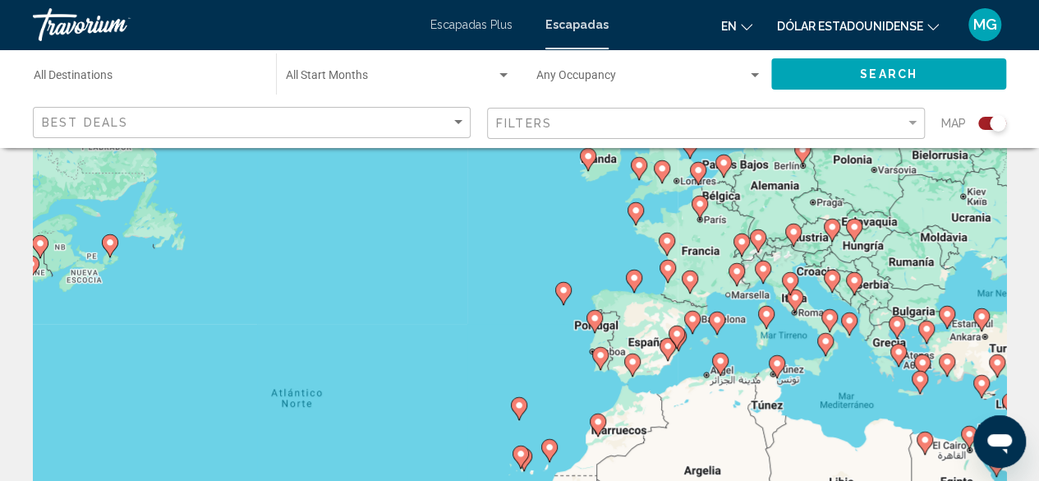
click at [695, 236] on div "Para activar la función de arrastre con el teclado, pulsa Alt + Intro. Cuando h…" at bounding box center [520, 328] width 974 height 493
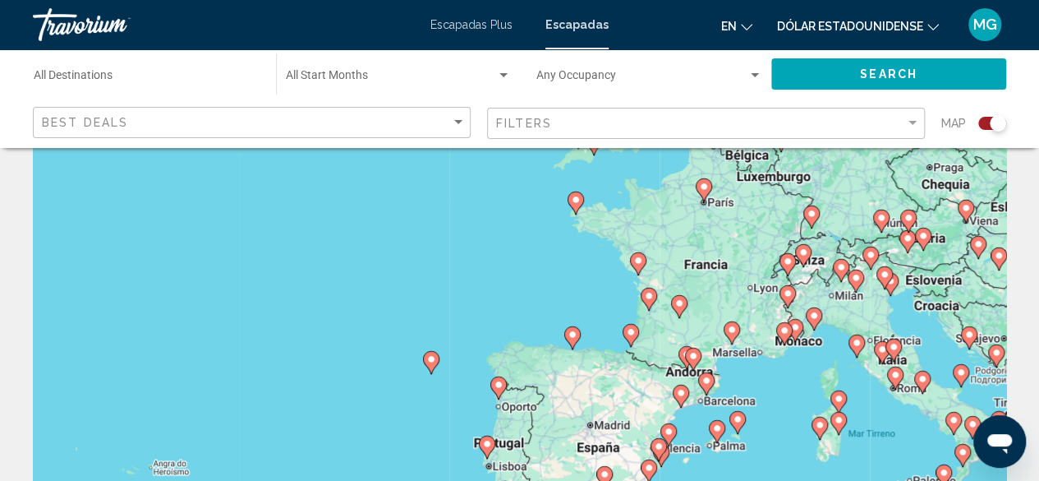
click at [707, 188] on image "Contenido principal" at bounding box center [704, 187] width 10 height 10
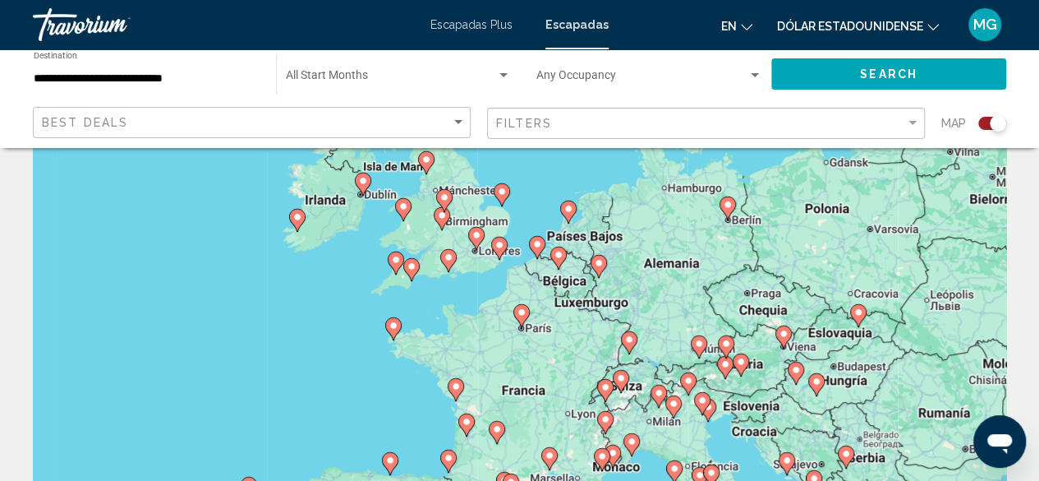
click at [520, 315] on image "Contenido principal" at bounding box center [522, 312] width 10 height 10
type input "**********"
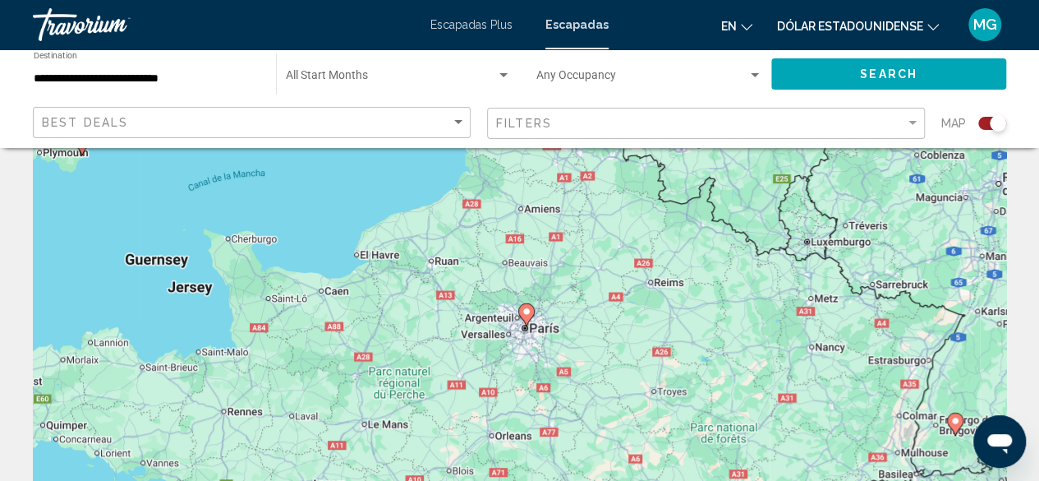
click at [528, 306] on g "Contenido principal" at bounding box center [526, 314] width 16 height 23
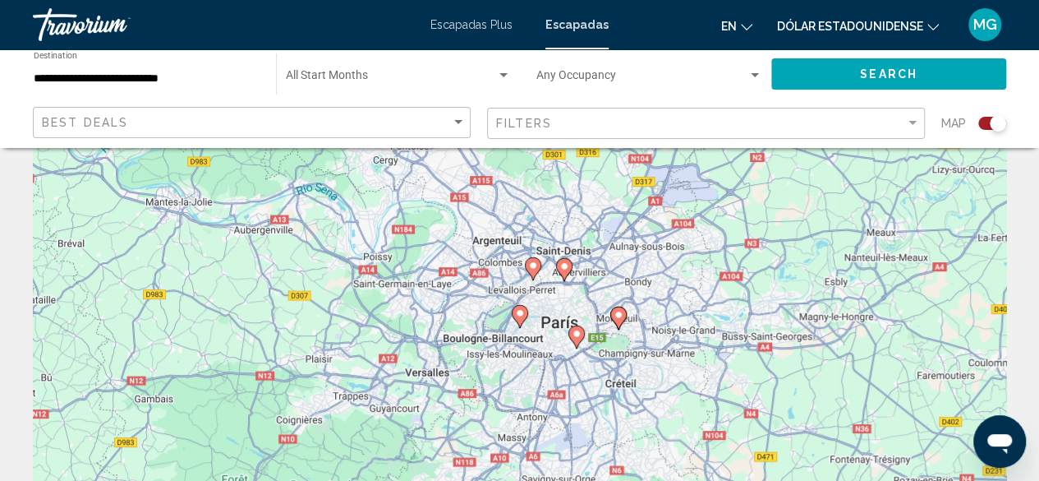
click at [576, 329] on icon "Contenido principal" at bounding box center [576, 336] width 15 height 21
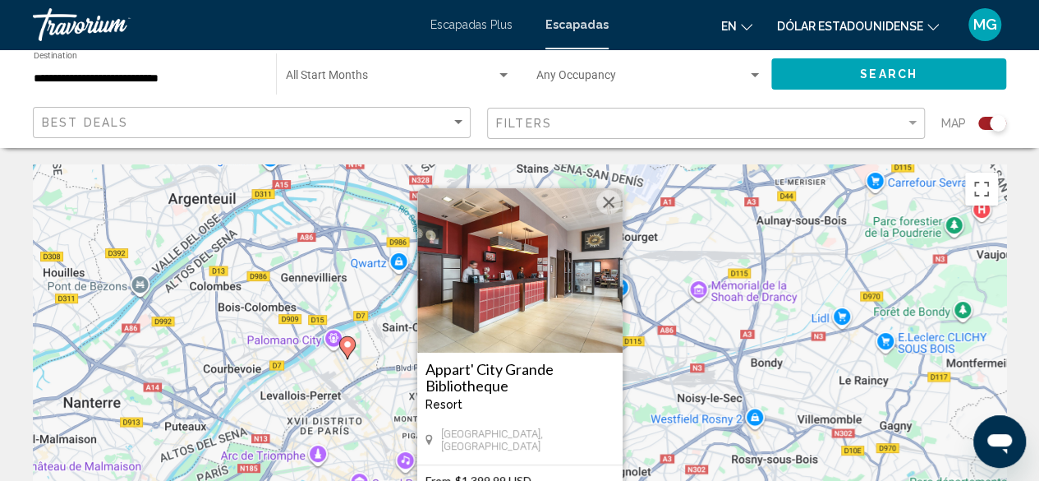
scroll to position [0, 0]
click at [601, 208] on button "Cerrar" at bounding box center [609, 202] width 25 height 25
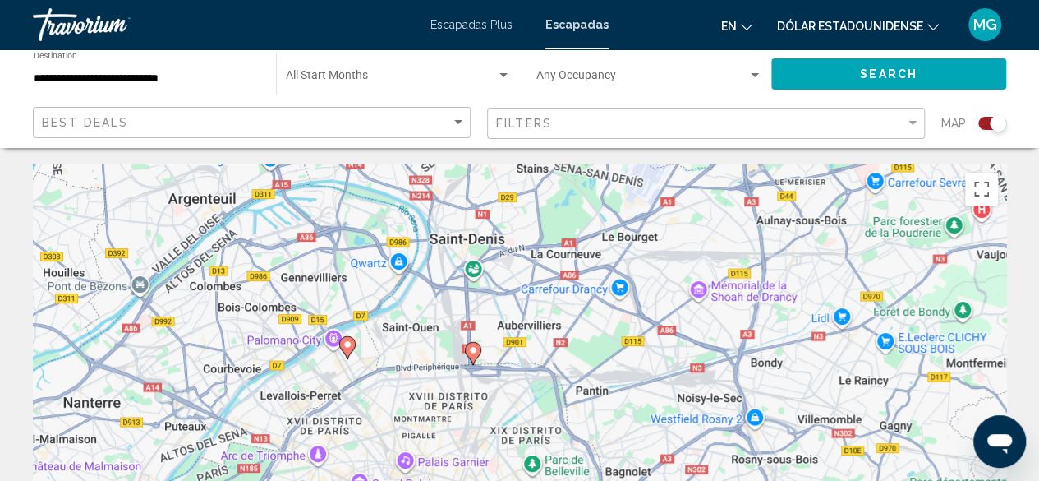
click at [454, 371] on div "Para desplazarte, pulsa las teclas [PERSON_NAME]. Para activar la función de ar…" at bounding box center [520, 410] width 974 height 493
click at [472, 349] on image "Contenido principal" at bounding box center [473, 350] width 10 height 10
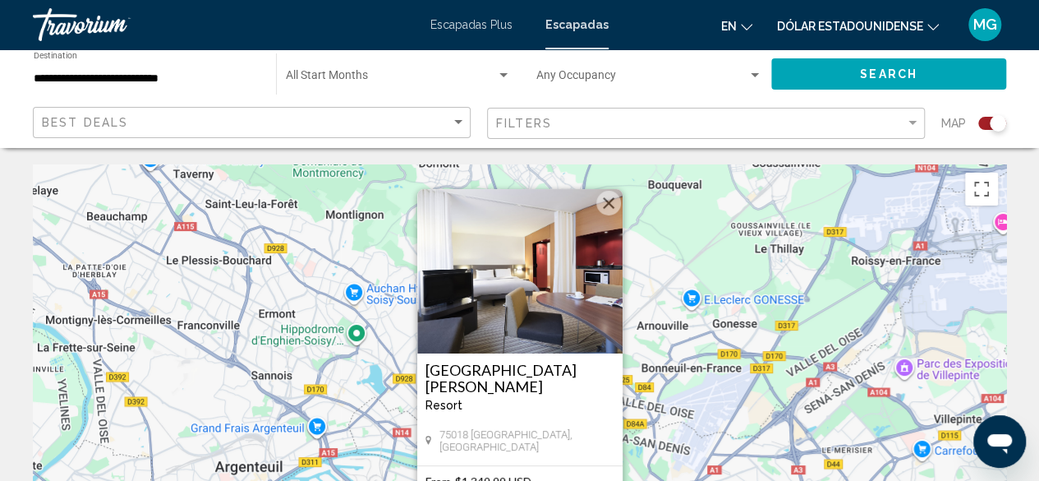
click at [607, 198] on button "Cerrar" at bounding box center [609, 203] width 25 height 25
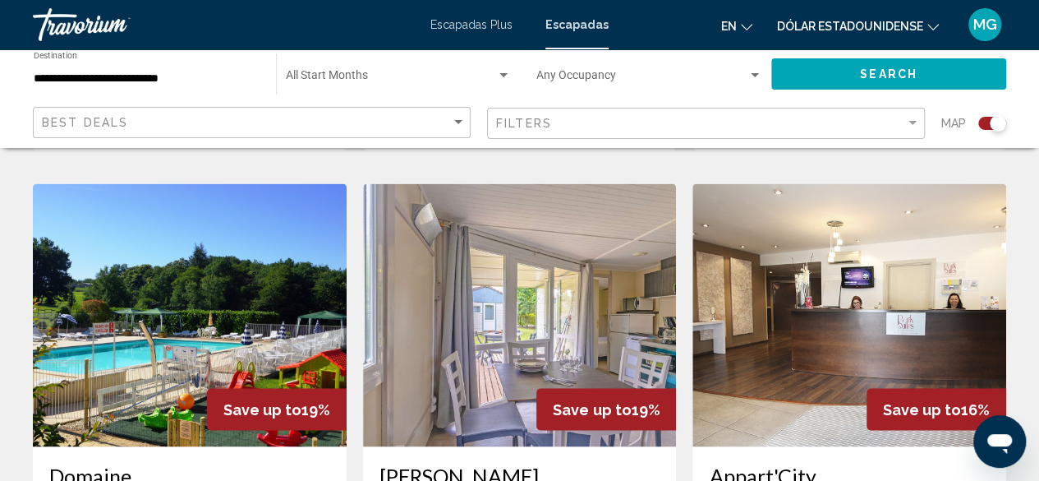
scroll to position [1233, 0]
